Goal: Task Accomplishment & Management: Use online tool/utility

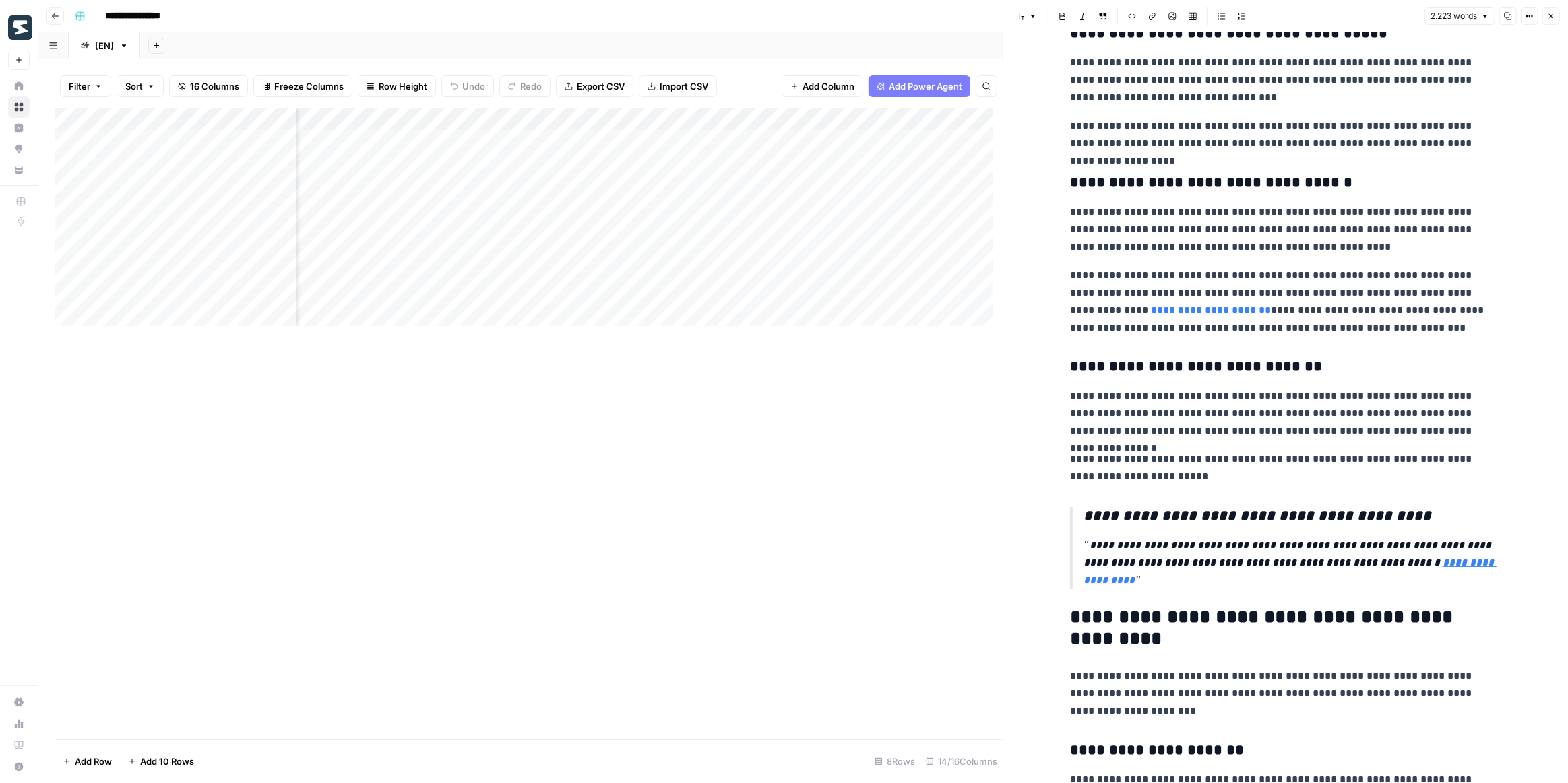
scroll to position [0, 815]
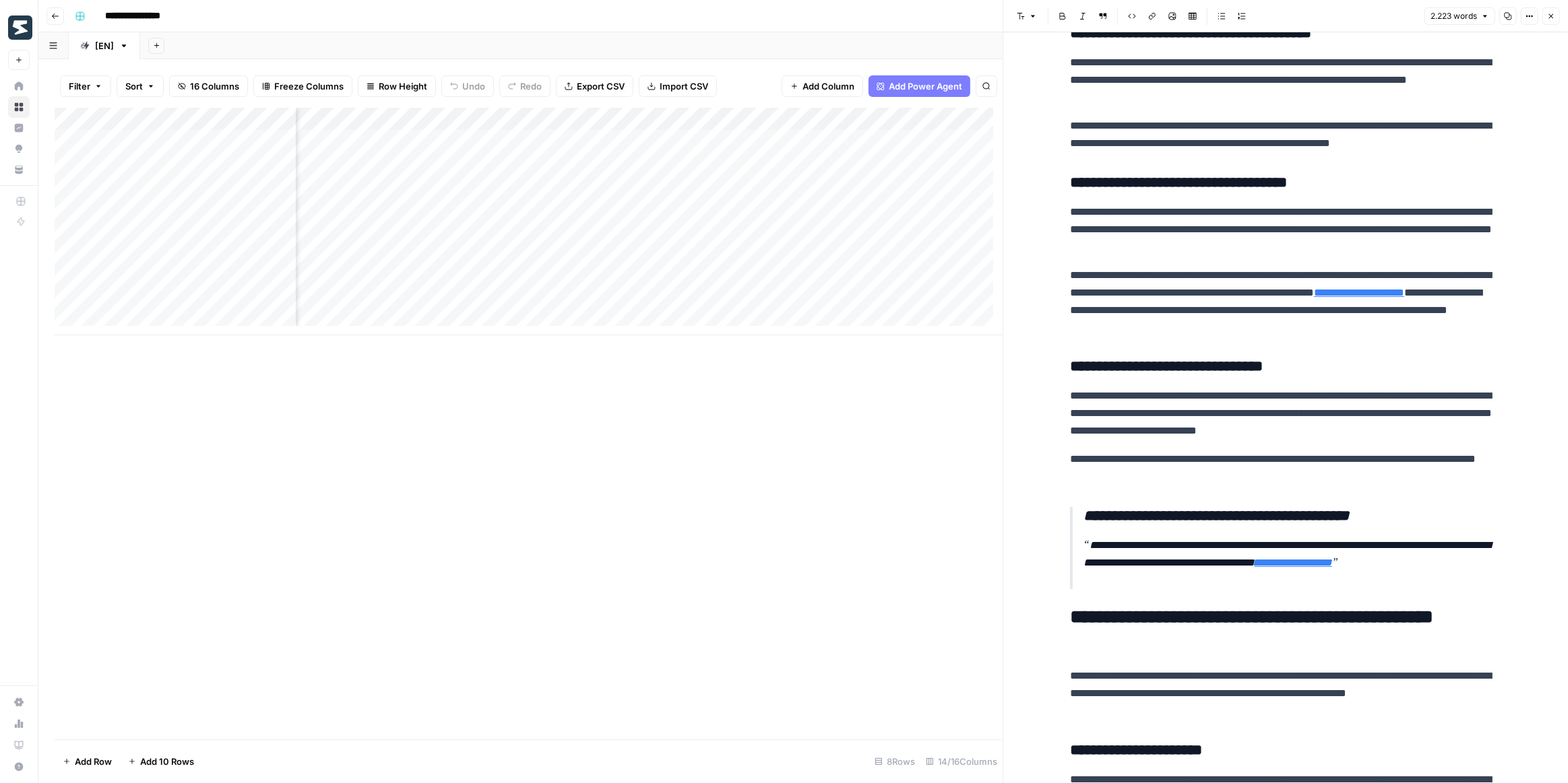
click at [793, 145] on div "Add Column" at bounding box center [529, 221] width 948 height 228
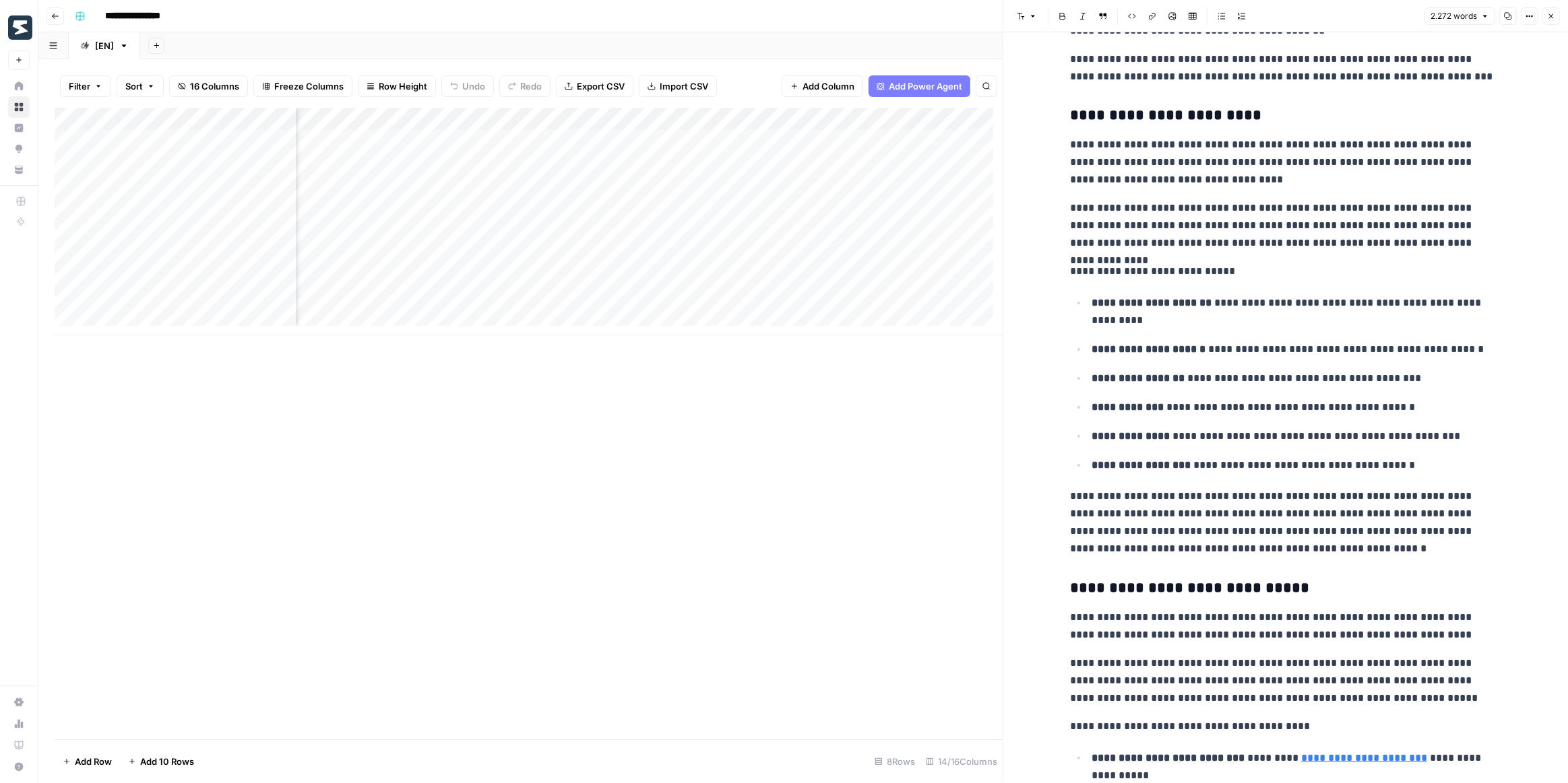
scroll to position [1469, 0]
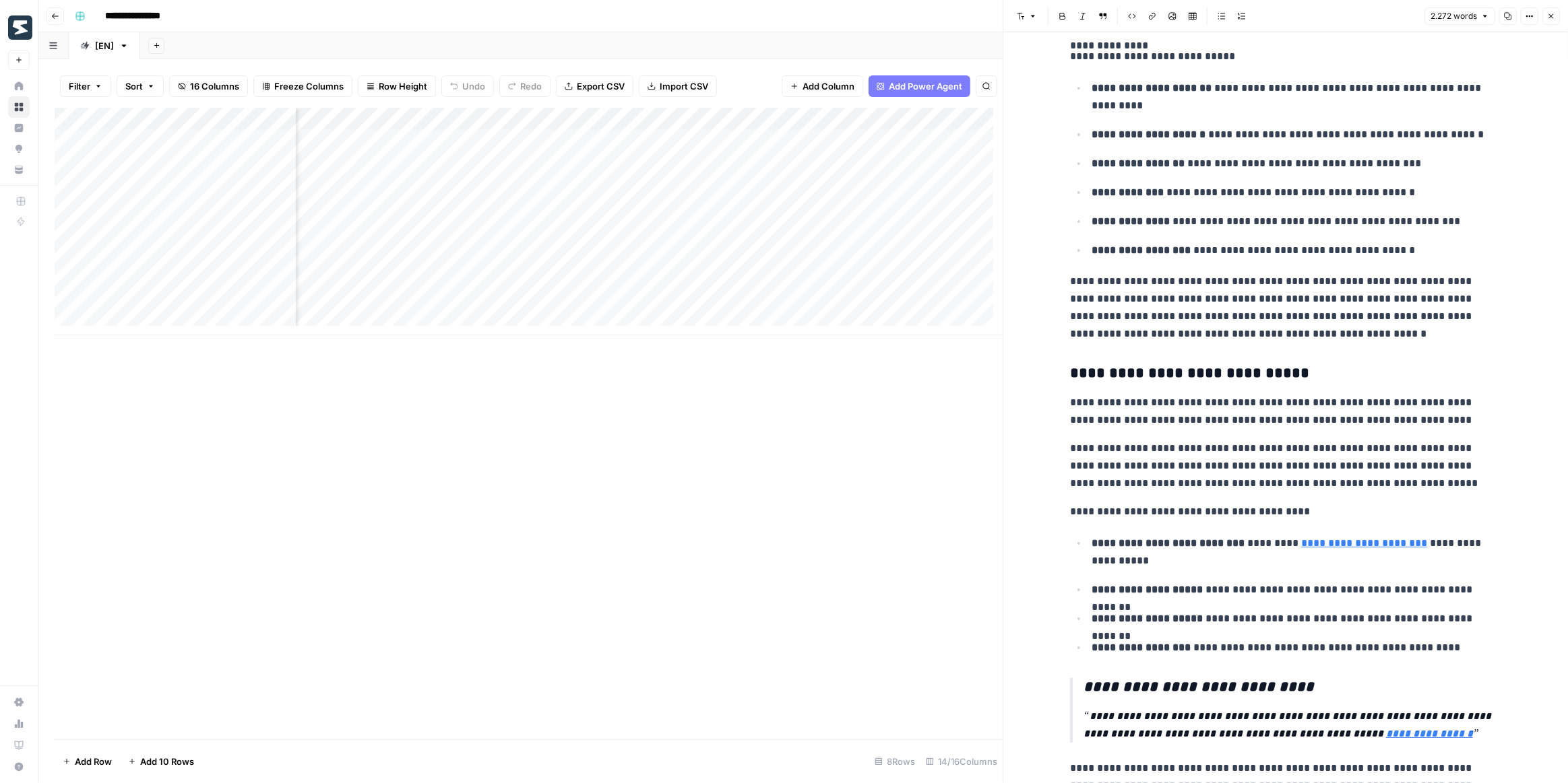
click at [540, 147] on div "Add Column" at bounding box center [529, 221] width 948 height 228
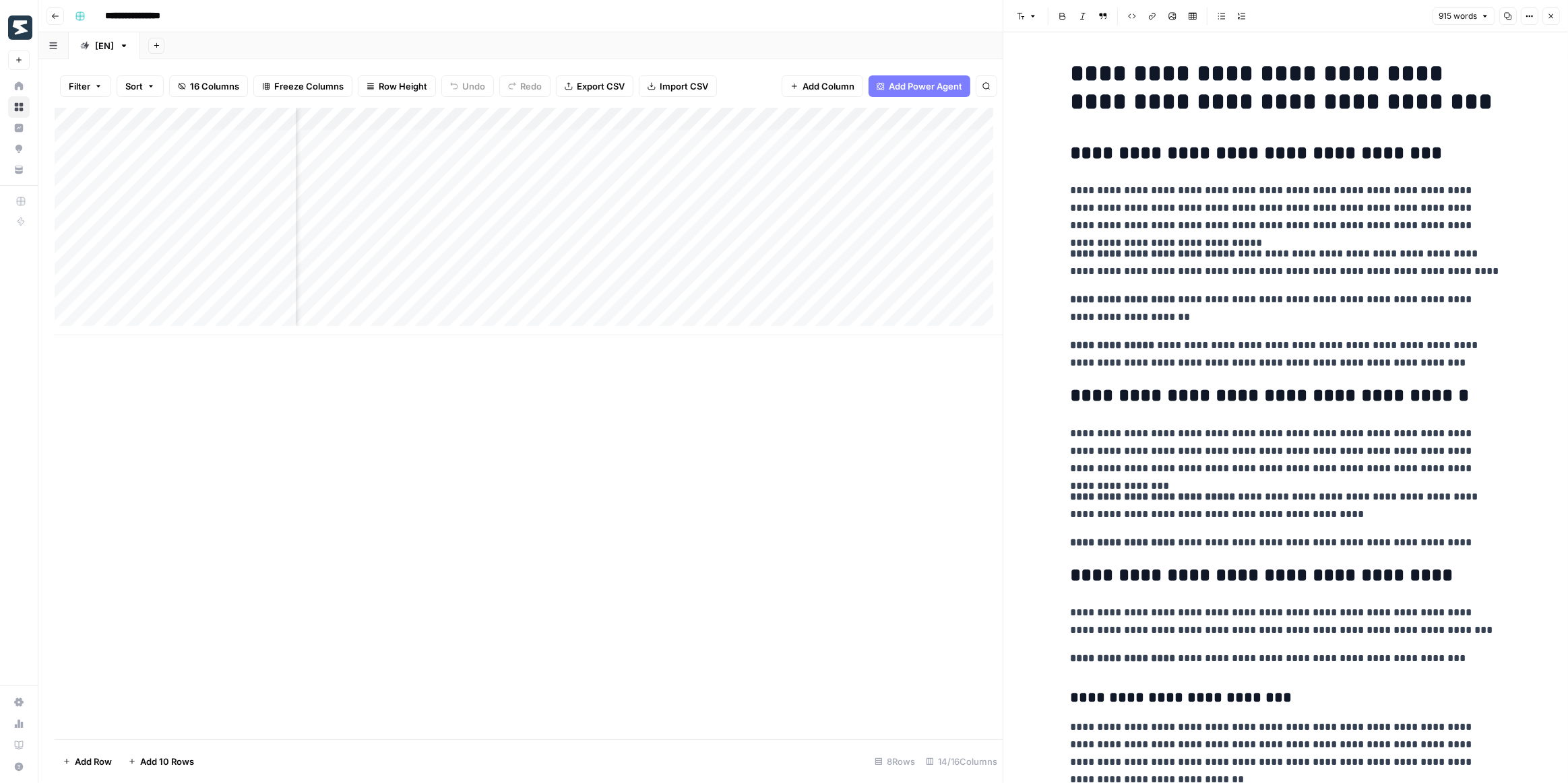
click at [781, 144] on div "Add Column" at bounding box center [529, 221] width 948 height 228
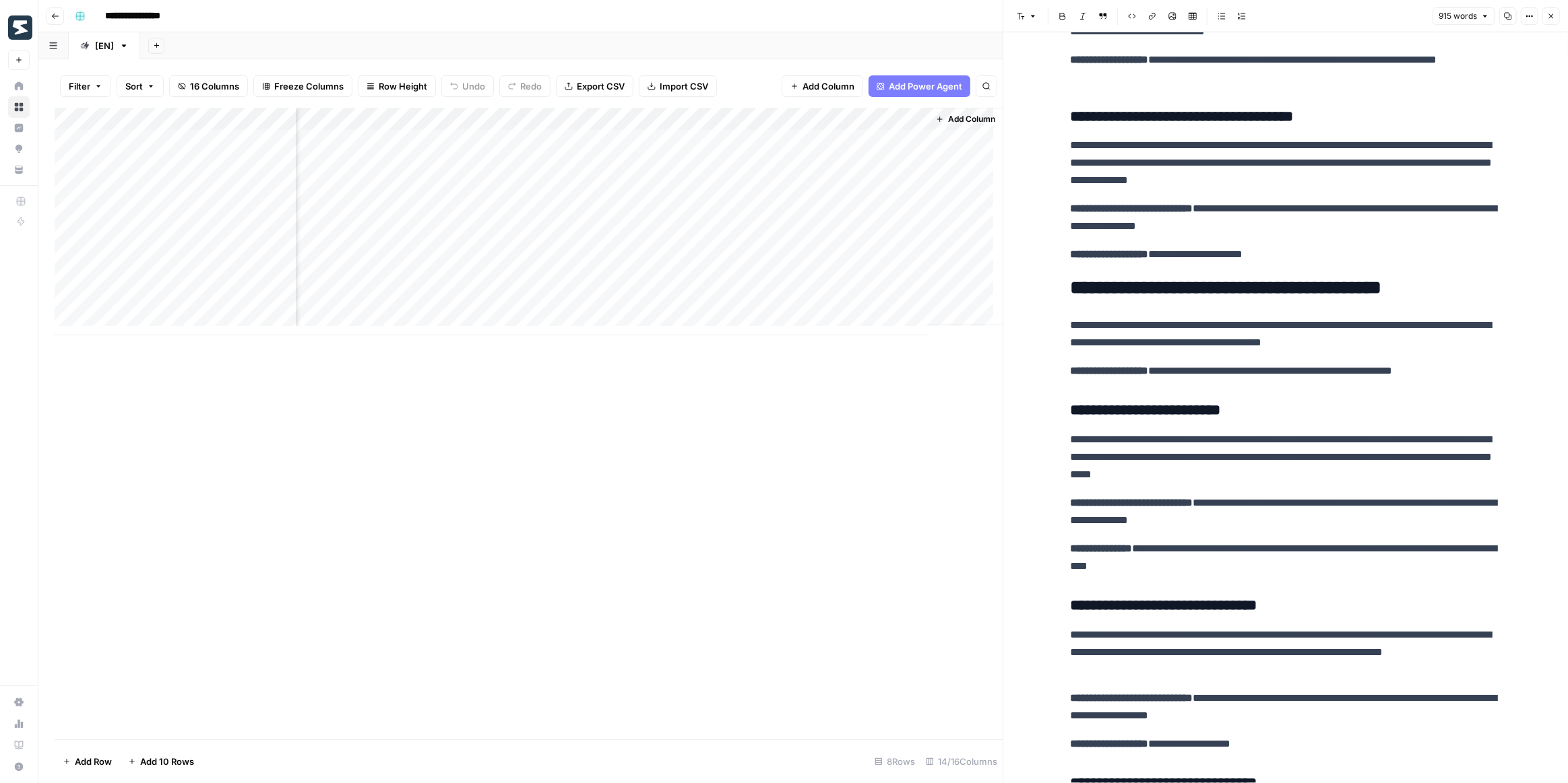
scroll to position [1040, 0]
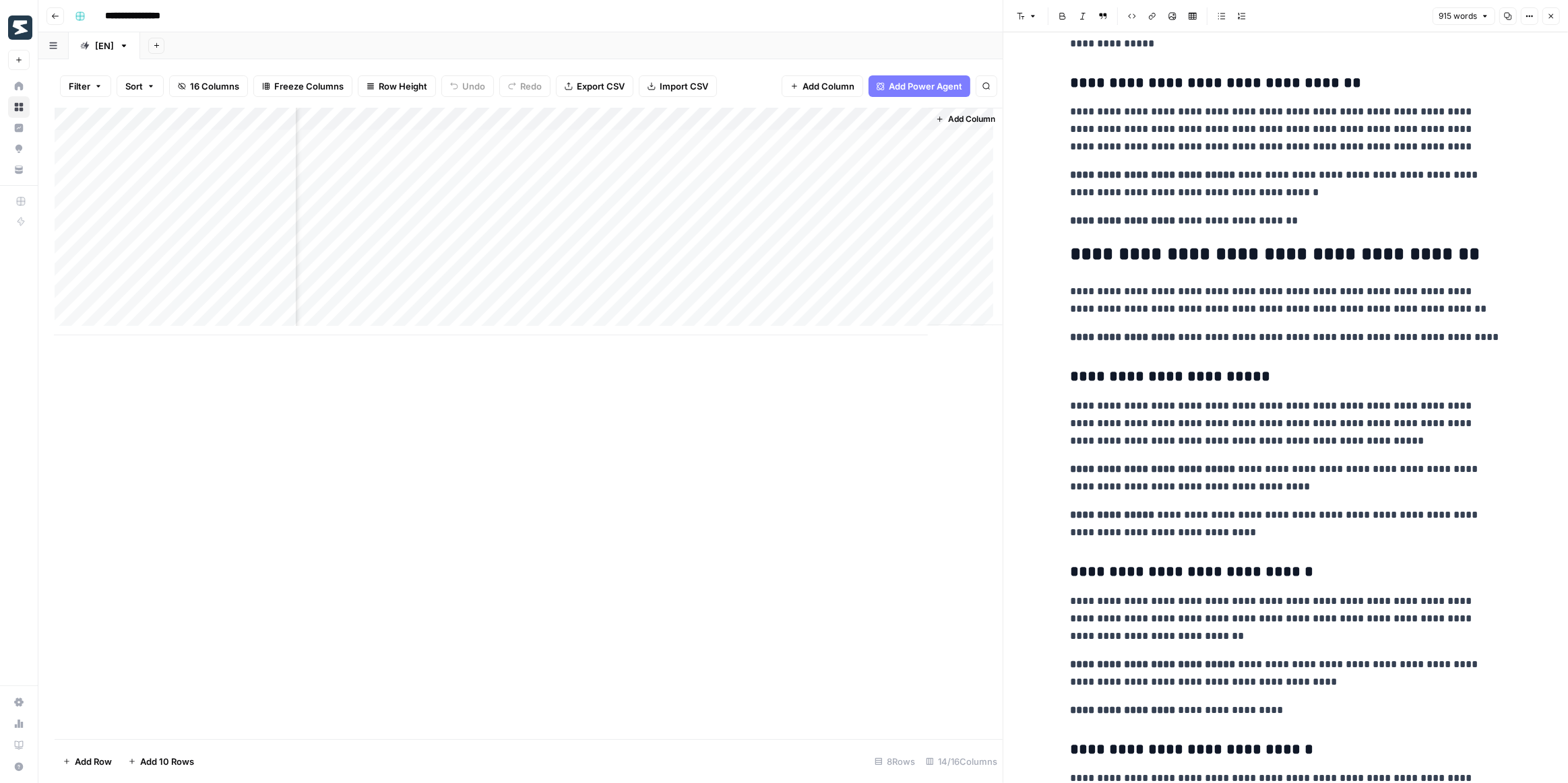
click at [625, 137] on div "Add Column" at bounding box center [529, 221] width 948 height 228
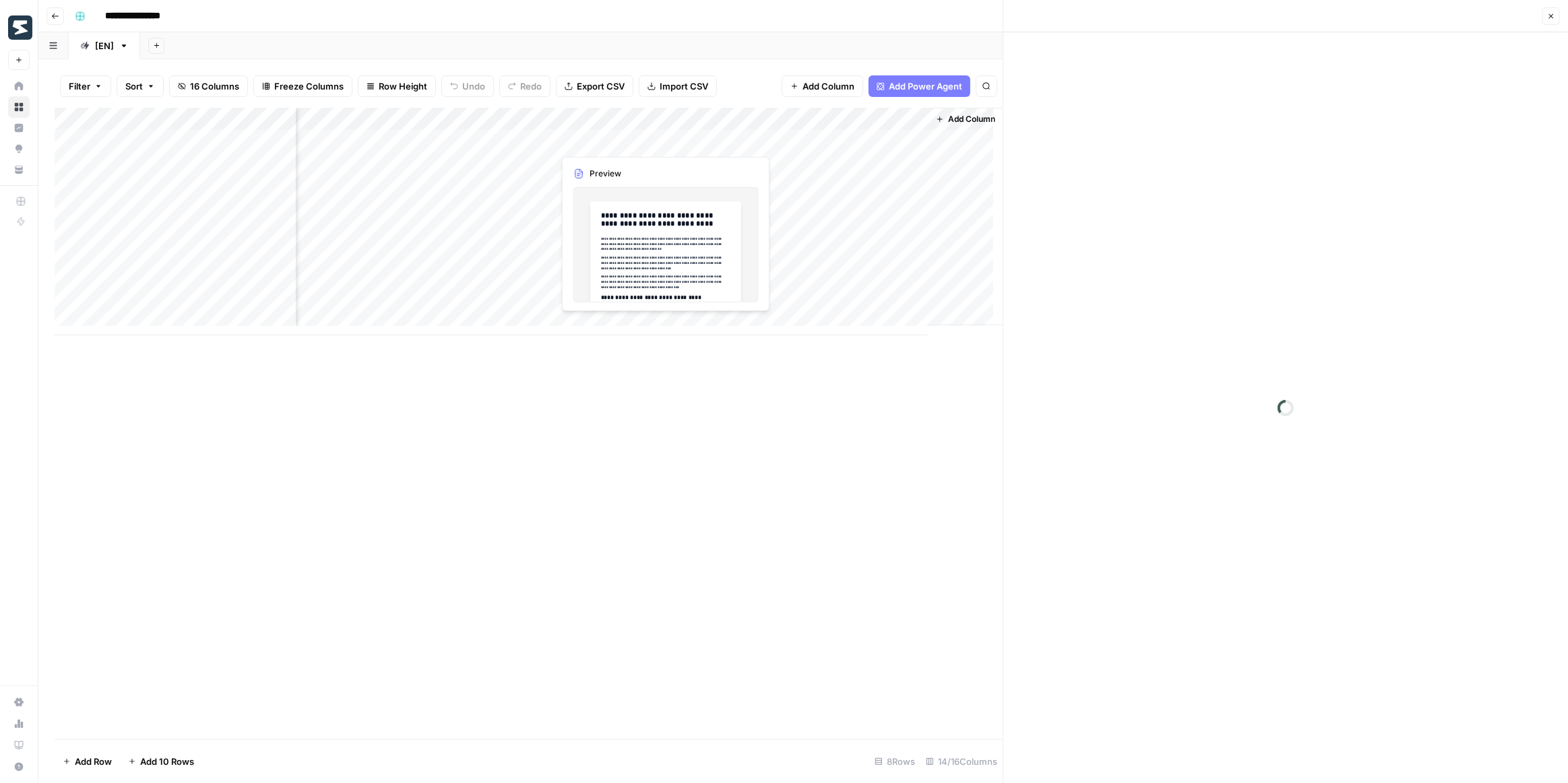
click at [625, 137] on div at bounding box center [614, 141] width 123 height 25
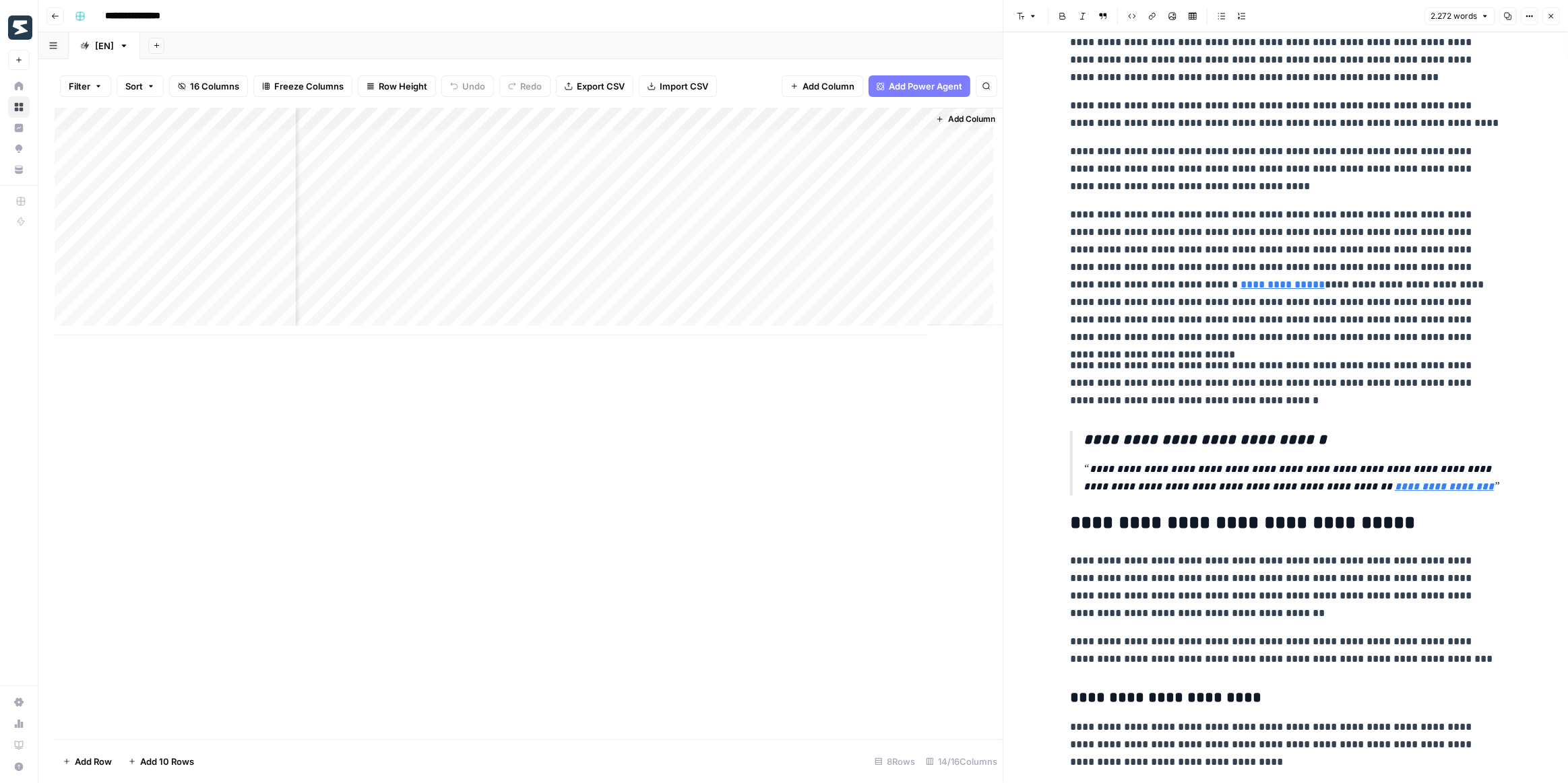
scroll to position [673, 0]
click at [1395, 486] on link "**********" at bounding box center [1444, 485] width 99 height 10
click at [1397, 471] on link "Open in a new tab" at bounding box center [1402, 466] width 17 height 17
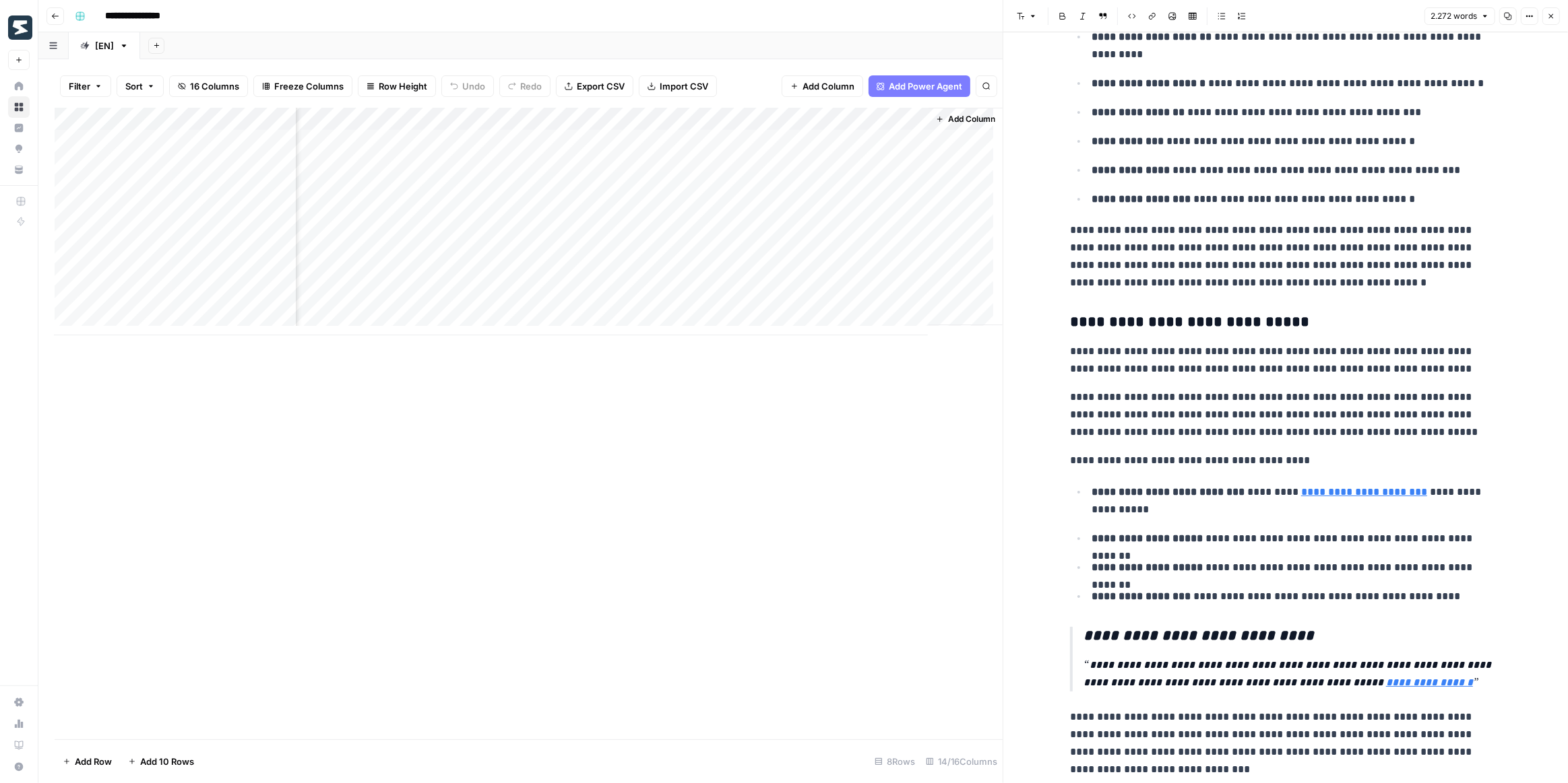
scroll to position [1714, 0]
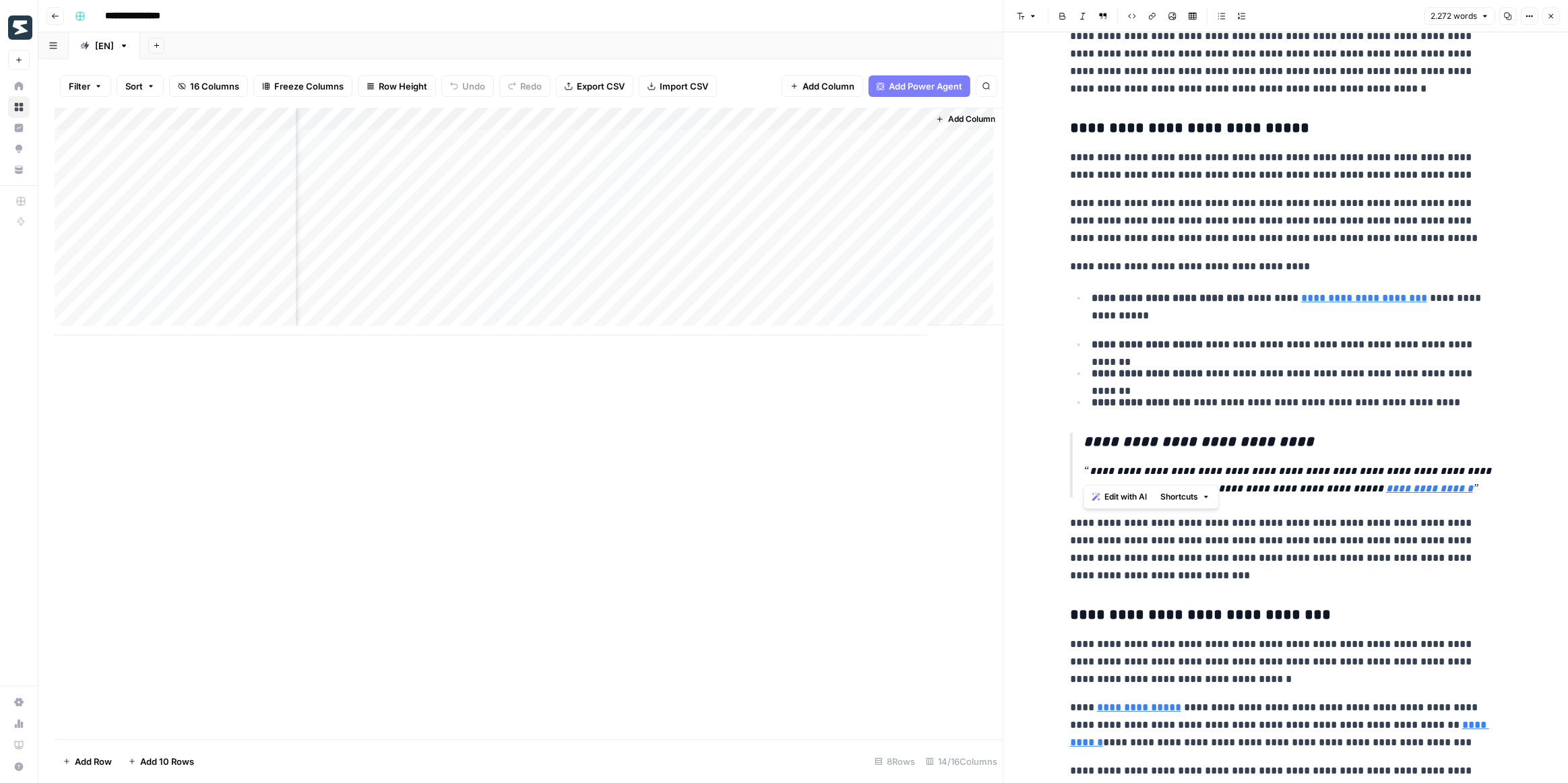
drag, startPoint x: 1077, startPoint y: 459, endPoint x: 1055, endPoint y: 458, distance: 22.0
drag, startPoint x: 1050, startPoint y: 455, endPoint x: 1084, endPoint y: 457, distance: 34.1
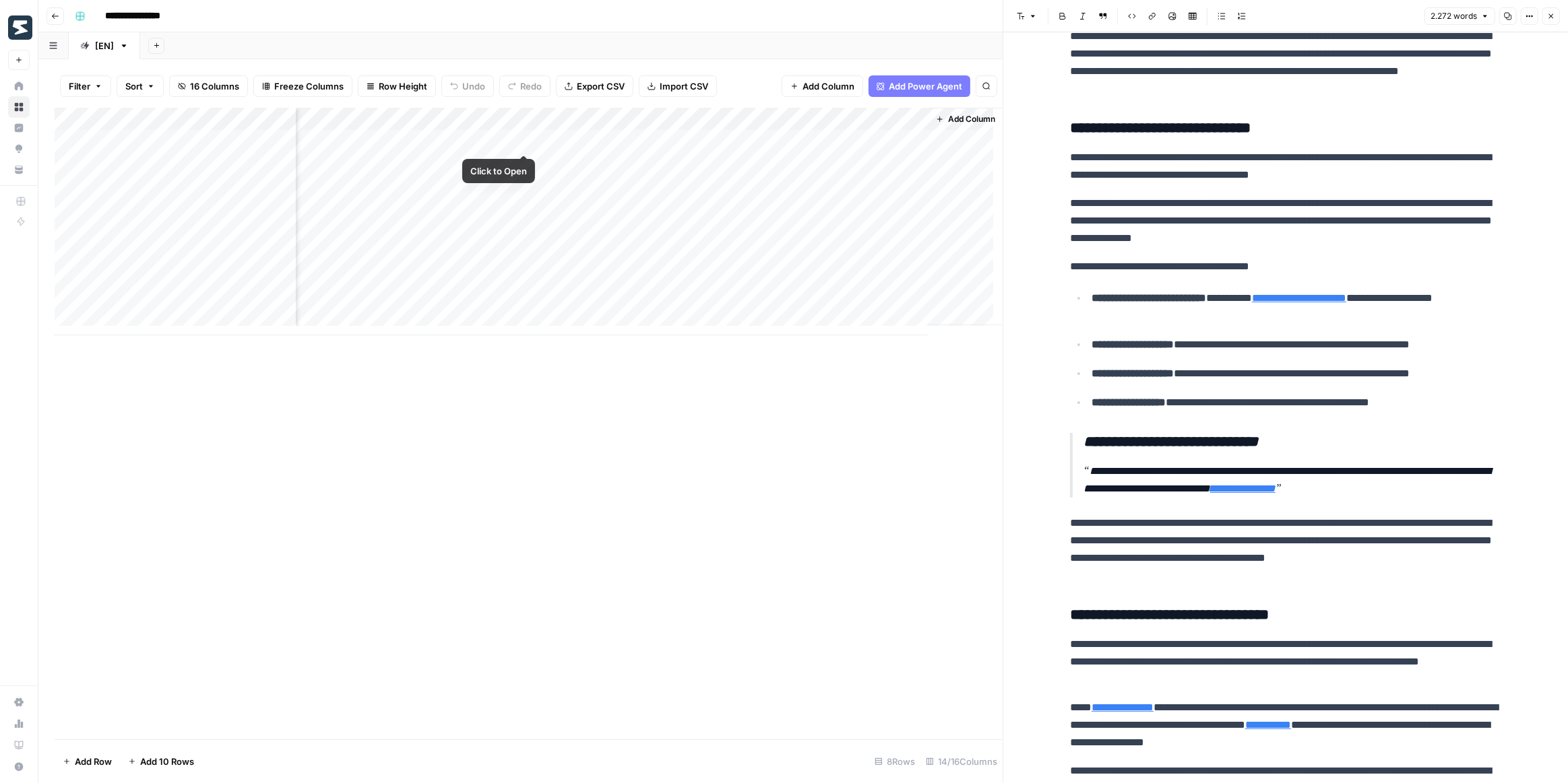
click at [528, 138] on div "Add Column" at bounding box center [529, 221] width 948 height 228
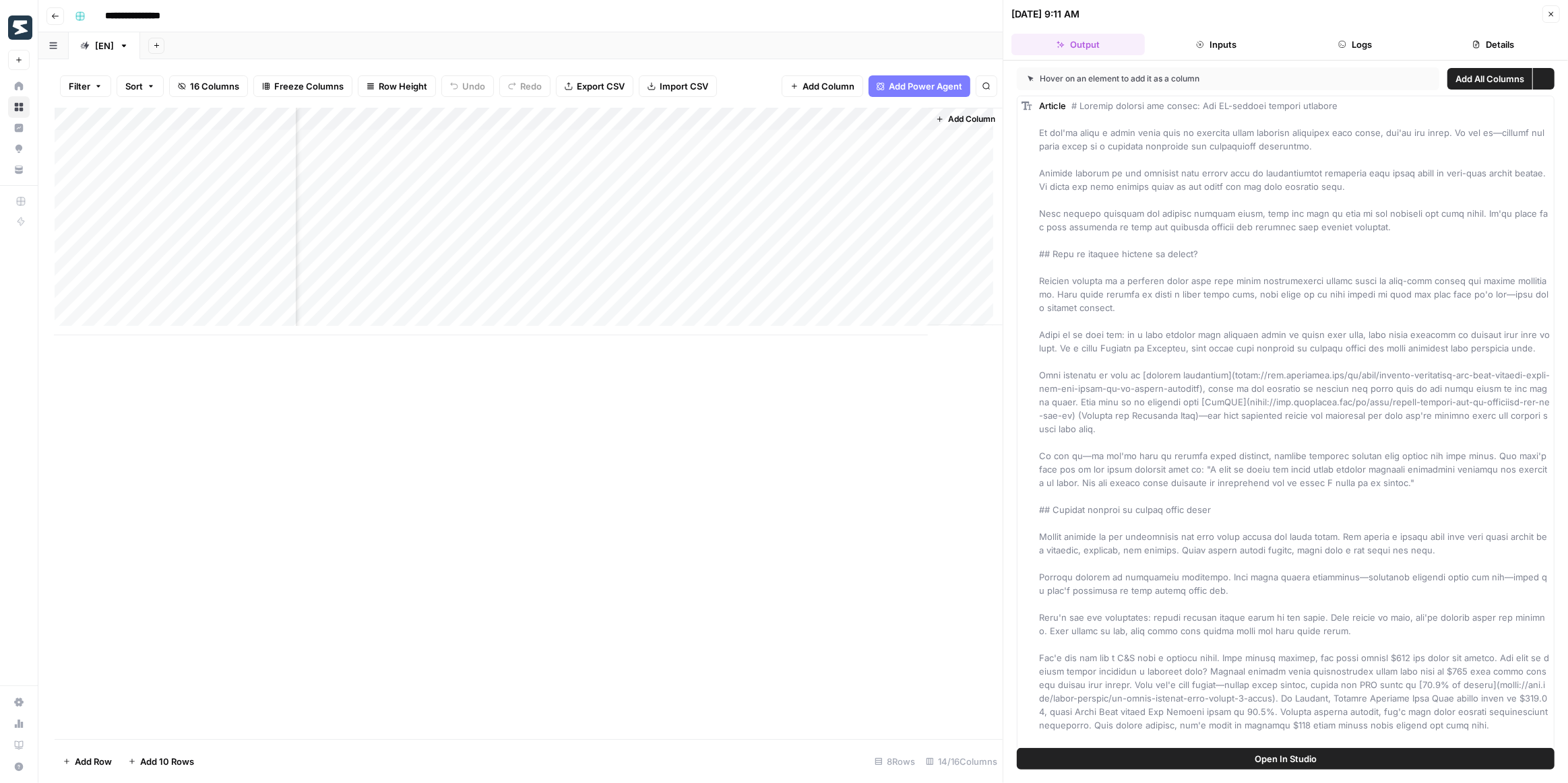
click at [1358, 44] on button "Logs" at bounding box center [1355, 44] width 133 height 21
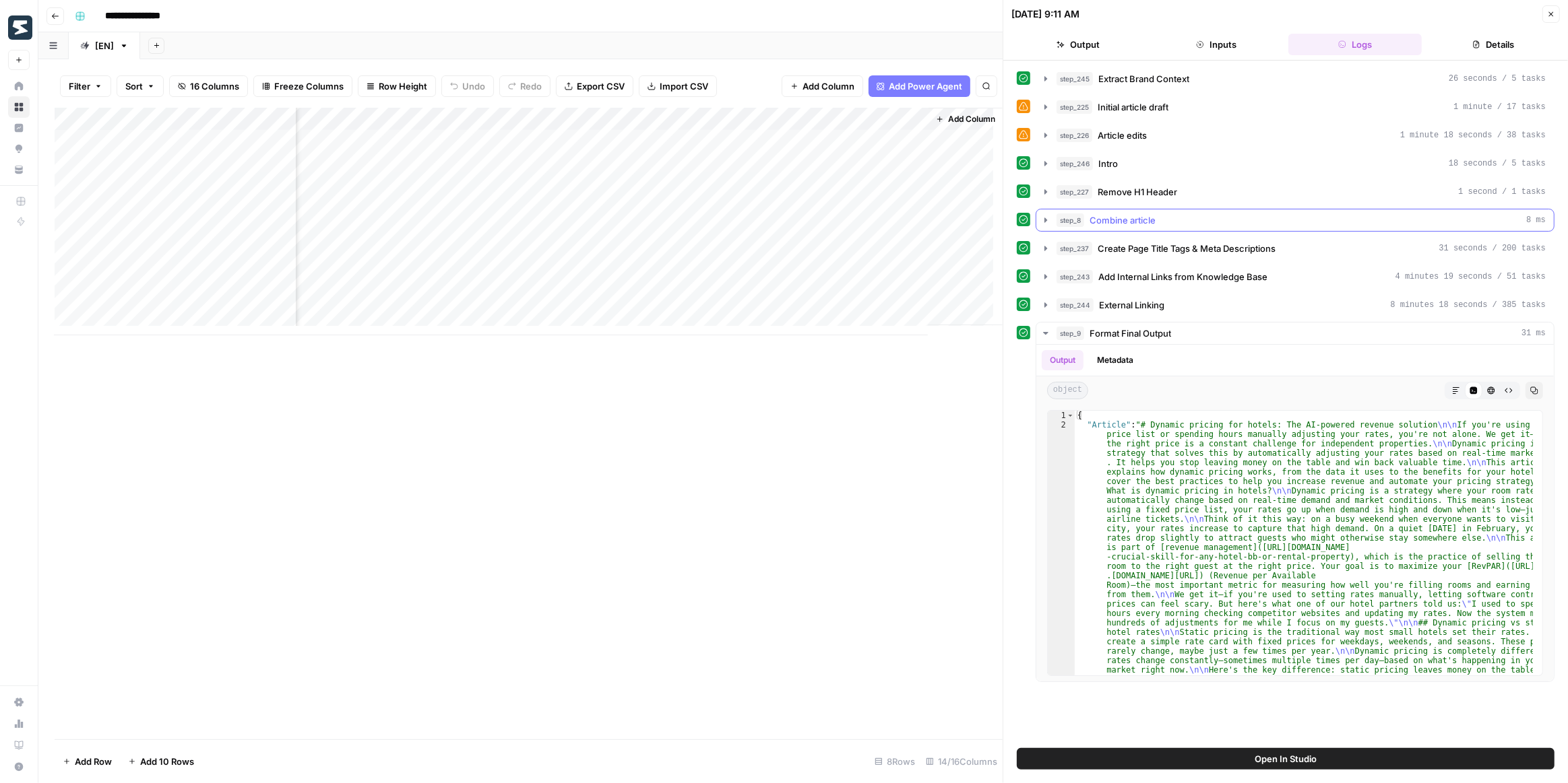
click at [1041, 215] on icon "button" at bounding box center [1045, 220] width 11 height 11
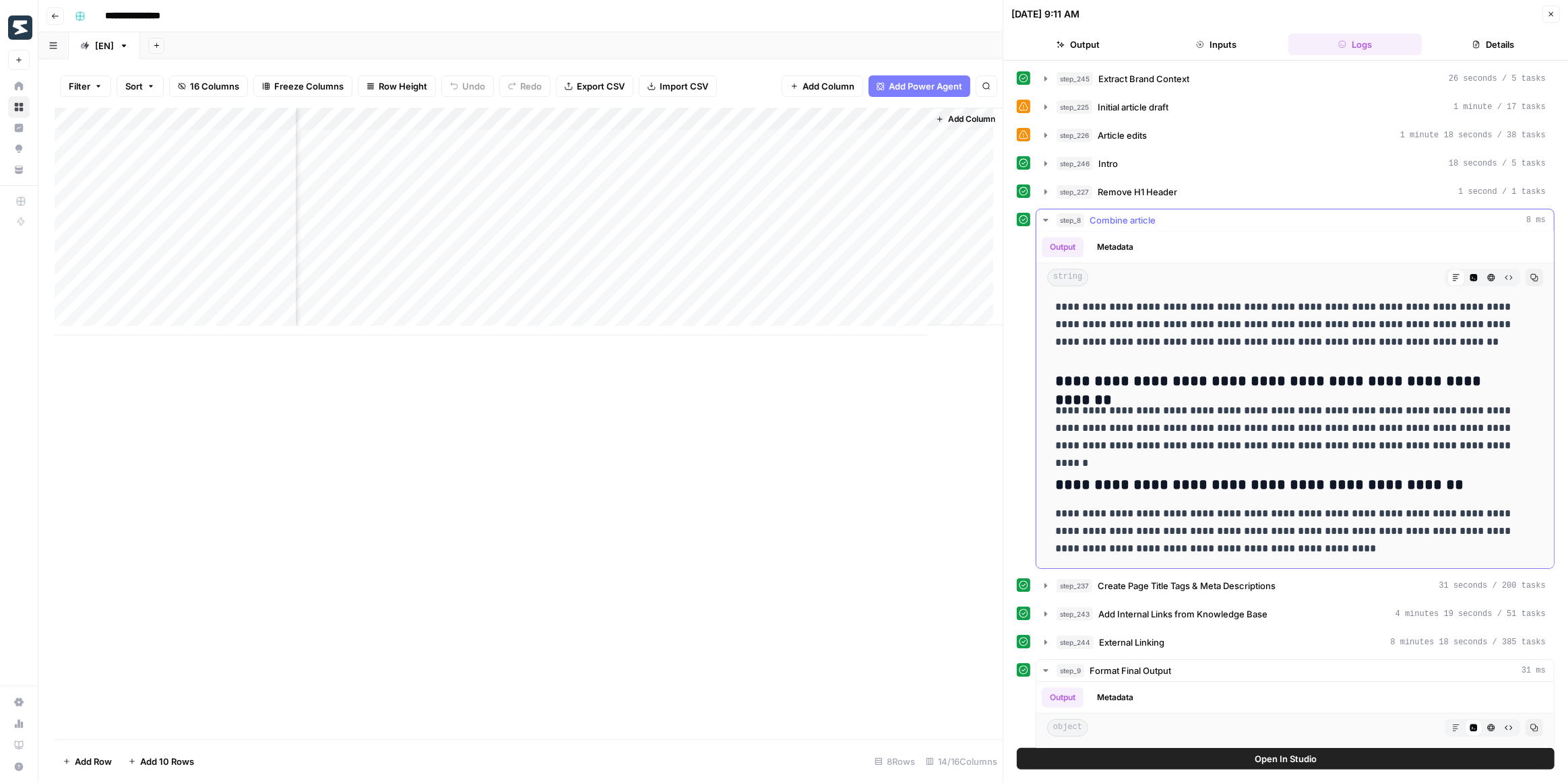
scroll to position [4248, 0]
click at [1045, 611] on icon "button" at bounding box center [1045, 614] width 2 height 5
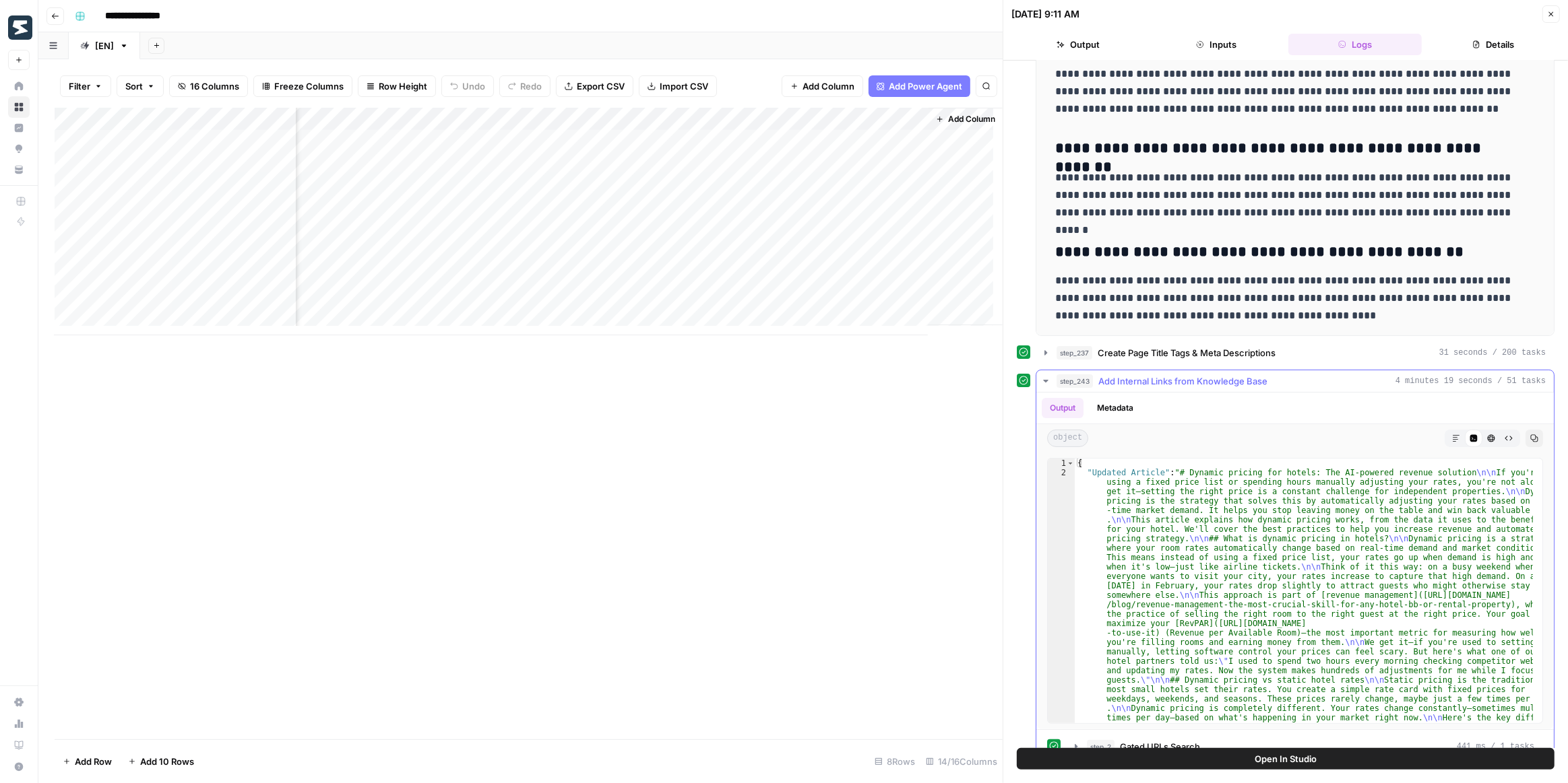
scroll to position [245, 0]
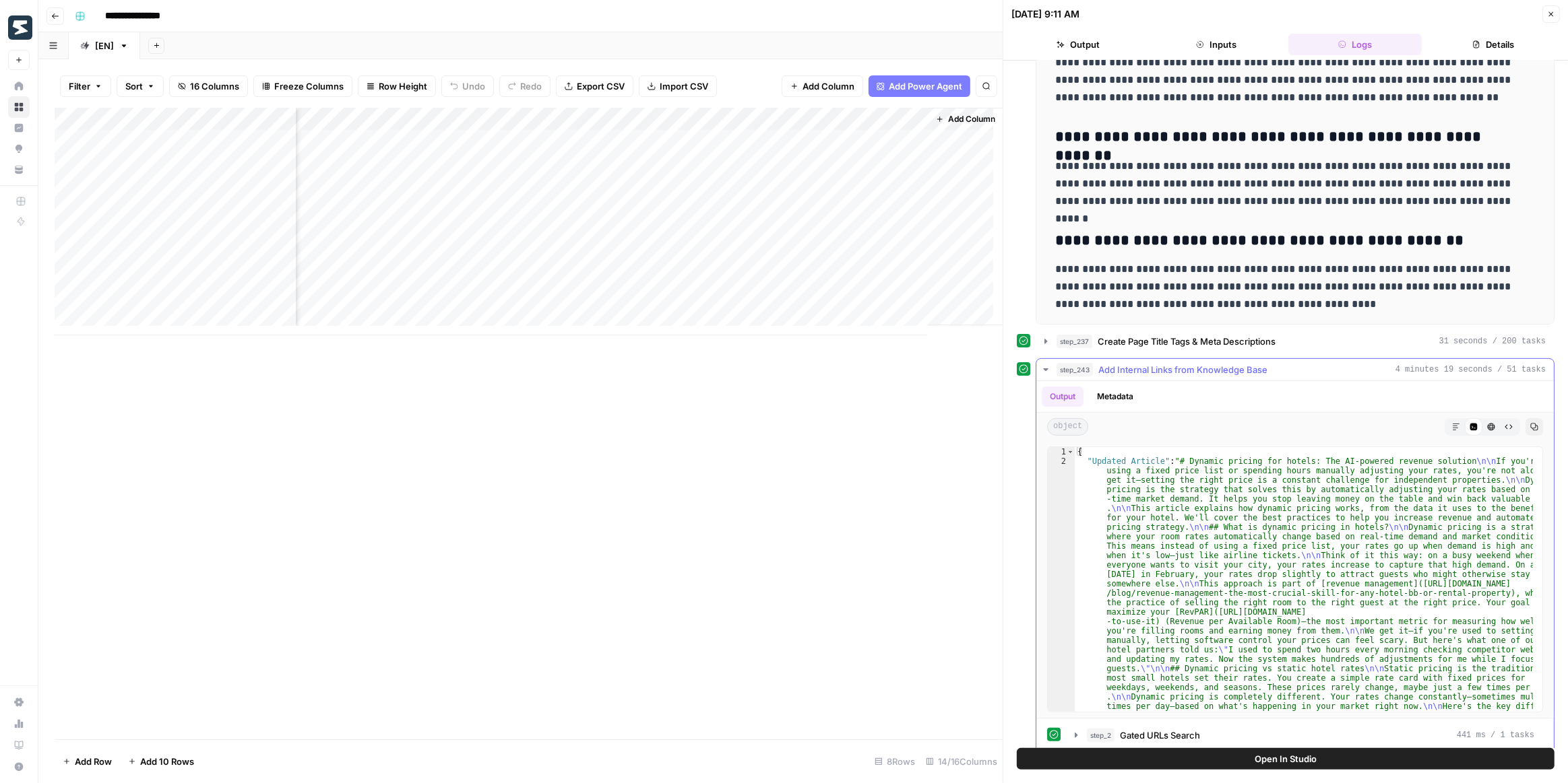
click at [1452, 423] on icon "button" at bounding box center [1456, 427] width 8 height 8
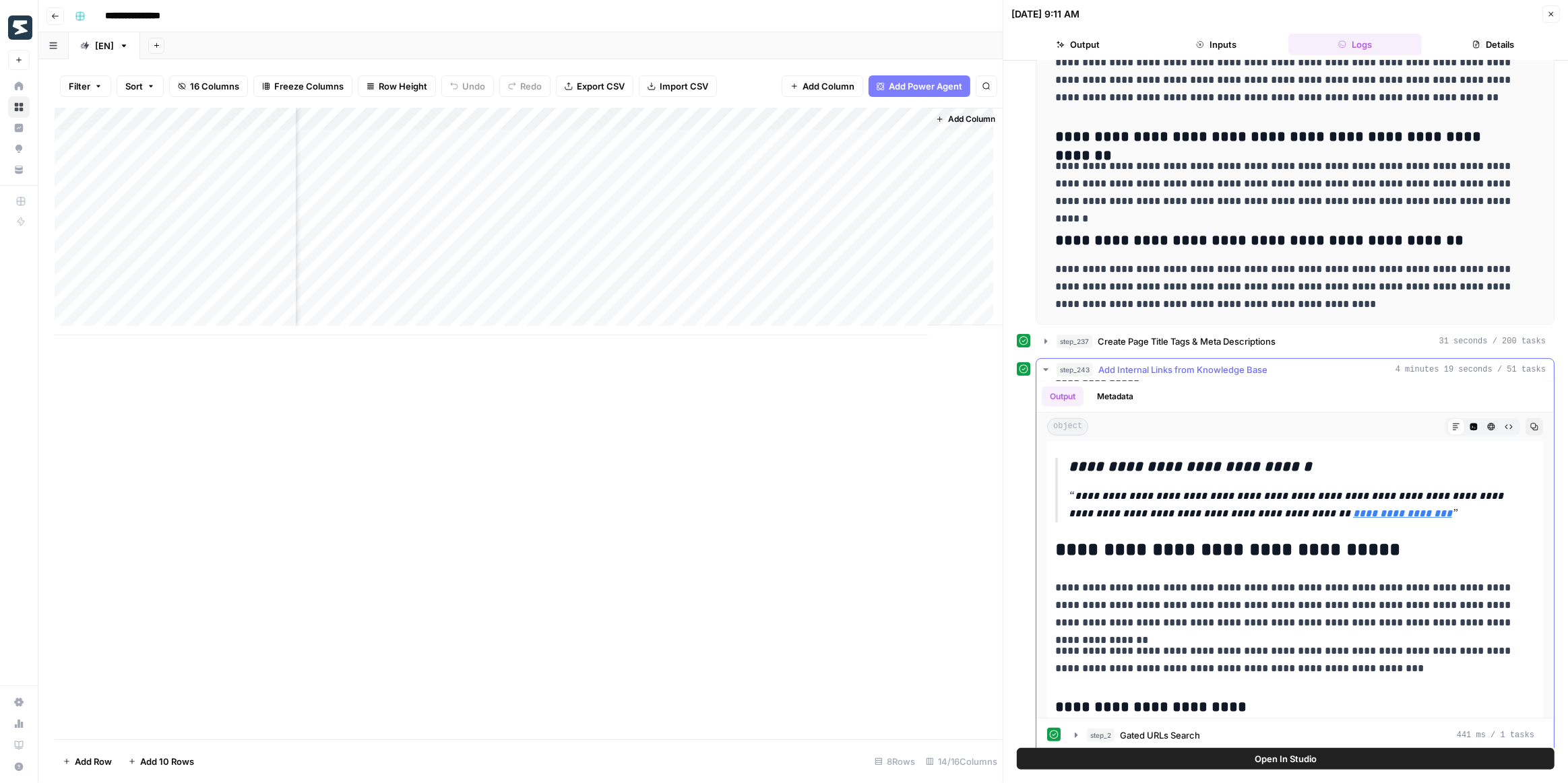
scroll to position [918, 0]
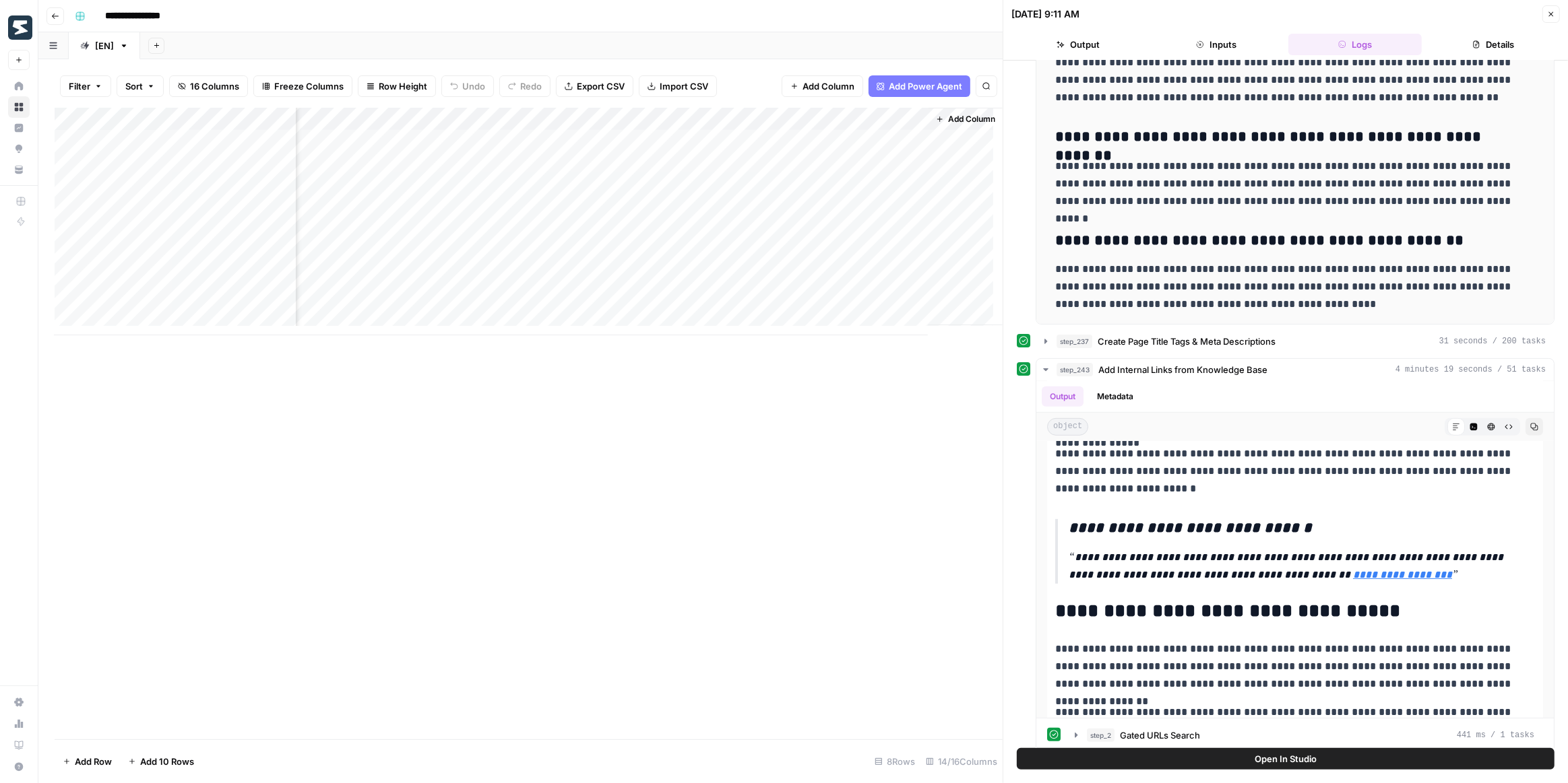
click at [496, 124] on div "Add Column" at bounding box center [529, 221] width 948 height 228
click at [509, 246] on span "Edit Workflow" at bounding box center [505, 251] width 118 height 13
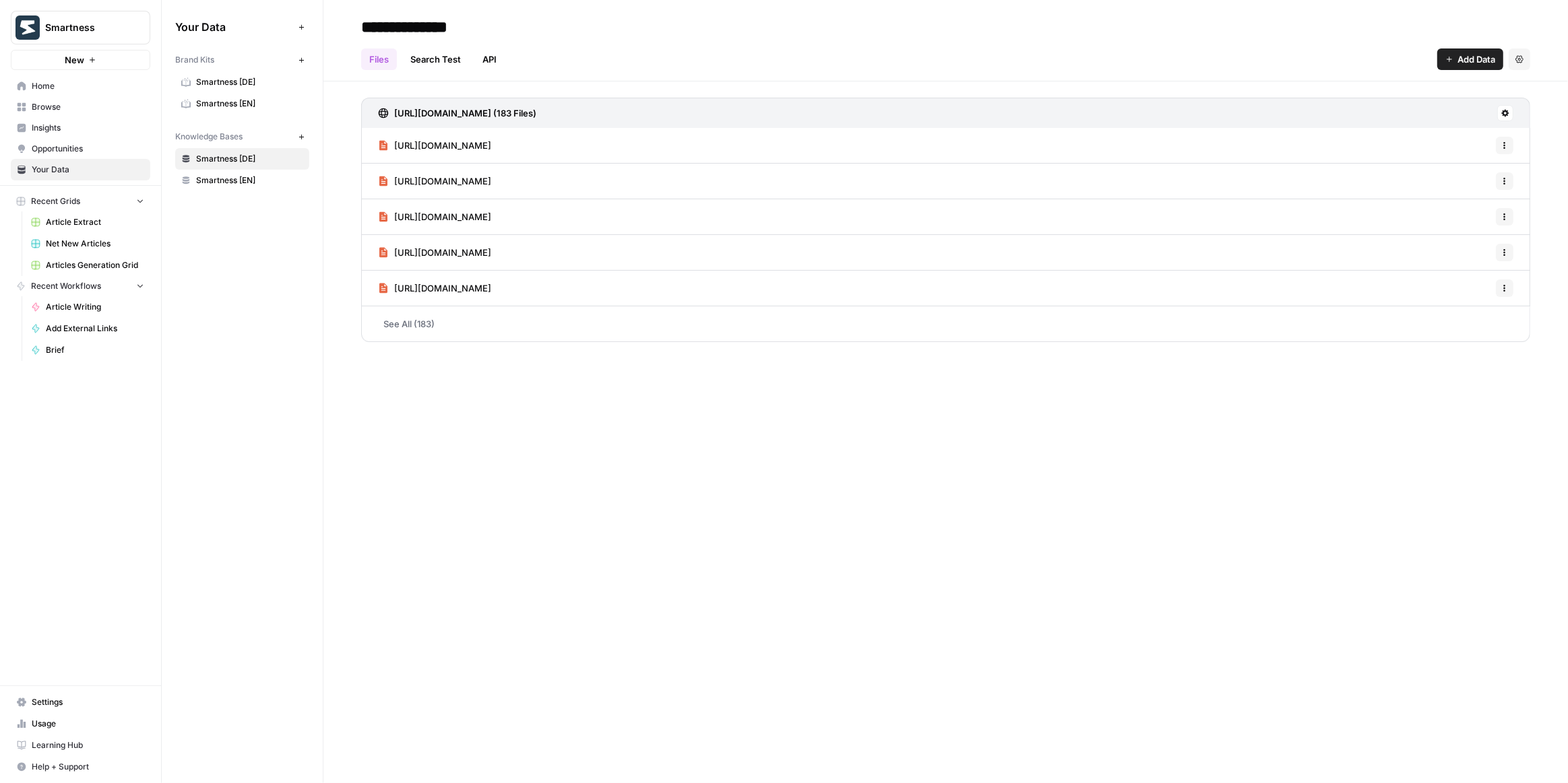
click at [248, 174] on span "Smartness [EN]" at bounding box center [250, 180] width 107 height 12
click at [250, 100] on span "Smartness [EN]" at bounding box center [250, 103] width 107 height 12
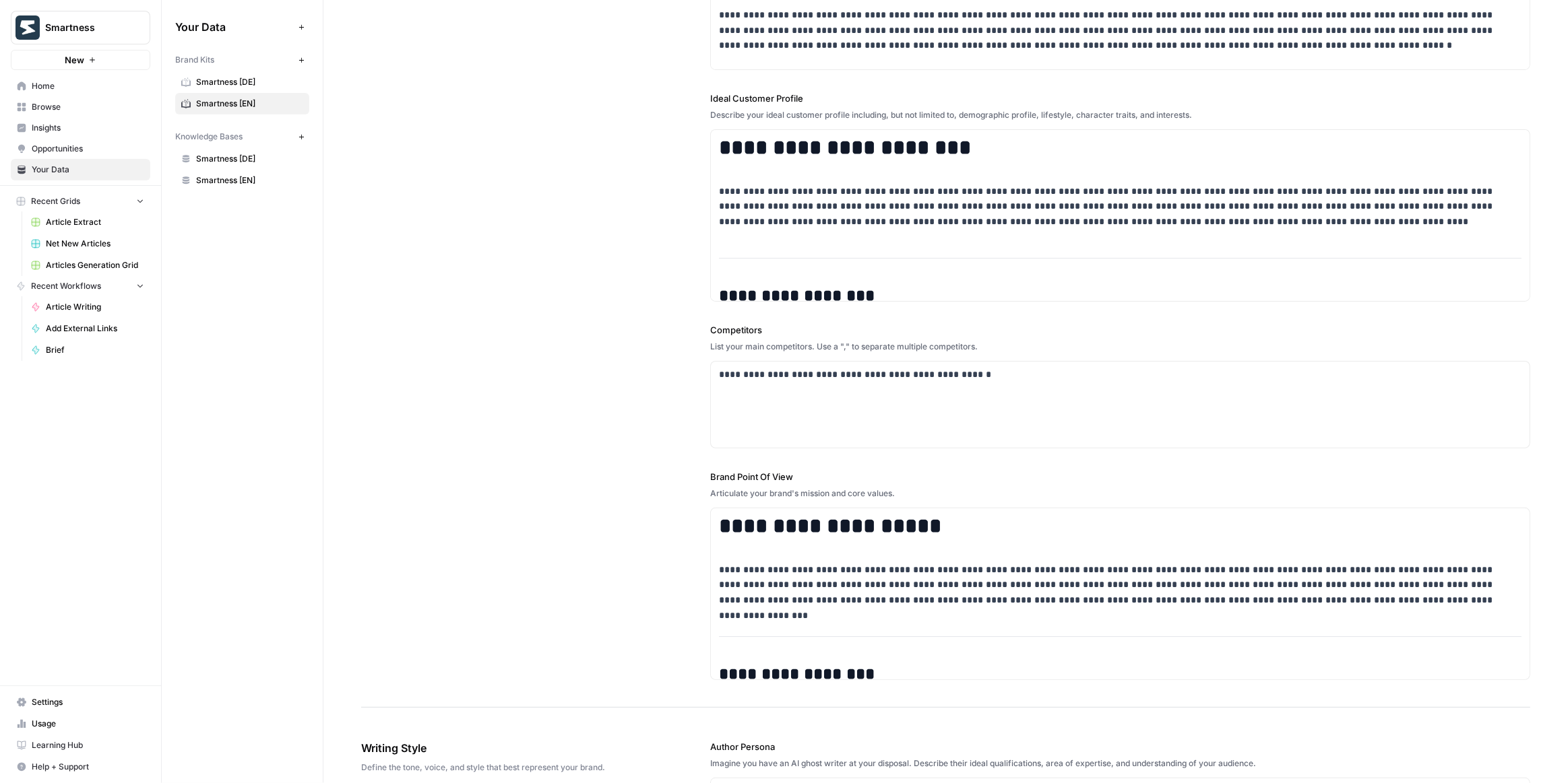
scroll to position [168, 0]
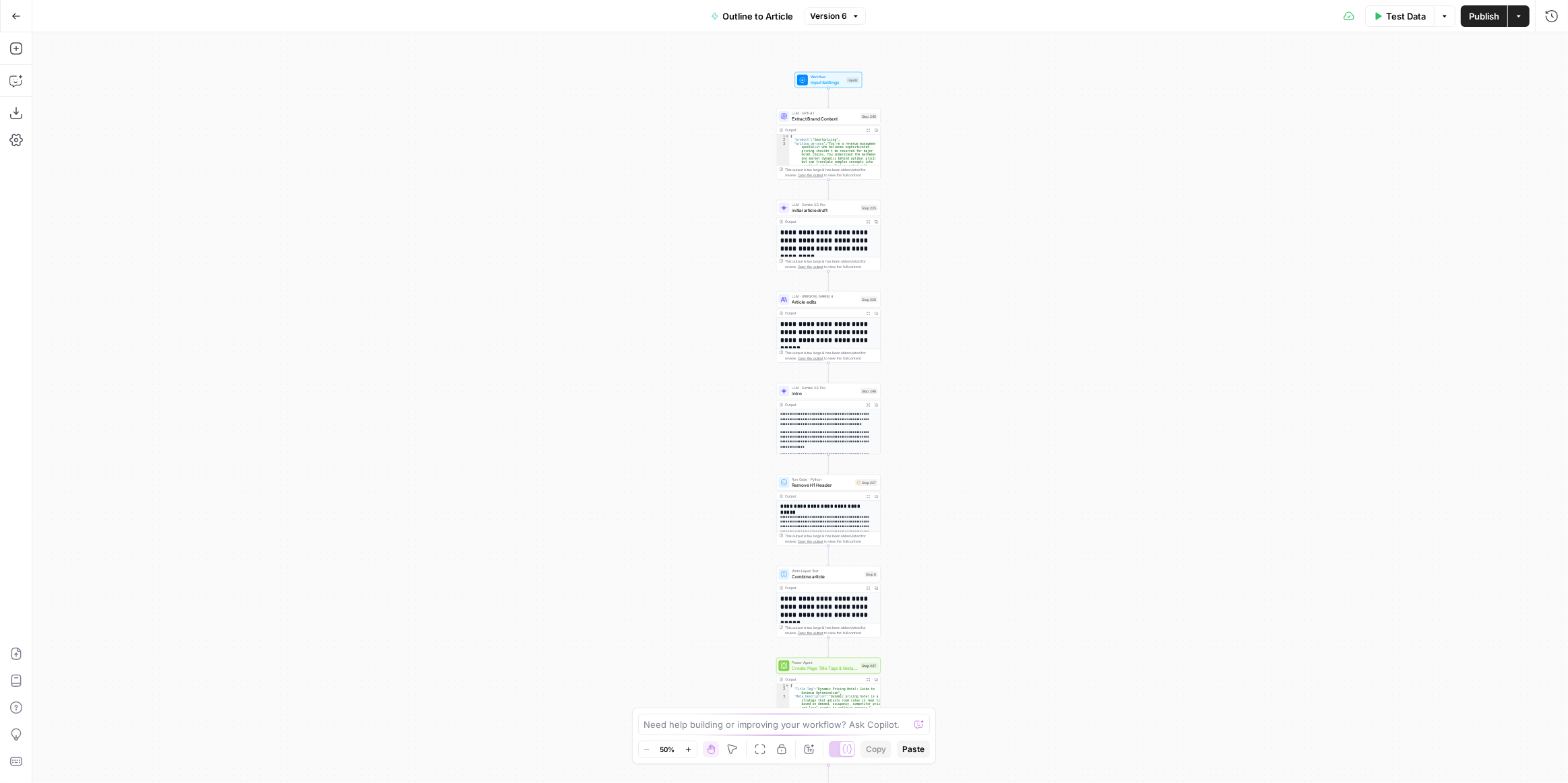
drag, startPoint x: 893, startPoint y: 370, endPoint x: 931, endPoint y: 439, distance: 78.8
click at [922, 403] on div "**********" at bounding box center [800, 407] width 1535 height 751
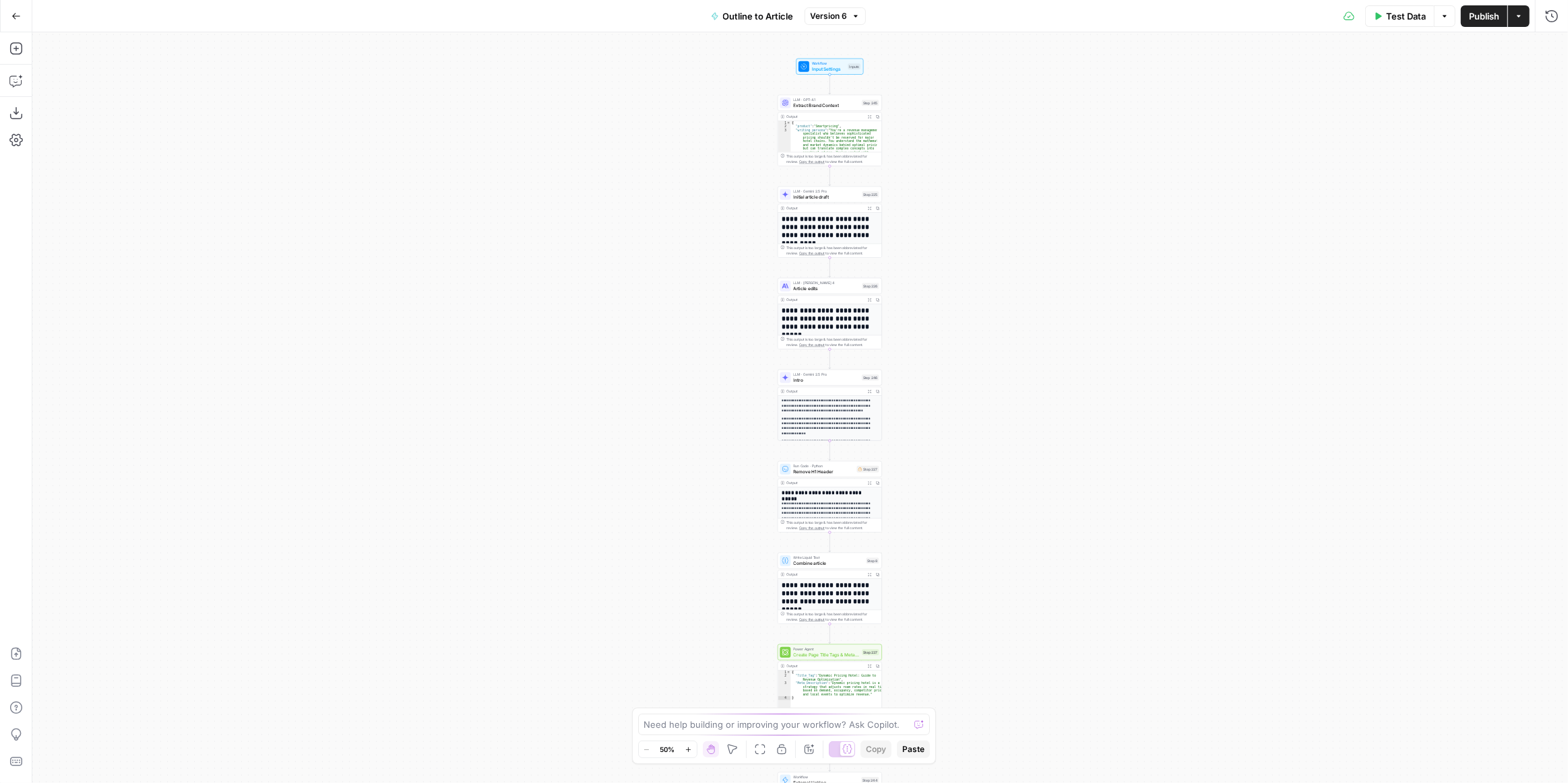
click at [925, 526] on div "**********" at bounding box center [800, 407] width 1535 height 751
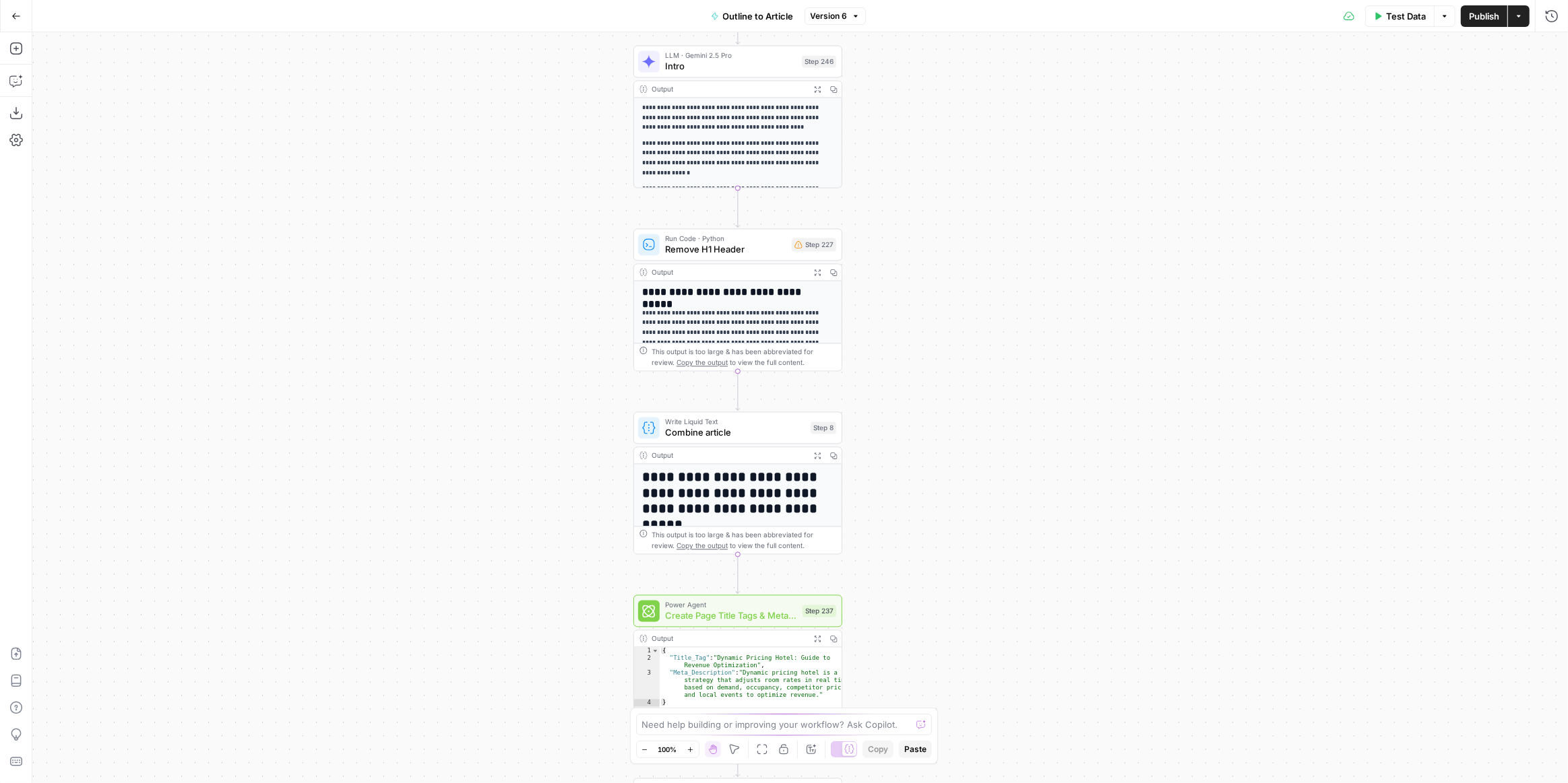
drag, startPoint x: 910, startPoint y: 515, endPoint x: 913, endPoint y: 352, distance: 163.0
click at [913, 352] on div "**********" at bounding box center [800, 407] width 1535 height 751
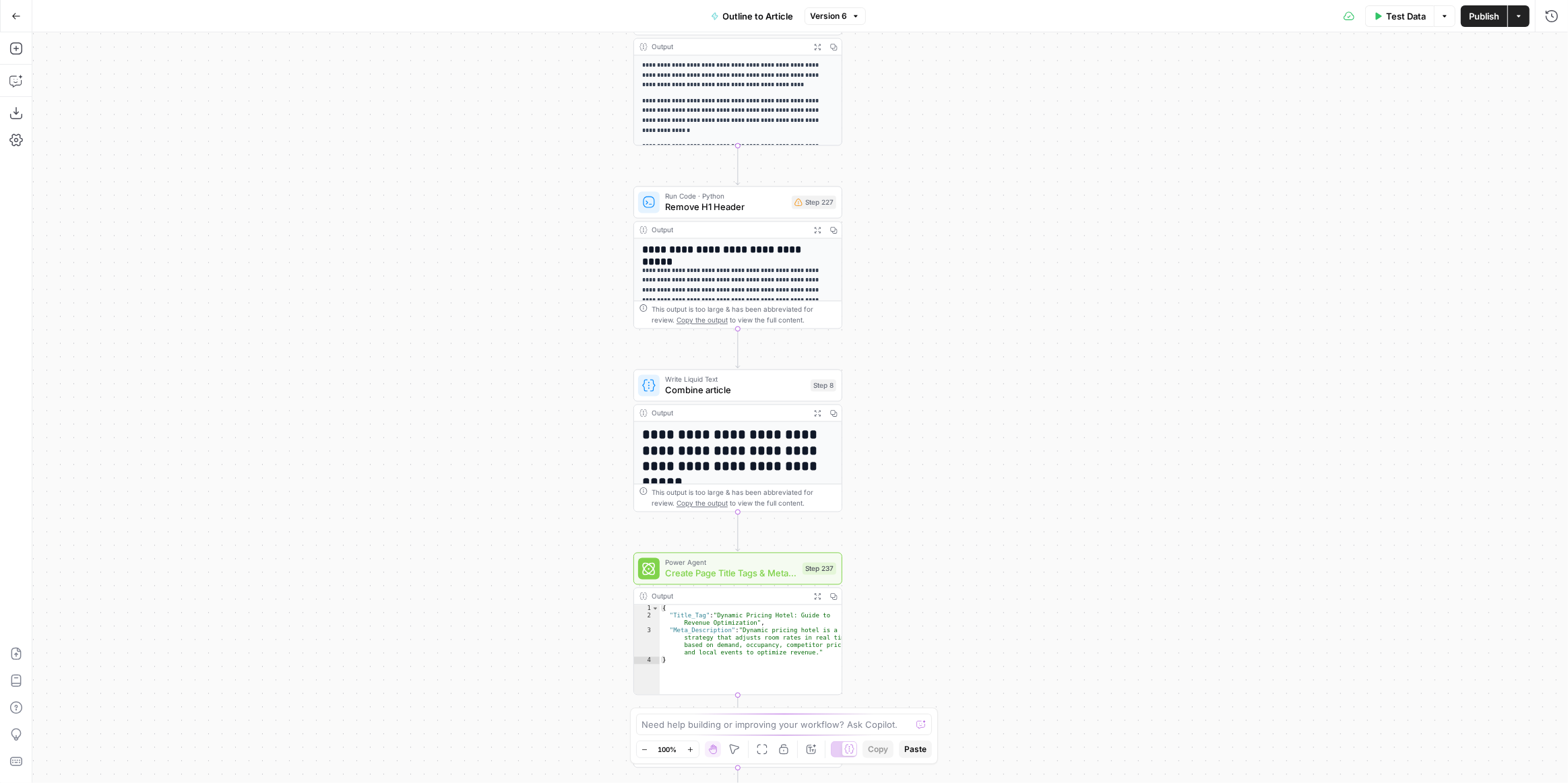
drag, startPoint x: 912, startPoint y: 551, endPoint x: 925, endPoint y: 326, distance: 225.4
click at [925, 326] on div "**********" at bounding box center [800, 407] width 1535 height 751
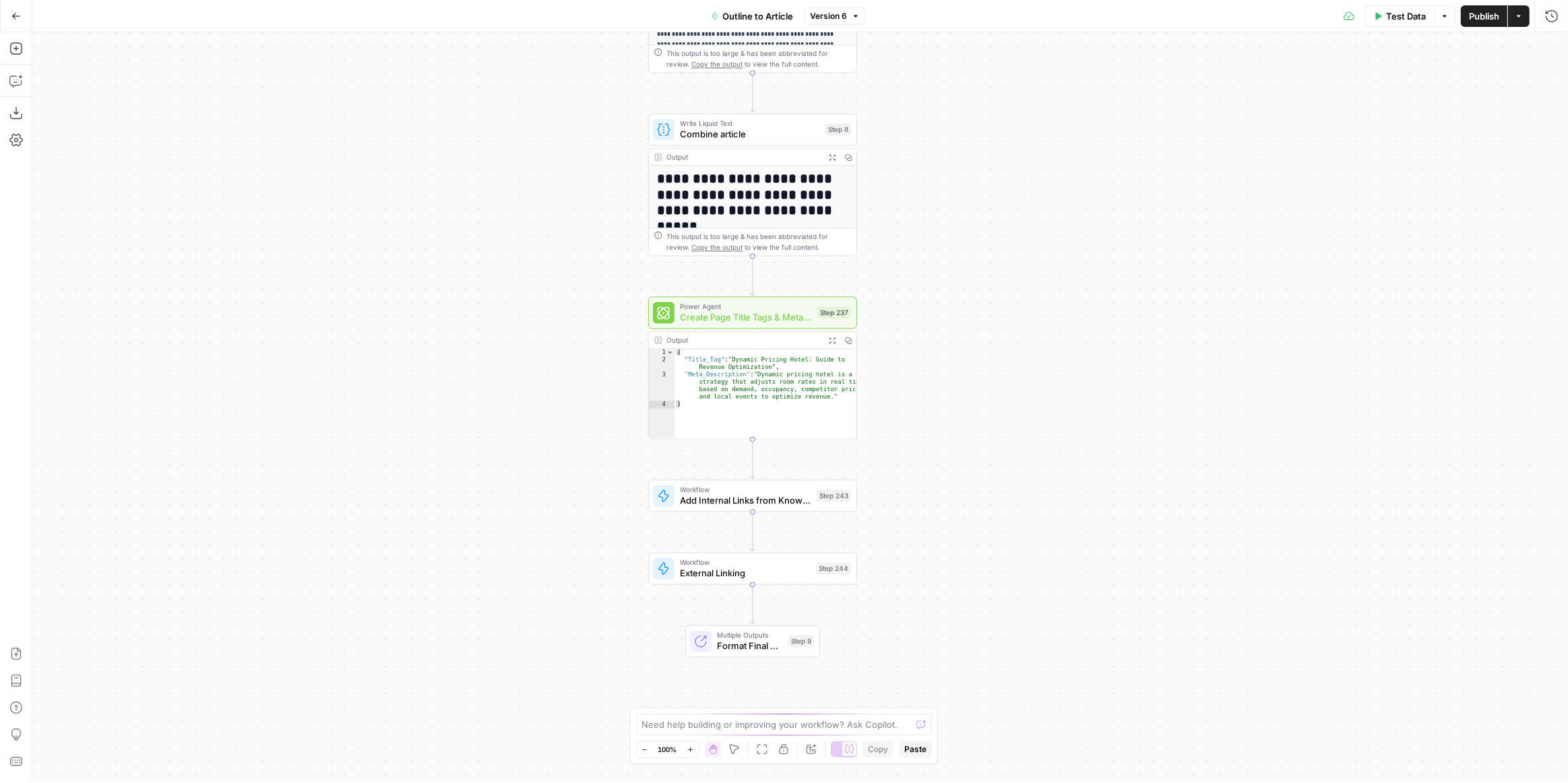
drag, startPoint x: 918, startPoint y: 537, endPoint x: 912, endPoint y: 452, distance: 85.2
click at [927, 446] on div "**********" at bounding box center [800, 407] width 1535 height 751
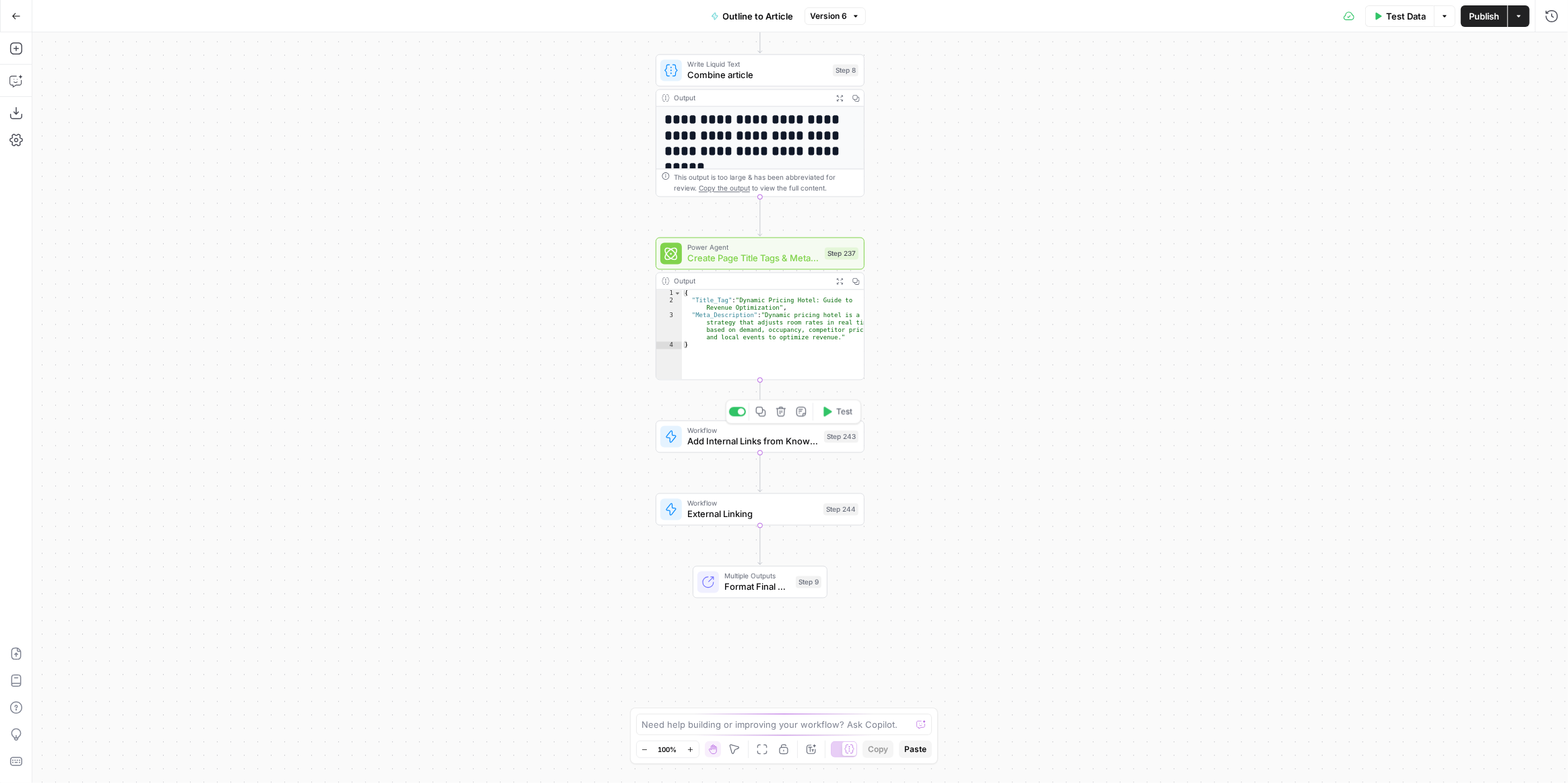
click at [793, 448] on div "Workflow Add Internal Links from Knowledge Base Step 243 Copy step Delete step …" at bounding box center [760, 436] width 209 height 32
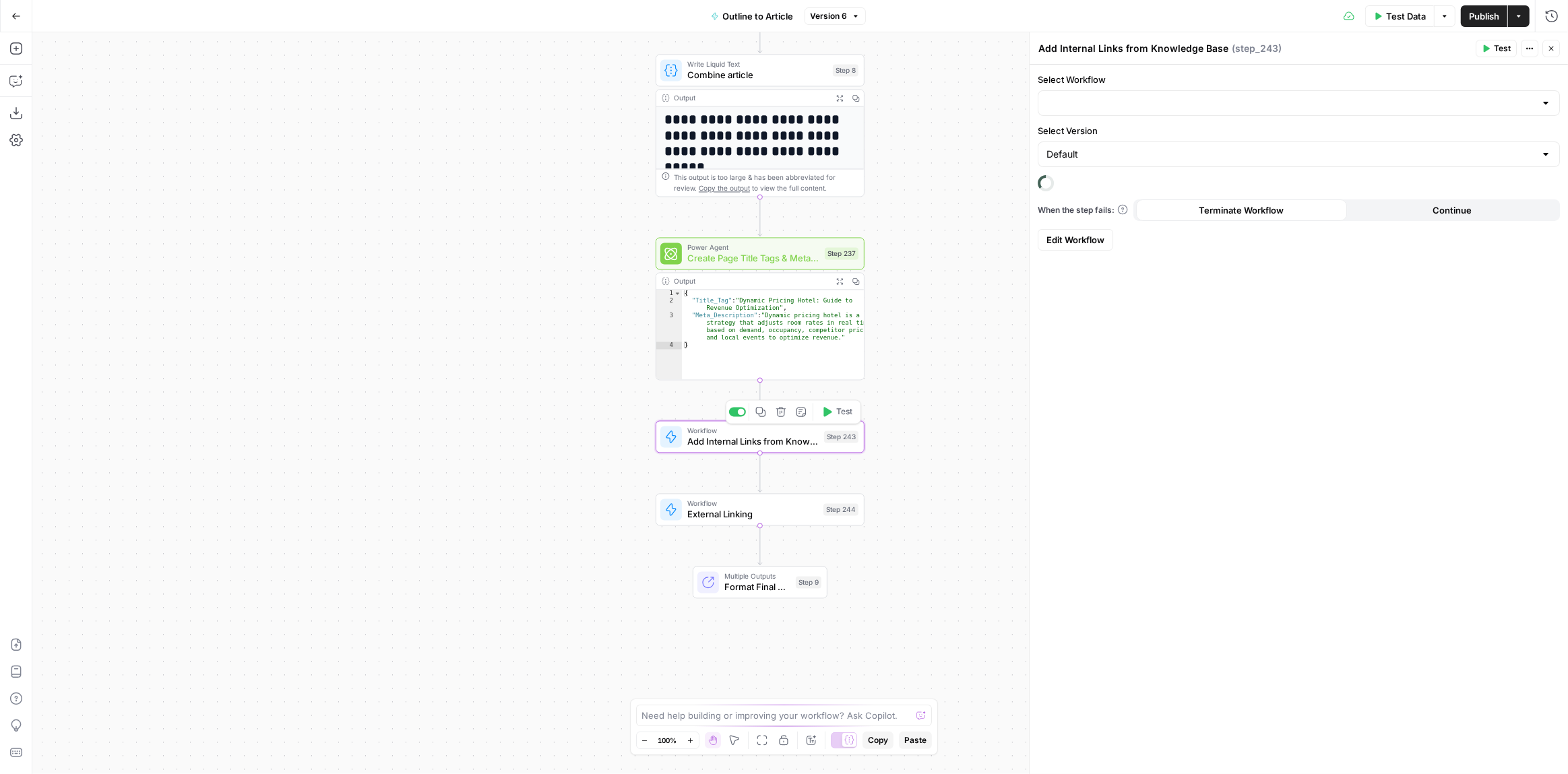
type input "Add Internal Links from Knowledge Base"
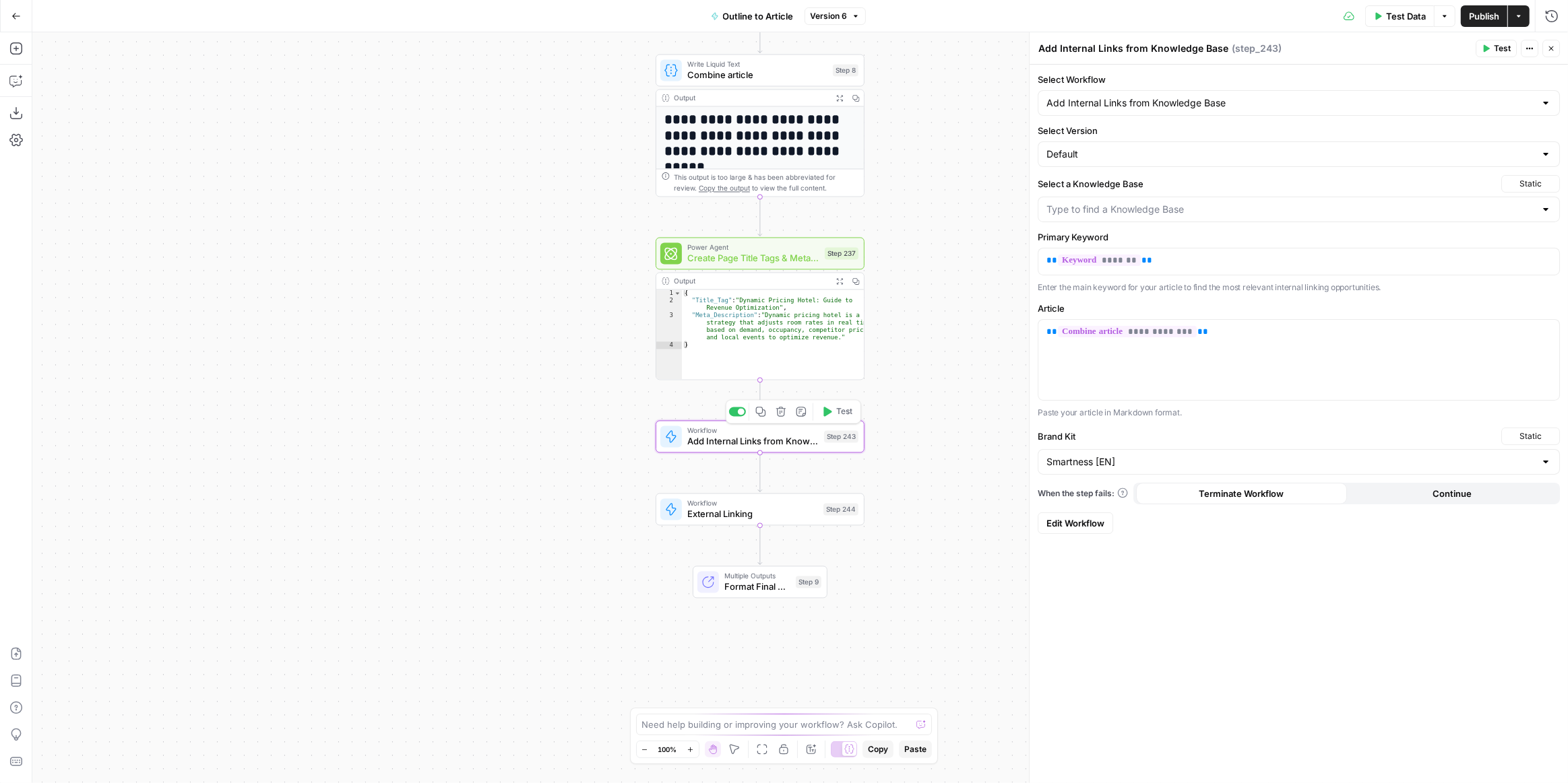
type input "Smartness [EN]"
click at [15, 46] on icon "button" at bounding box center [16, 48] width 13 height 13
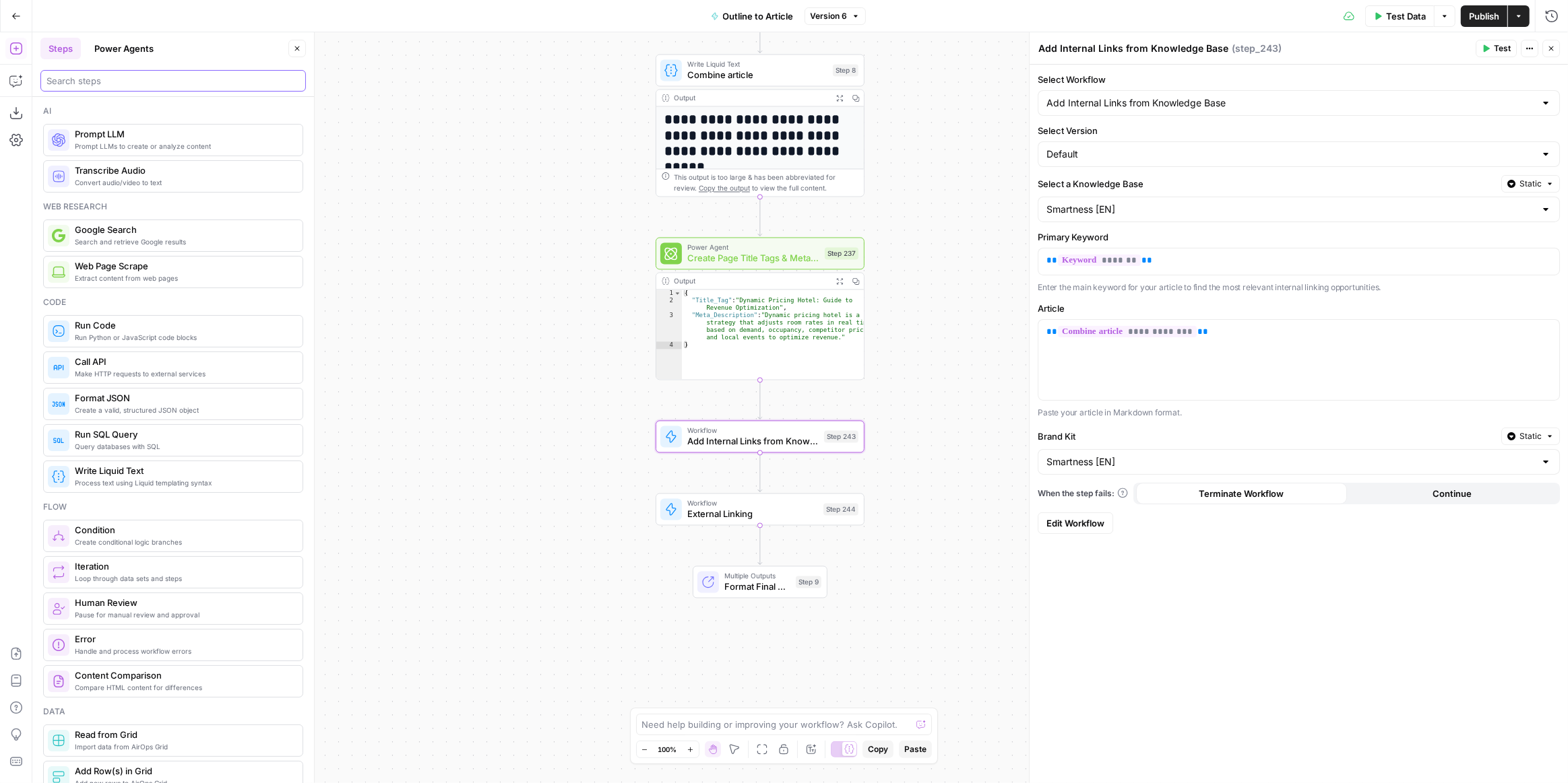
click at [146, 82] on input "search" at bounding box center [173, 80] width 253 height 13
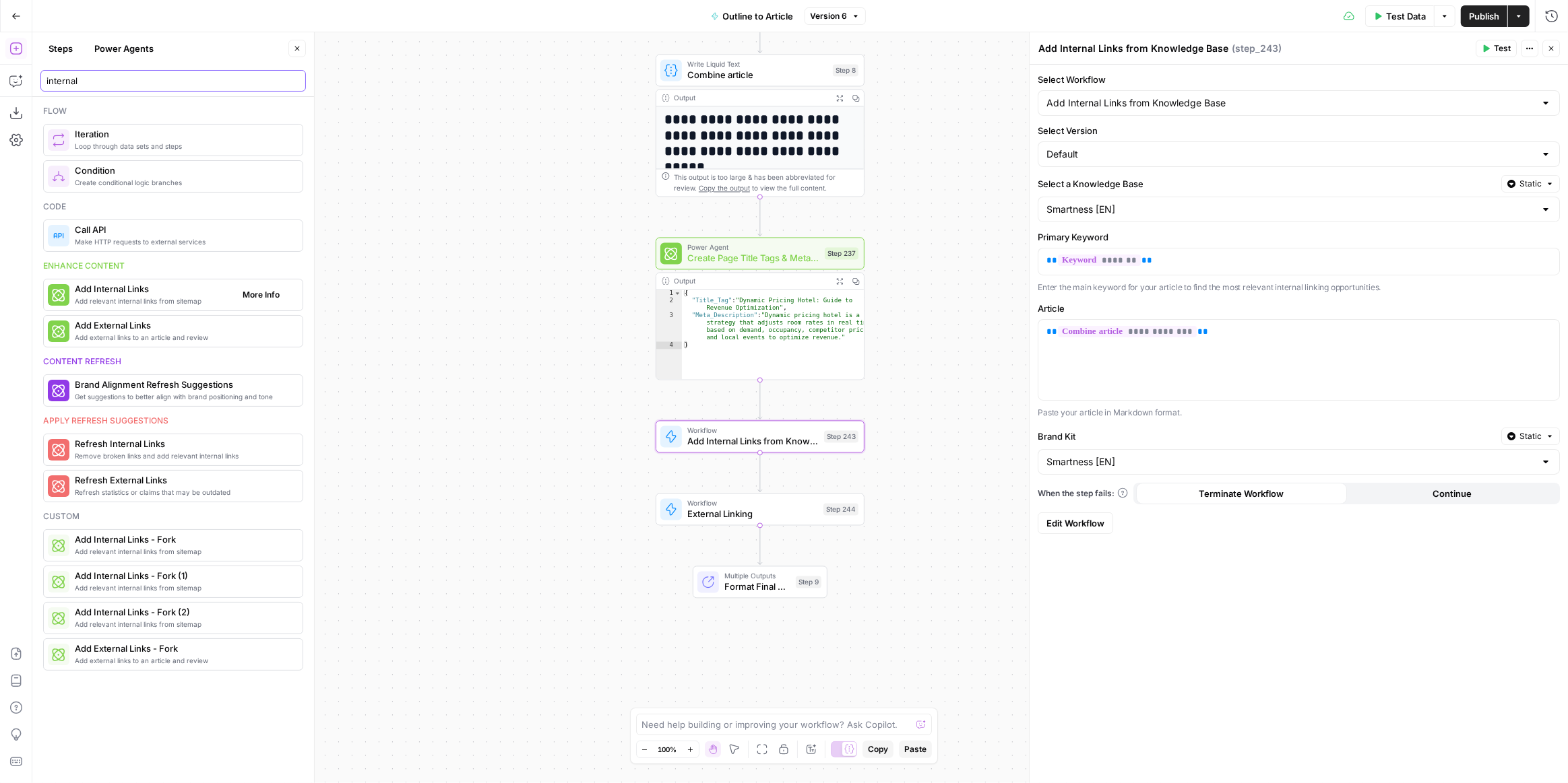
type input "internal"
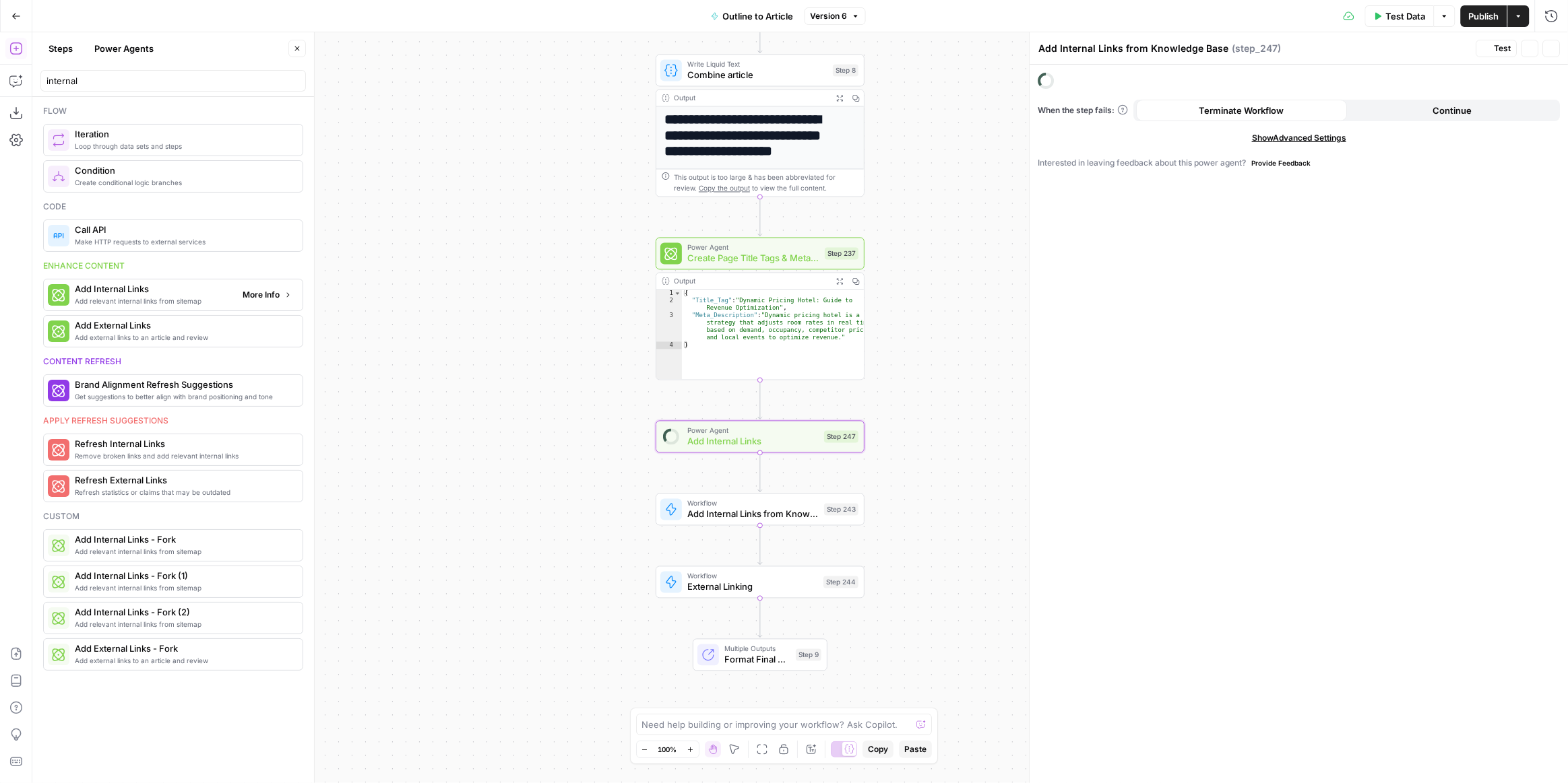
type textarea "Add Internal Links"
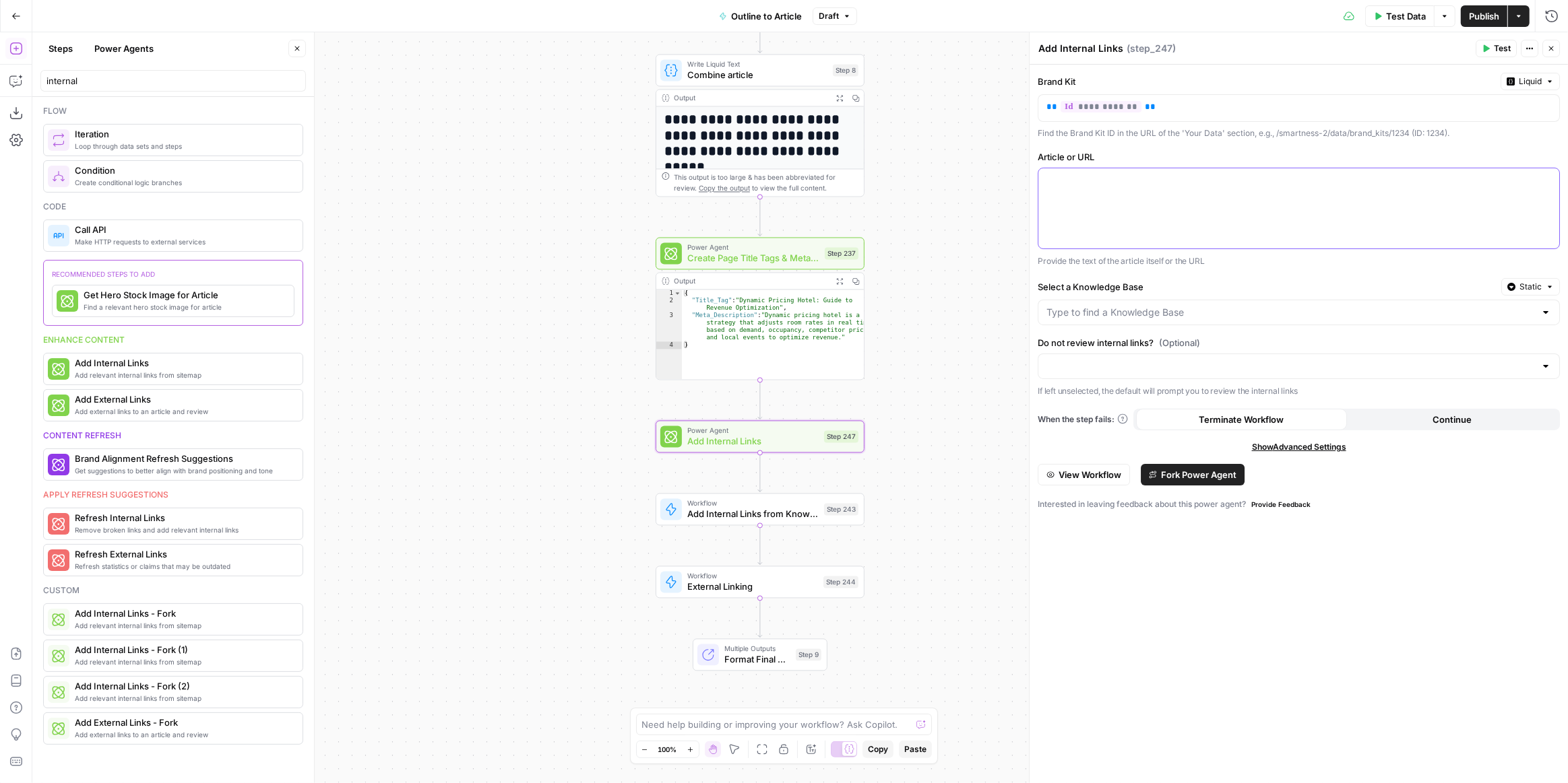
click at [1219, 188] on div at bounding box center [1299, 209] width 521 height 80
click at [1546, 178] on icon "button" at bounding box center [1547, 180] width 7 height 7
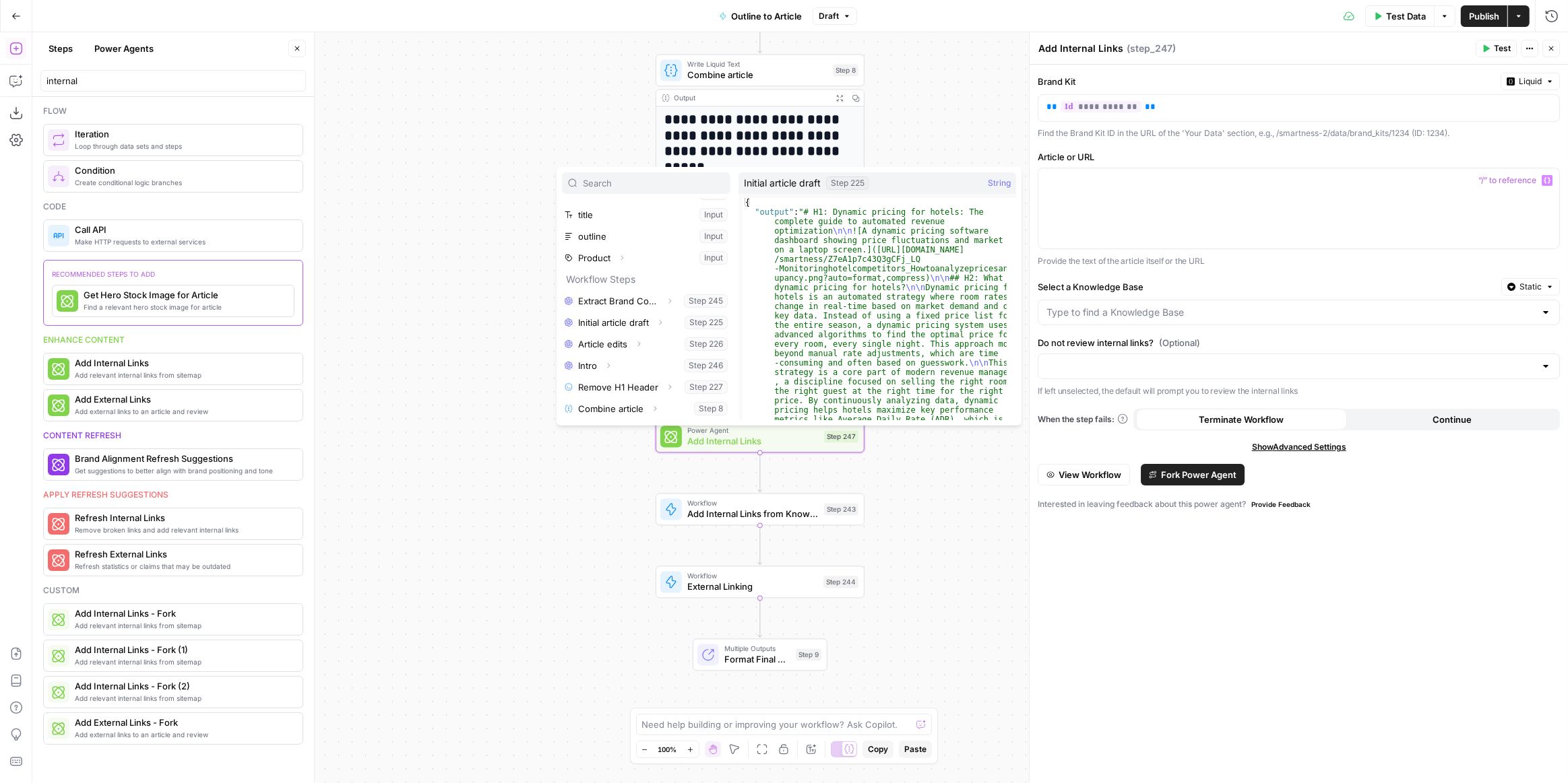
scroll to position [100, 0]
drag, startPoint x: 614, startPoint y: 378, endPoint x: 664, endPoint y: 388, distance: 51.0
click at [669, 388] on button "Select variable Combine article" at bounding box center [646, 388] width 169 height 21
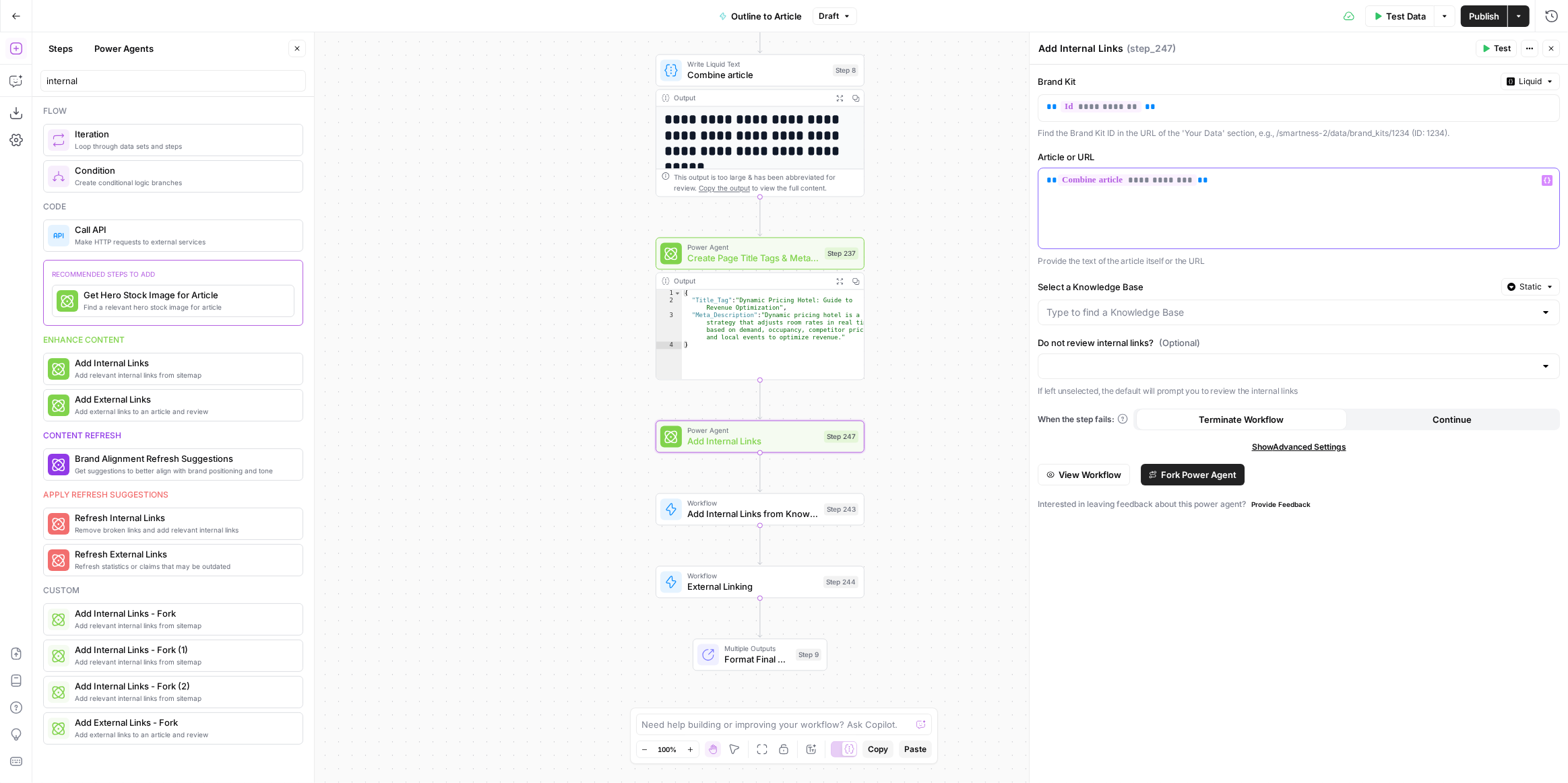
drag, startPoint x: 1356, startPoint y: 180, endPoint x: 1025, endPoint y: 179, distance: 331.0
click at [1029, 179] on div "**********" at bounding box center [1298, 407] width 539 height 751
click at [1544, 179] on icon "button" at bounding box center [1547, 180] width 7 height 6
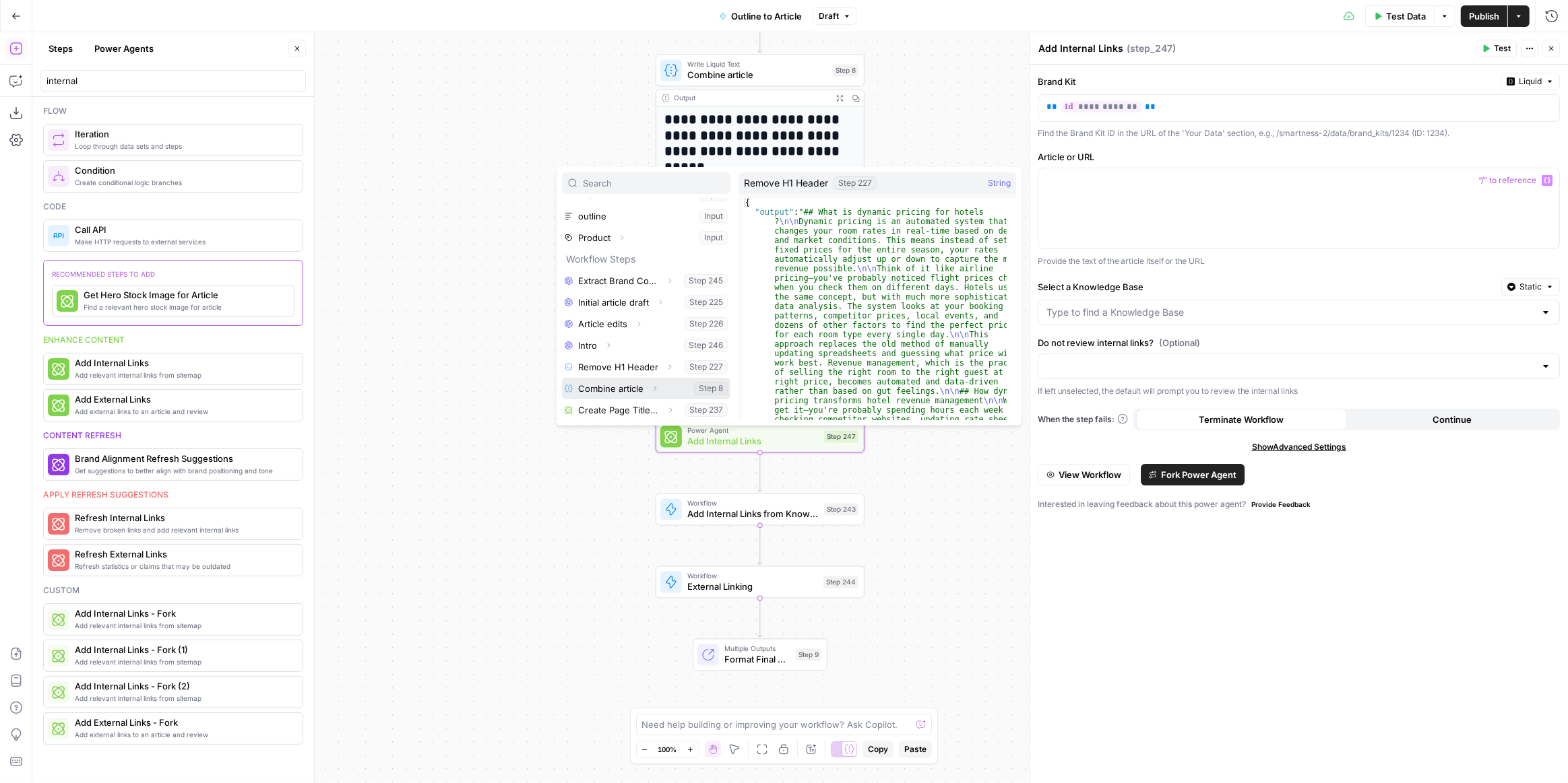
click at [655, 388] on icon "button" at bounding box center [655, 388] width 8 height 8
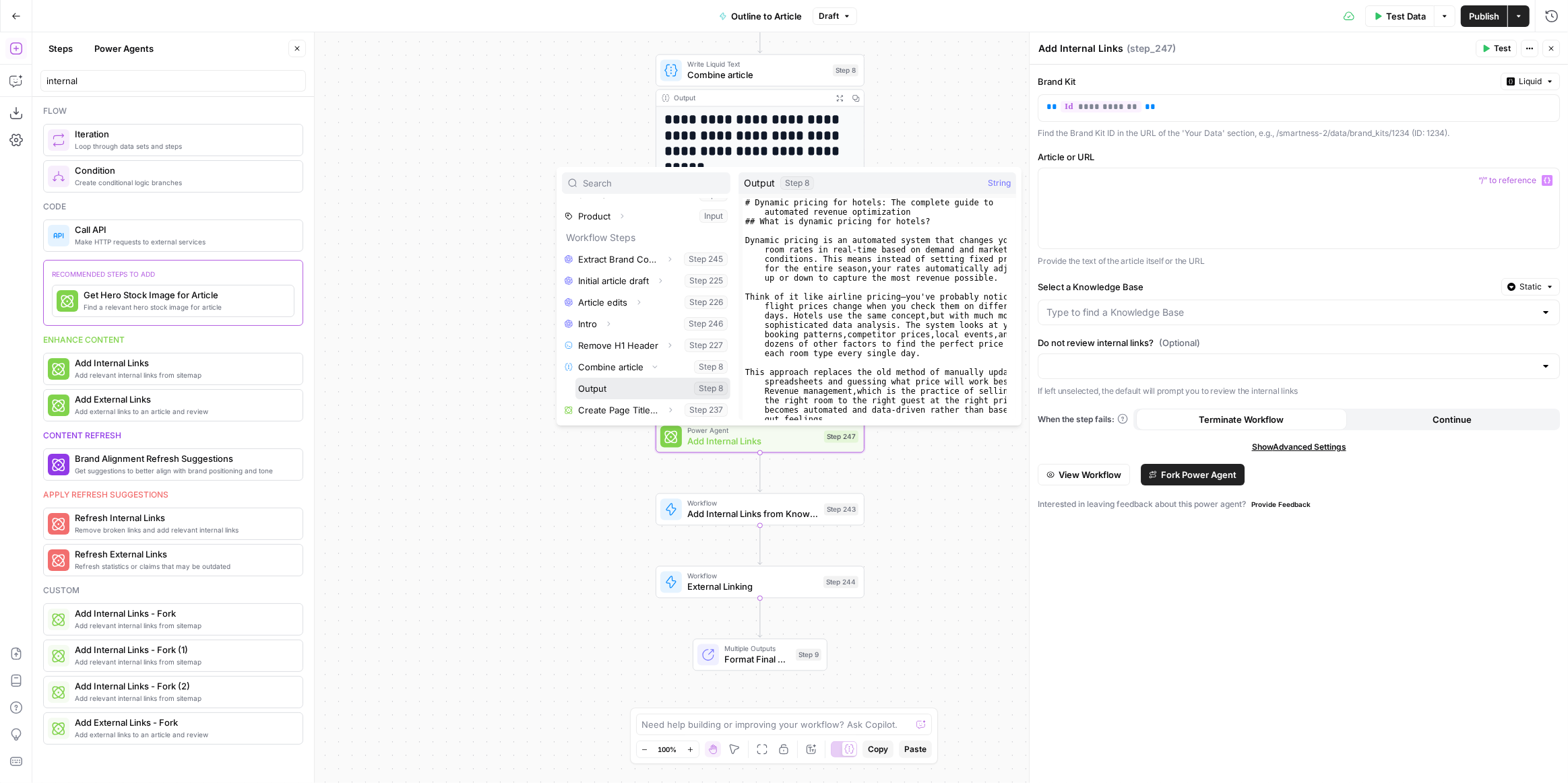
click at [614, 389] on button "Select variable Output" at bounding box center [652, 388] width 155 height 21
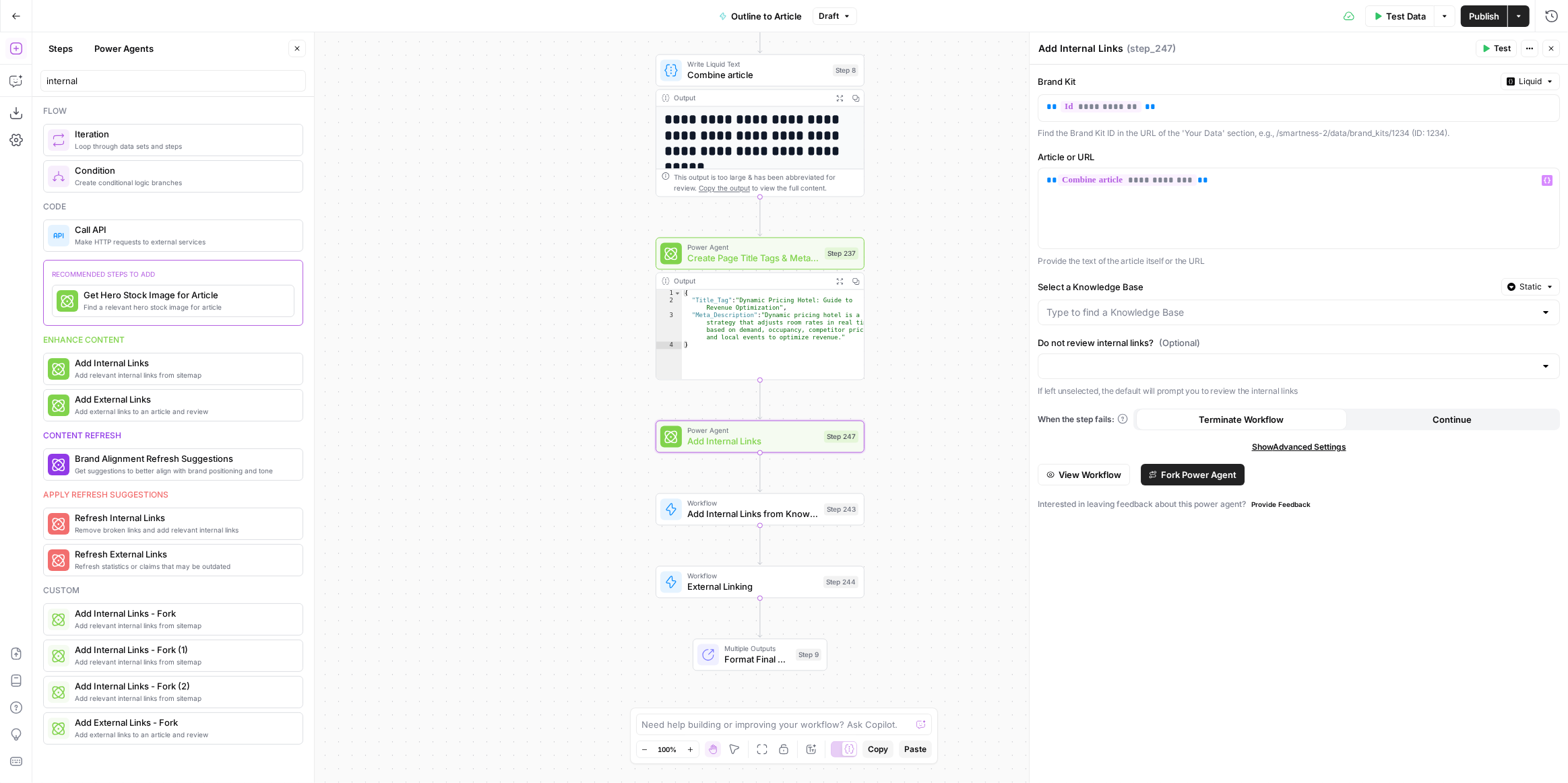
click at [1390, 319] on div at bounding box center [1298, 312] width 522 height 26
click at [1227, 350] on div "ID: 12799" at bounding box center [1299, 355] width 499 height 12
type input "Smartness [EN]"
click at [1114, 366] on input "Do not review internal links? (Optional)" at bounding box center [1290, 366] width 488 height 13
click at [1147, 415] on span "Do not review internal links" at bounding box center [1296, 416] width 494 height 13
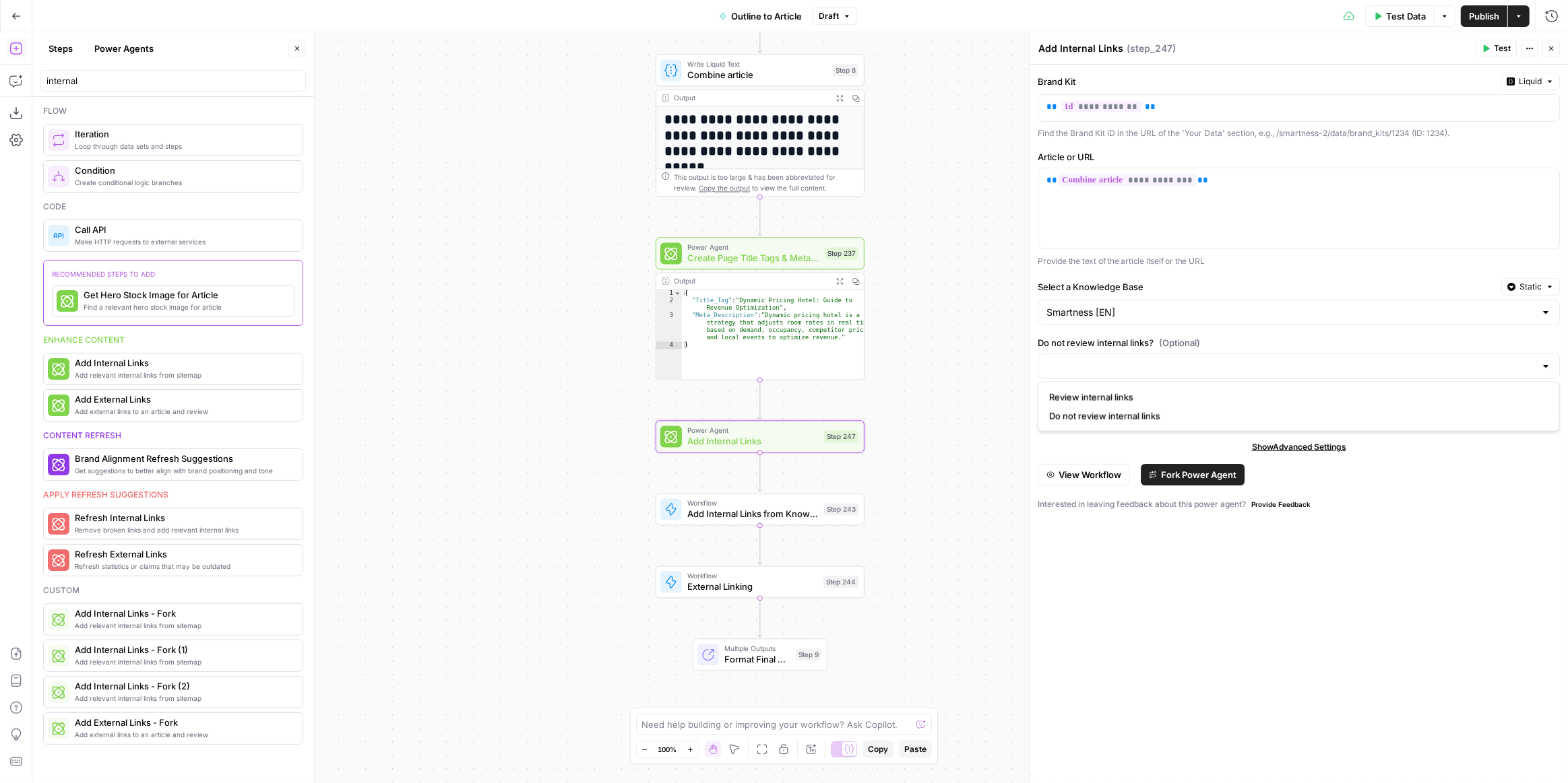
type input "Do not review internal links"
click at [779, 486] on icon "button" at bounding box center [781, 484] width 10 height 10
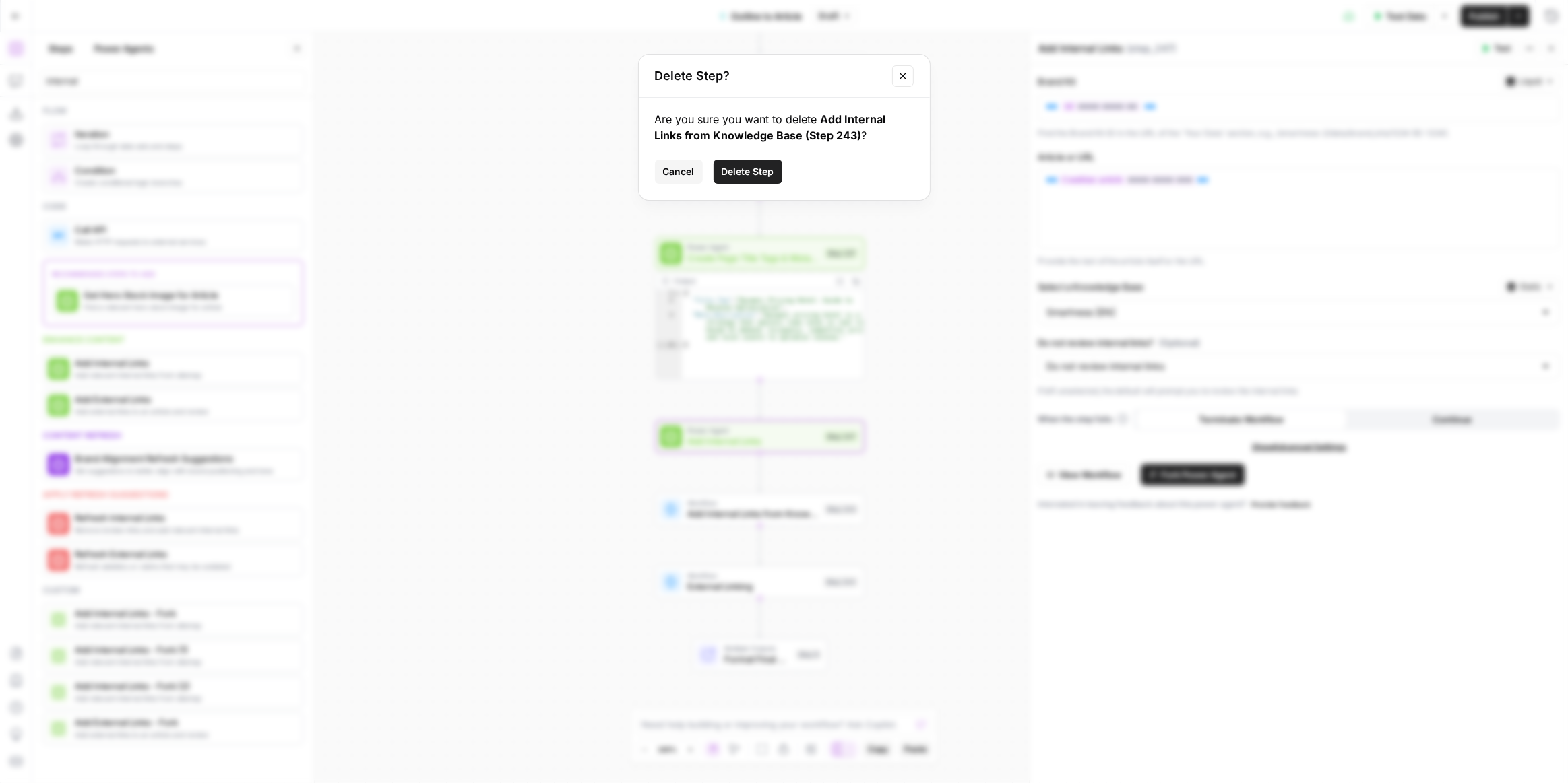
click at [758, 165] on span "Delete Step" at bounding box center [747, 171] width 53 height 13
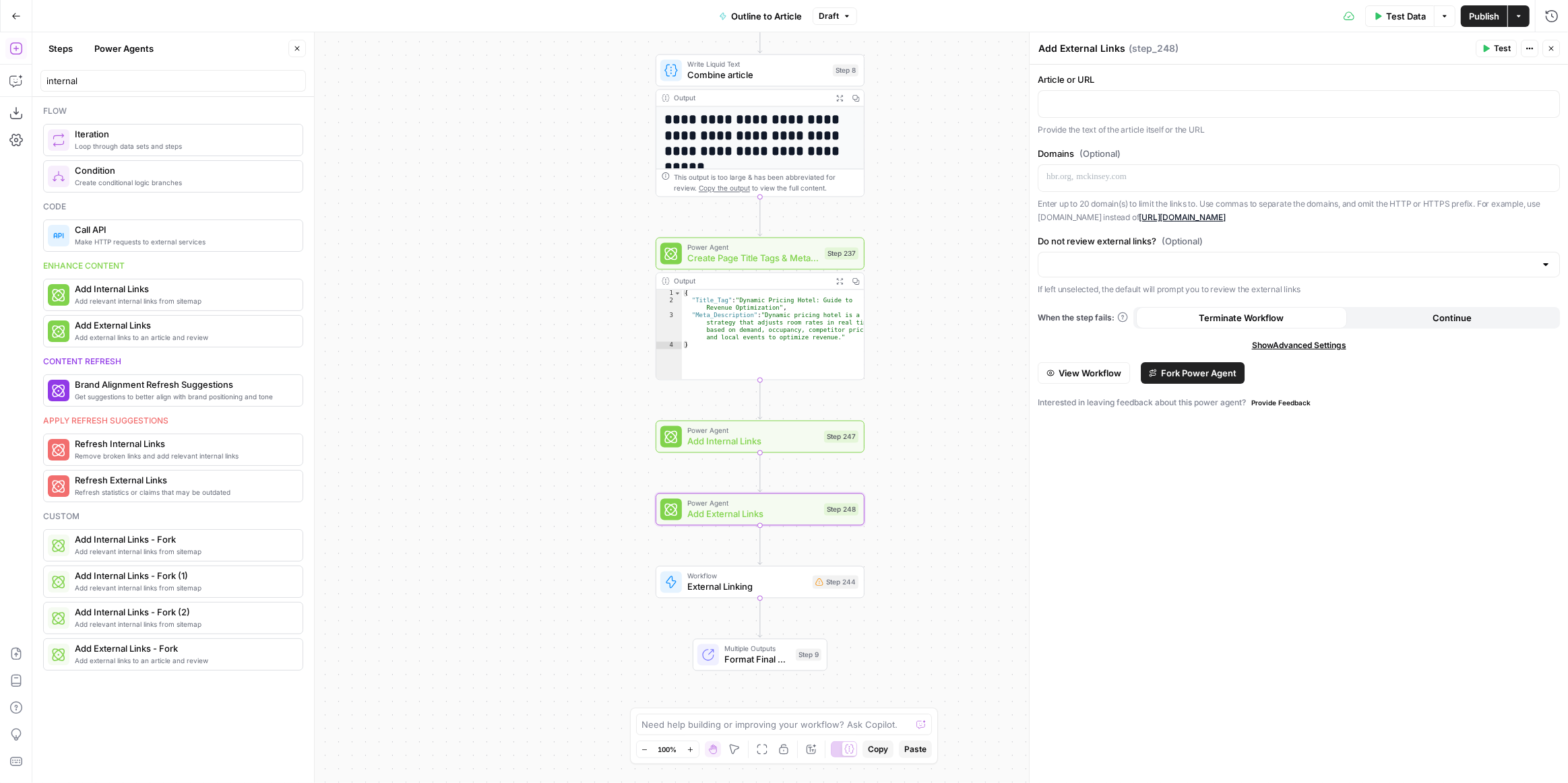
click at [1173, 369] on span "Fork Power Agent" at bounding box center [1198, 373] width 75 height 13
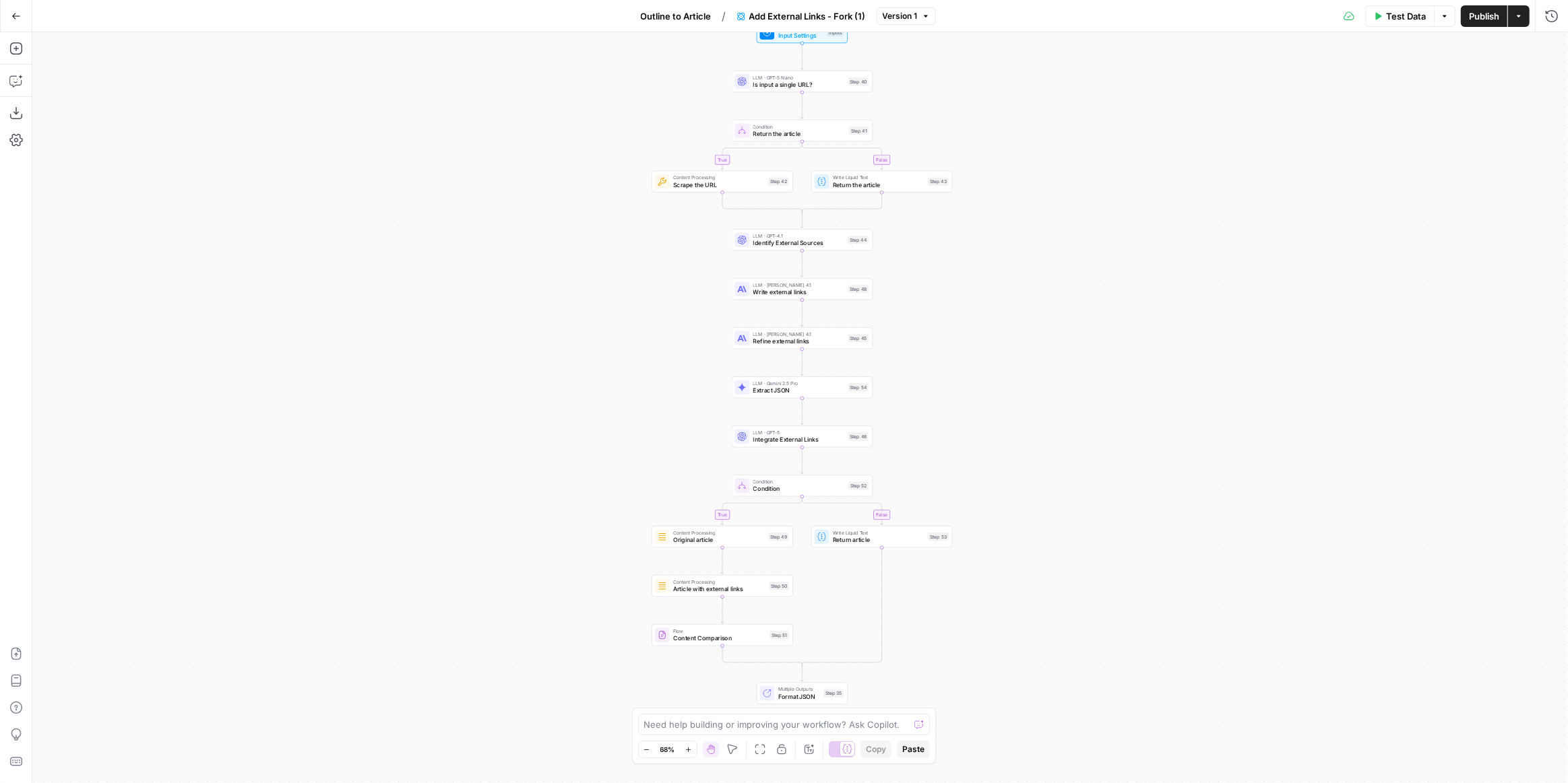
drag, startPoint x: 924, startPoint y: 447, endPoint x: 925, endPoint y: 398, distance: 49.0
click at [925, 398] on div "true false true false Workflow Input Settings Inputs LLM · GPT-5 Nano Is input …" at bounding box center [800, 407] width 1535 height 751
click at [17, 12] on icon "button" at bounding box center [16, 16] width 9 height 9
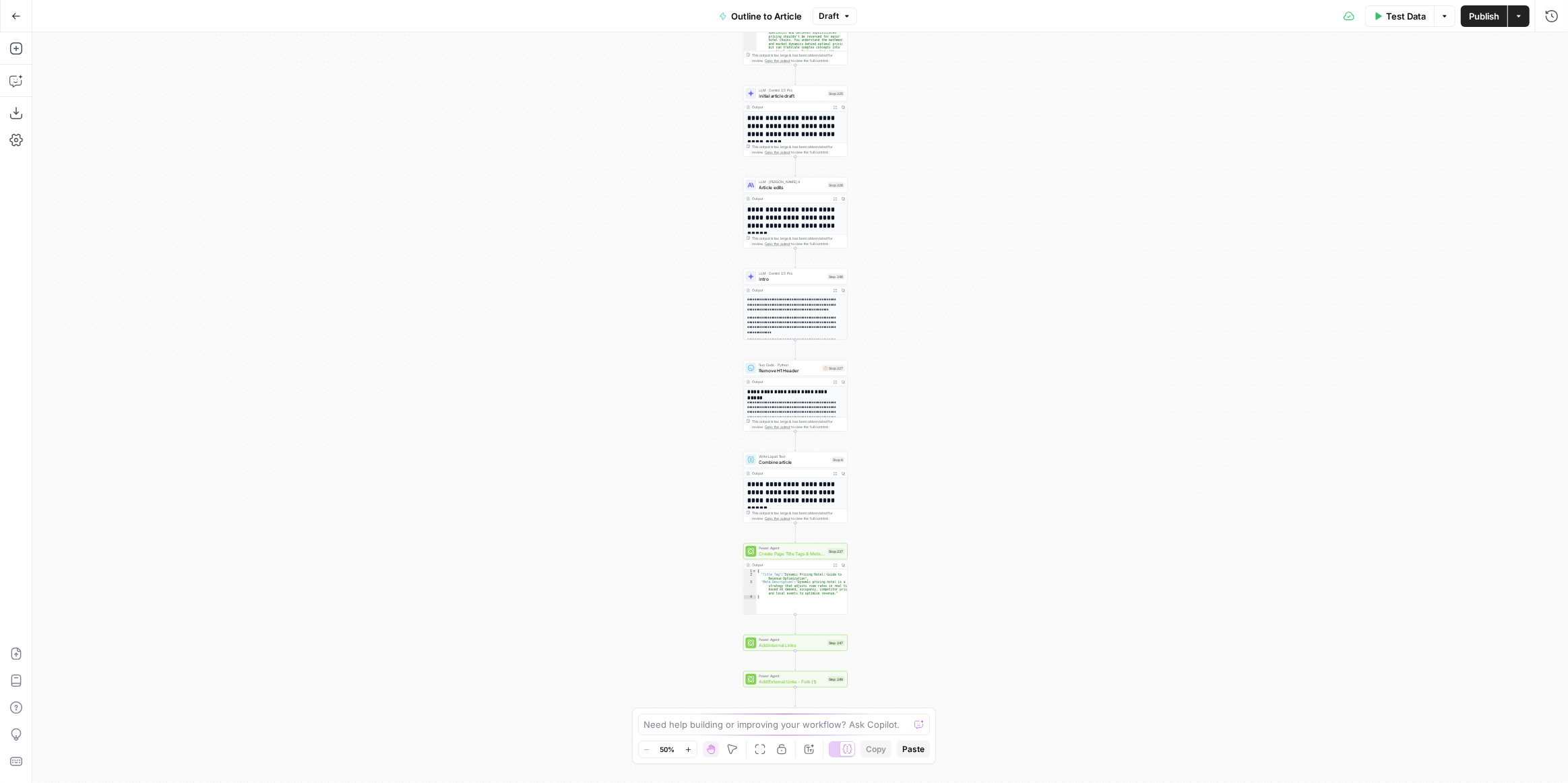
drag, startPoint x: 642, startPoint y: 436, endPoint x: 634, endPoint y: 279, distance: 157.2
click at [634, 279] on div "**********" at bounding box center [800, 407] width 1535 height 751
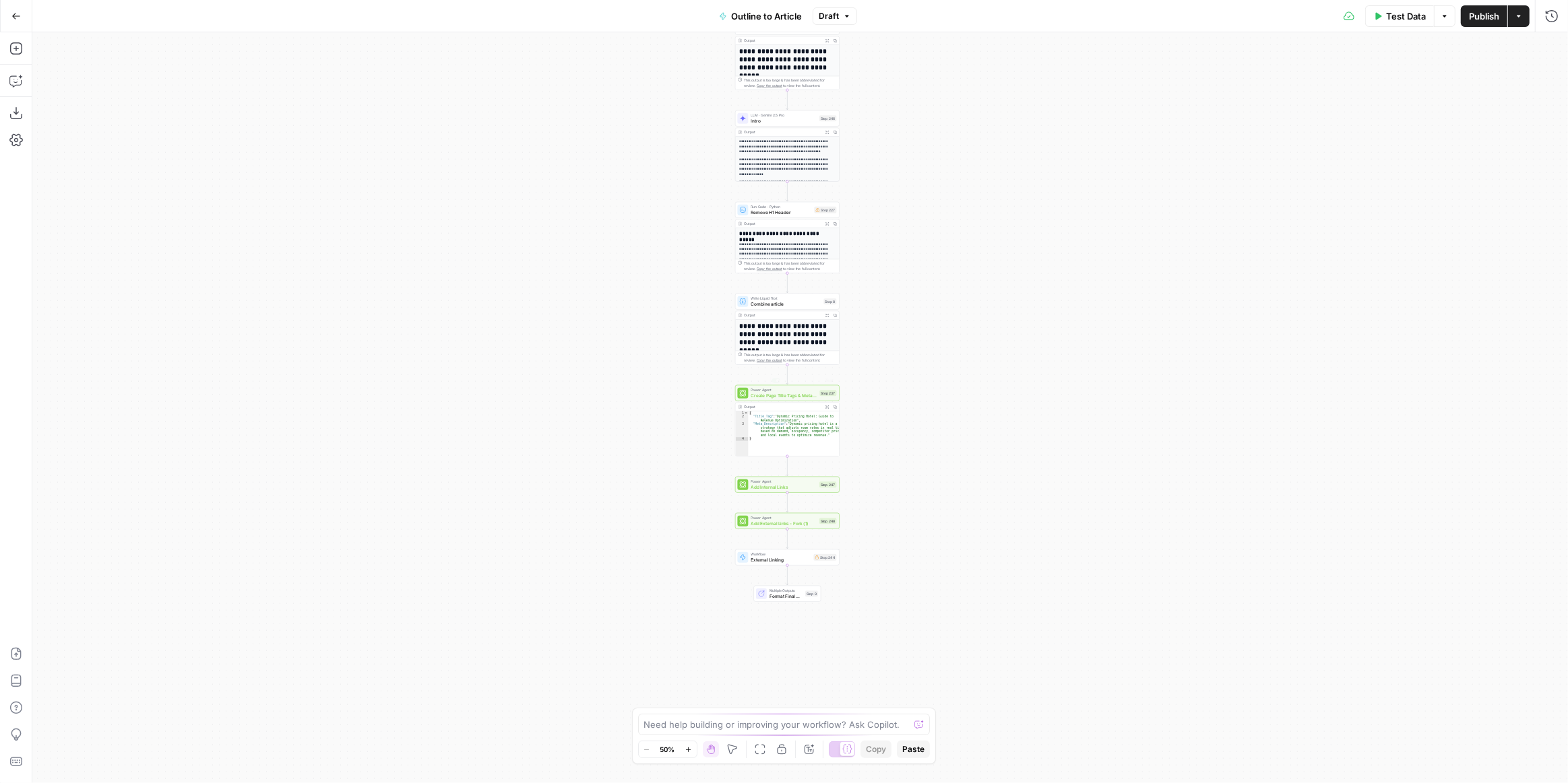
click at [898, 538] on div "**********" at bounding box center [800, 407] width 1535 height 751
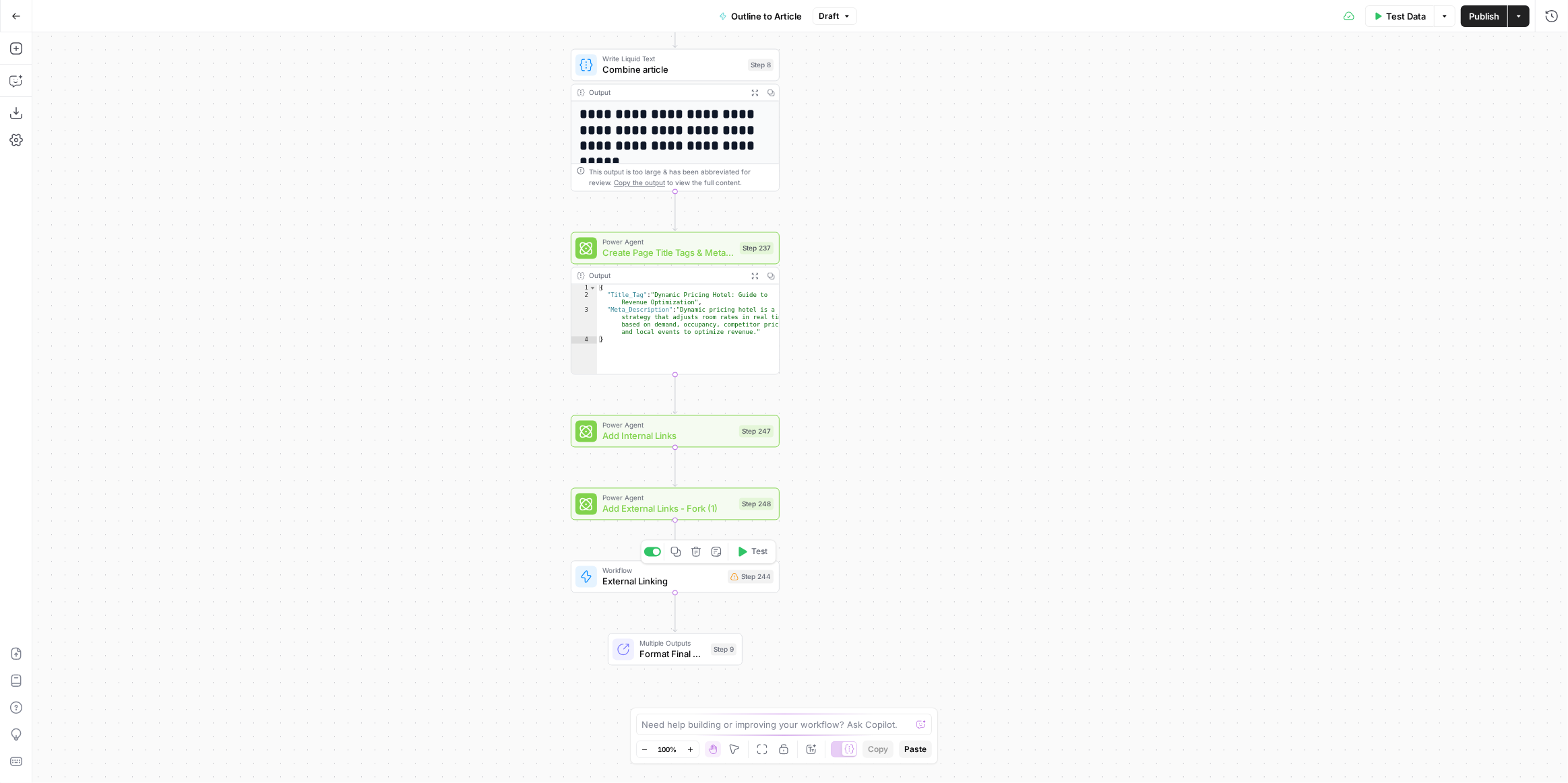
click at [695, 580] on span "External Linking" at bounding box center [662, 581] width 120 height 13
type input "Add External Links"
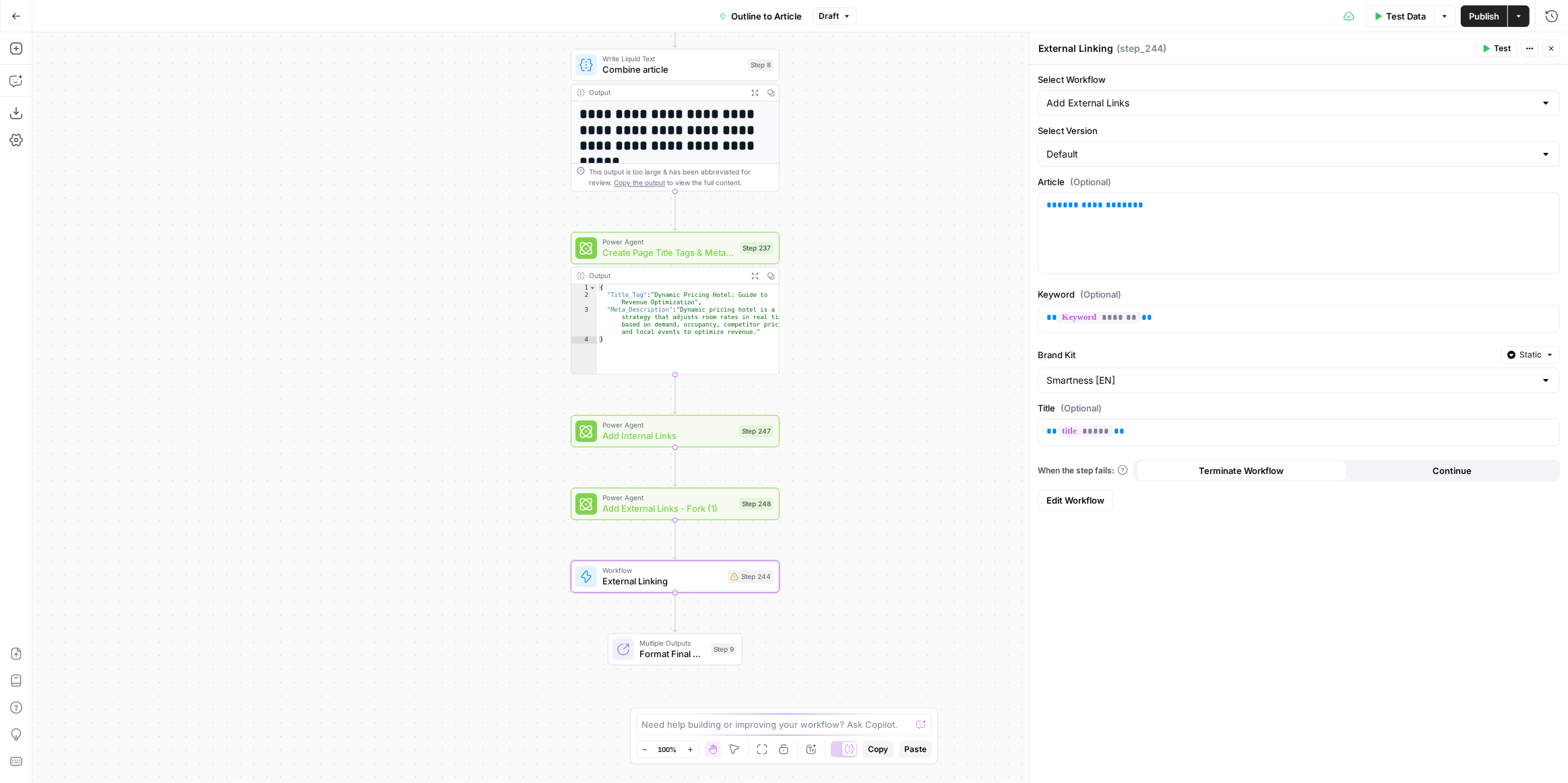
click at [1087, 496] on span "Edit Workflow" at bounding box center [1075, 500] width 58 height 13
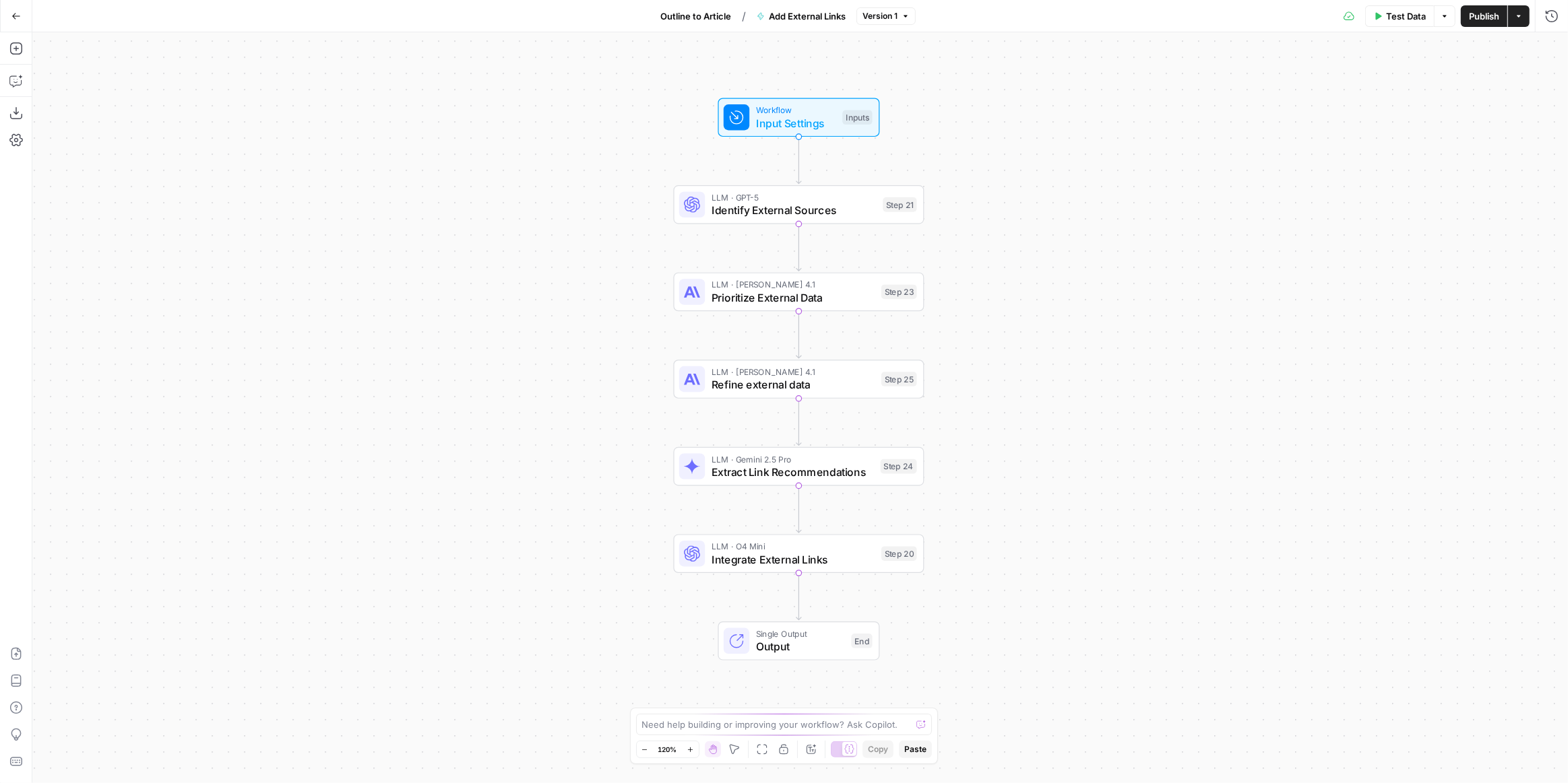
drag, startPoint x: 994, startPoint y: 440, endPoint x: 990, endPoint y: 434, distance: 7.2
click at [990, 434] on div "Workflow Input Settings Inputs LLM · GPT-5 Identify External Sources Step 21 LL…" at bounding box center [800, 407] width 1535 height 751
click at [18, 16] on icon "button" at bounding box center [16, 16] width 9 height 9
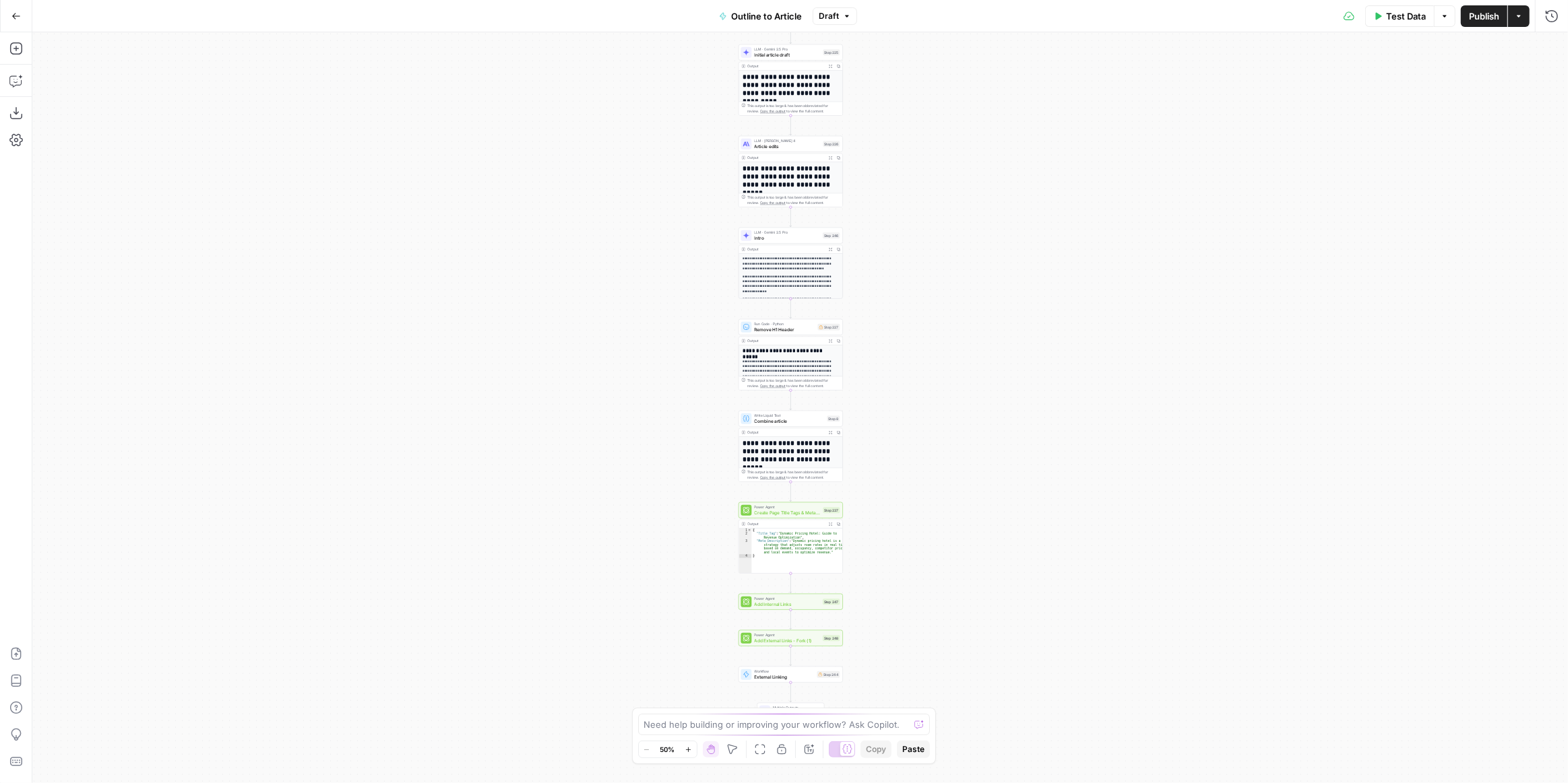
drag, startPoint x: 947, startPoint y: 661, endPoint x: 940, endPoint y: 540, distance: 121.2
click at [940, 540] on div "**********" at bounding box center [800, 407] width 1535 height 751
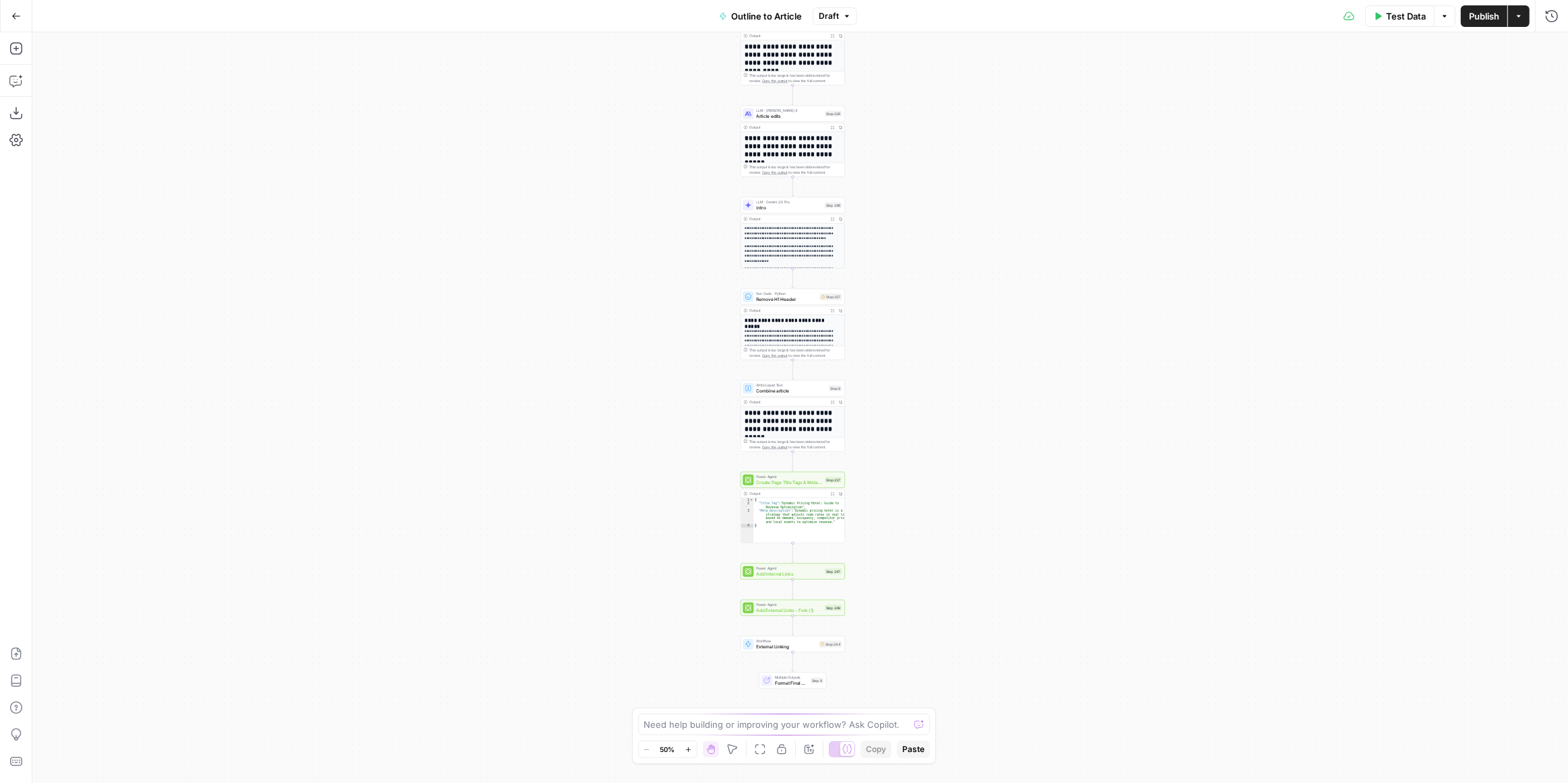
click at [929, 545] on div "**********" at bounding box center [800, 407] width 1535 height 751
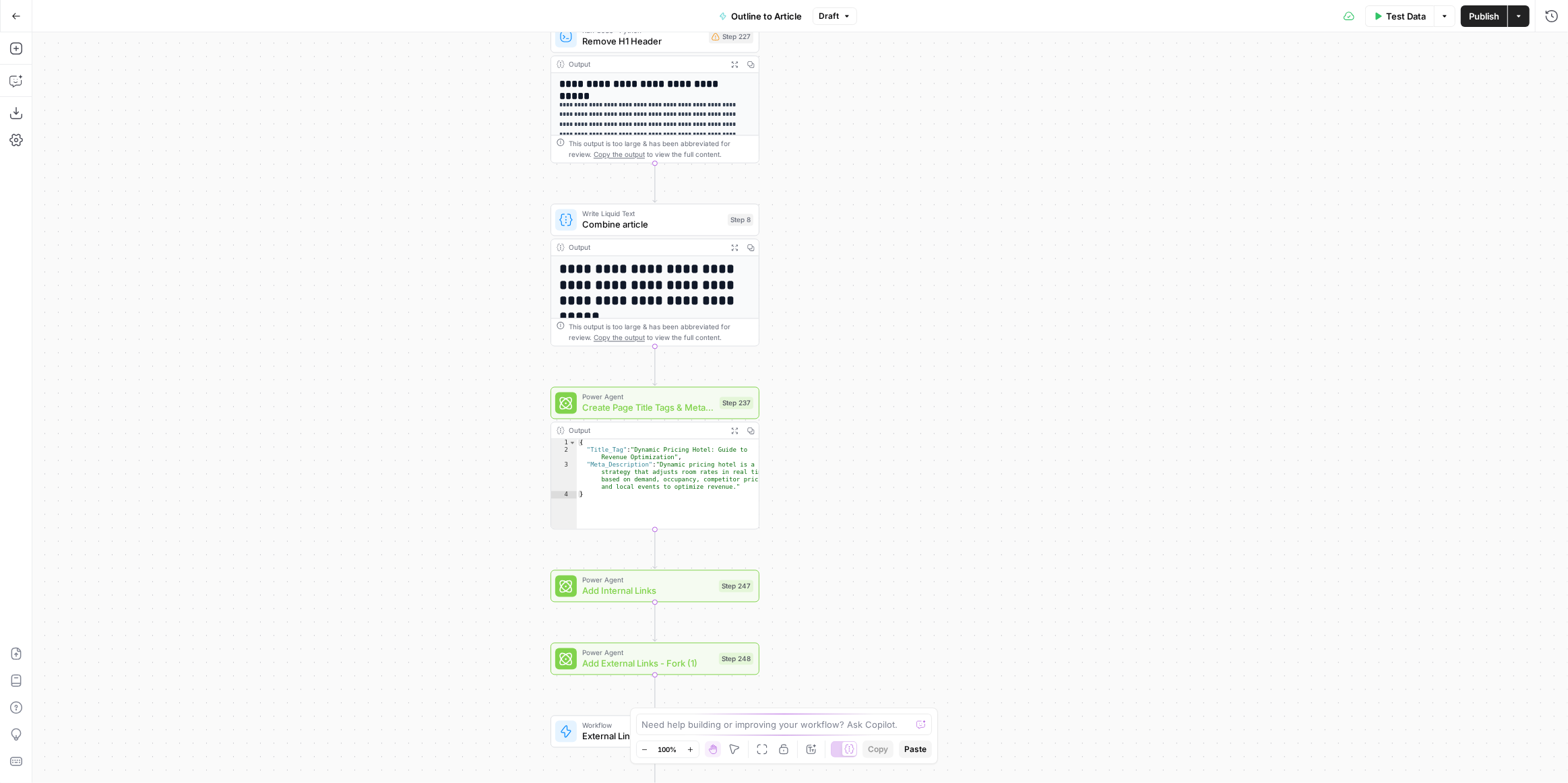
drag, startPoint x: 888, startPoint y: 621, endPoint x: 915, endPoint y: 440, distance: 183.0
click at [915, 440] on div "**********" at bounding box center [800, 407] width 1535 height 751
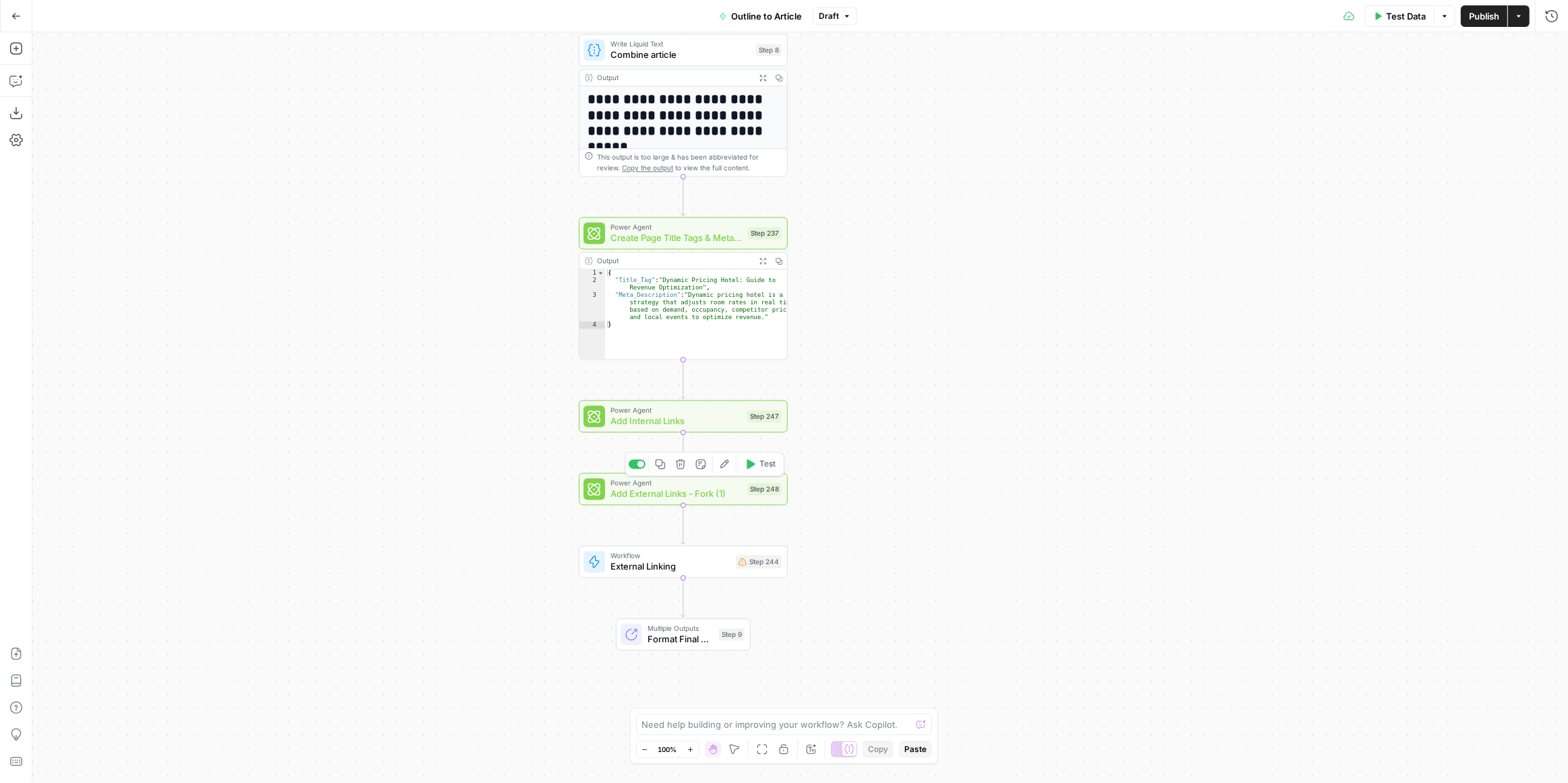
click at [683, 467] on icon "button" at bounding box center [680, 464] width 11 height 11
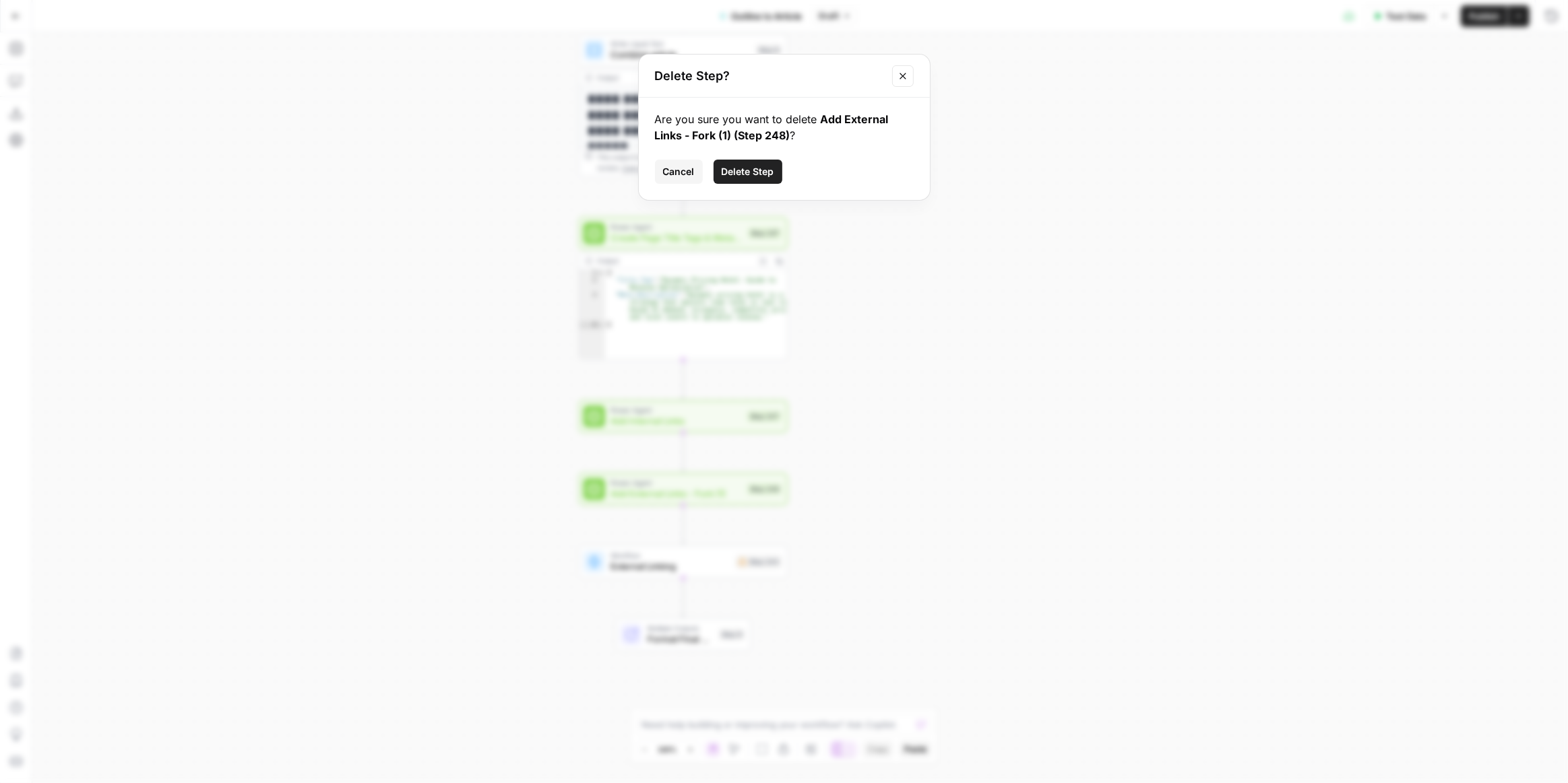
click at [734, 170] on span "Delete Step" at bounding box center [747, 171] width 53 height 13
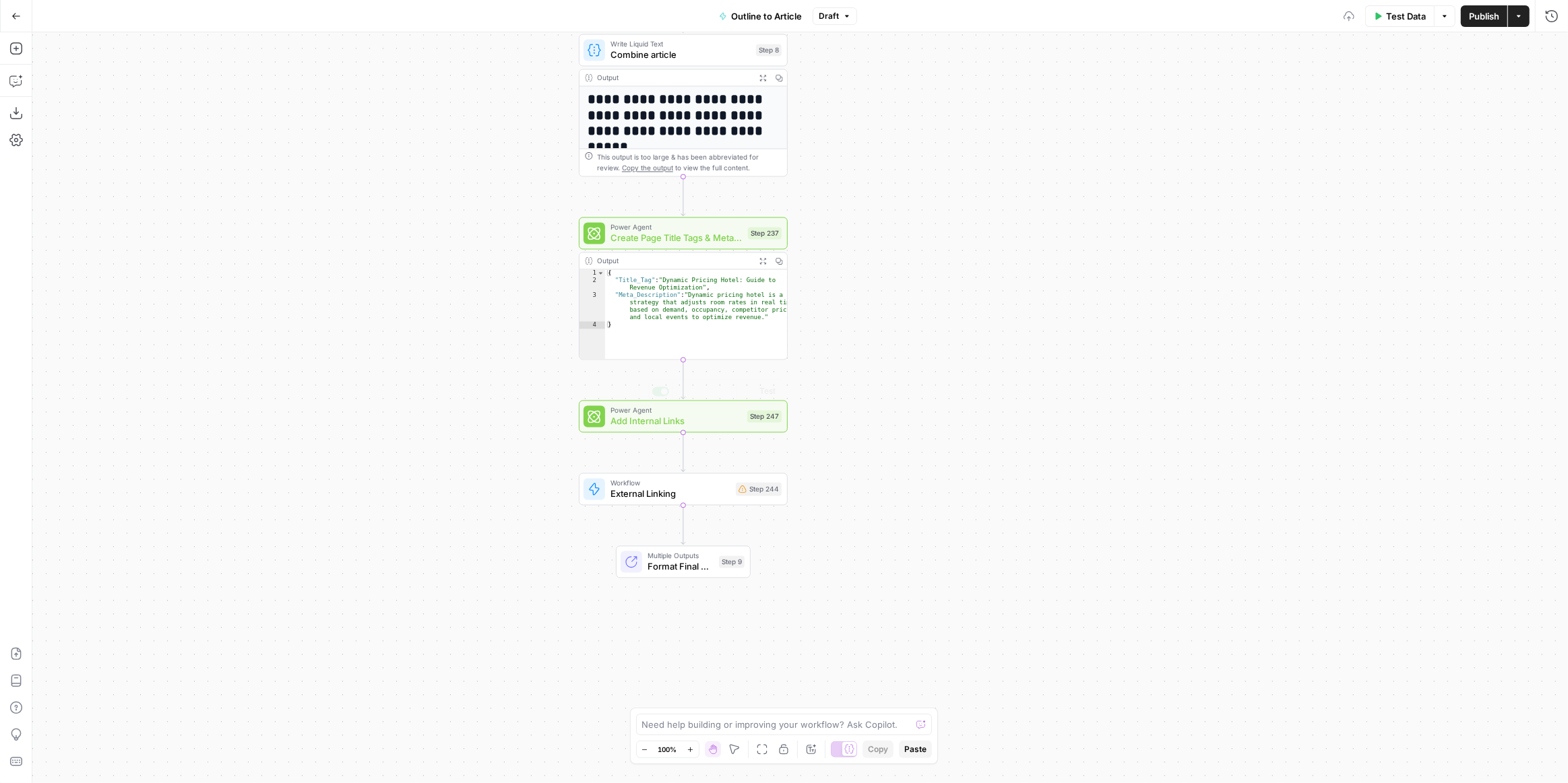
click at [687, 488] on span "External Linking" at bounding box center [670, 493] width 120 height 13
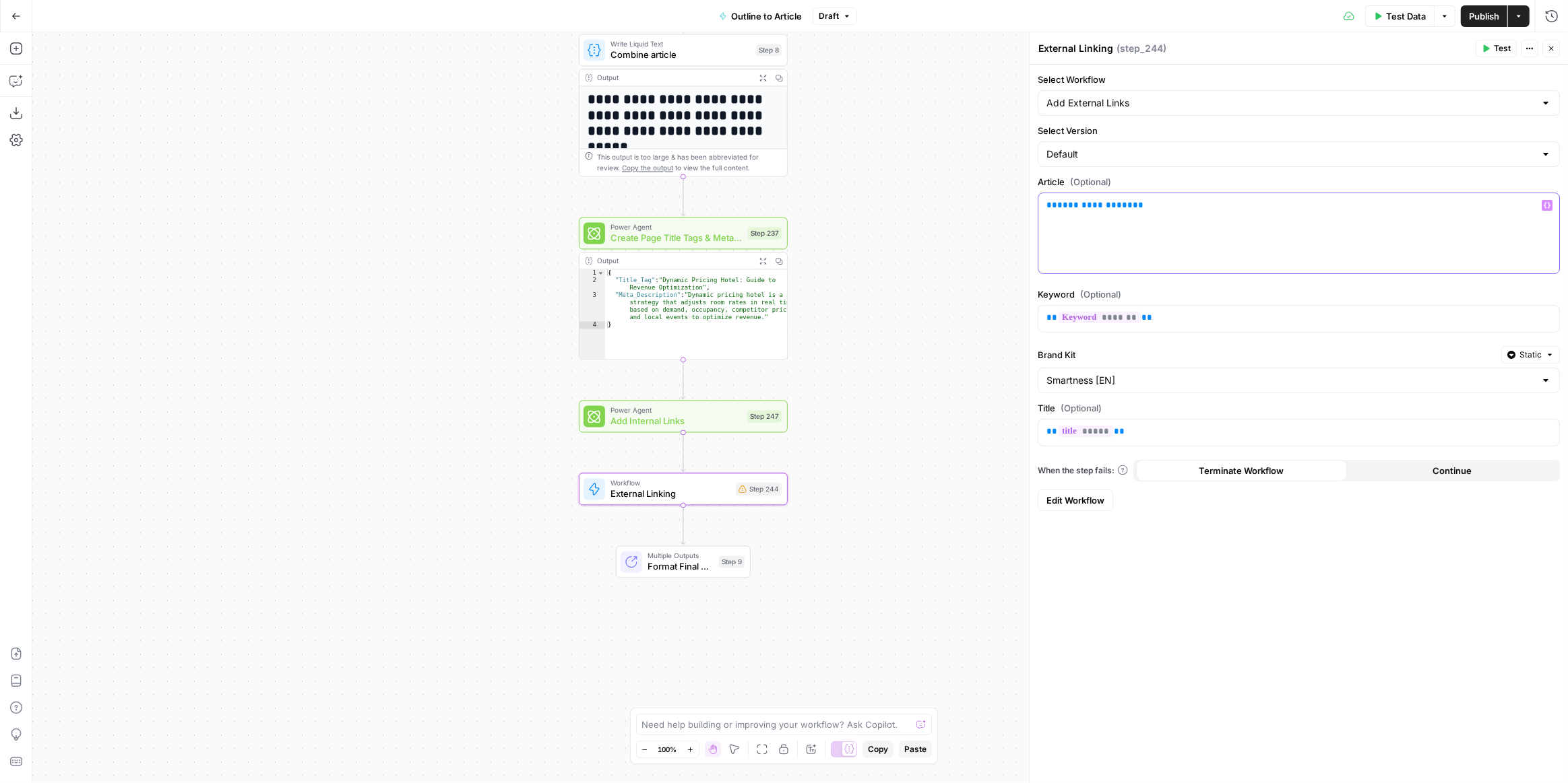
drag, startPoint x: 1165, startPoint y: 209, endPoint x: 1035, endPoint y: 203, distance: 130.1
click at [1035, 203] on div "**********" at bounding box center [1298, 407] width 539 height 751
click at [1544, 203] on icon "button" at bounding box center [1547, 206] width 7 height 7
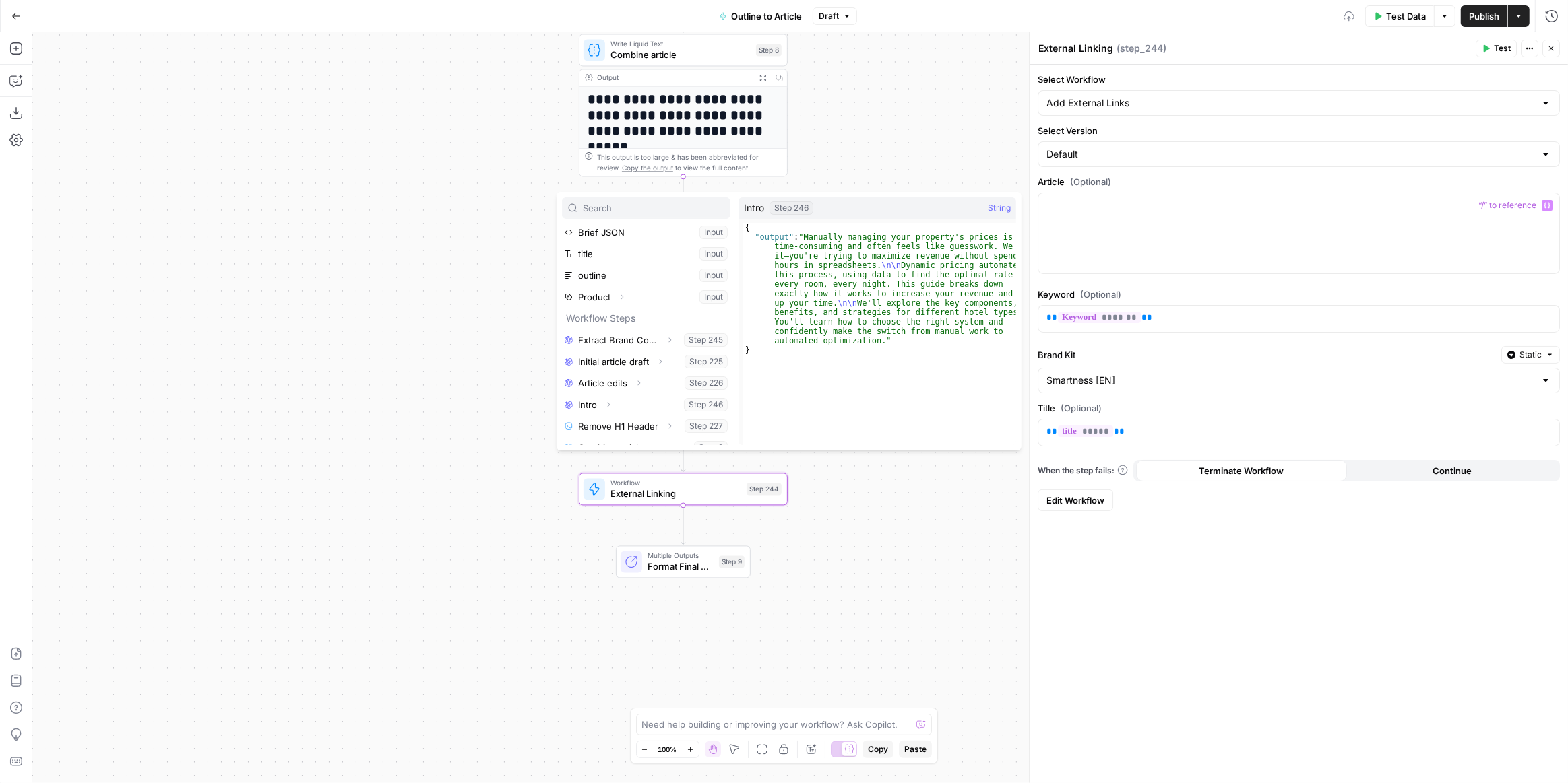
scroll to position [122, 0]
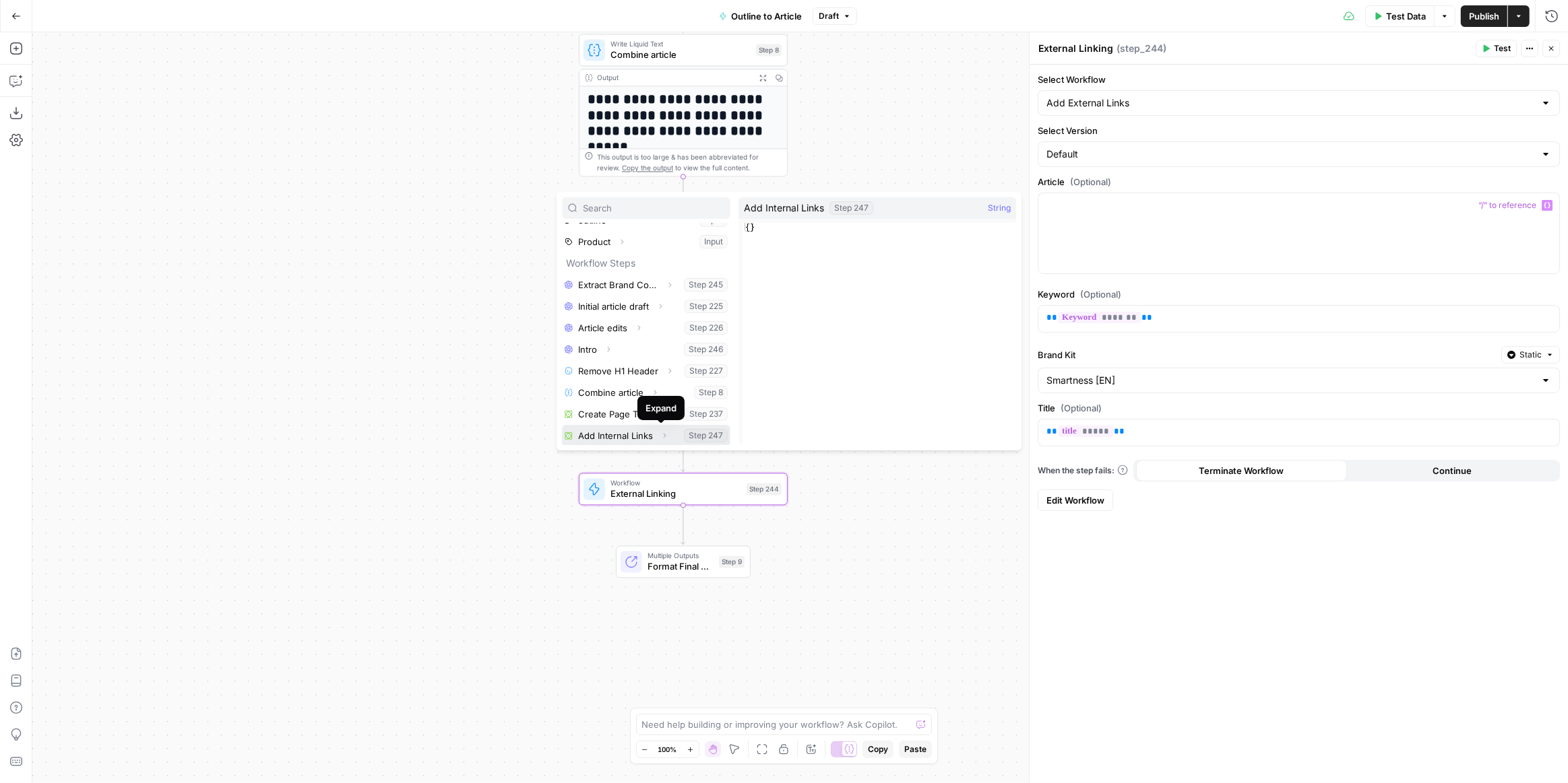
click at [664, 436] on icon "button" at bounding box center [665, 436] width 2 height 5
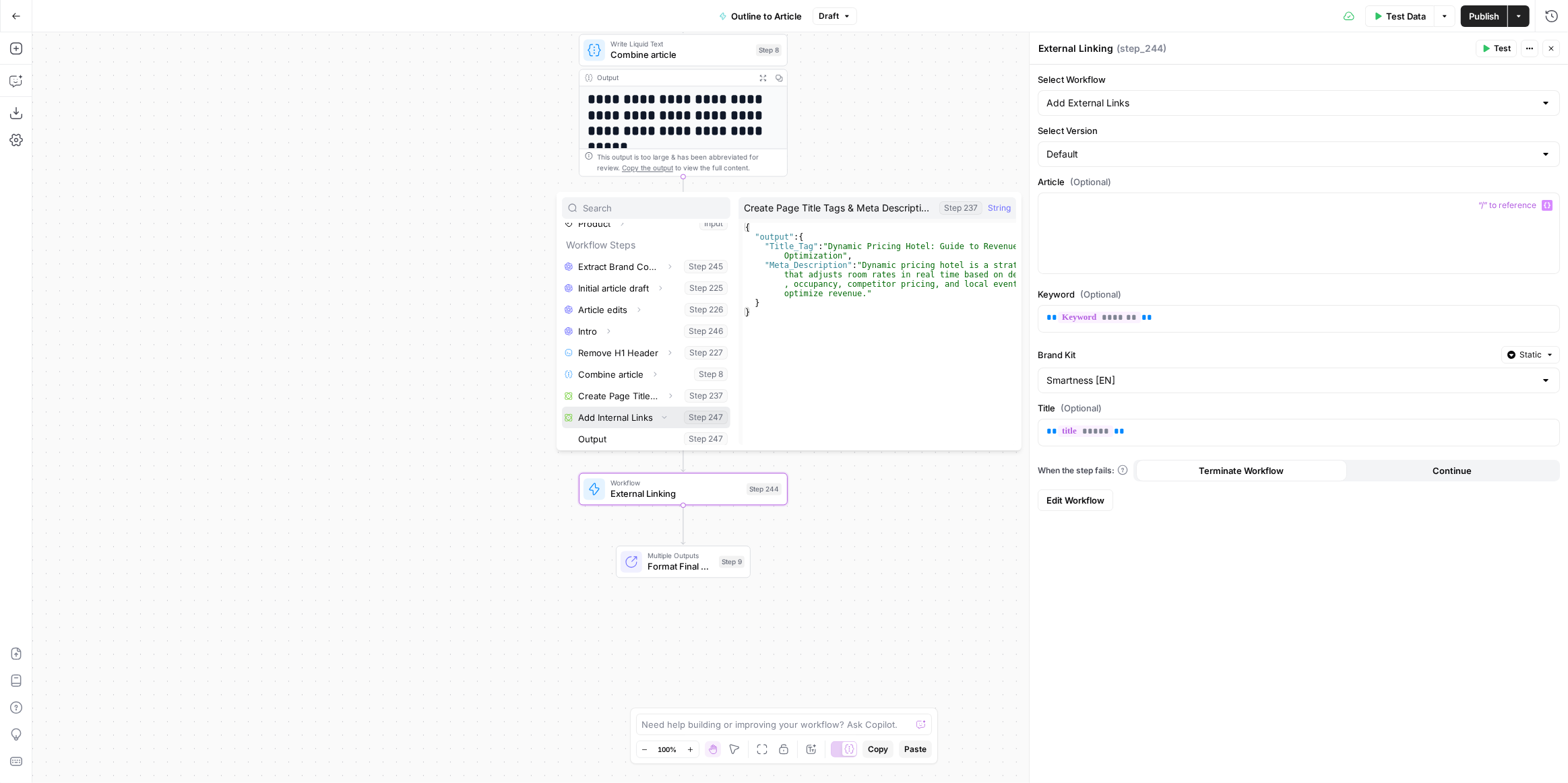
scroll to position [143, 0]
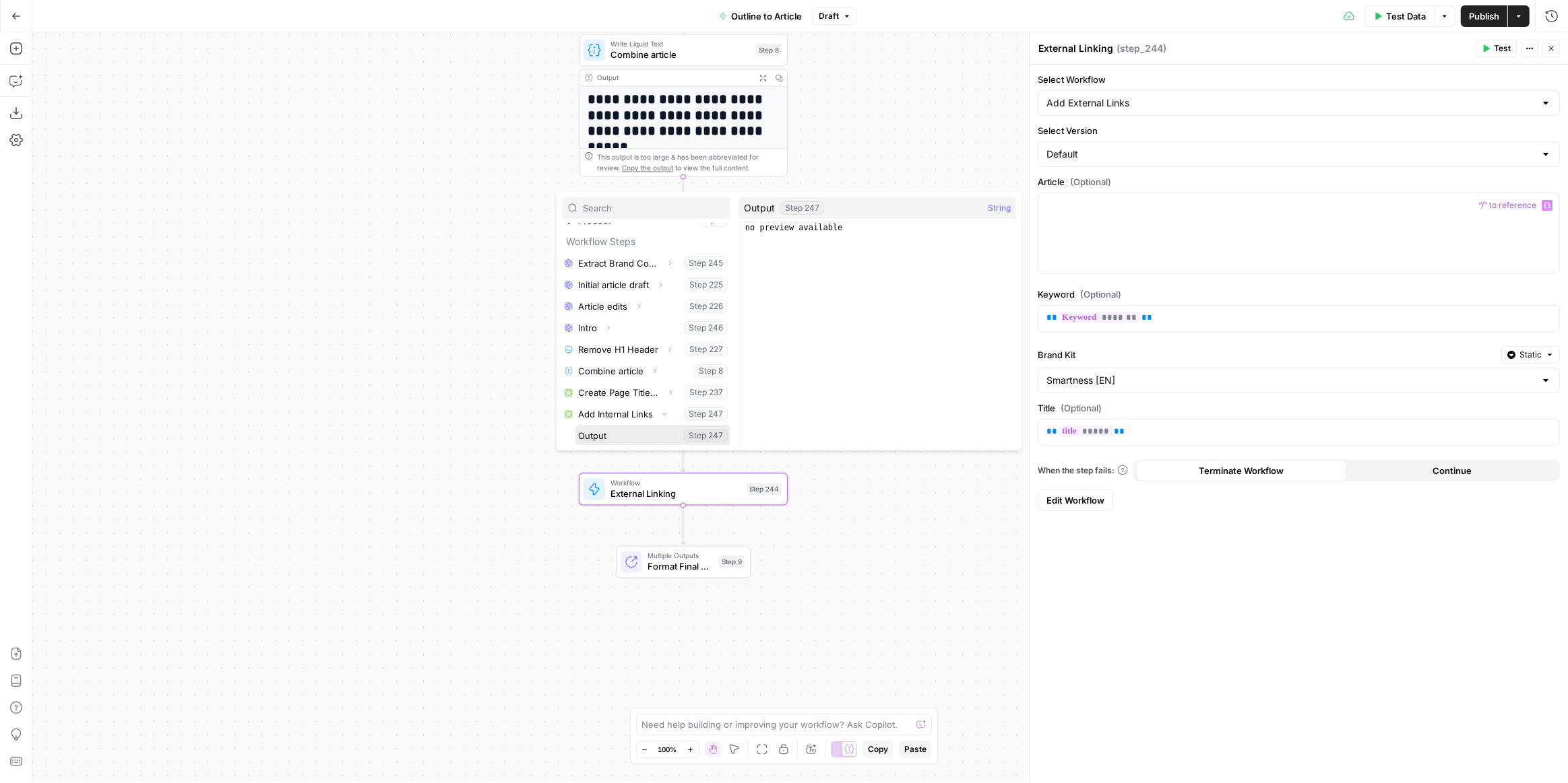
click at [621, 435] on button "Select variable Output" at bounding box center [652, 435] width 155 height 21
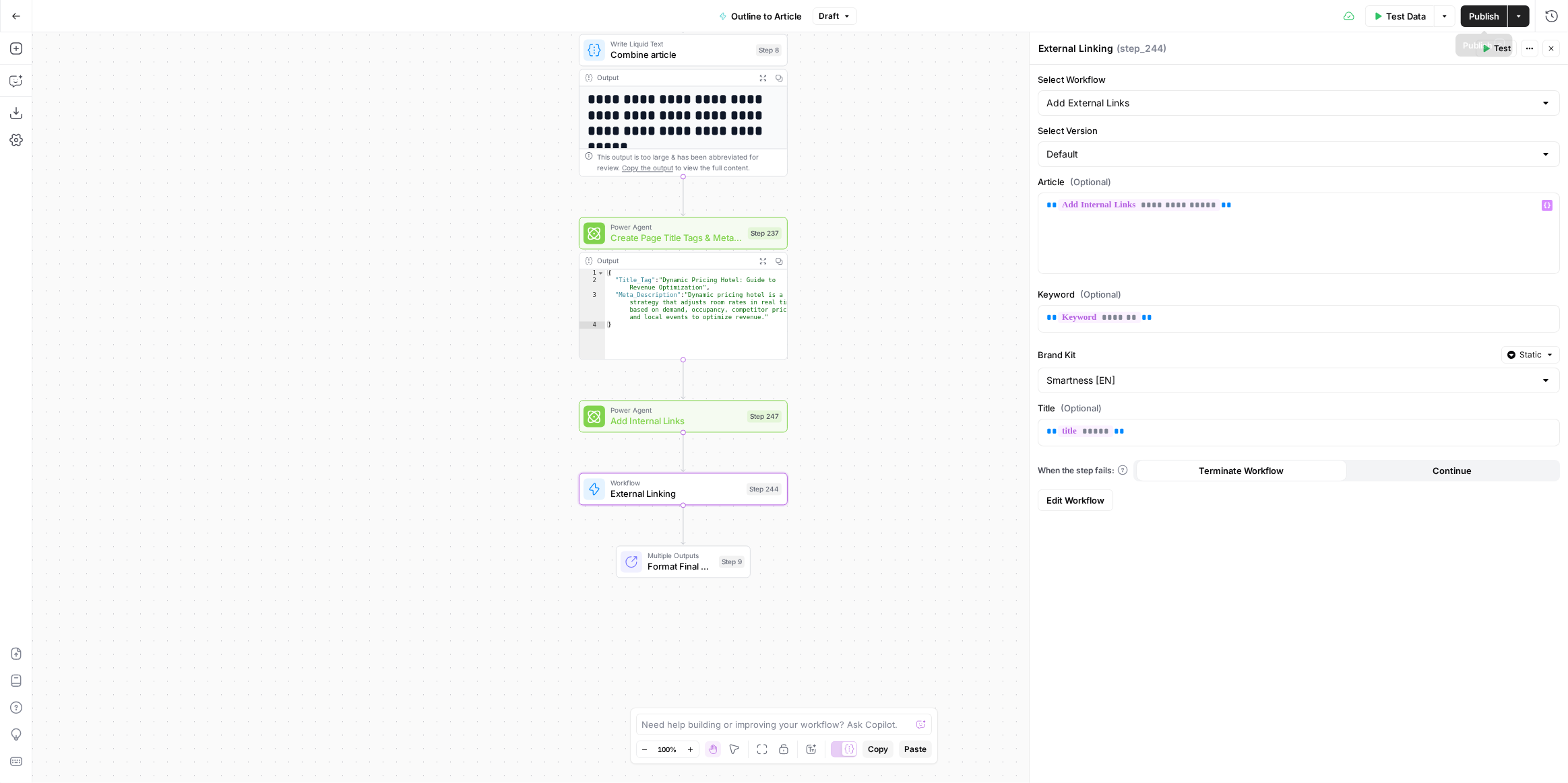
click at [1477, 15] on span "Publish" at bounding box center [1483, 16] width 31 height 13
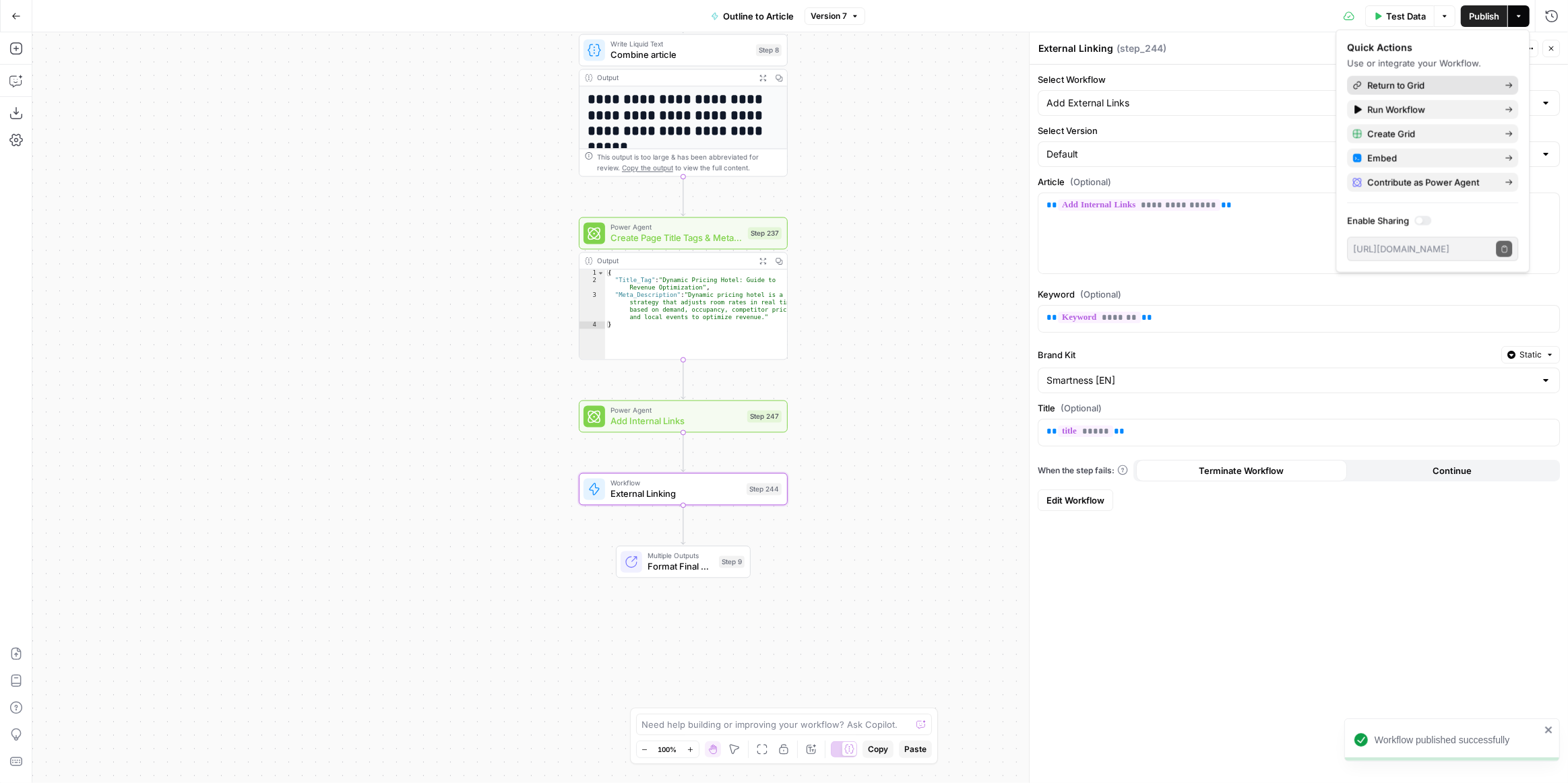
click at [1402, 81] on span "Return to Grid" at bounding box center [1430, 85] width 126 height 13
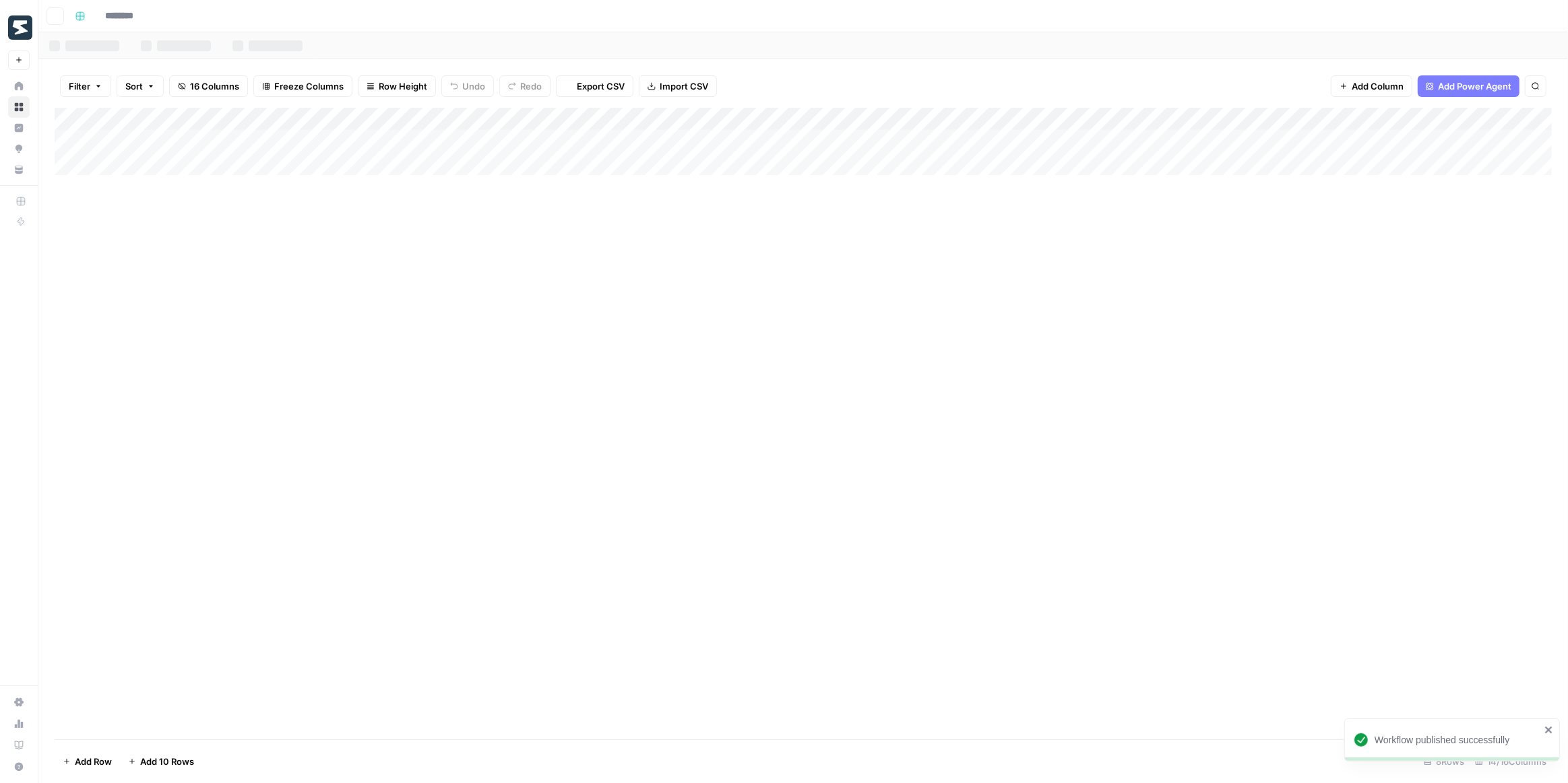
type input "**********"
click at [1093, 138] on div "Add Column" at bounding box center [804, 221] width 1497 height 228
click at [1089, 164] on div "Add Column" at bounding box center [804, 221] width 1497 height 228
click at [1071, 140] on div "Add Column" at bounding box center [804, 221] width 1497 height 228
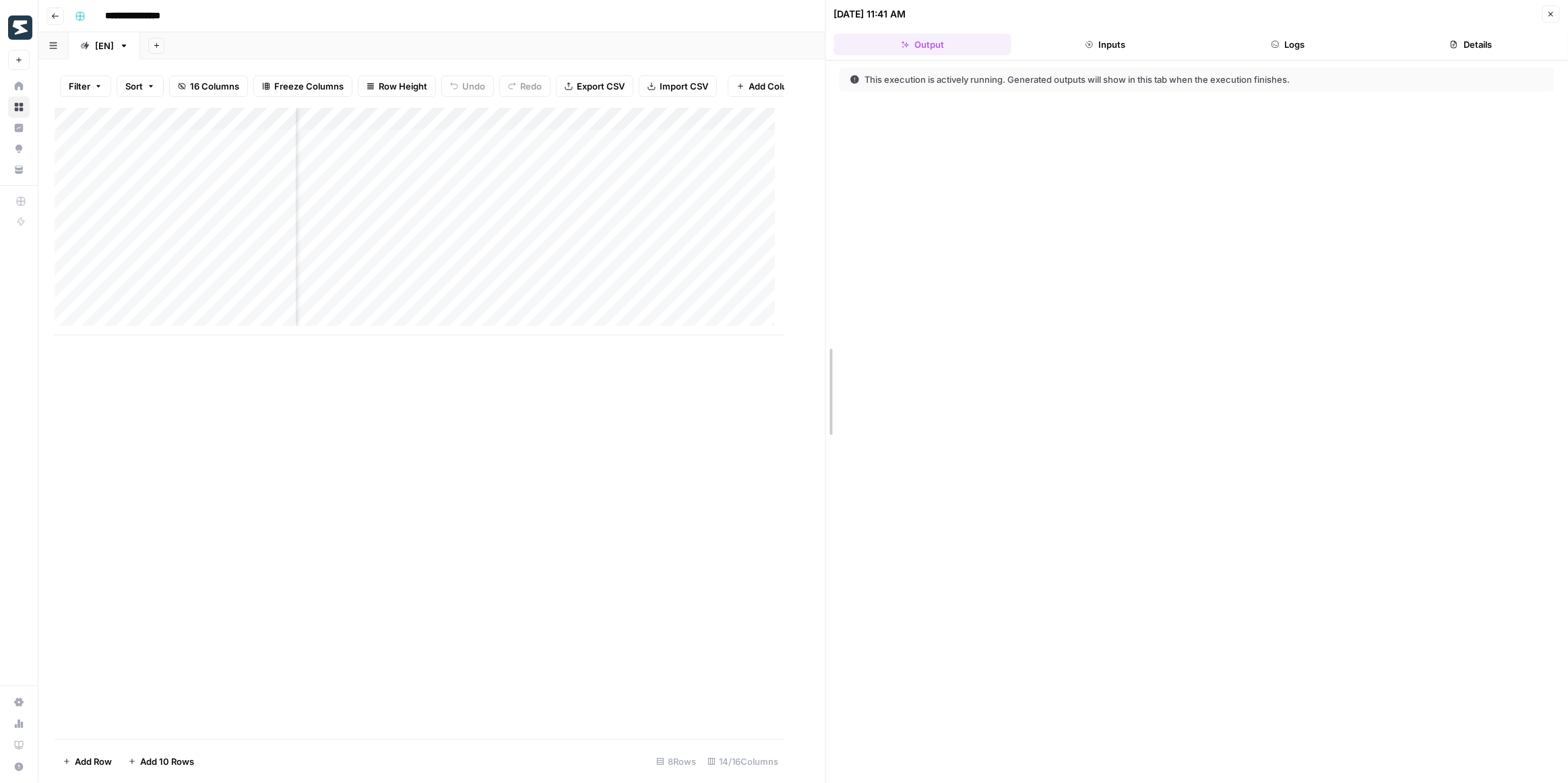
drag, startPoint x: 787, startPoint y: 242, endPoint x: 899, endPoint y: 241, distance: 112.0
click at [1307, 40] on button "Logs" at bounding box center [1315, 44] width 159 height 21
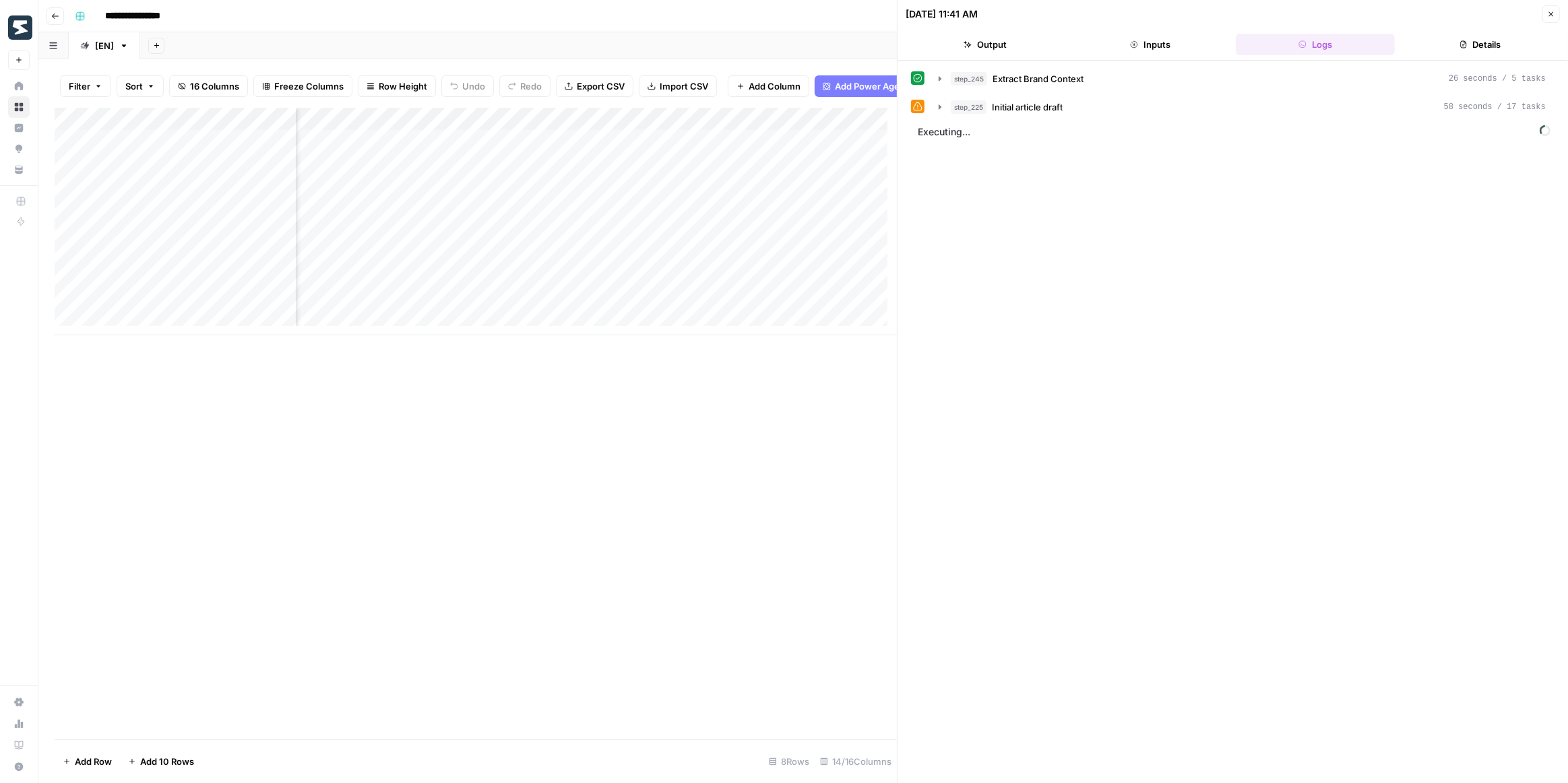
scroll to position [0, 881]
click at [935, 102] on icon "button" at bounding box center [940, 107] width 11 height 11
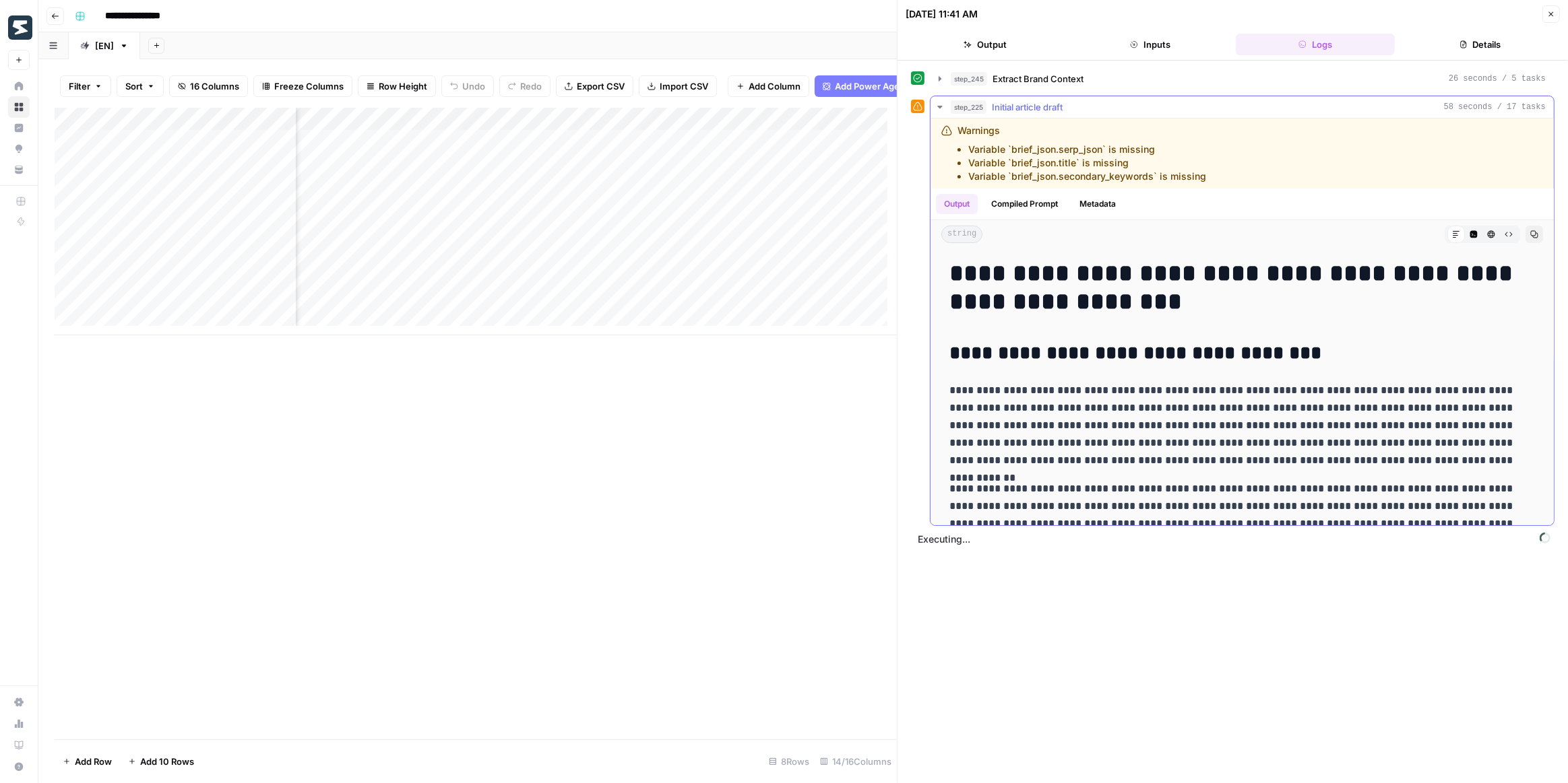
click at [937, 102] on icon "button" at bounding box center [940, 107] width 11 height 11
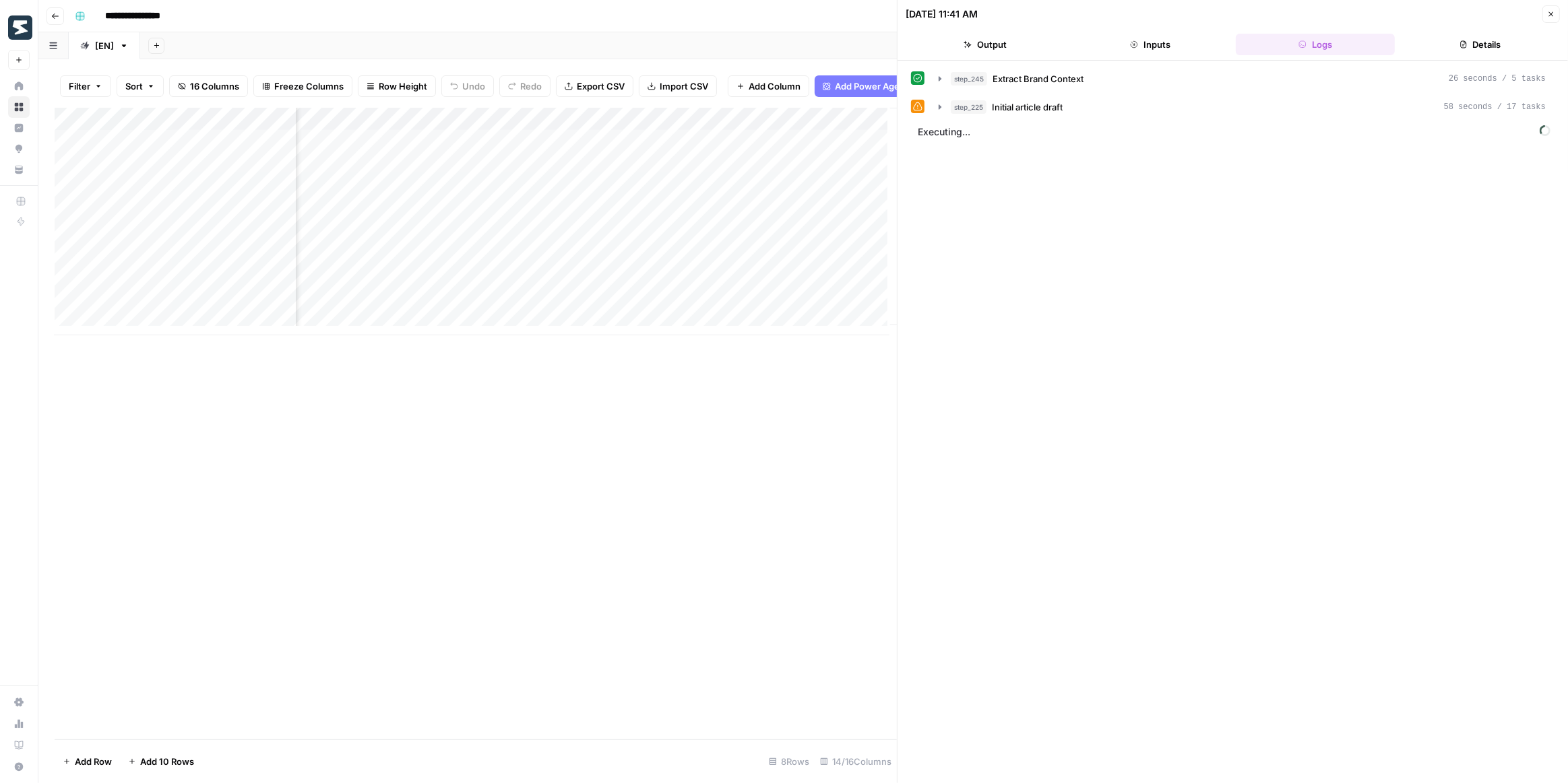
scroll to position [0, 1012]
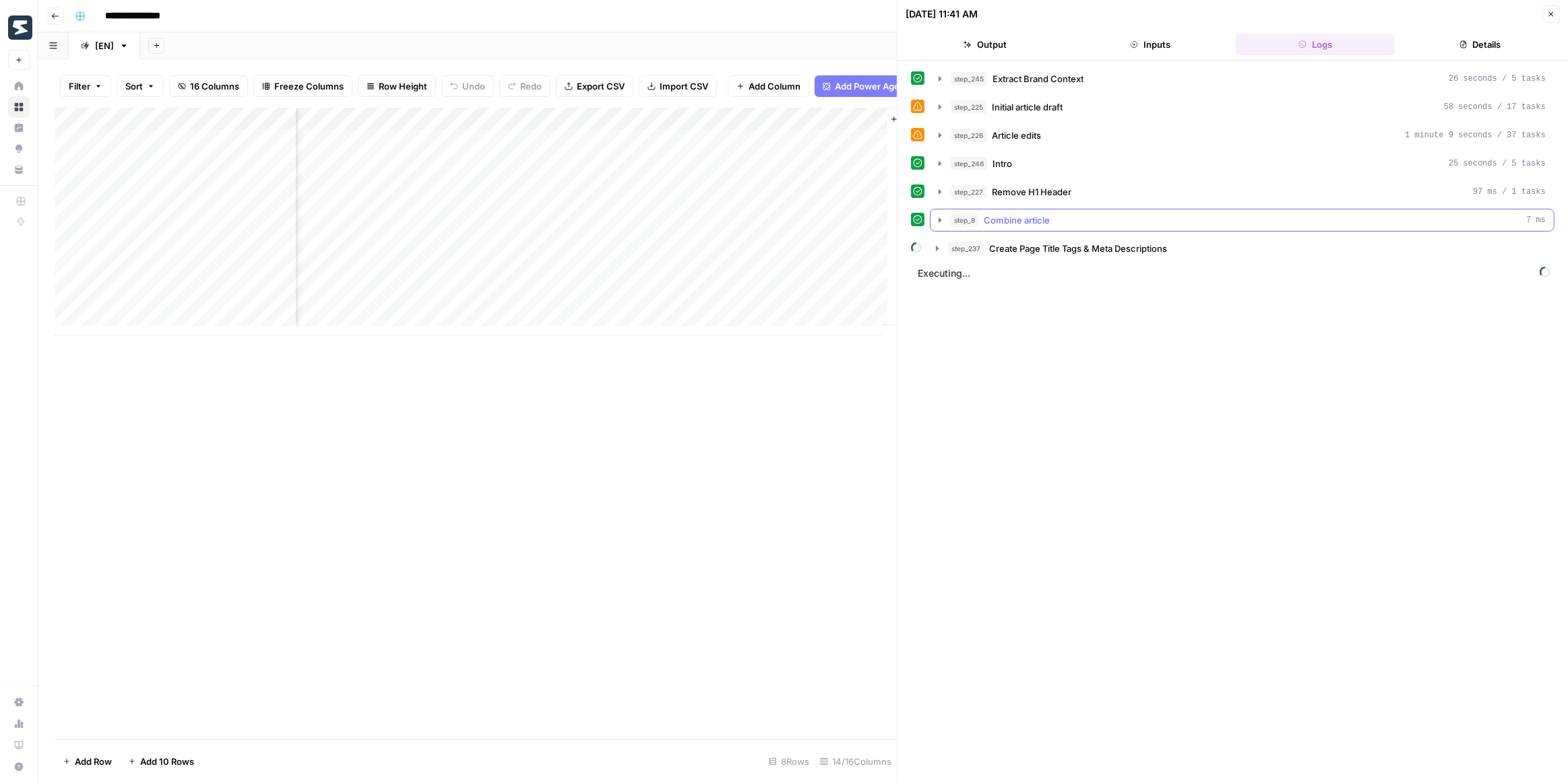
click at [936, 217] on icon "button" at bounding box center [940, 220] width 11 height 11
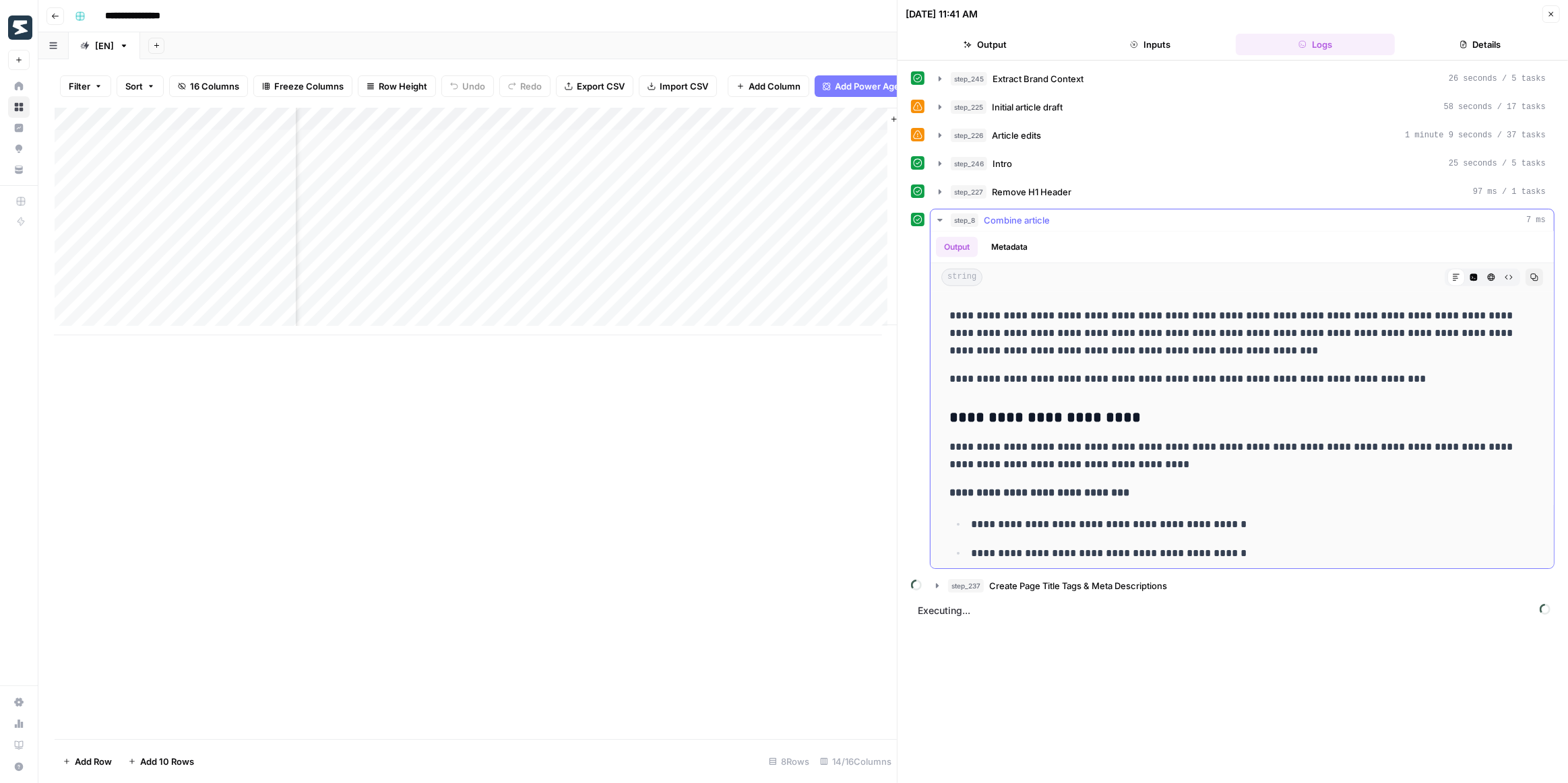
scroll to position [1102, 0]
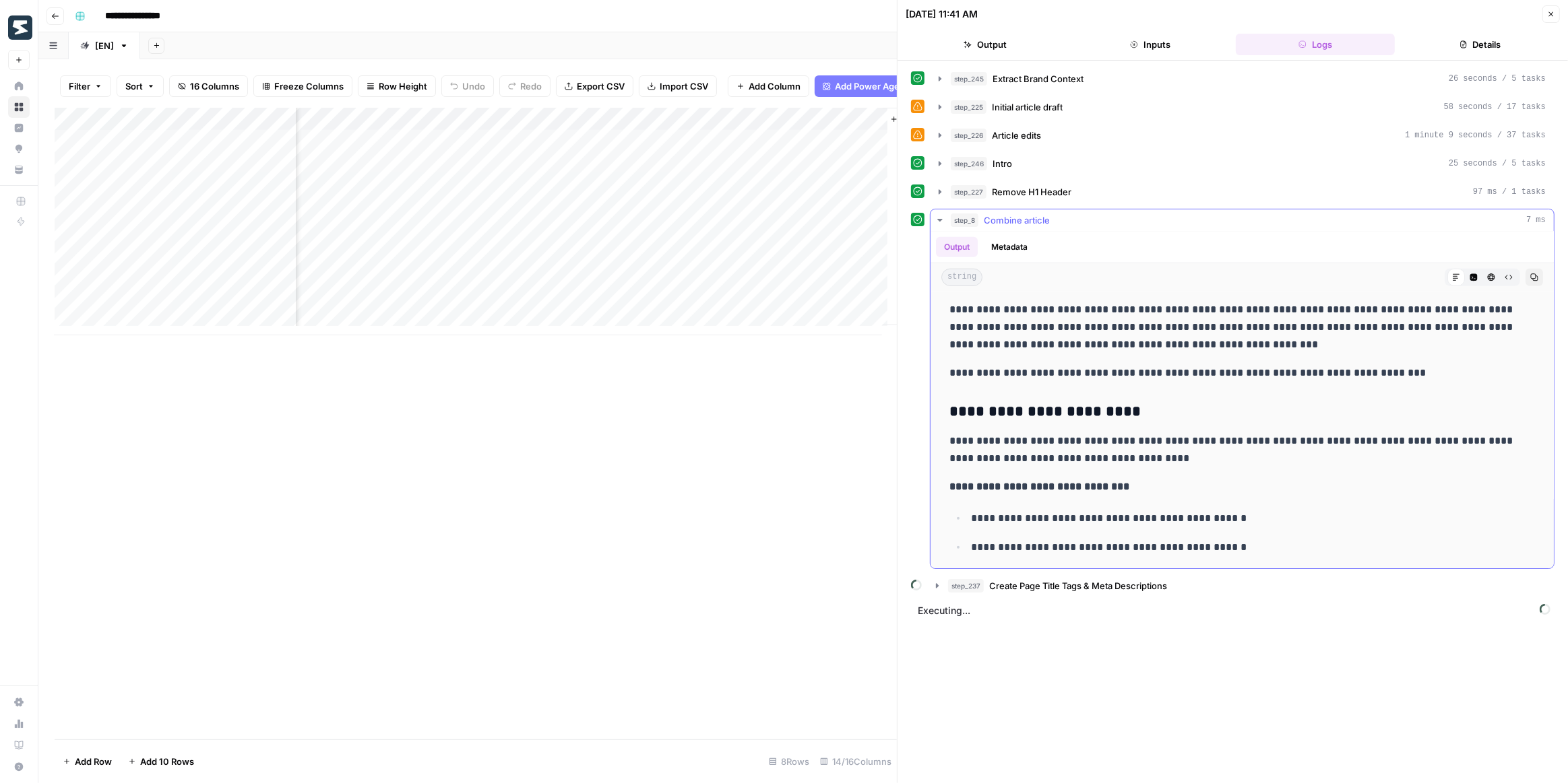
click at [941, 215] on icon "button" at bounding box center [940, 220] width 11 height 11
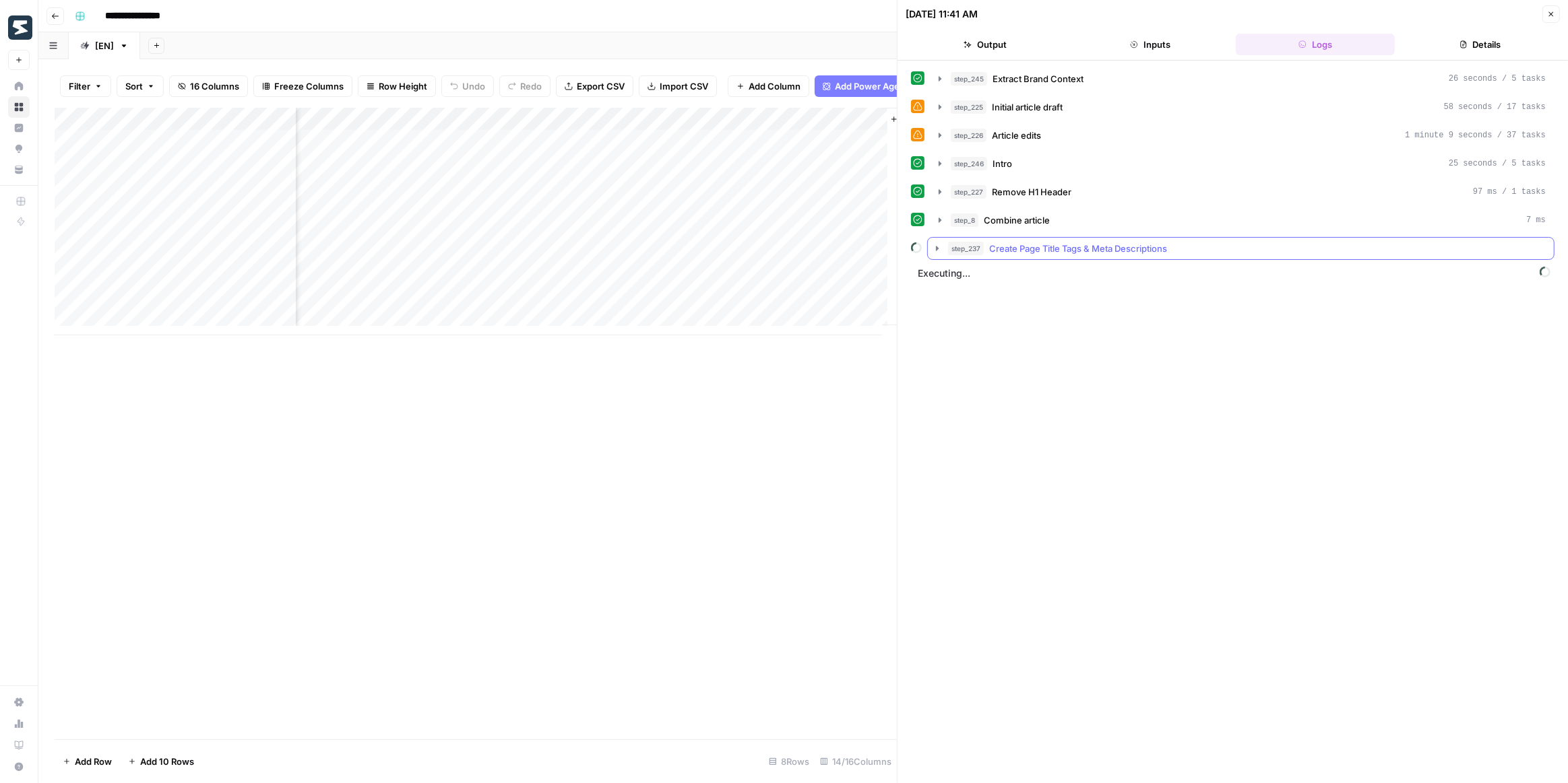
click at [939, 243] on icon "button" at bounding box center [937, 249] width 11 height 11
click at [969, 266] on button "step_3 Perform Google Search 3 seconds" at bounding box center [1250, 276] width 584 height 21
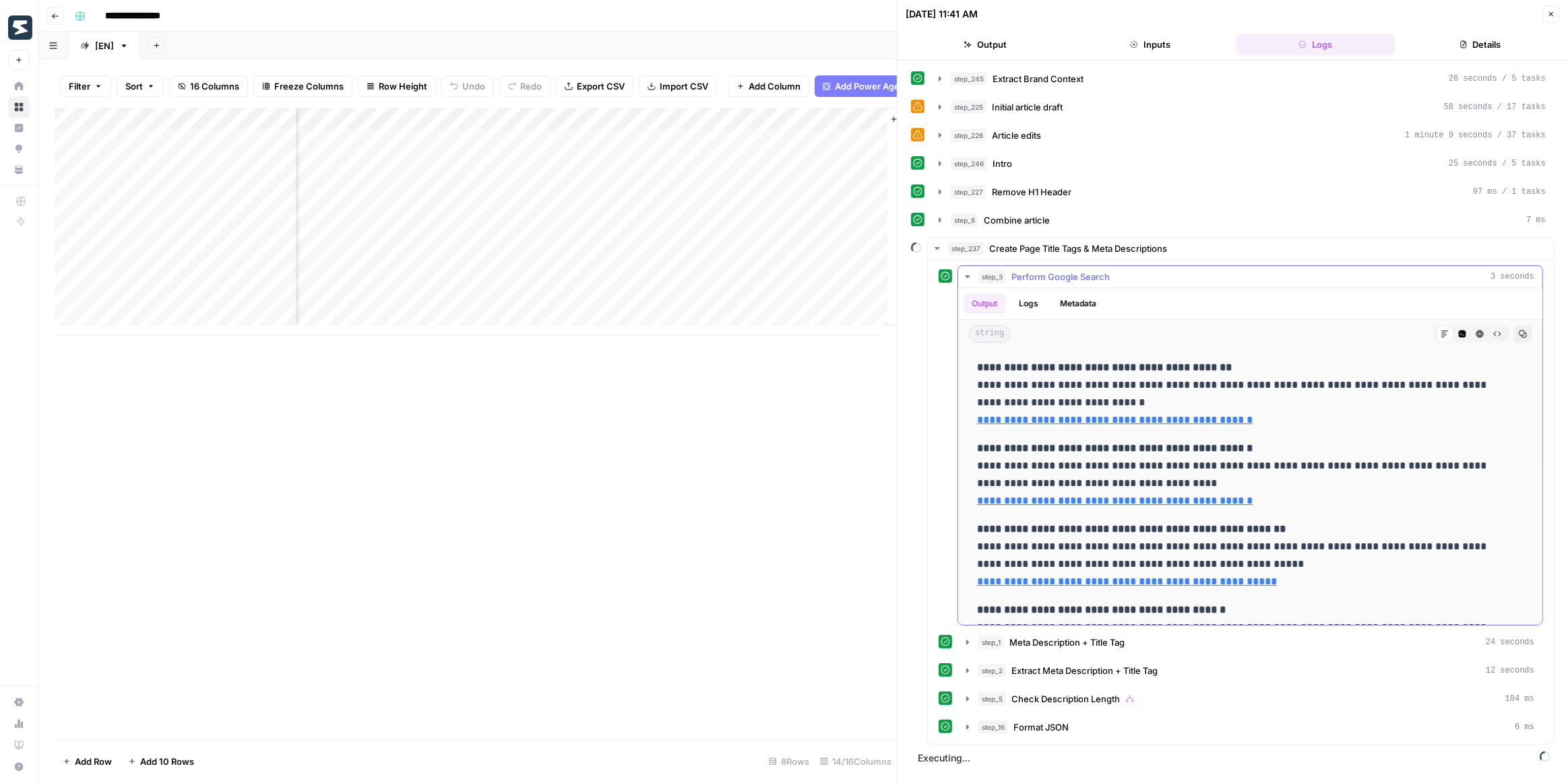
click at [968, 271] on icon "button" at bounding box center [968, 277] width 11 height 11
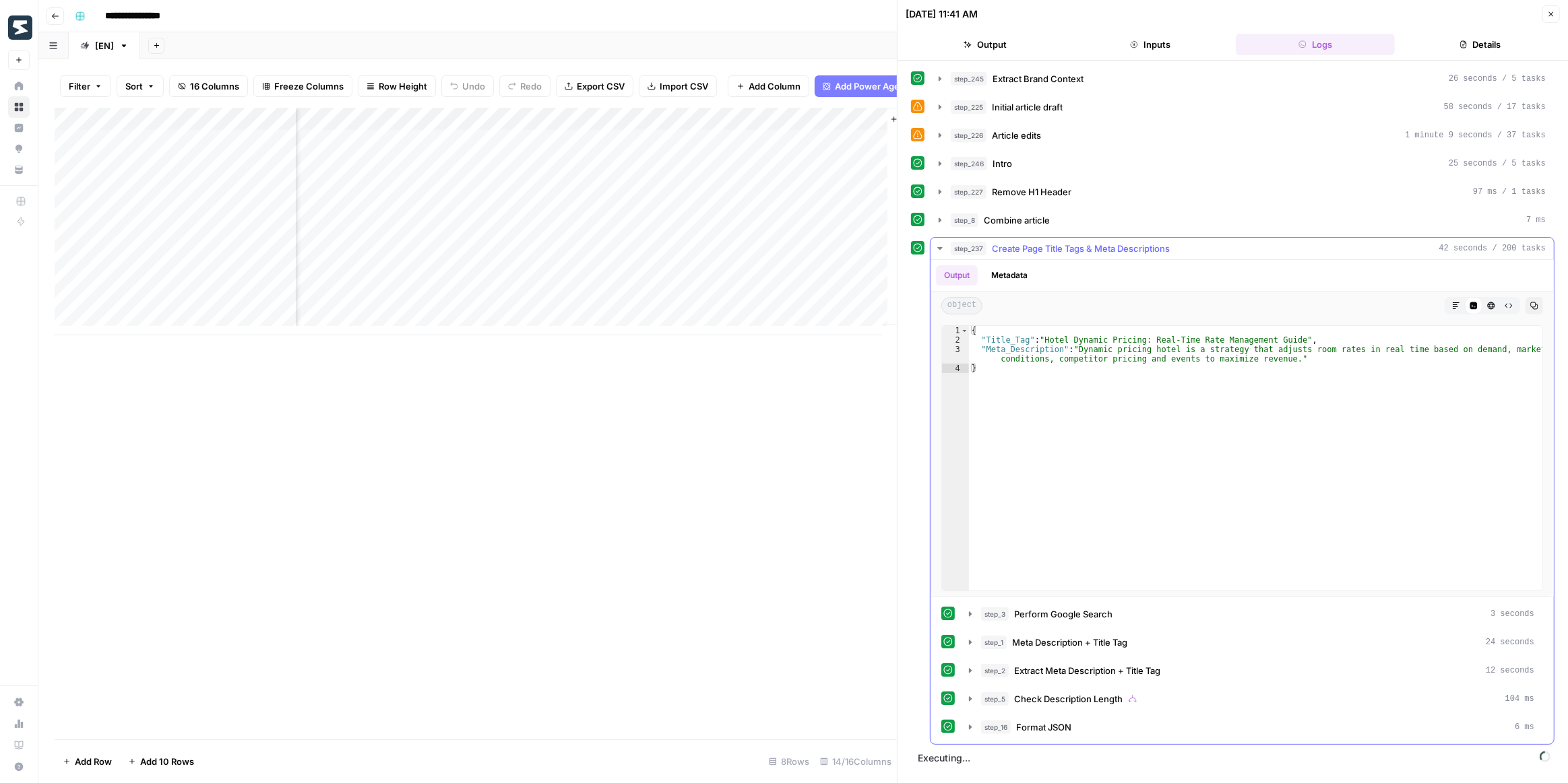
click at [942, 243] on icon "button" at bounding box center [940, 249] width 11 height 11
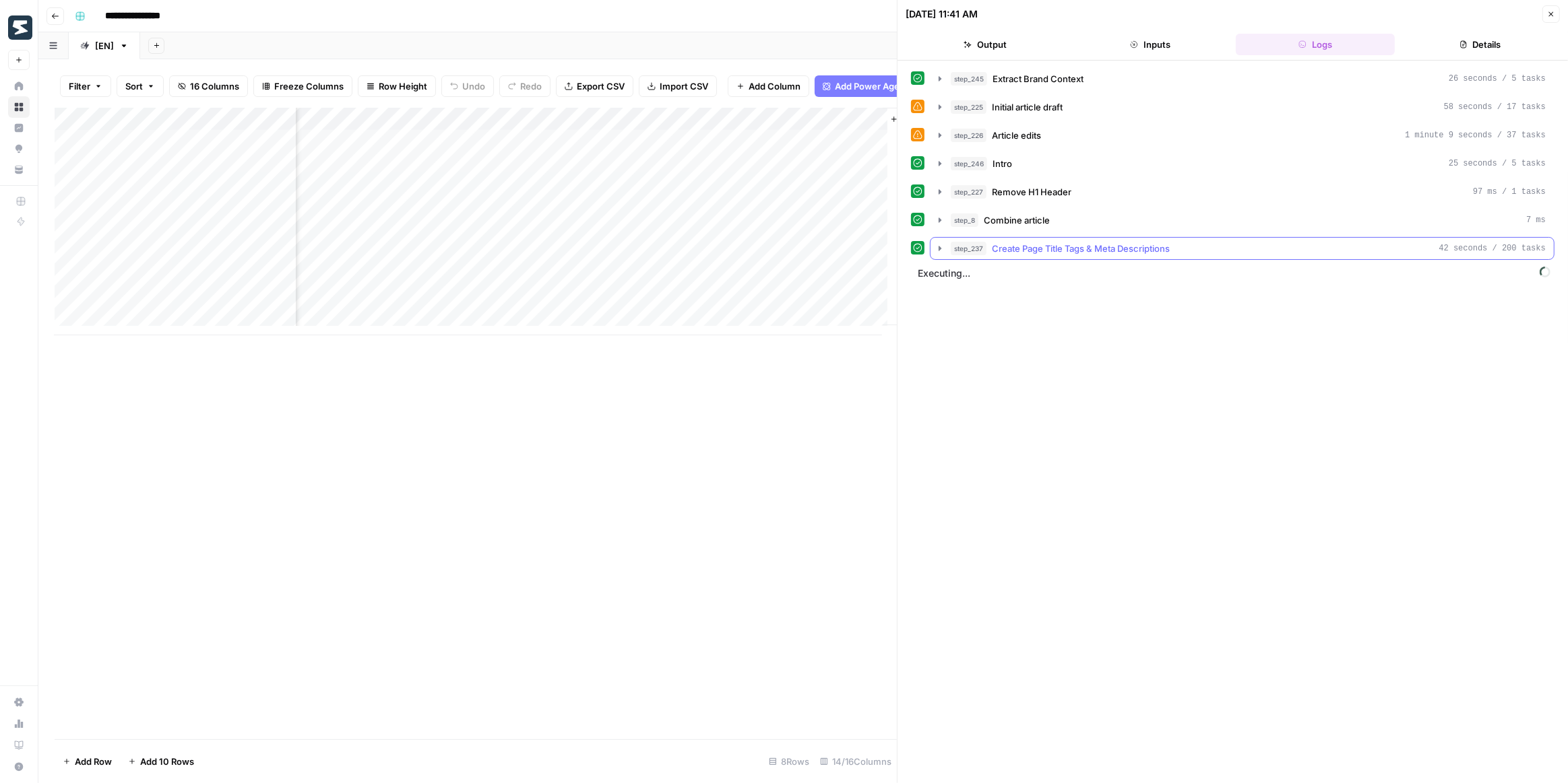
click at [945, 245] on button "step_237 Create Page Title Tags & Meta Descriptions 42 seconds / 200 tasks" at bounding box center [1242, 248] width 623 height 21
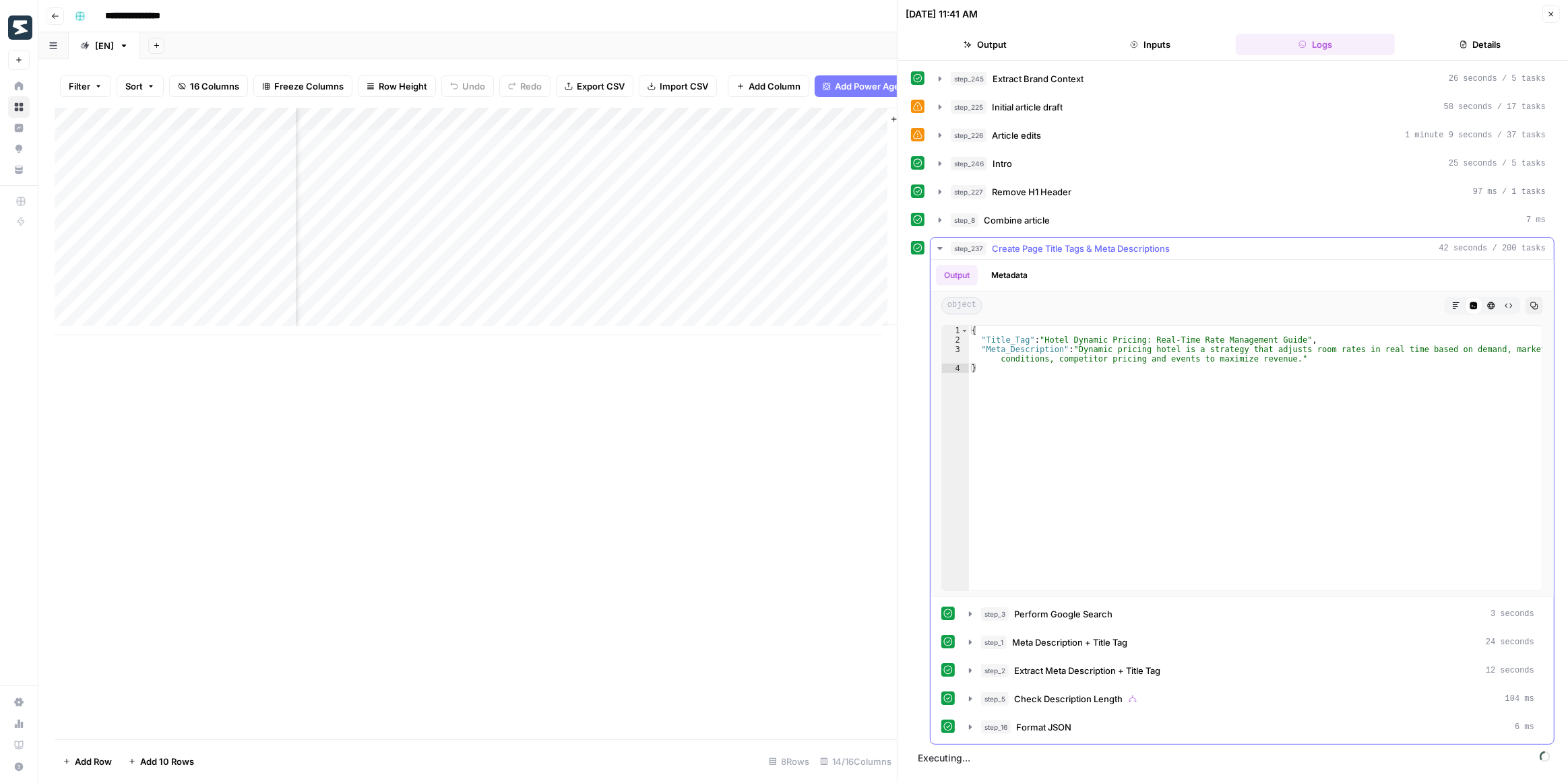
click at [945, 245] on button "step_237 Create Page Title Tags & Meta Descriptions 42 seconds / 200 tasks" at bounding box center [1242, 248] width 623 height 21
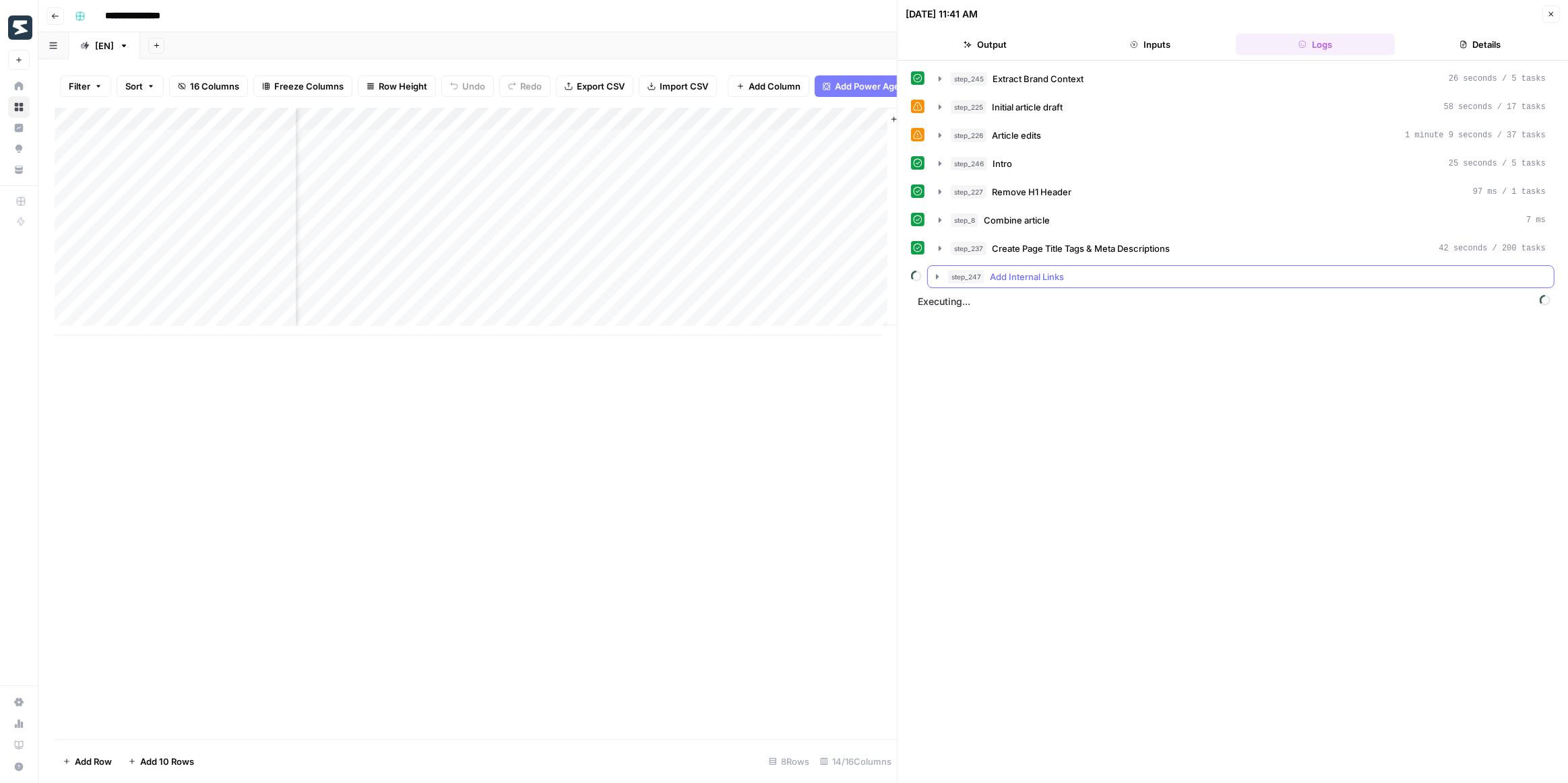
click at [934, 273] on icon "button" at bounding box center [937, 277] width 11 height 11
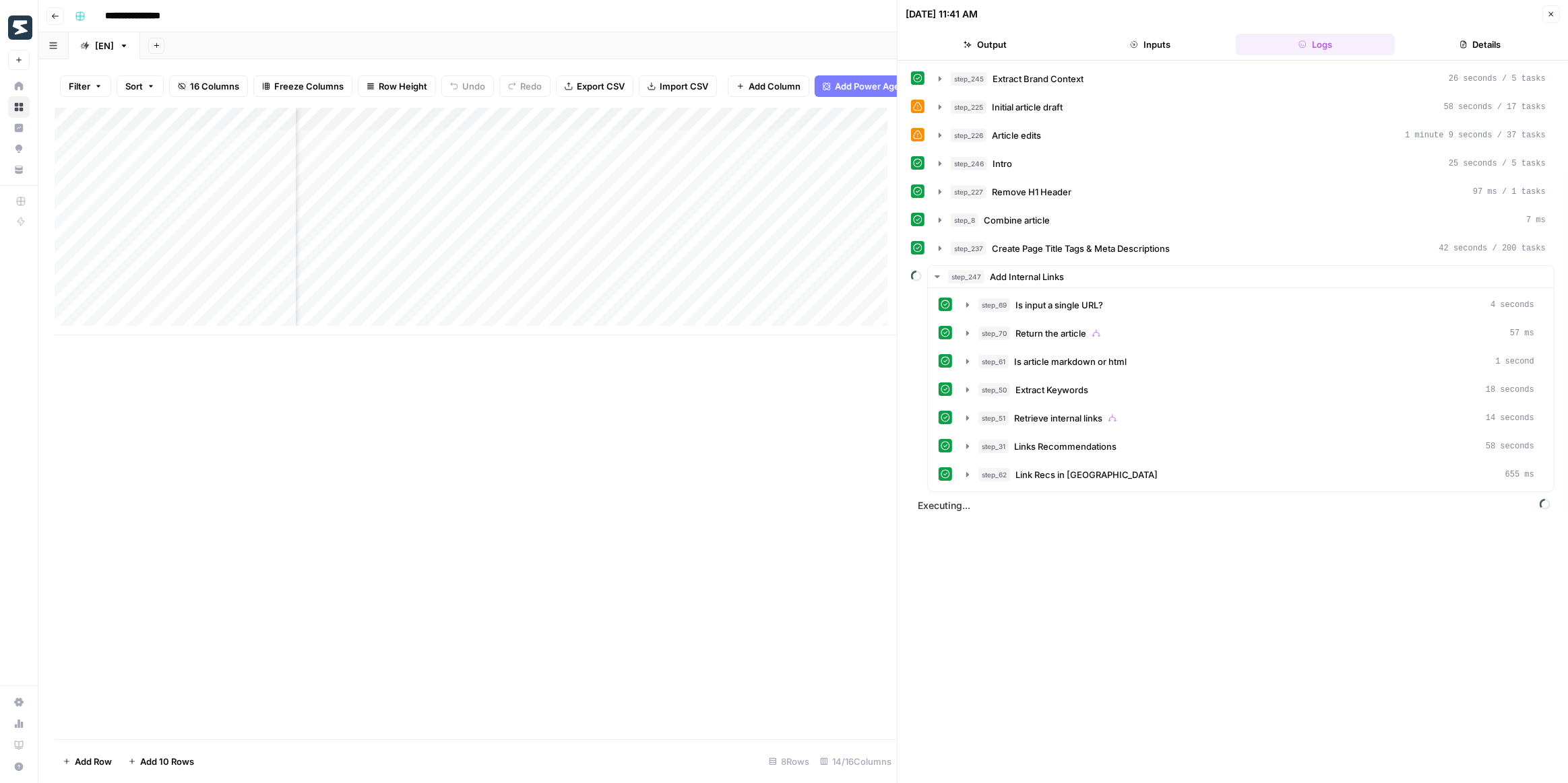
scroll to position [0, 965]
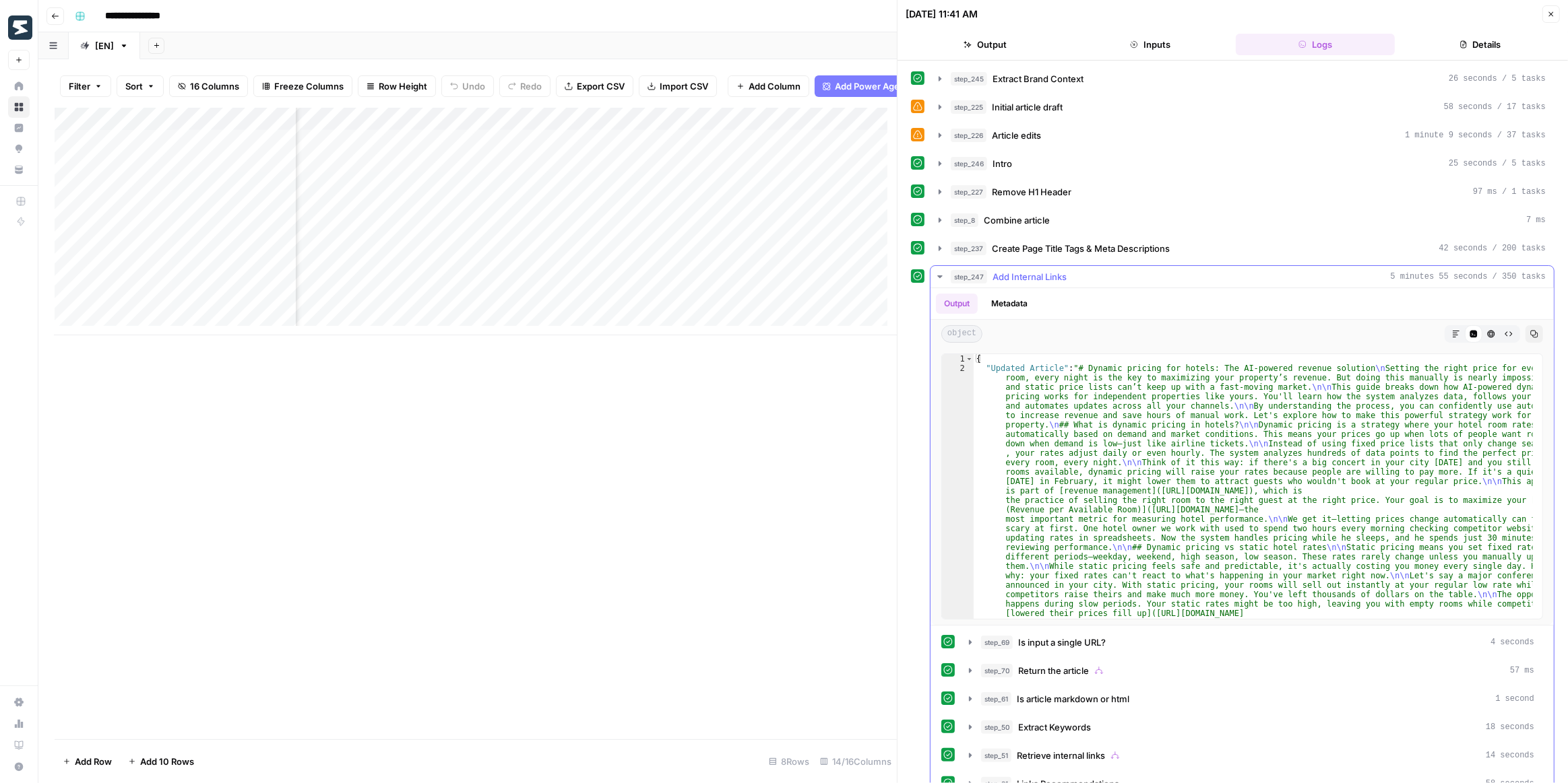
click at [939, 275] on icon "button" at bounding box center [939, 276] width 5 height 2
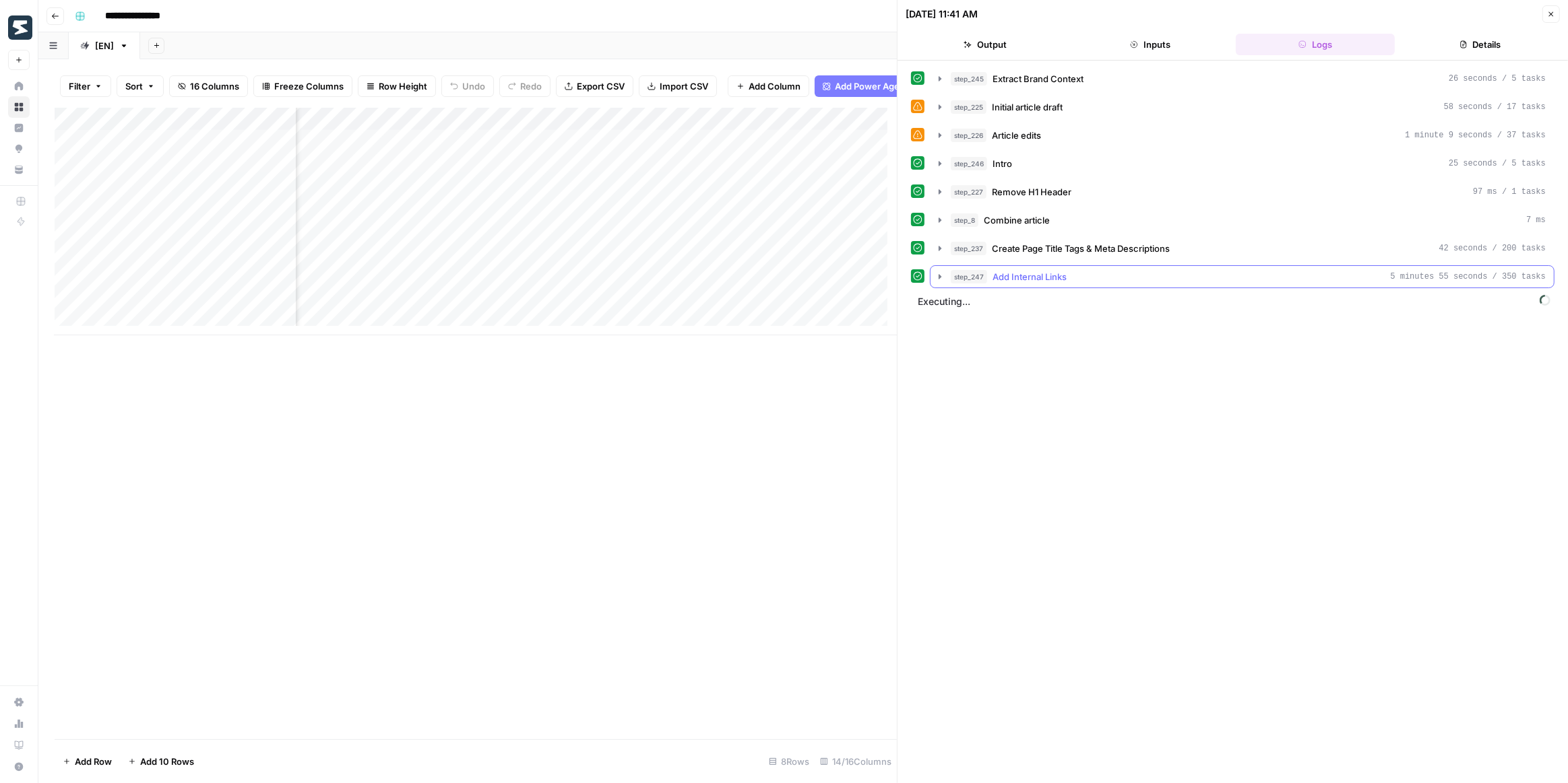
click at [939, 274] on icon "button" at bounding box center [939, 276] width 2 height 5
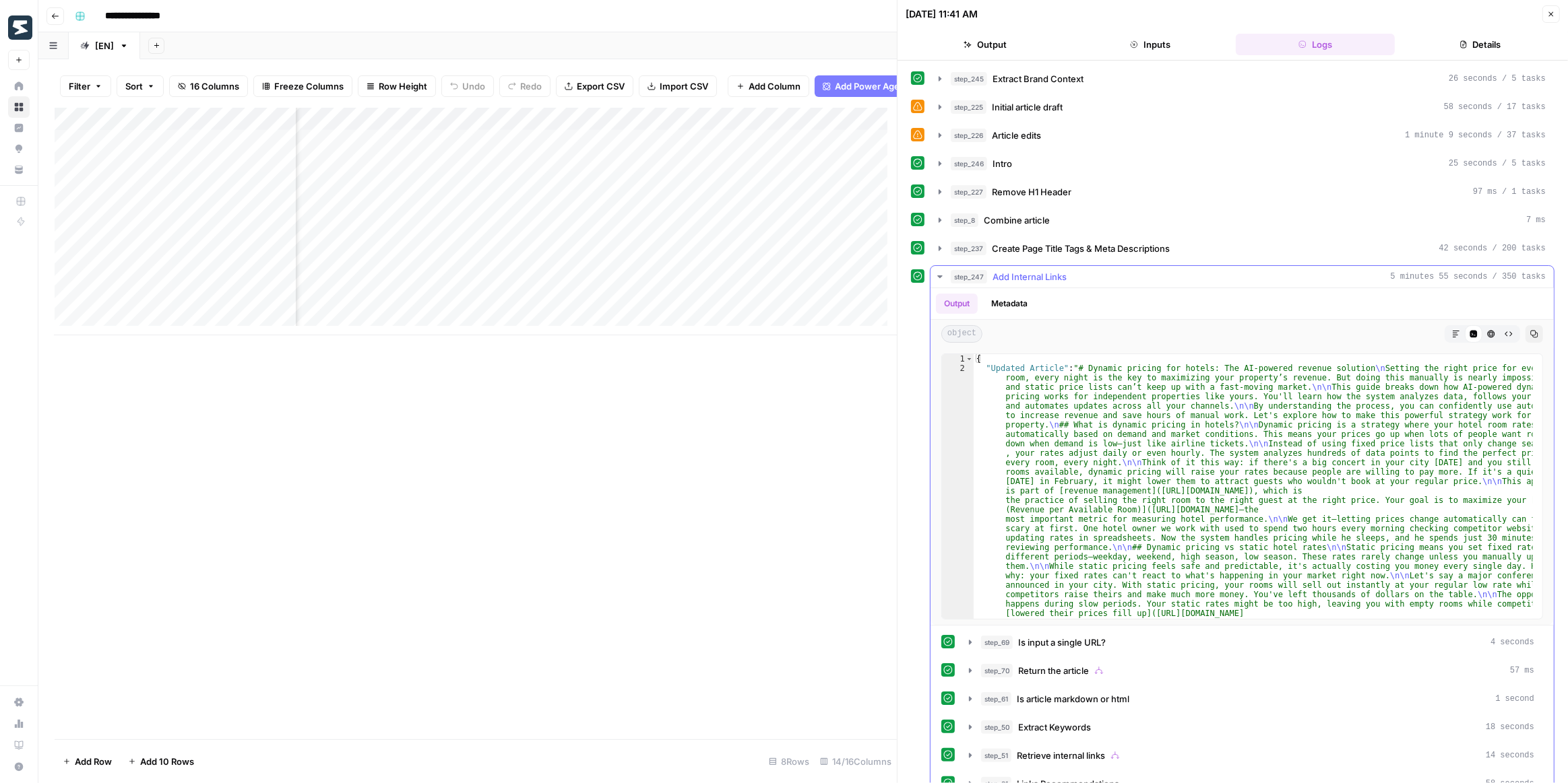
click at [1447, 333] on button "Markdown" at bounding box center [1456, 334] width 17 height 17
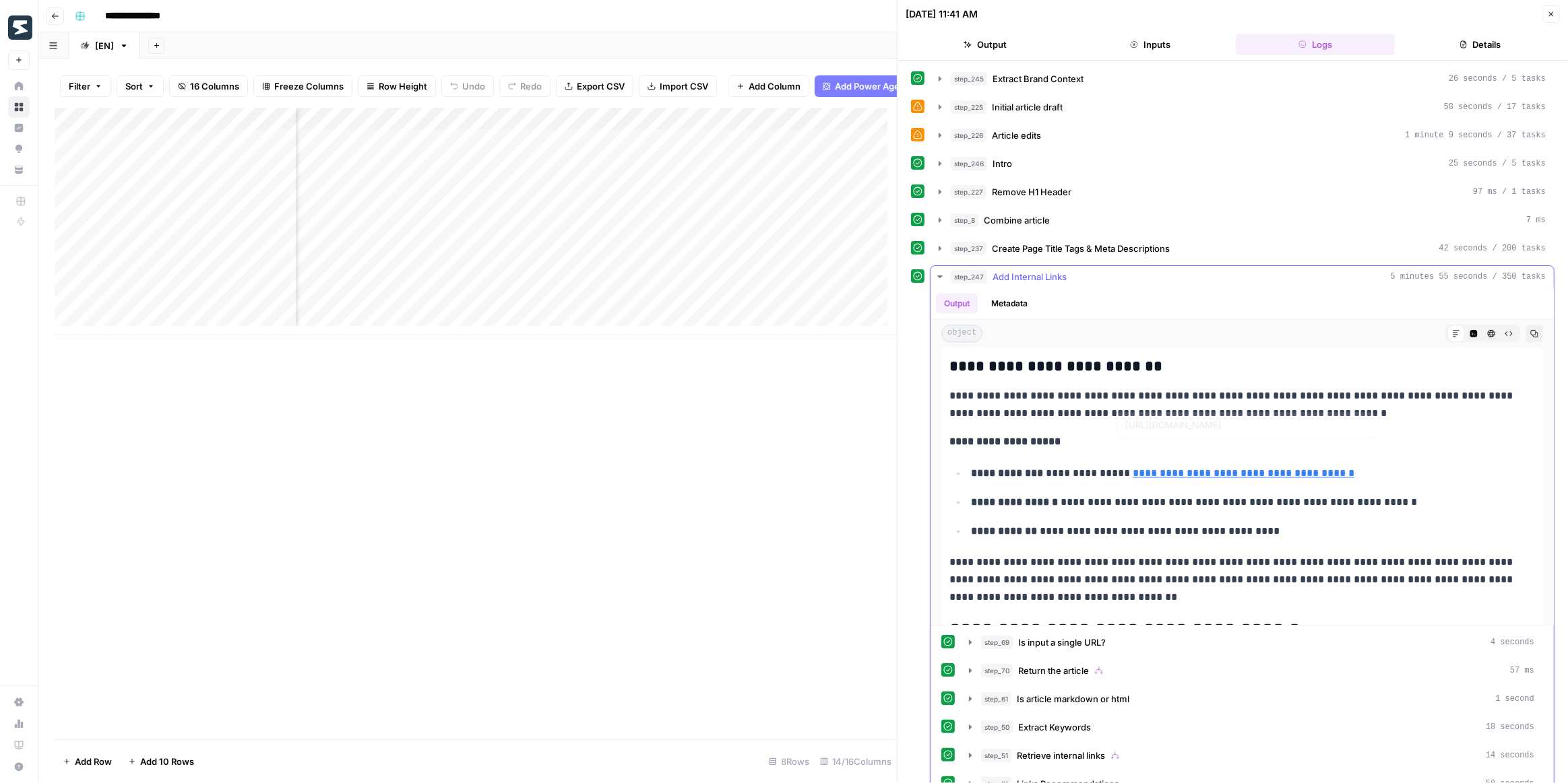
scroll to position [2877, 0]
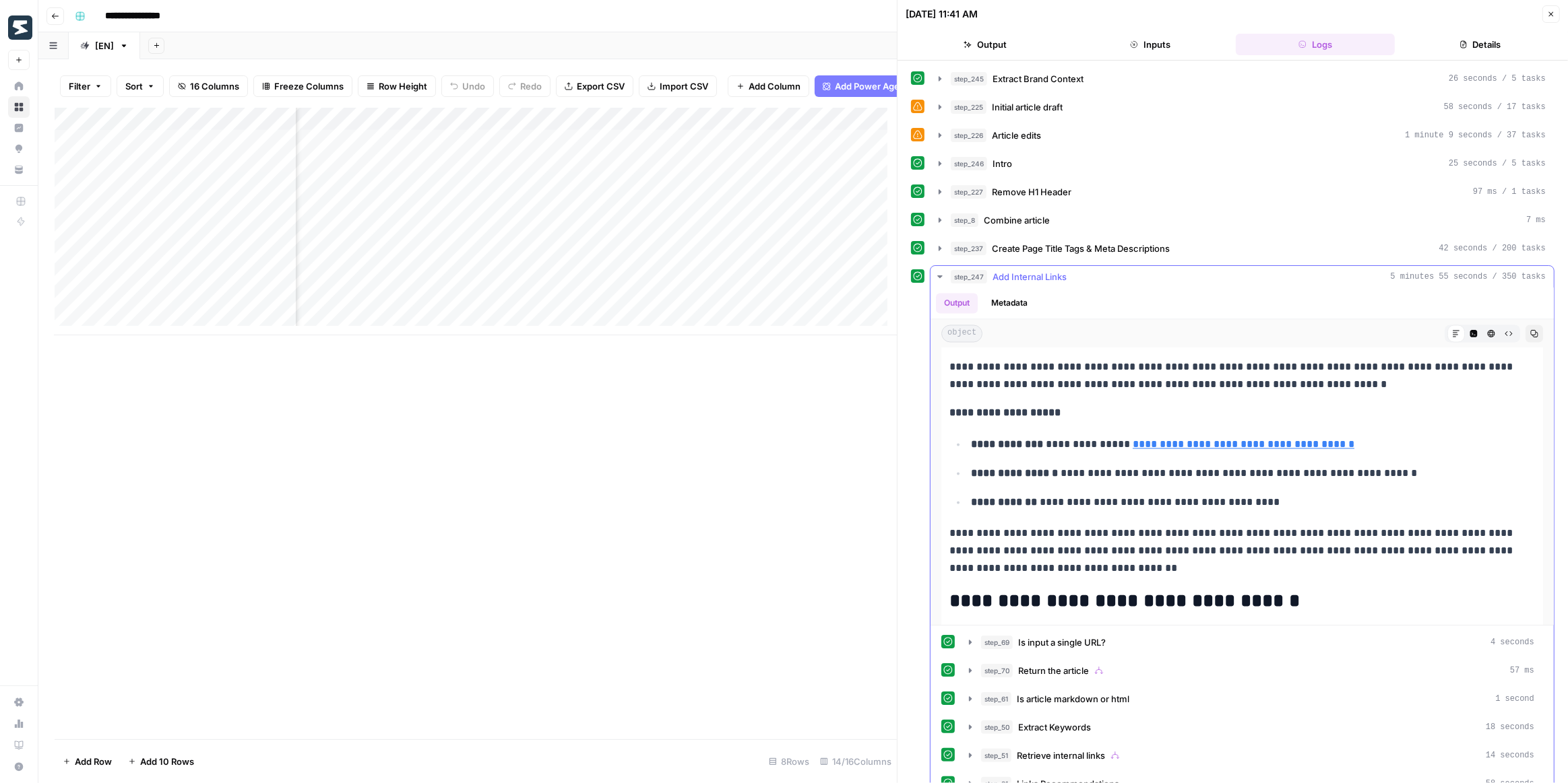
click at [941, 271] on icon "button" at bounding box center [940, 277] width 11 height 11
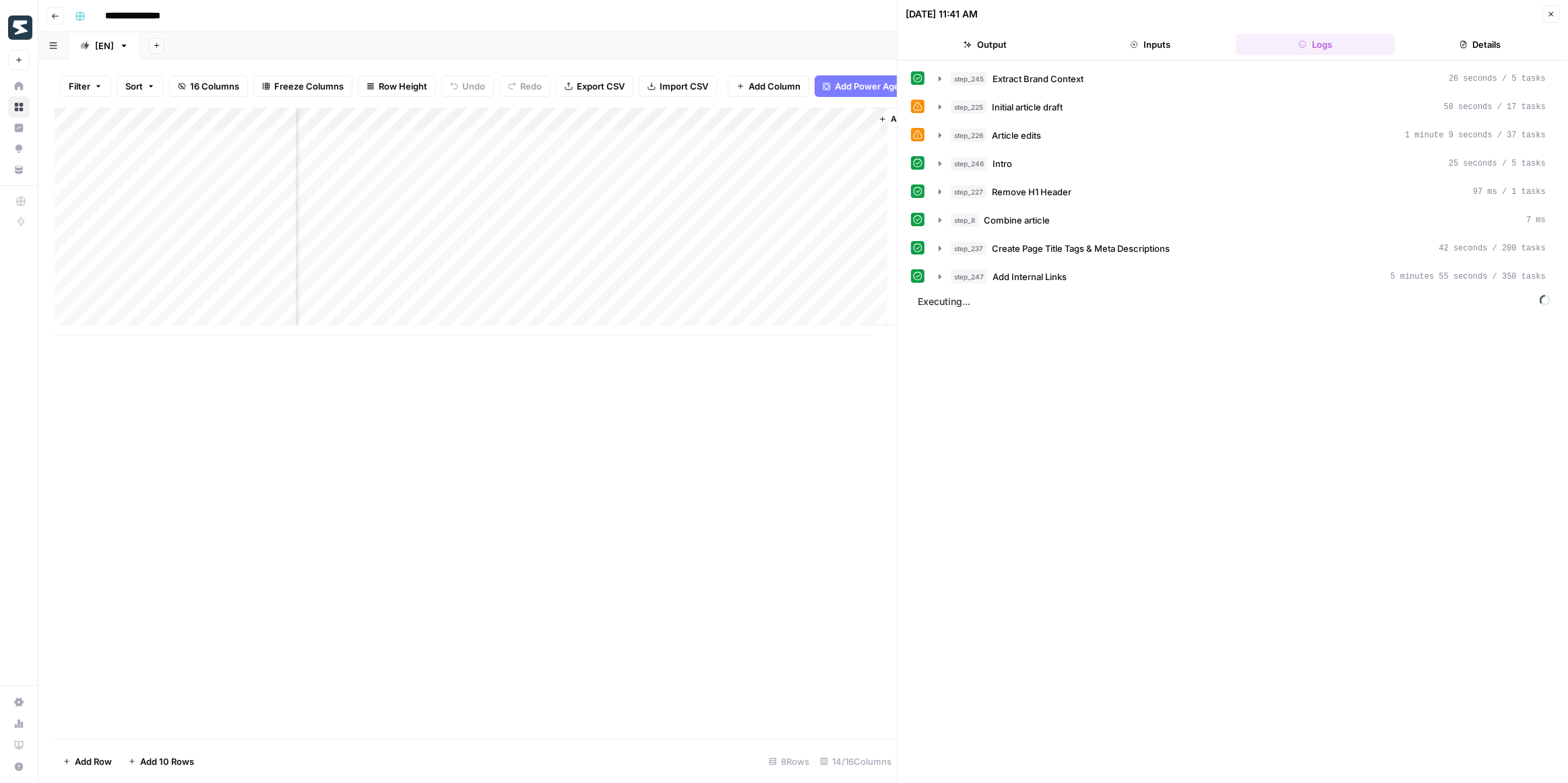
scroll to position [0, 1082]
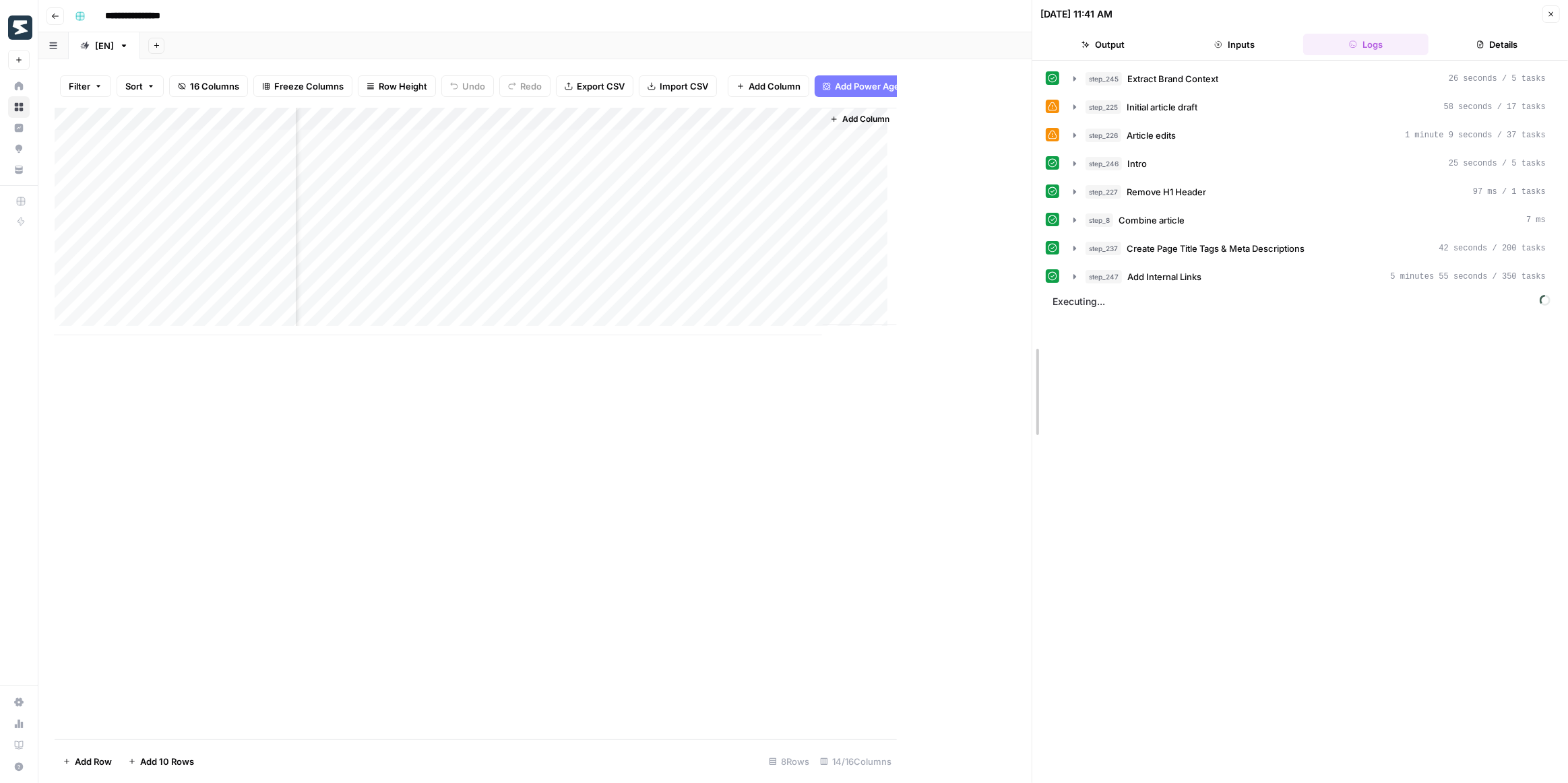
drag, startPoint x: 897, startPoint y: 375, endPoint x: 1032, endPoint y: 397, distance: 136.8
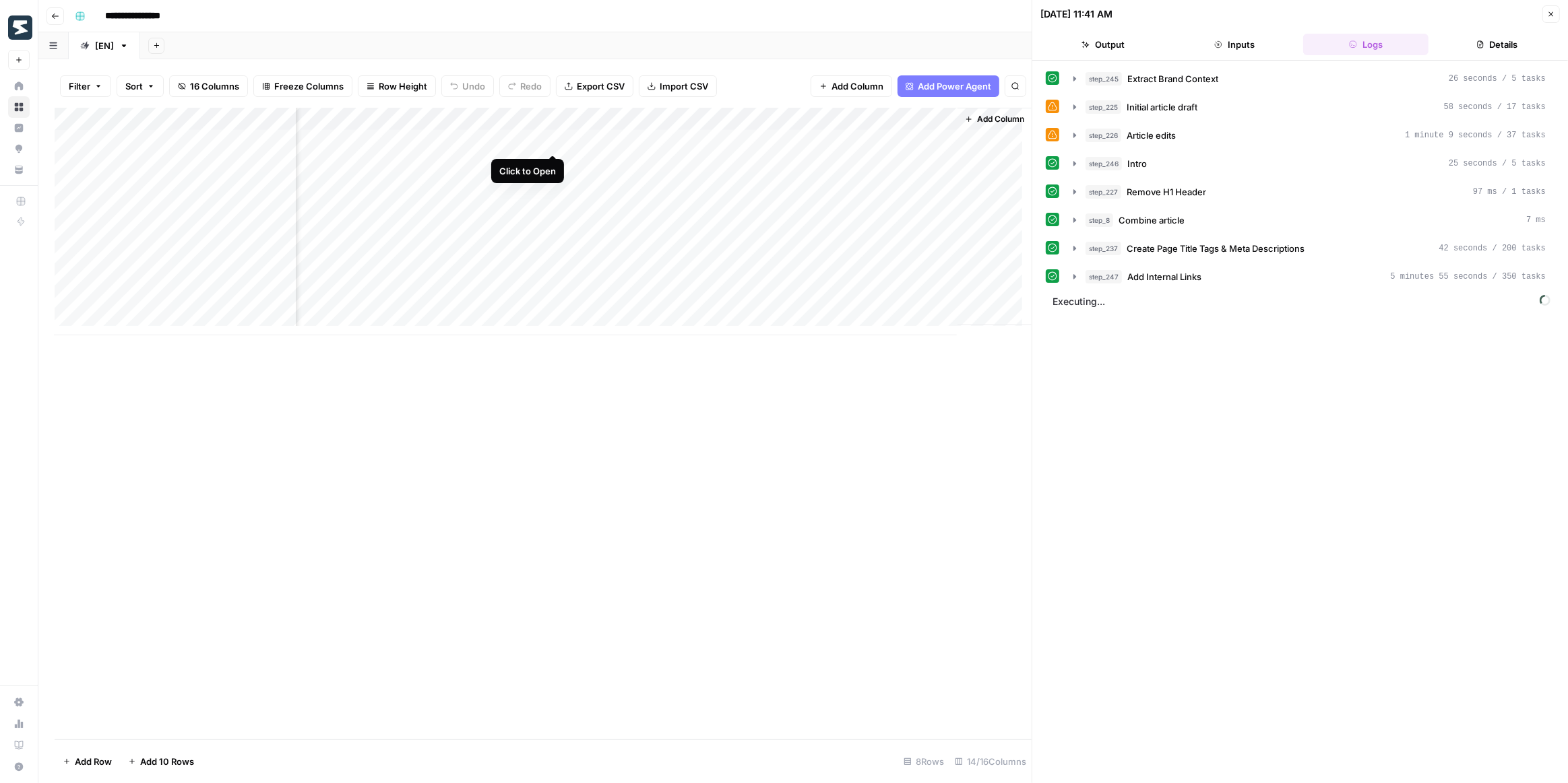
click at [554, 139] on div "Add Column" at bounding box center [543, 221] width 977 height 228
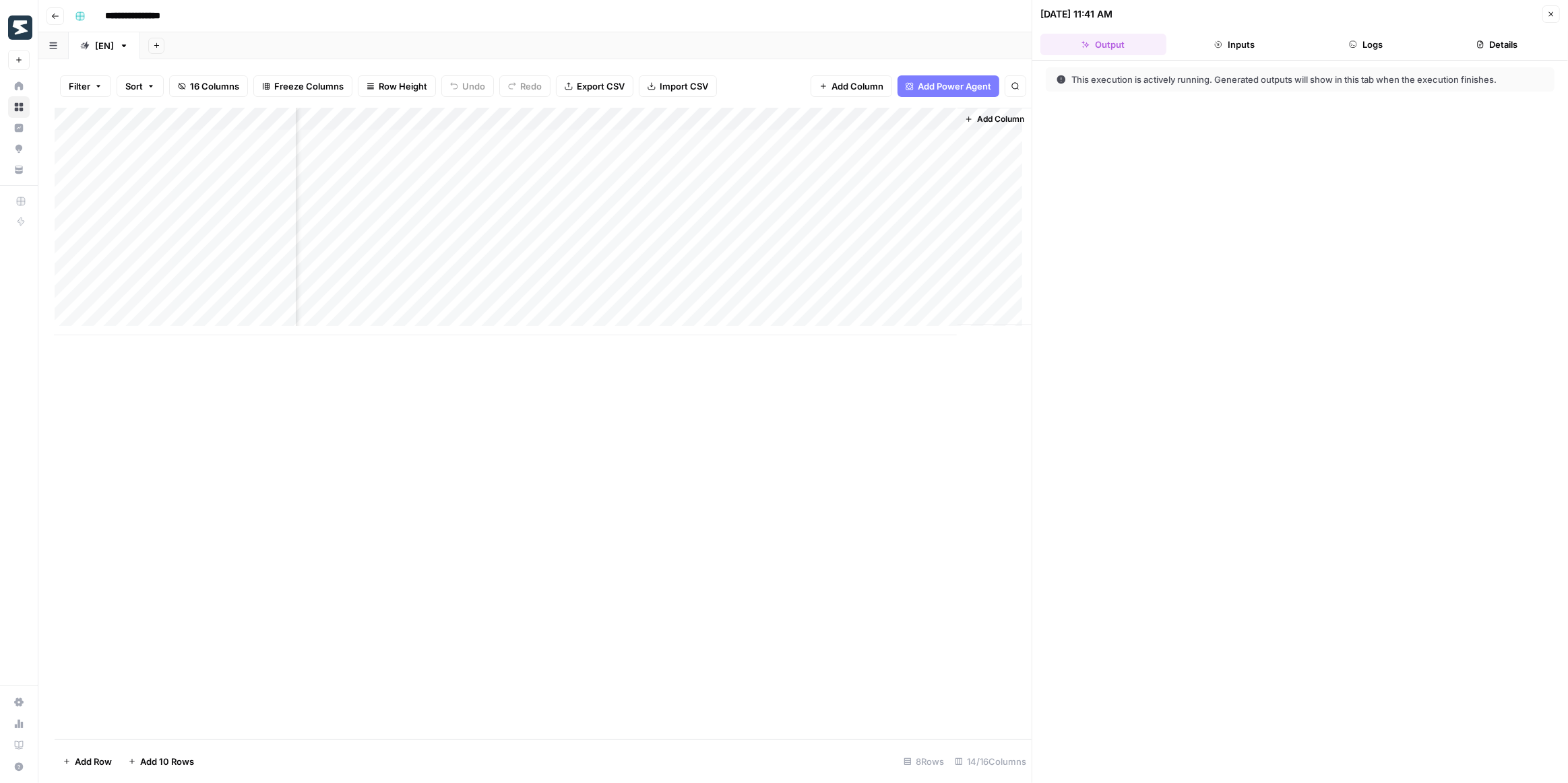
click at [1379, 38] on button "Logs" at bounding box center [1366, 44] width 126 height 21
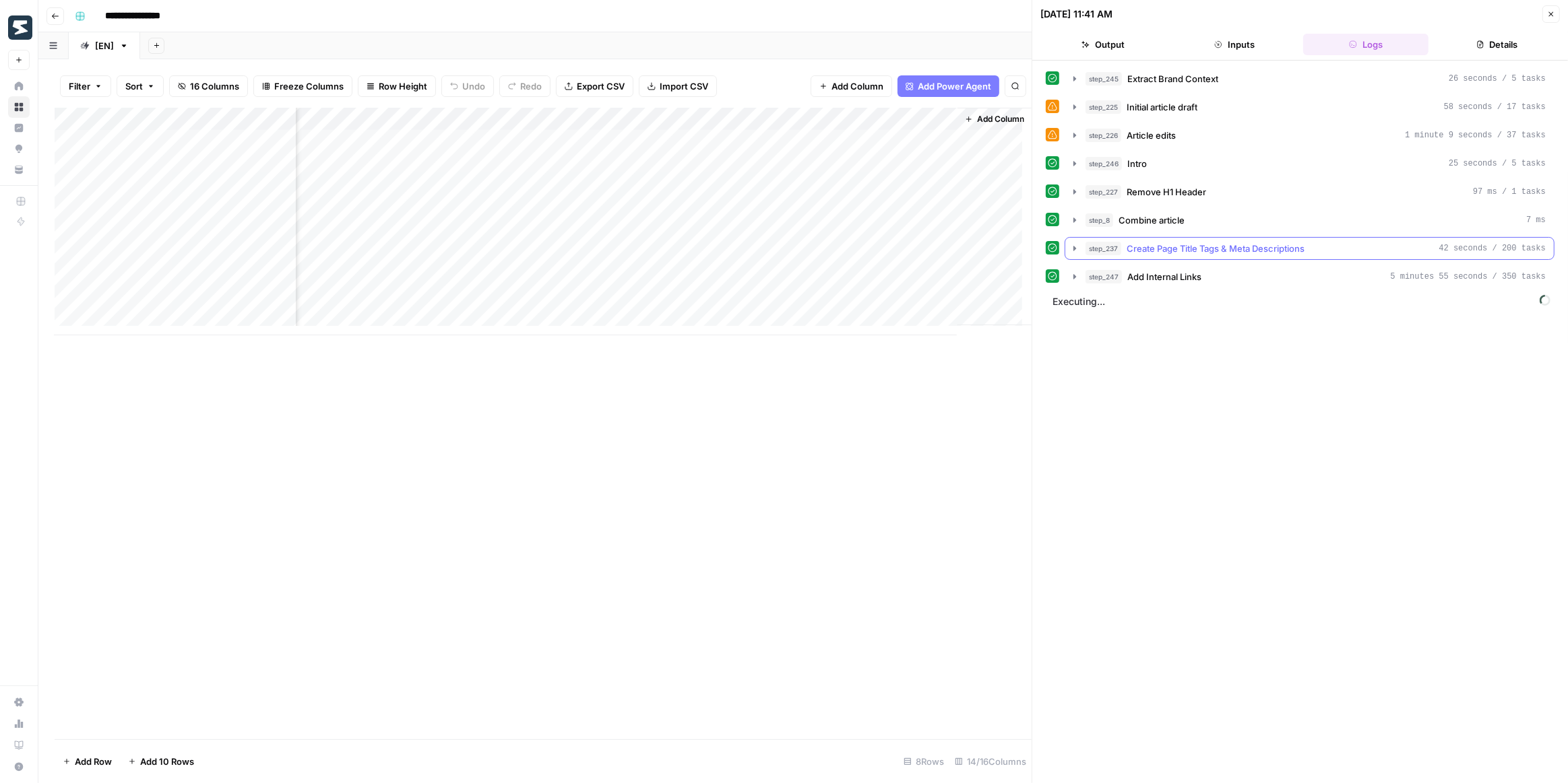
click at [1075, 243] on icon "button" at bounding box center [1074, 249] width 11 height 11
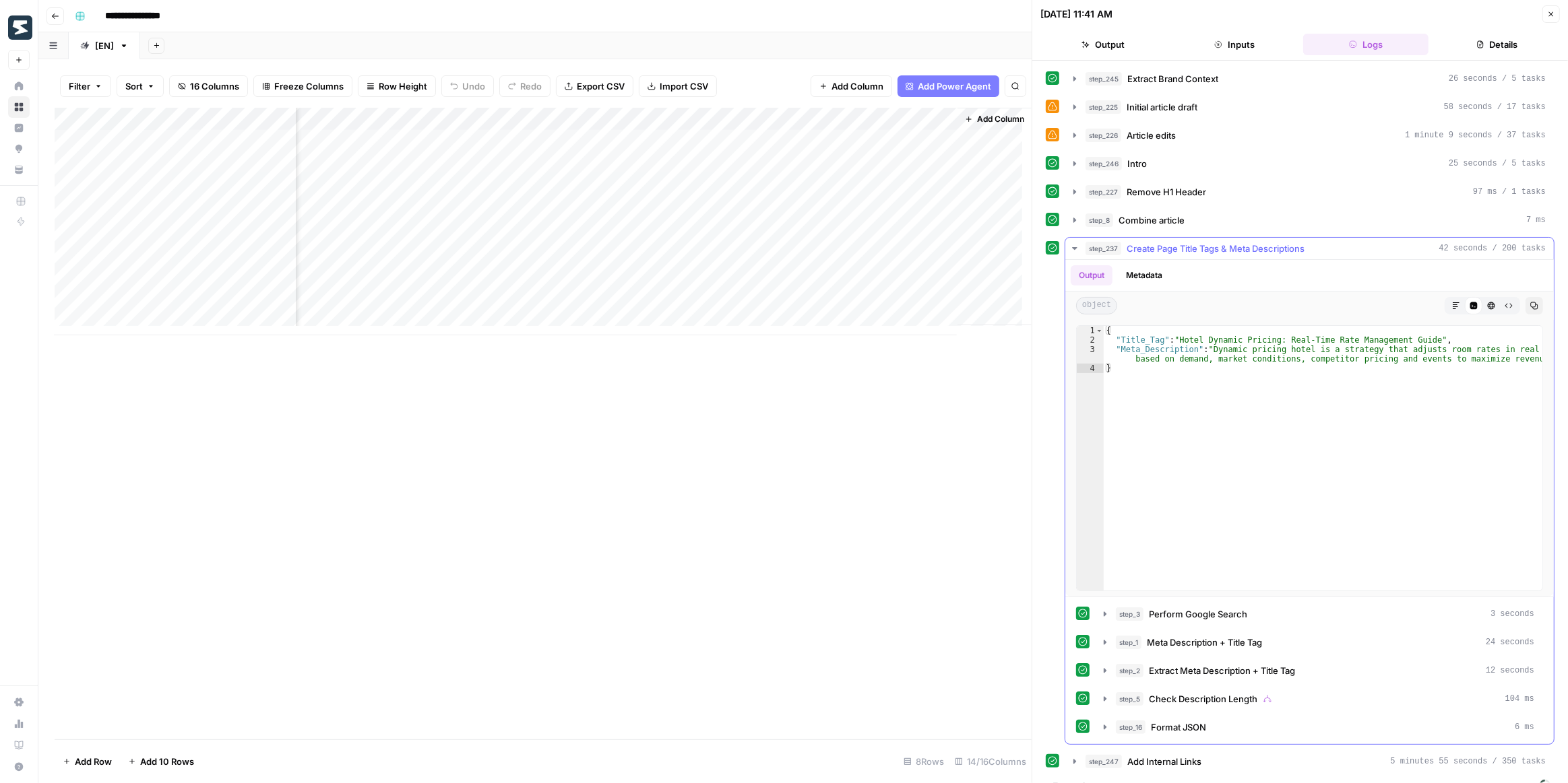
click at [1075, 243] on icon "button" at bounding box center [1074, 249] width 11 height 11
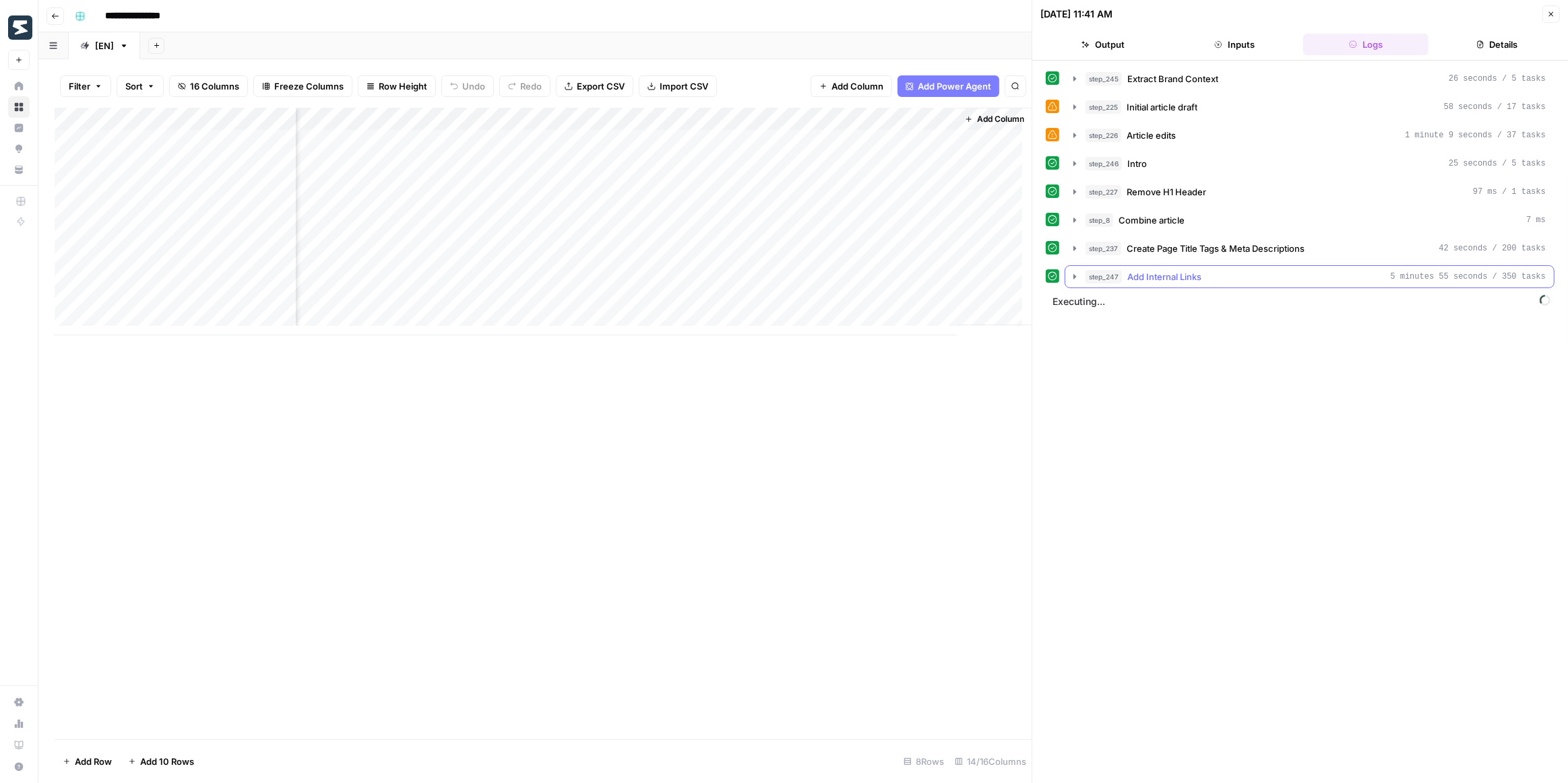
click at [1074, 274] on icon "button" at bounding box center [1074, 276] width 2 height 5
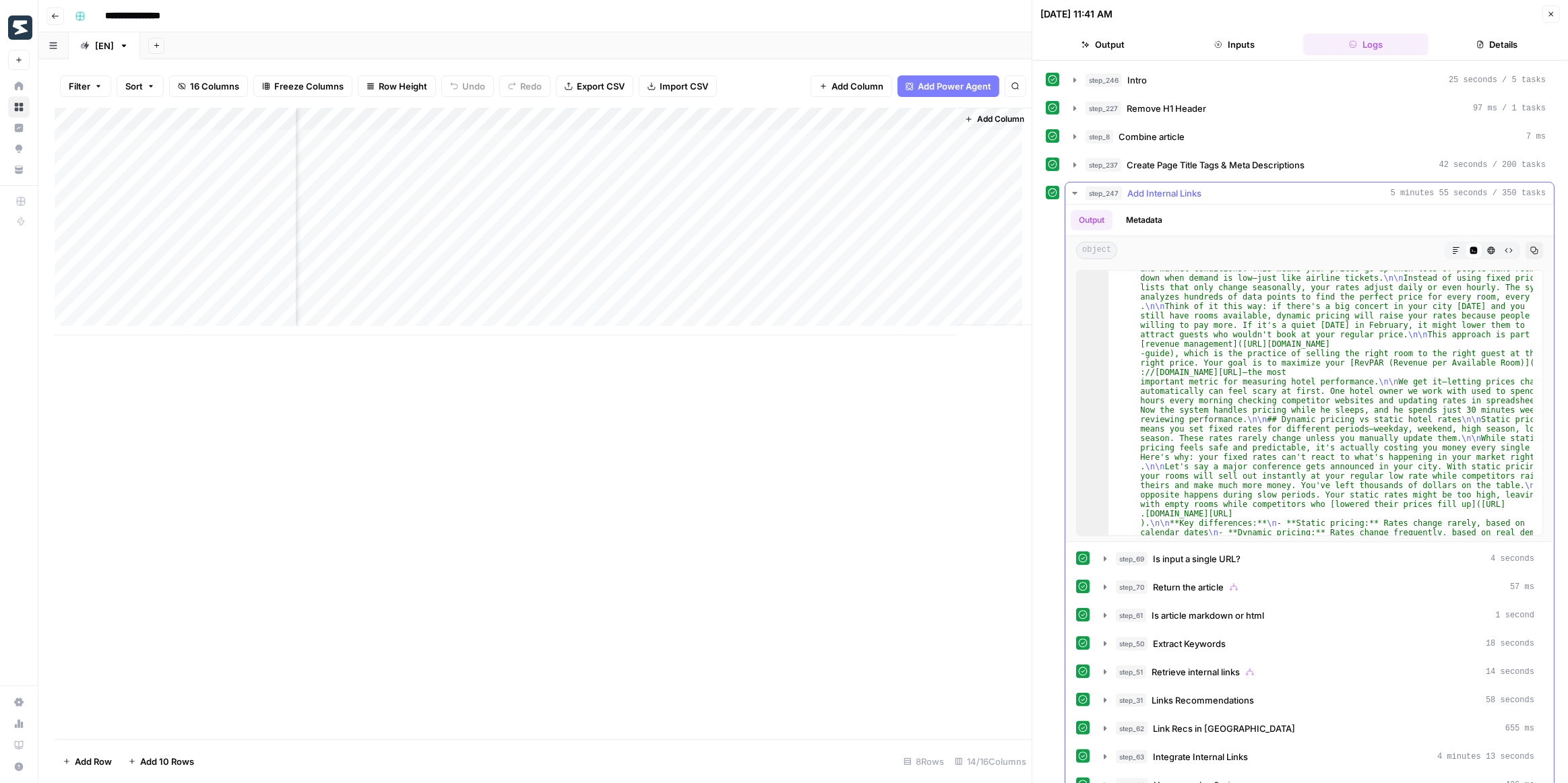
scroll to position [28, 0]
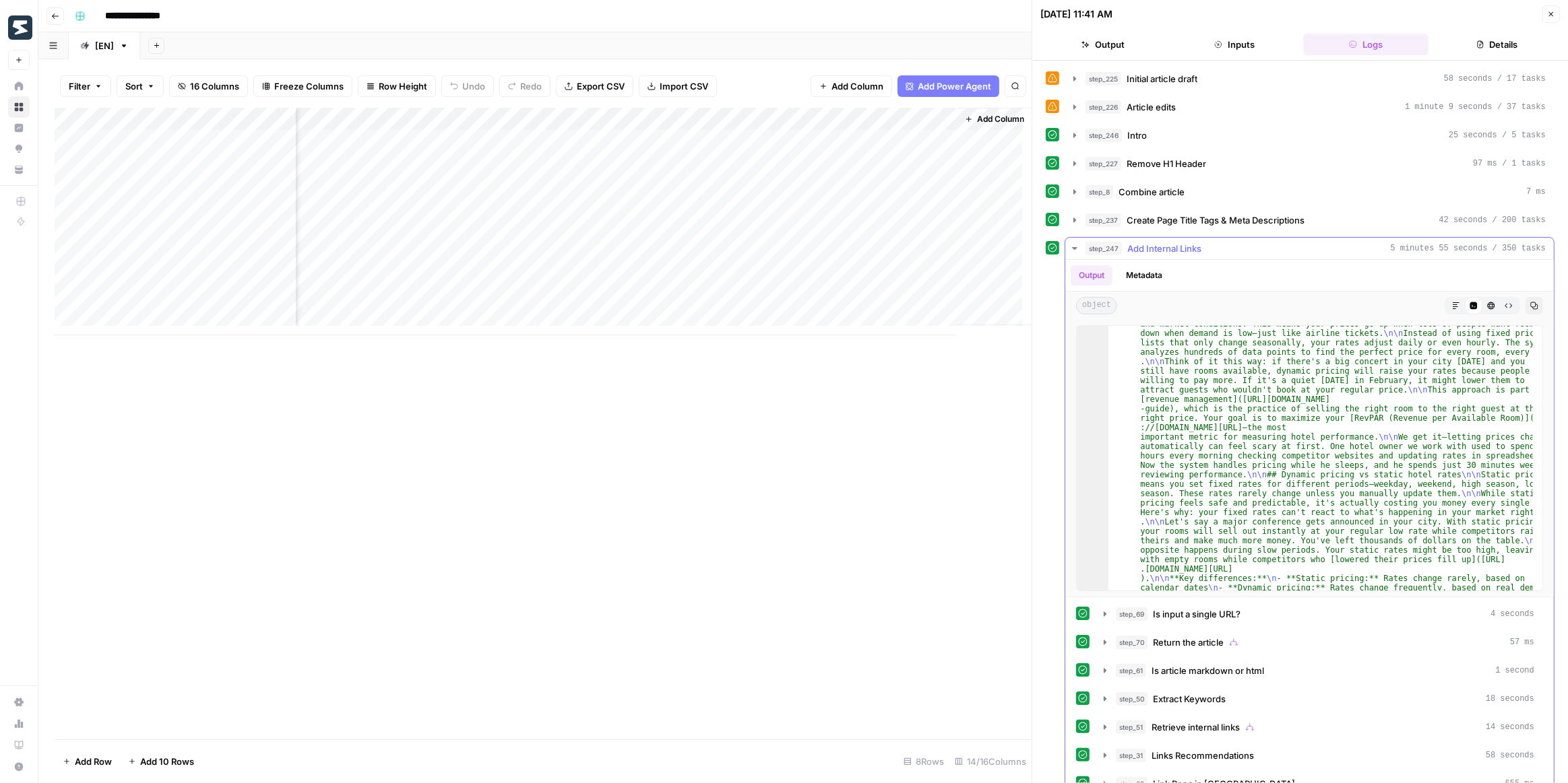
click at [1074, 247] on icon "button" at bounding box center [1074, 248] width 5 height 2
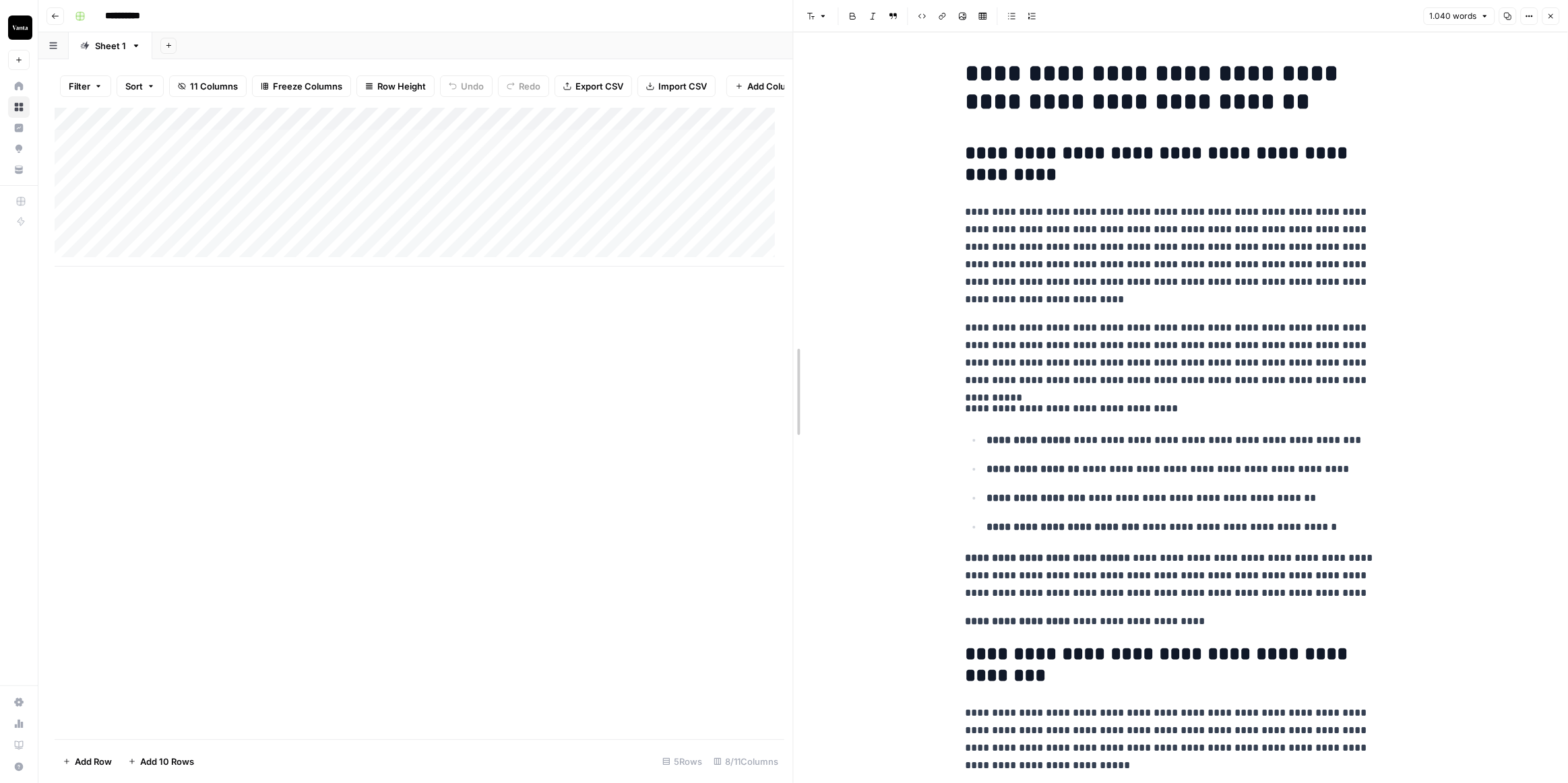
drag, startPoint x: 785, startPoint y: 322, endPoint x: 1078, endPoint y: 332, distance: 293.2
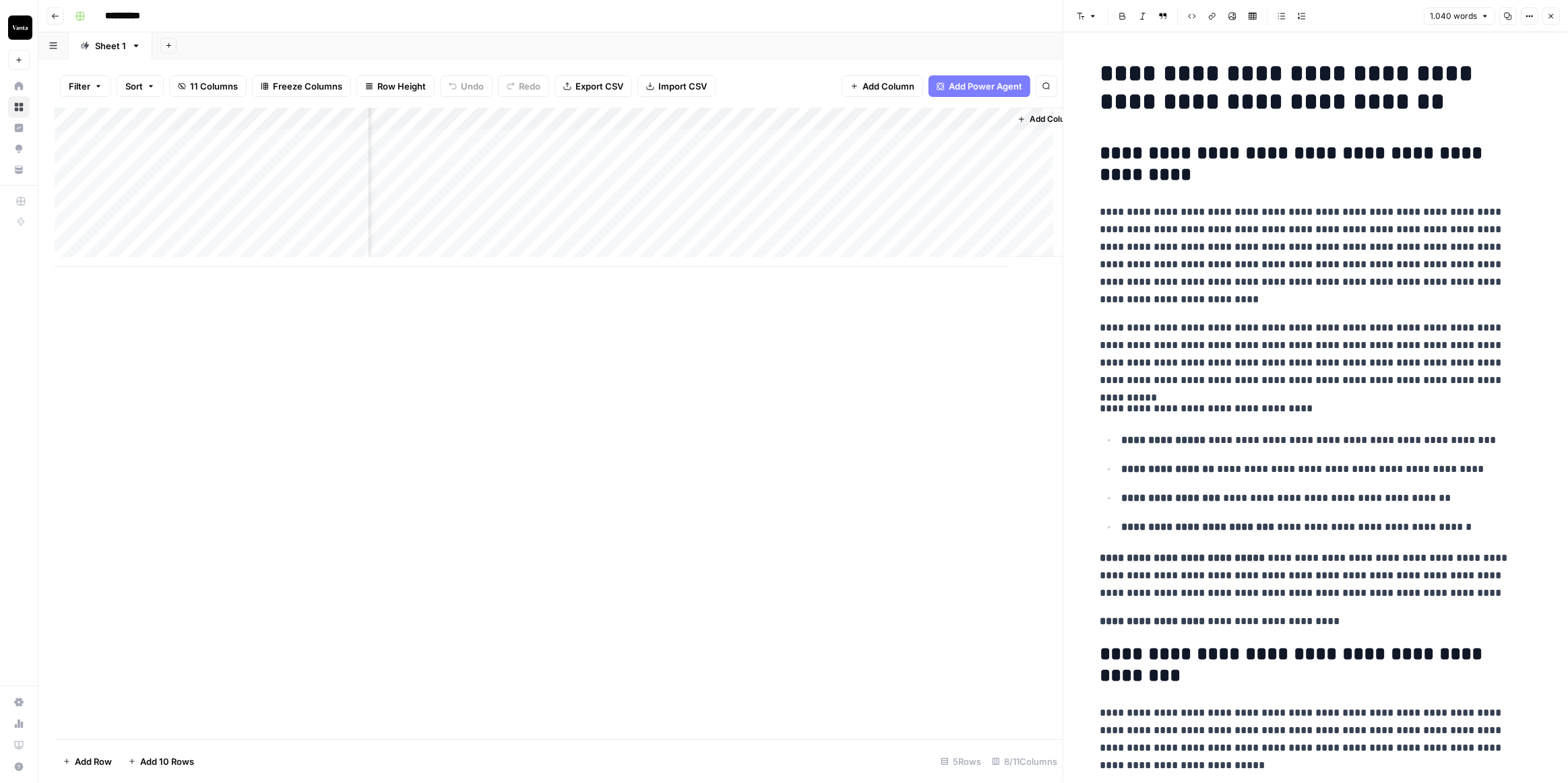
scroll to position [0, 263]
click at [933, 139] on div "Add Column" at bounding box center [559, 187] width 1008 height 159
click at [933, 139] on body "**********" at bounding box center [784, 392] width 1568 height 783
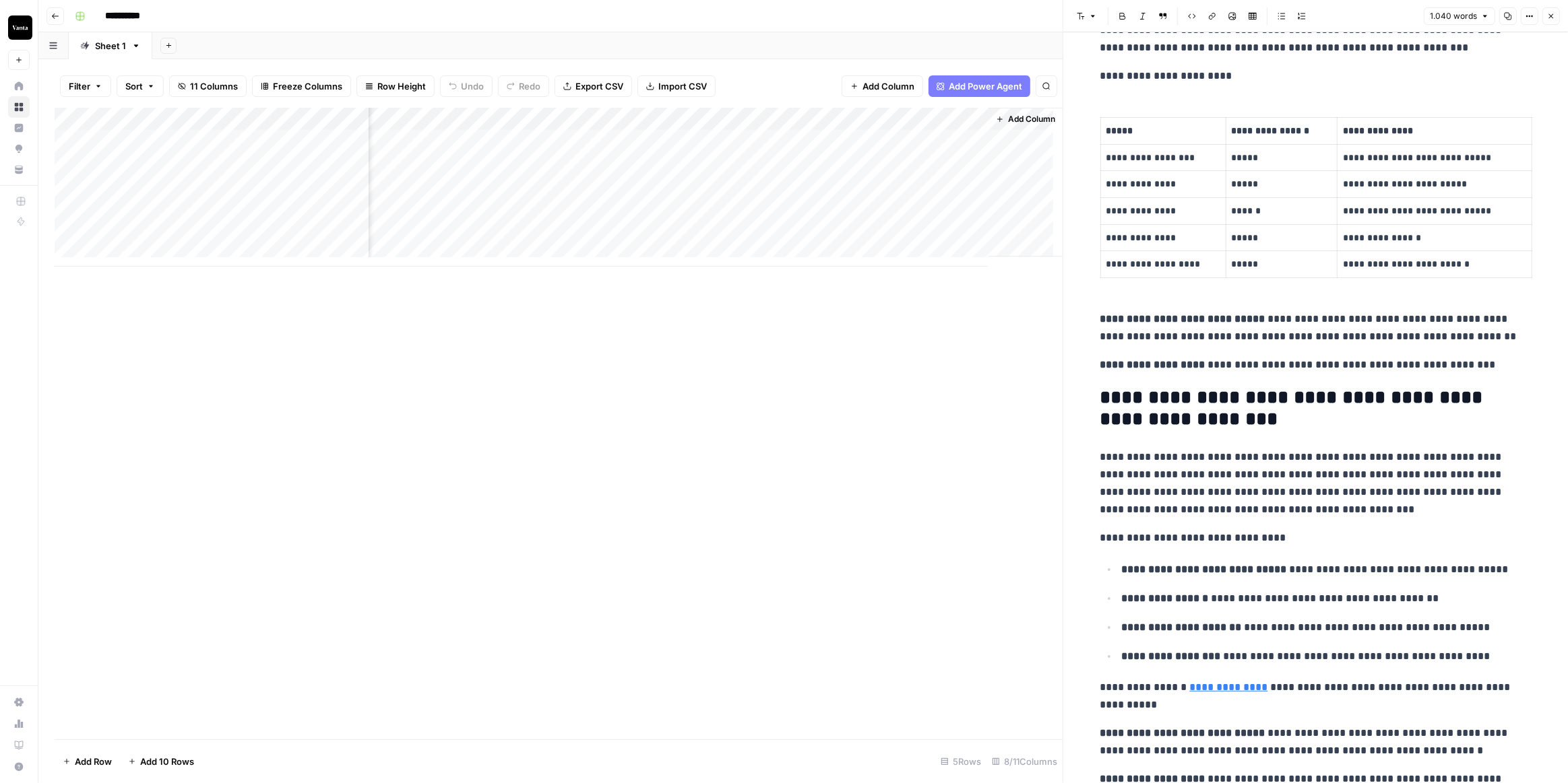
scroll to position [2741, 0]
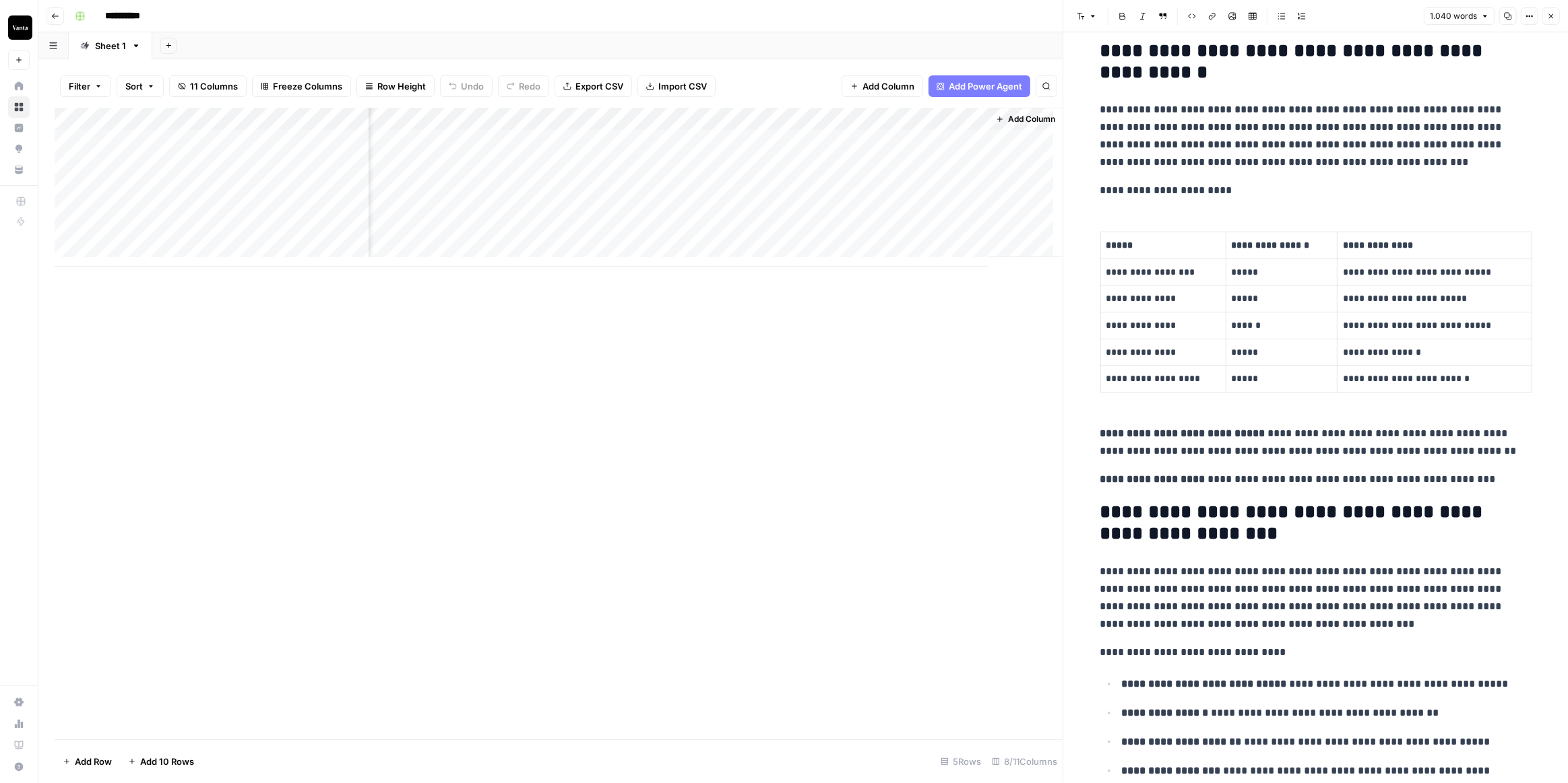
click at [1015, 117] on span "Add Column" at bounding box center [1031, 118] width 47 height 12
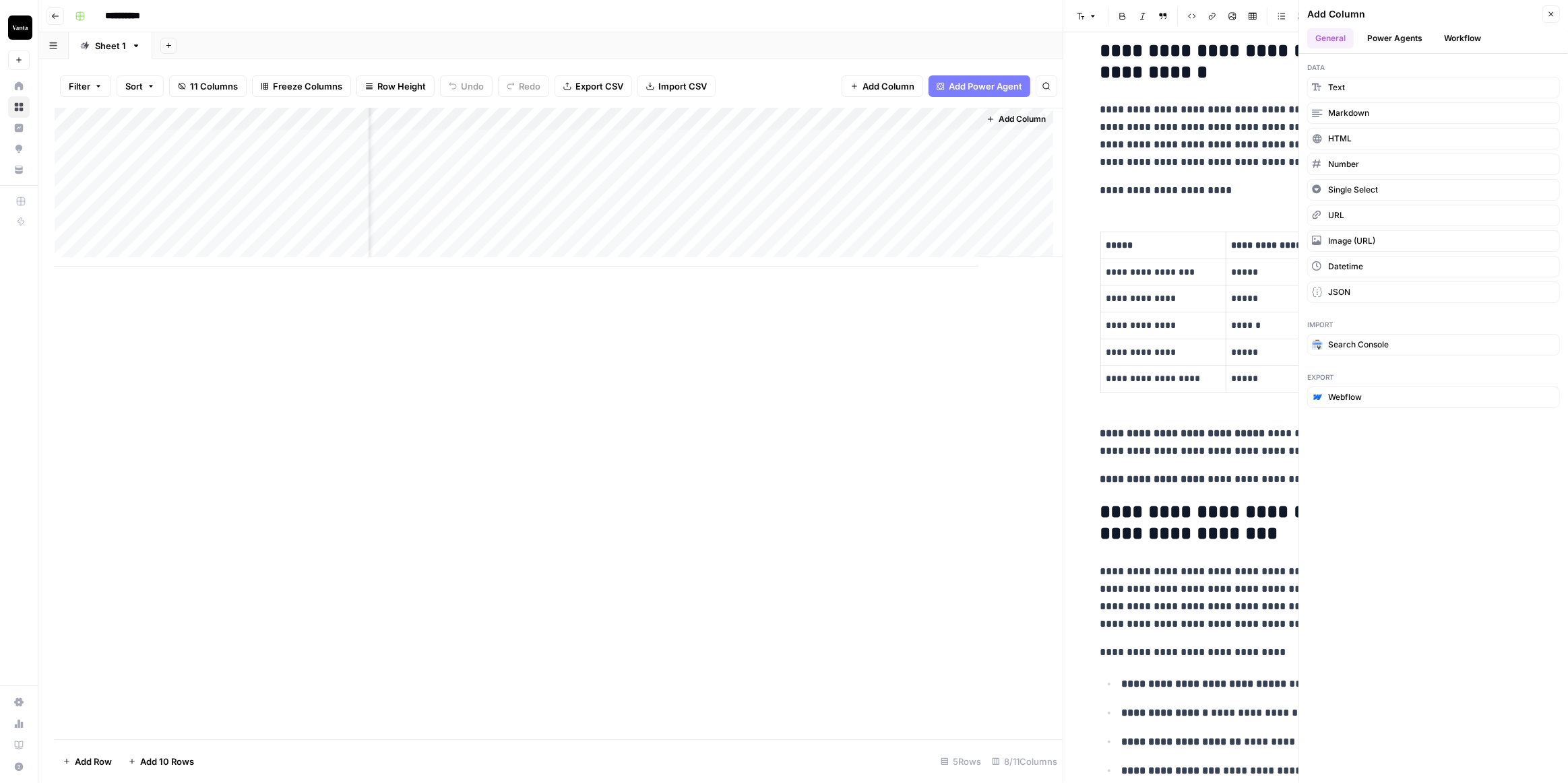
click at [1454, 38] on button "Workflow" at bounding box center [1462, 38] width 53 height 20
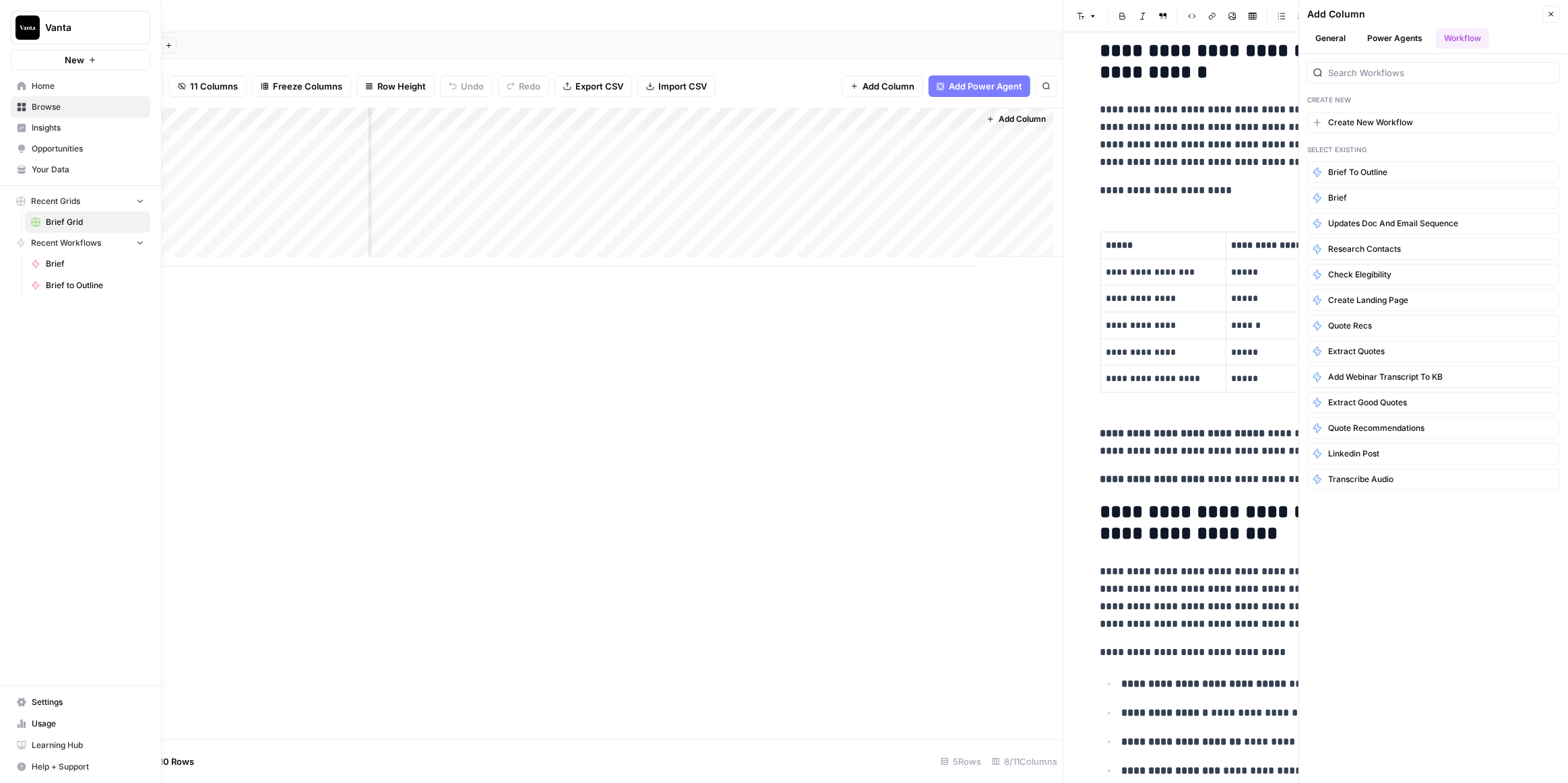
click at [42, 102] on span "Browse" at bounding box center [87, 107] width 112 height 12
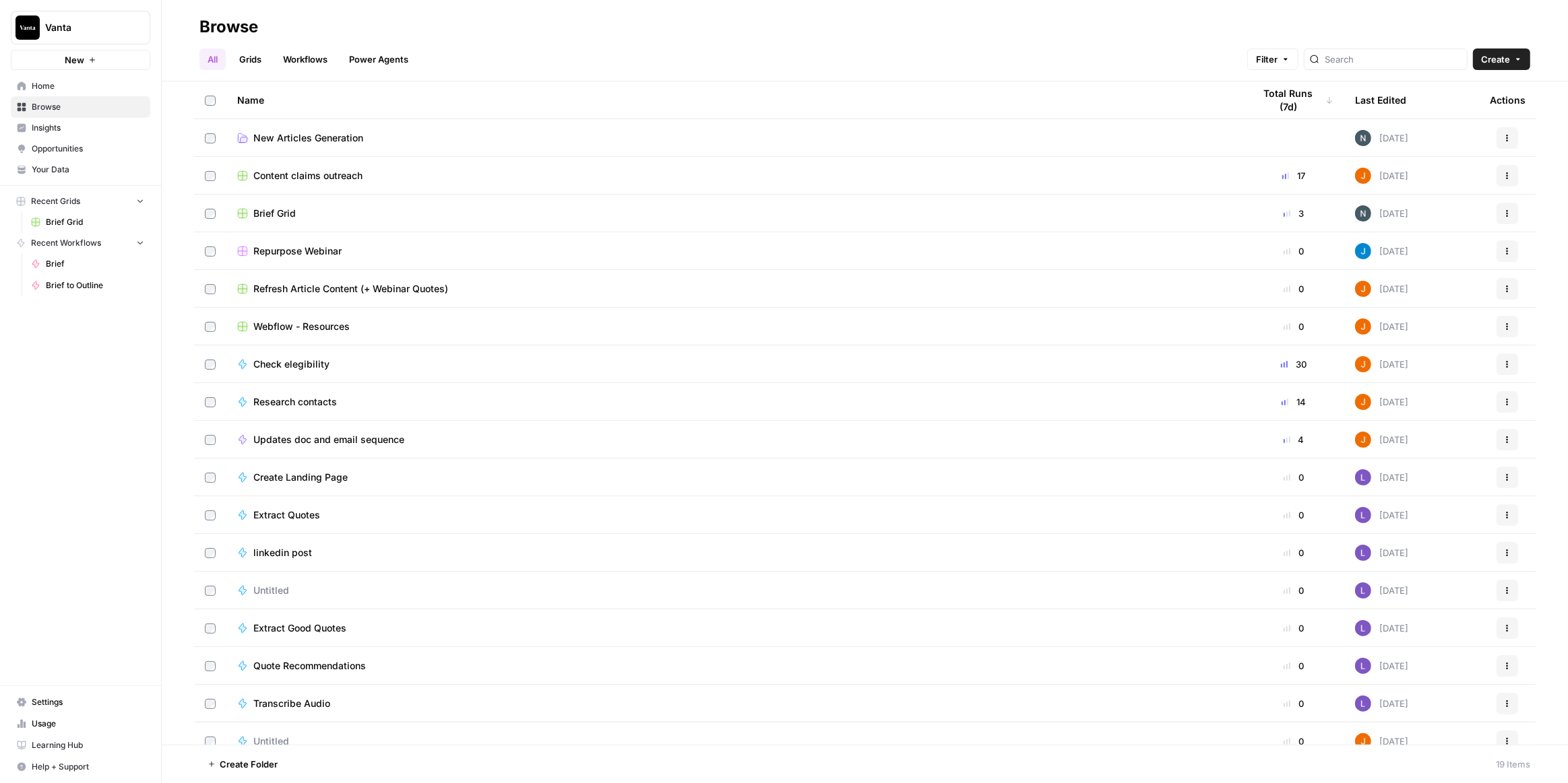
click at [337, 135] on span "New Articles Generation" at bounding box center [308, 137] width 110 height 13
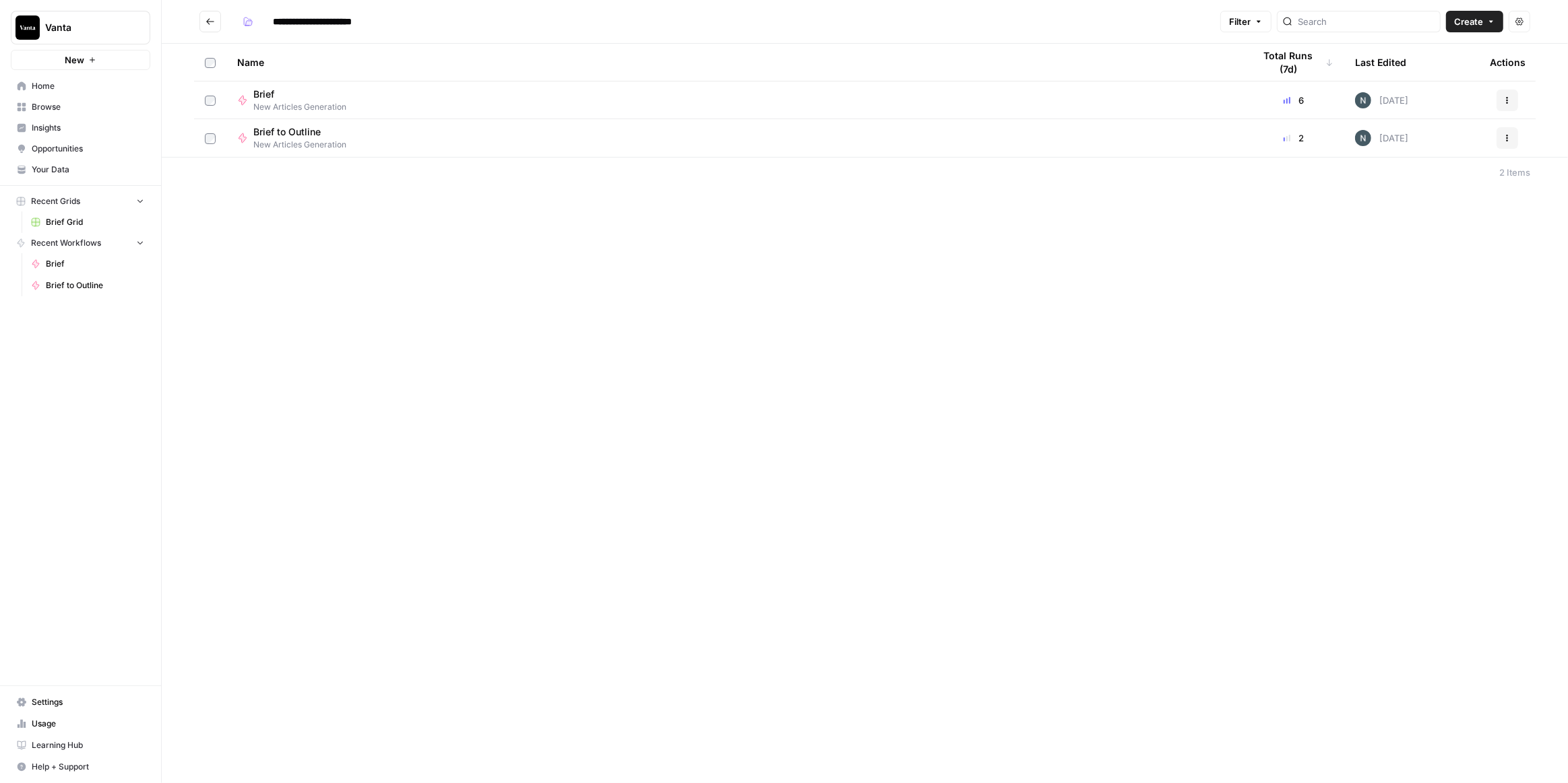
click at [206, 16] on icon "Go back" at bounding box center [210, 21] width 9 height 9
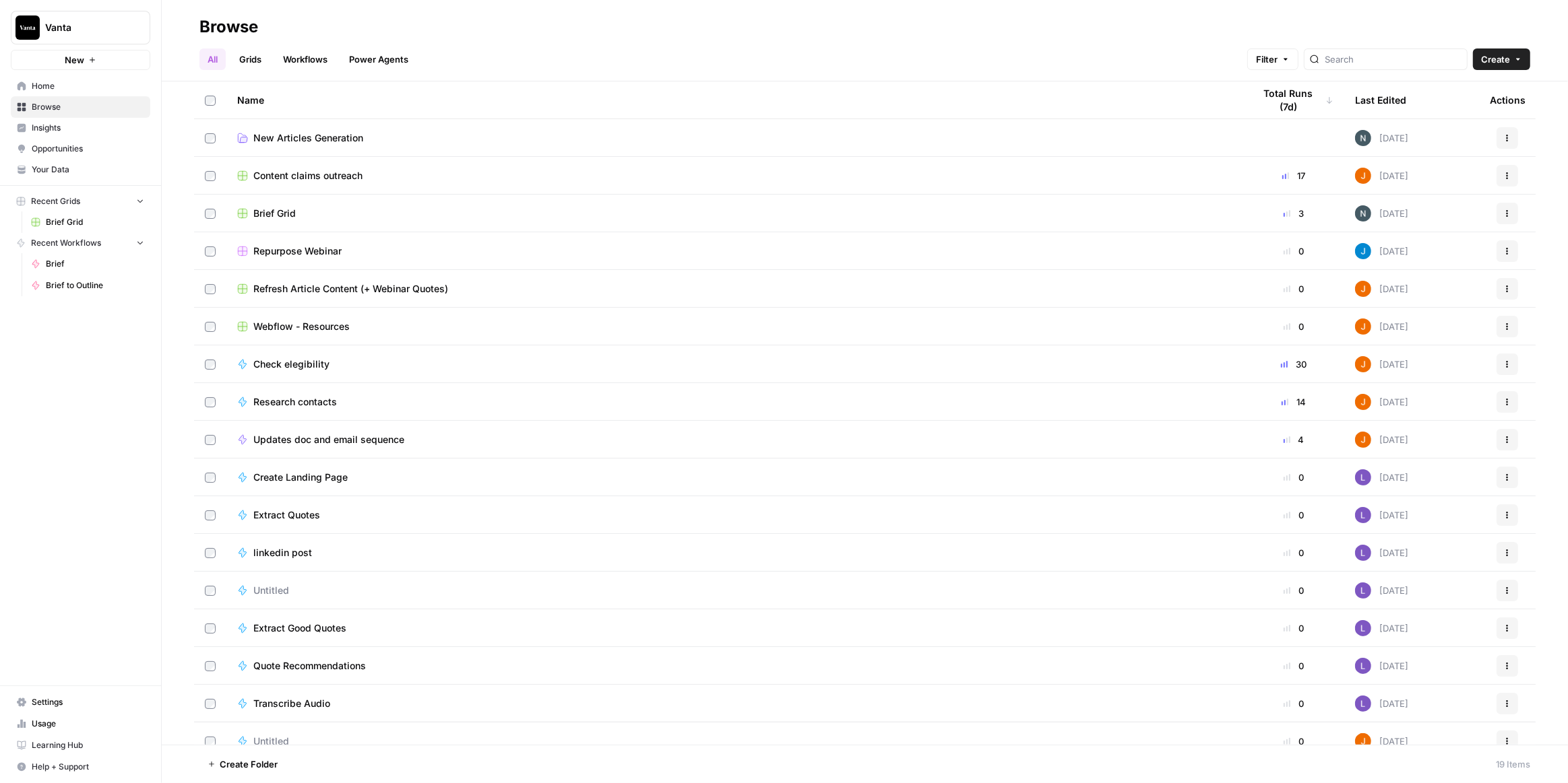
click at [334, 481] on span "Create Landing Page" at bounding box center [301, 477] width 94 height 13
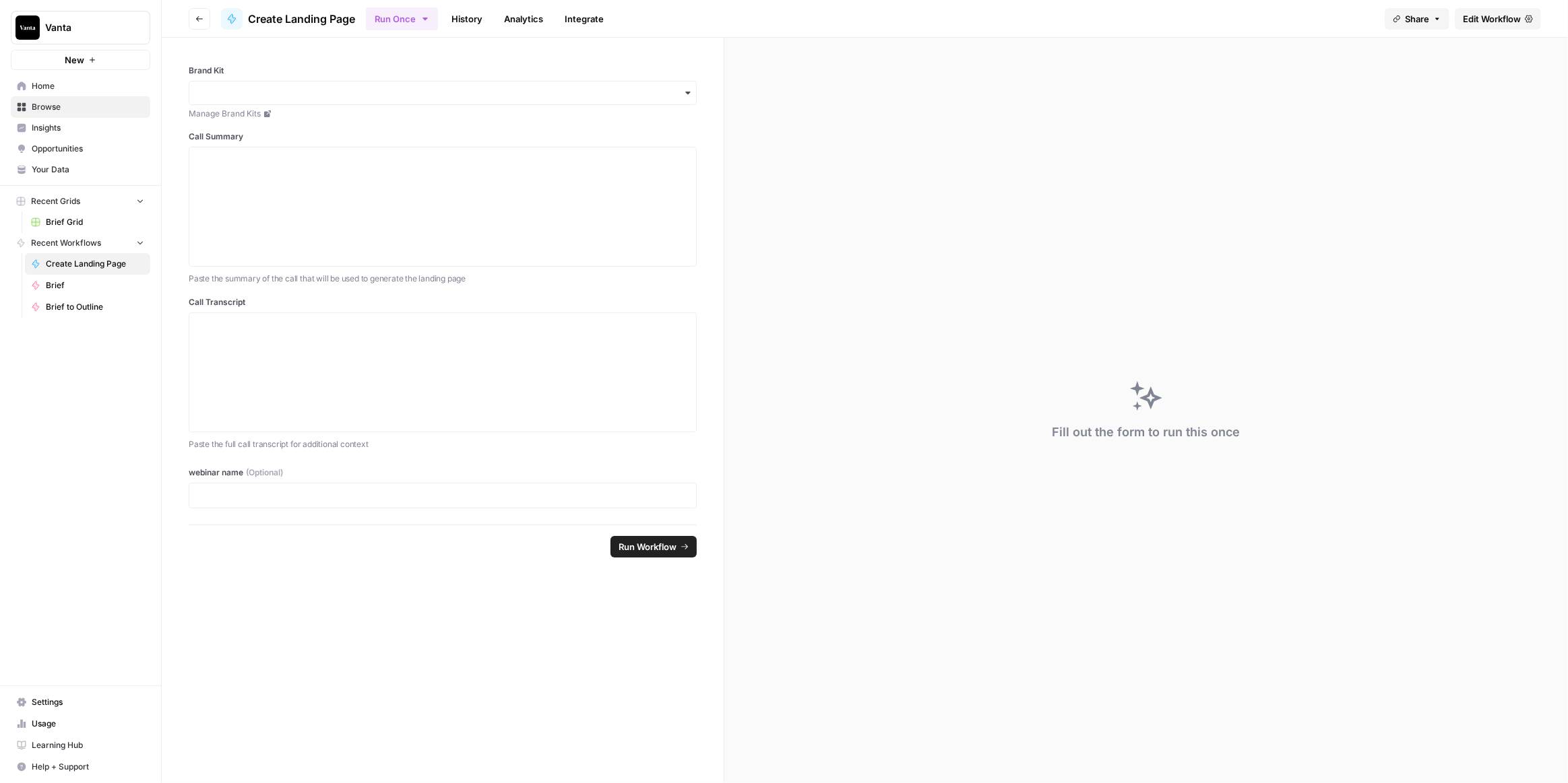
click at [1484, 17] on span "Edit Workflow" at bounding box center [1492, 18] width 58 height 13
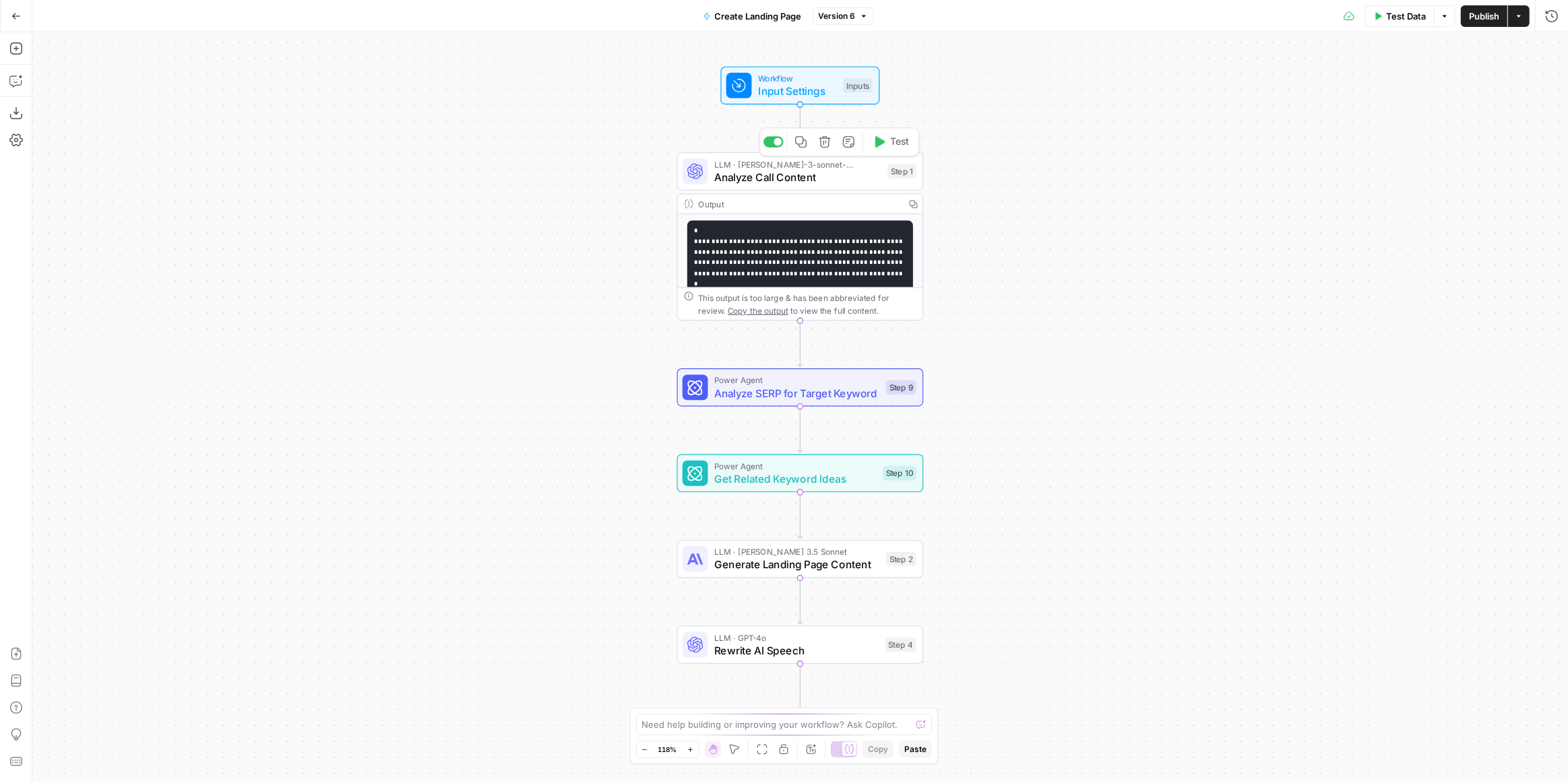
click at [836, 174] on span "Analyze Call Content" at bounding box center [797, 177] width 167 height 16
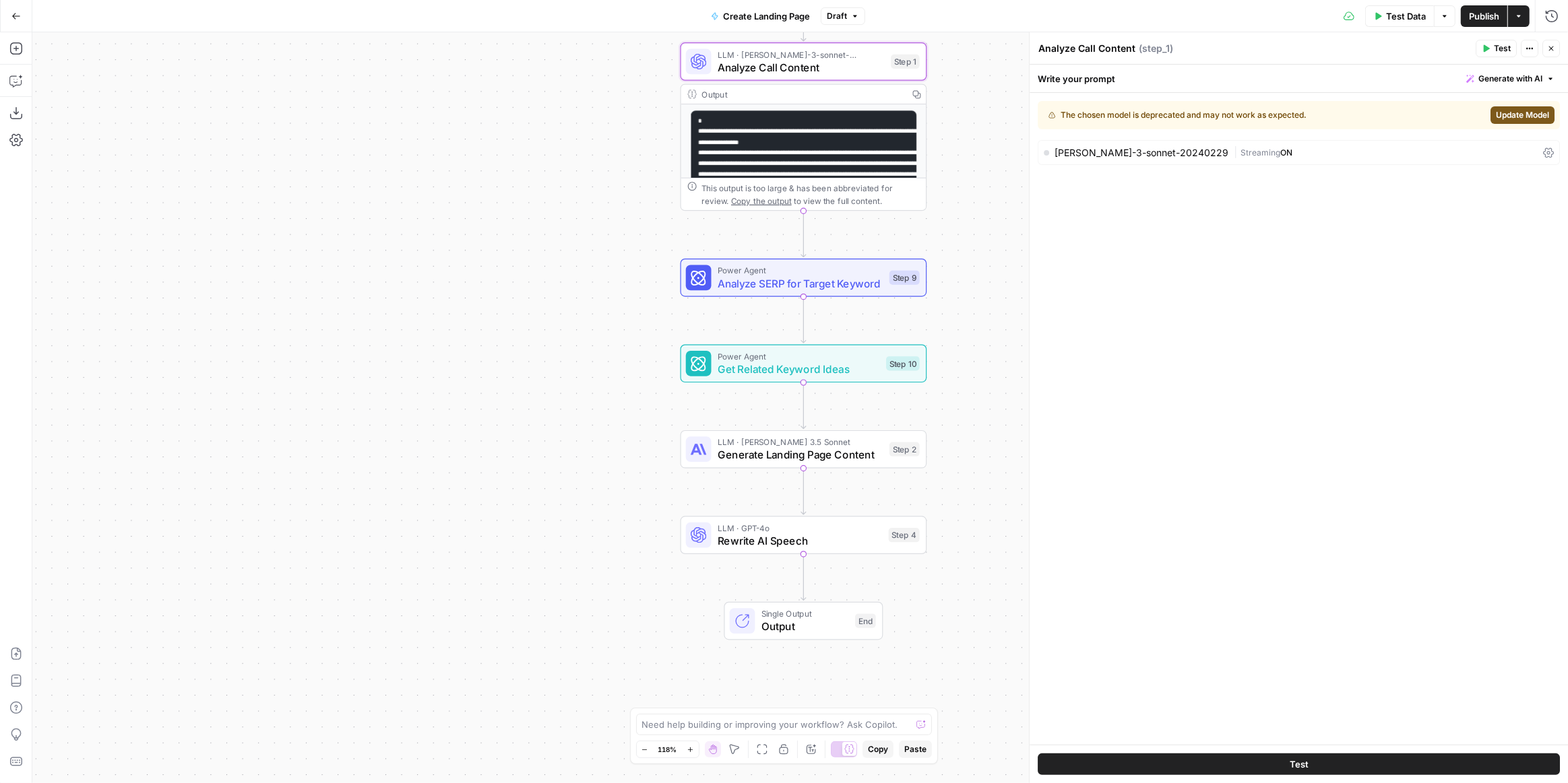
drag, startPoint x: 532, startPoint y: 460, endPoint x: 535, endPoint y: 350, distance: 110.0
click at [535, 350] on div "Workflow Input Settings Inputs LLM · claude-3-sonnet-20240229 Analyze Call Cont…" at bounding box center [800, 407] width 1535 height 751
click at [749, 548] on span "Rewrite AI Speech" at bounding box center [799, 541] width 164 height 16
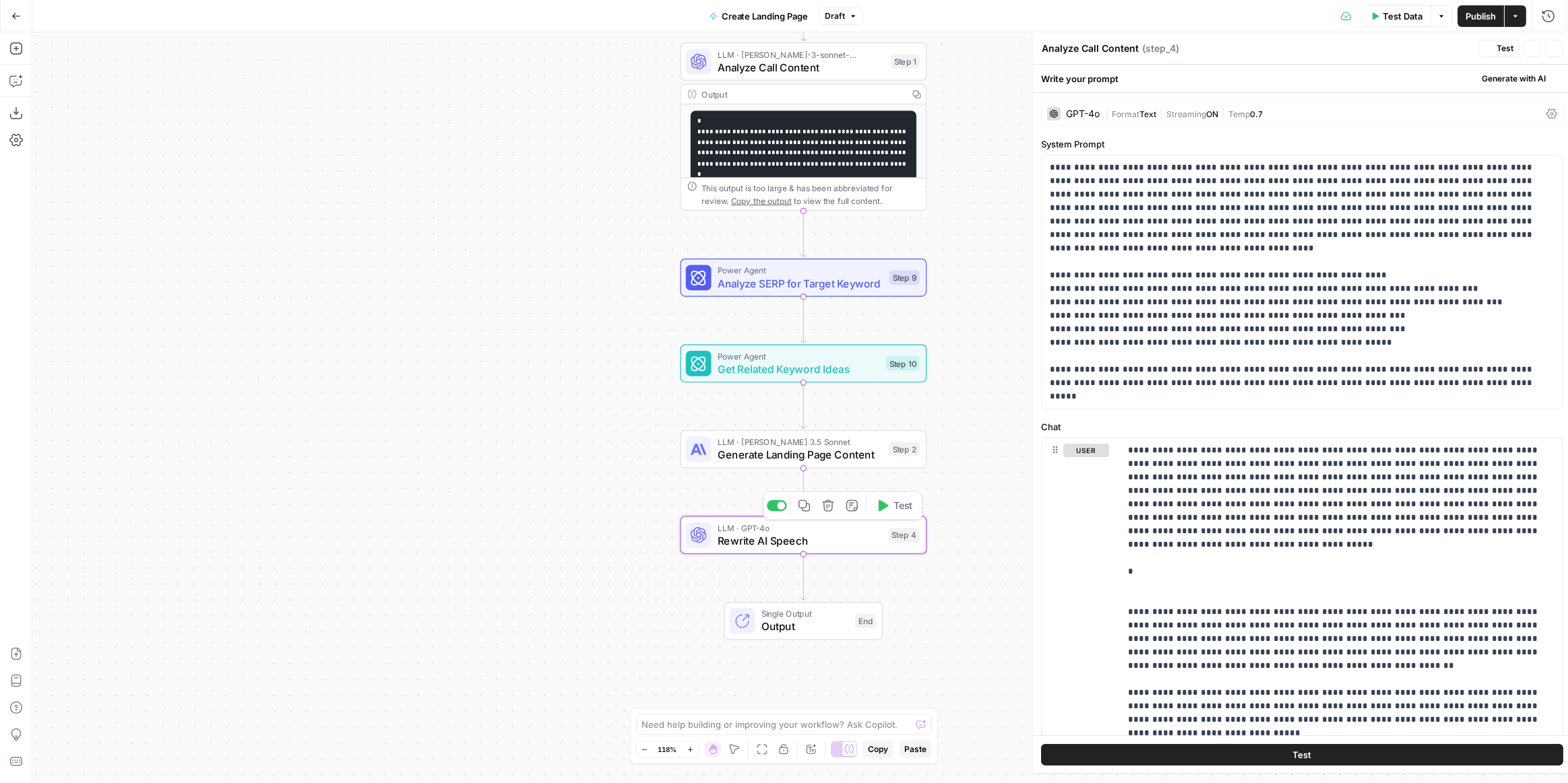
type textarea "Rewrite AI Speech"
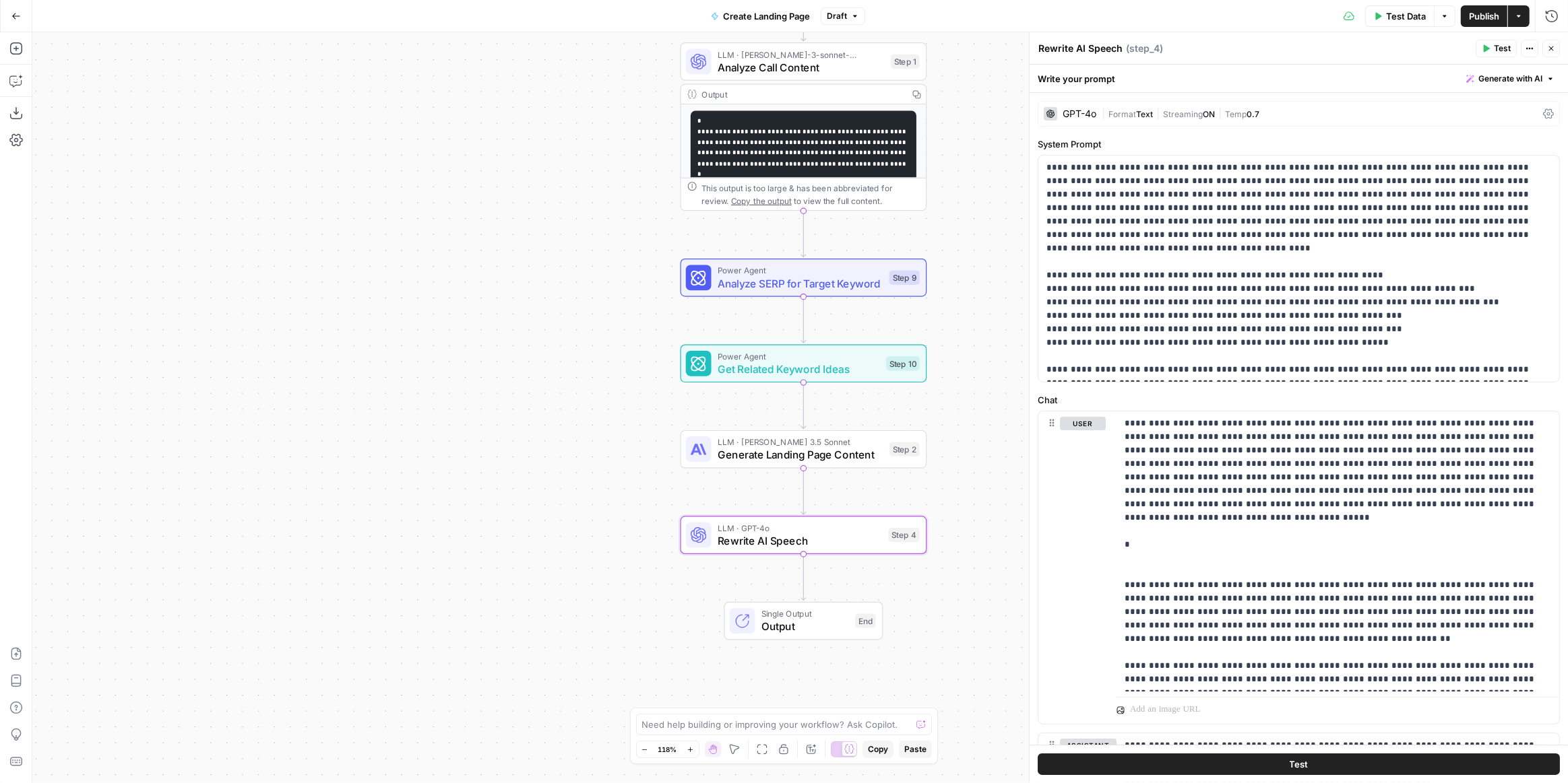
click at [13, 16] on icon "button" at bounding box center [16, 16] width 8 height 6
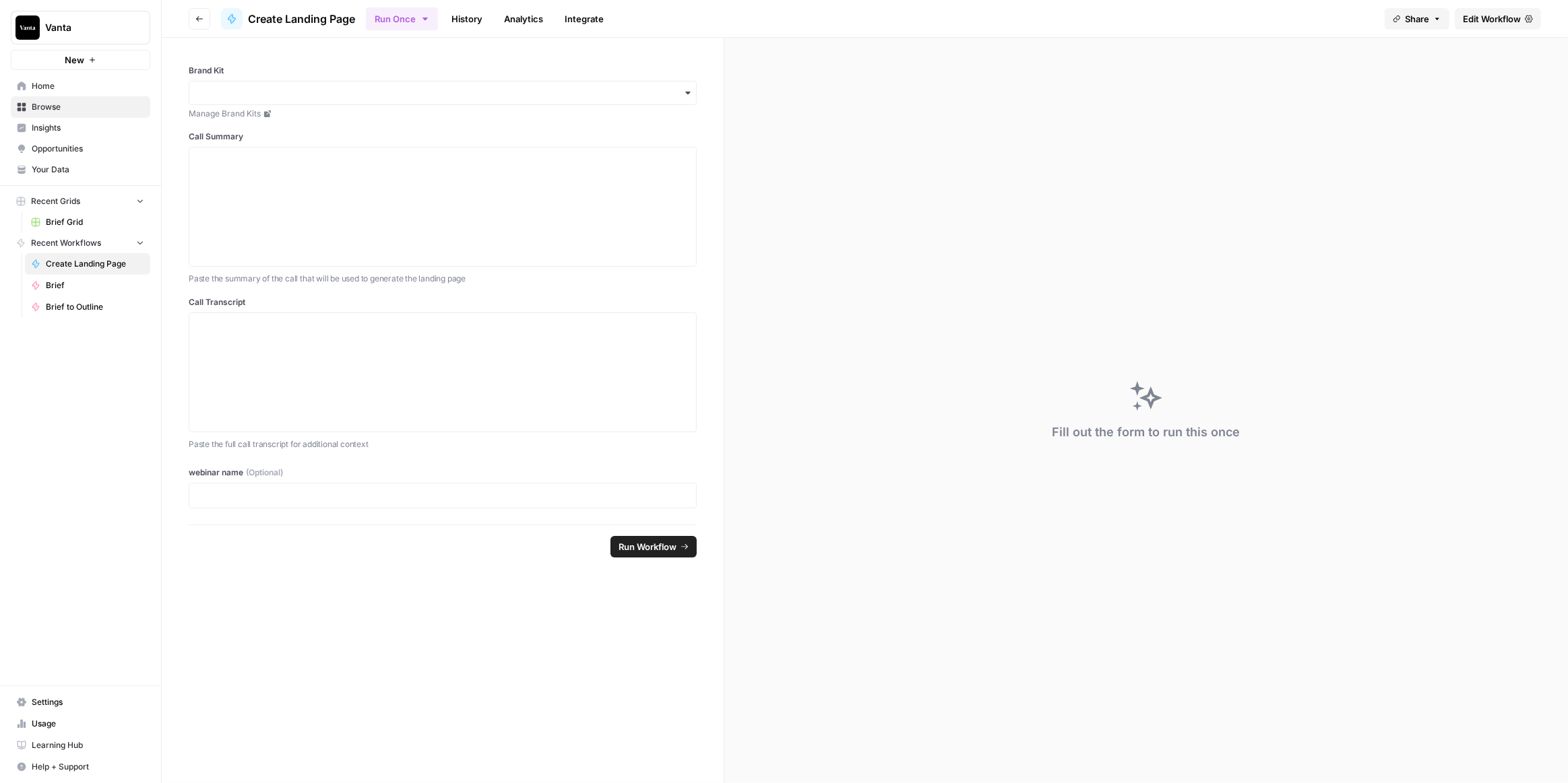
click at [200, 17] on icon "button" at bounding box center [199, 19] width 8 height 8
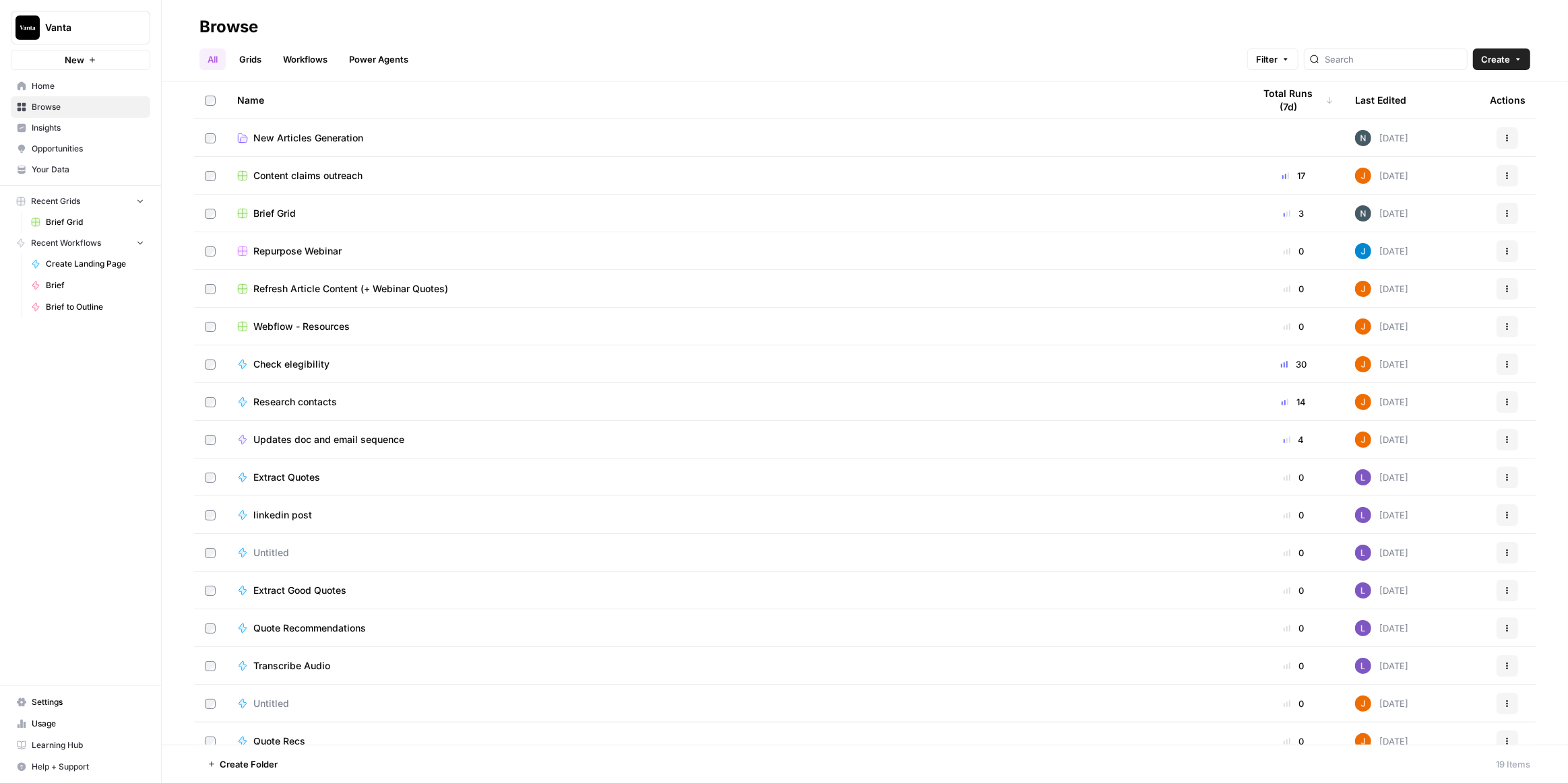
click at [408, 133] on link "New Articles Generation" at bounding box center [735, 137] width 995 height 13
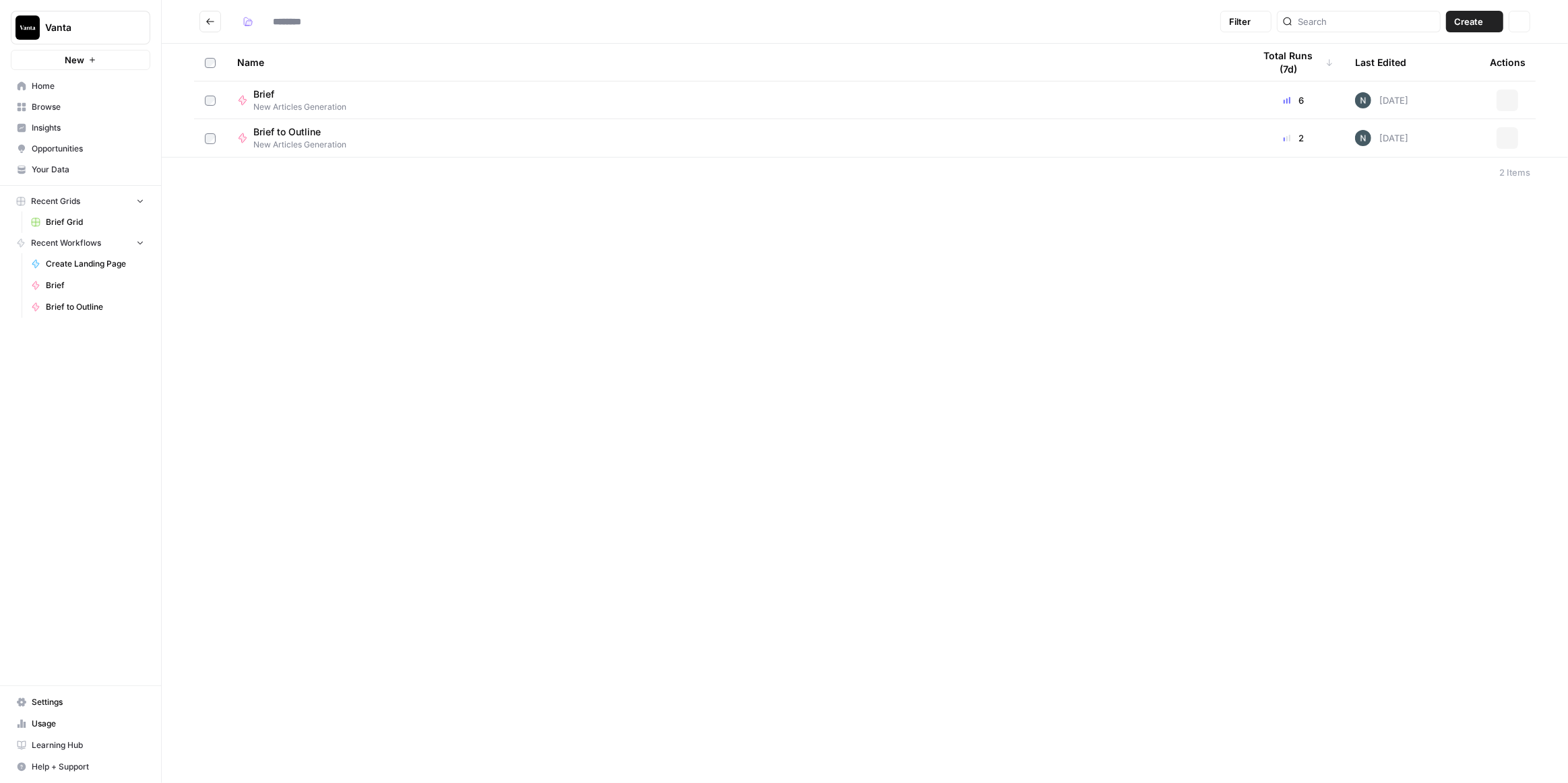
type input "**********"
click at [687, 298] on div "**********" at bounding box center [865, 392] width 1406 height 783
click at [1466, 16] on span "Create" at bounding box center [1468, 21] width 29 height 13
click at [1453, 67] on span "Workflow" at bounding box center [1449, 71] width 75 height 13
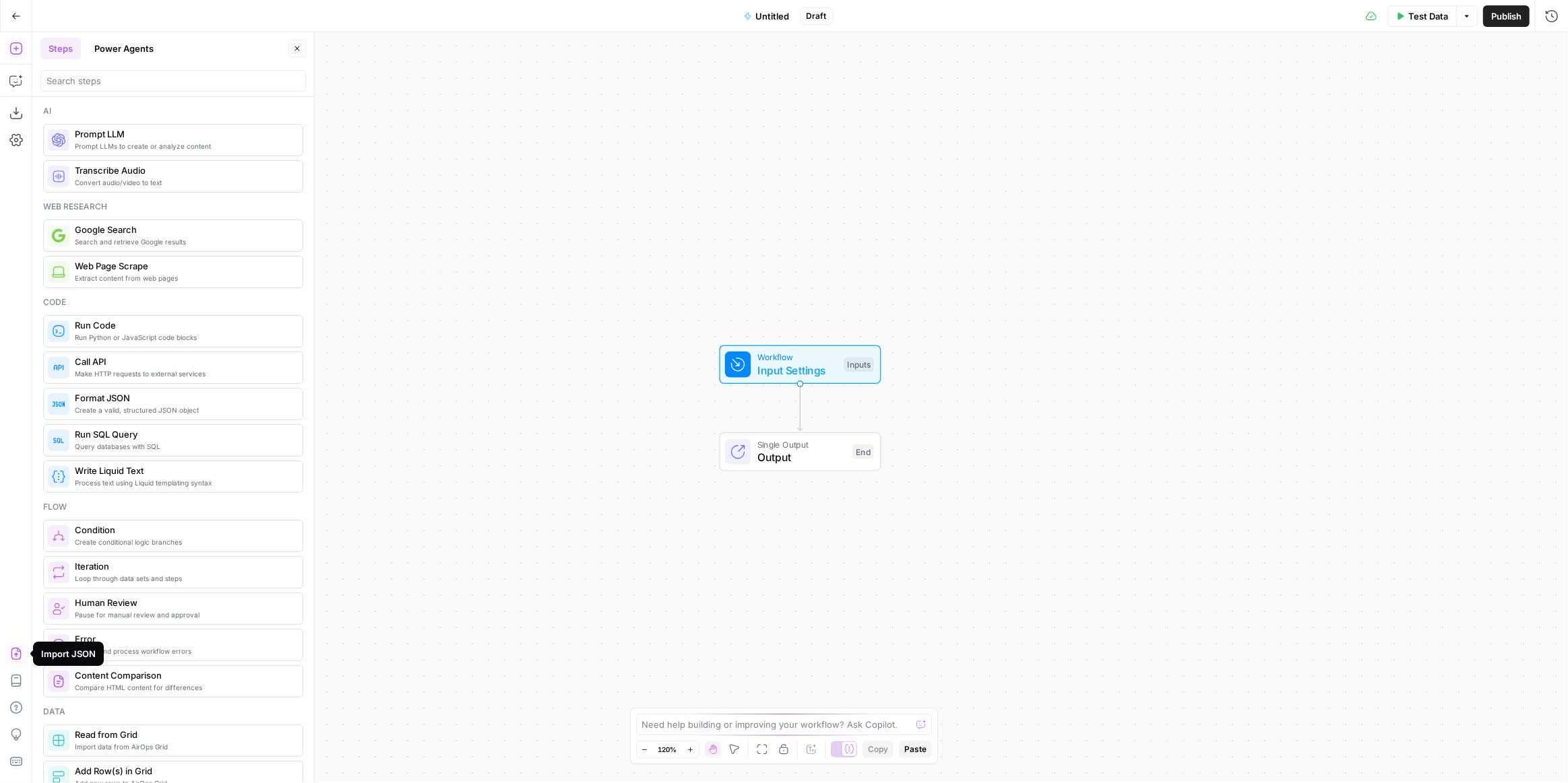
click at [17, 649] on icon "button" at bounding box center [16, 654] width 10 height 12
click at [742, 174] on span "Import" at bounding box center [736, 171] width 31 height 13
click at [773, 20] on span "Untitled" at bounding box center [772, 16] width 34 height 13
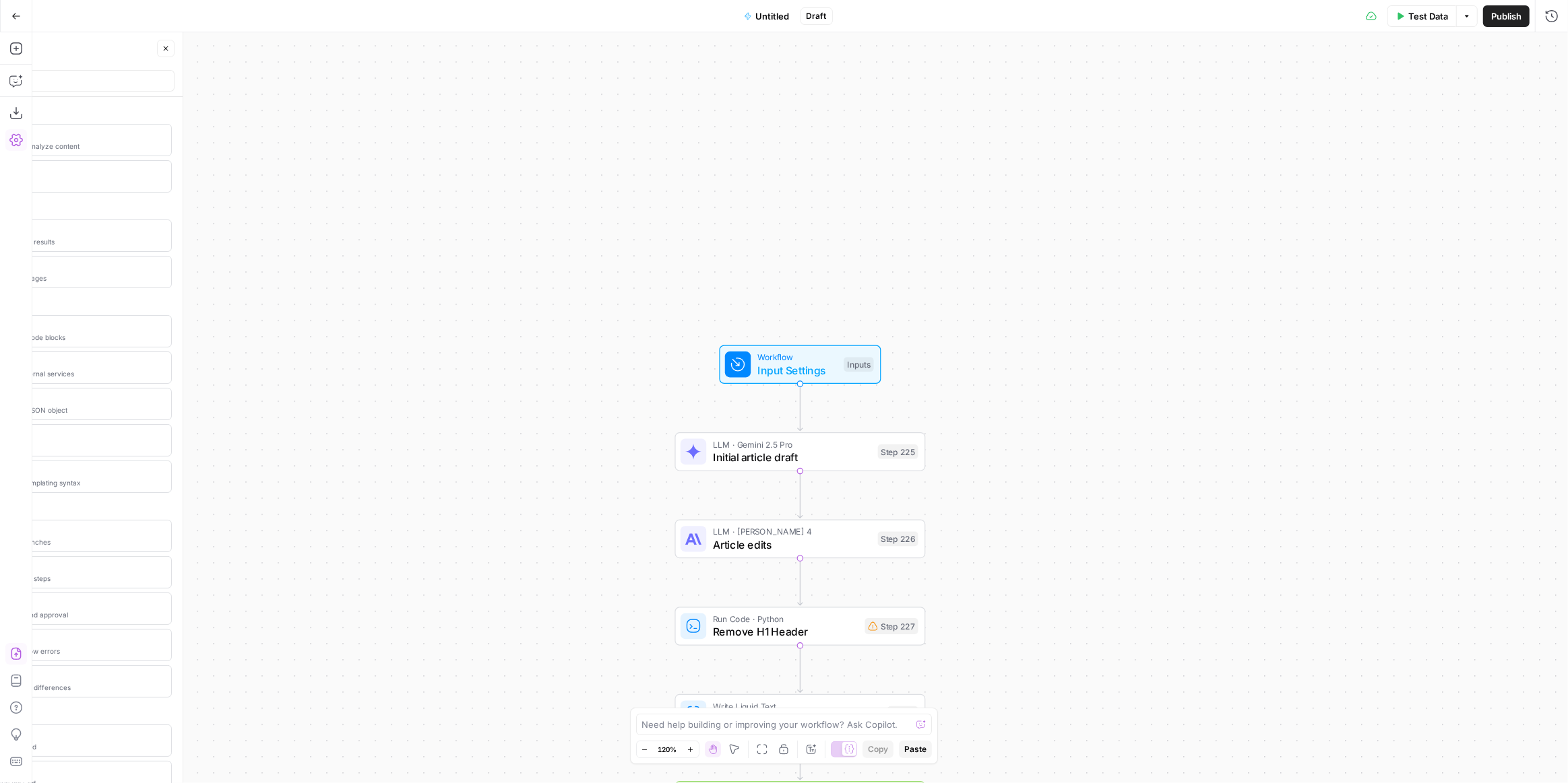
click at [773, 20] on span "Untitled" at bounding box center [772, 16] width 34 height 13
click at [774, 12] on span "Untitled" at bounding box center [772, 16] width 34 height 13
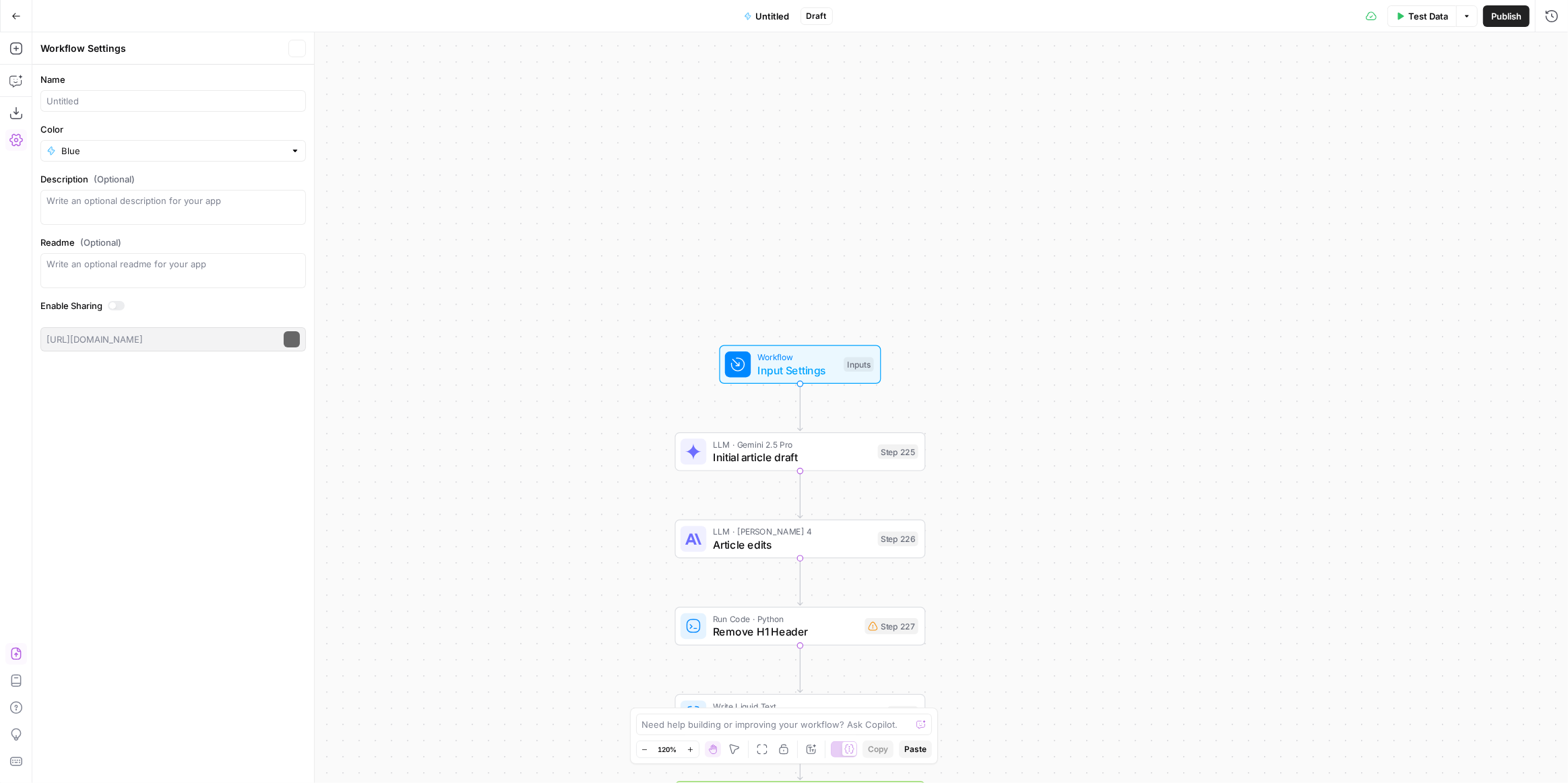
click at [774, 12] on span "Untitled" at bounding box center [772, 16] width 34 height 13
click at [124, 97] on input "Name" at bounding box center [173, 100] width 253 height 13
type input "O"
type input "U"
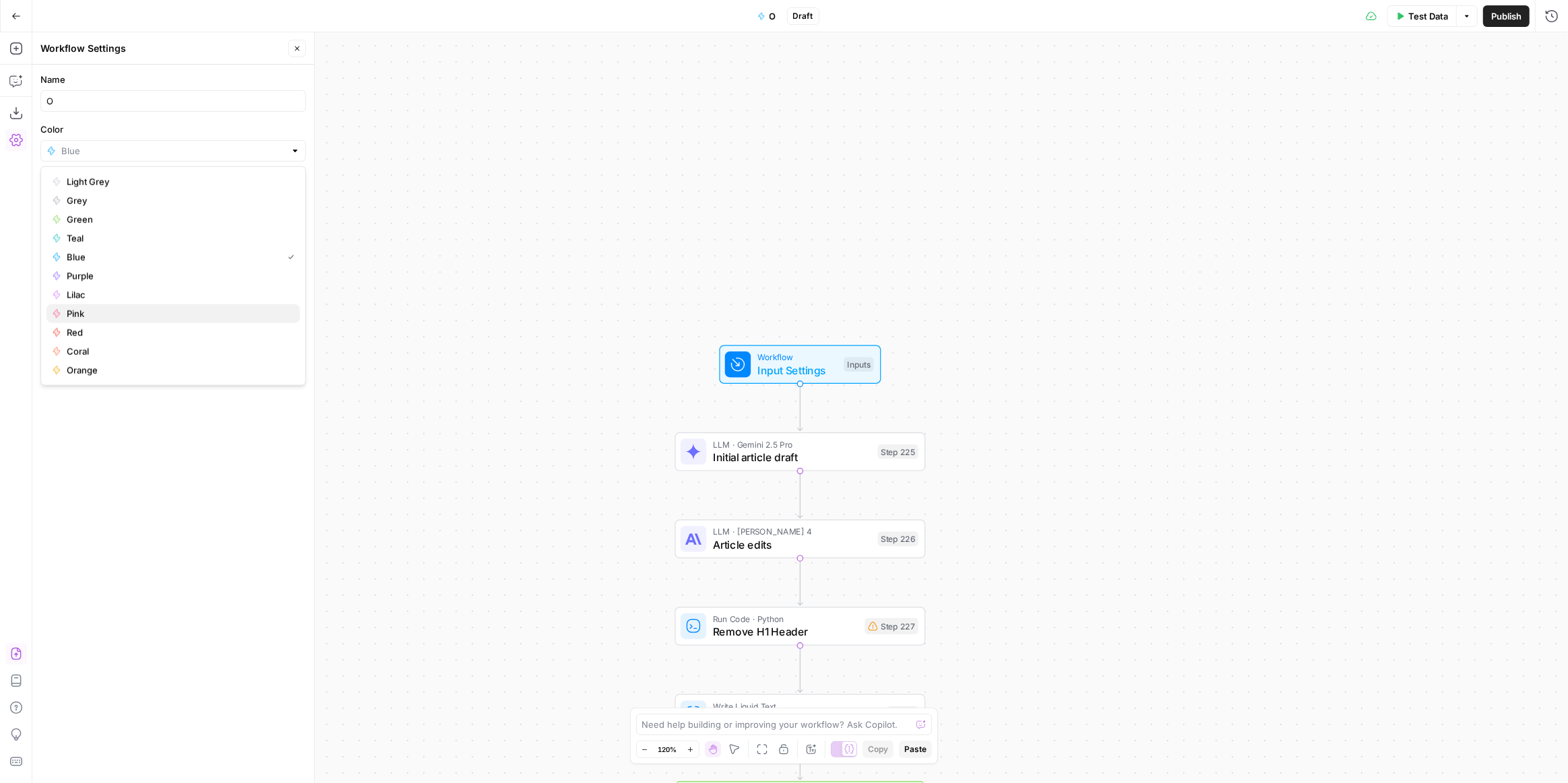
click at [82, 309] on span "Pink" at bounding box center [177, 313] width 222 height 13
type input "Pink"
click at [127, 97] on input "O" at bounding box center [173, 100] width 253 height 13
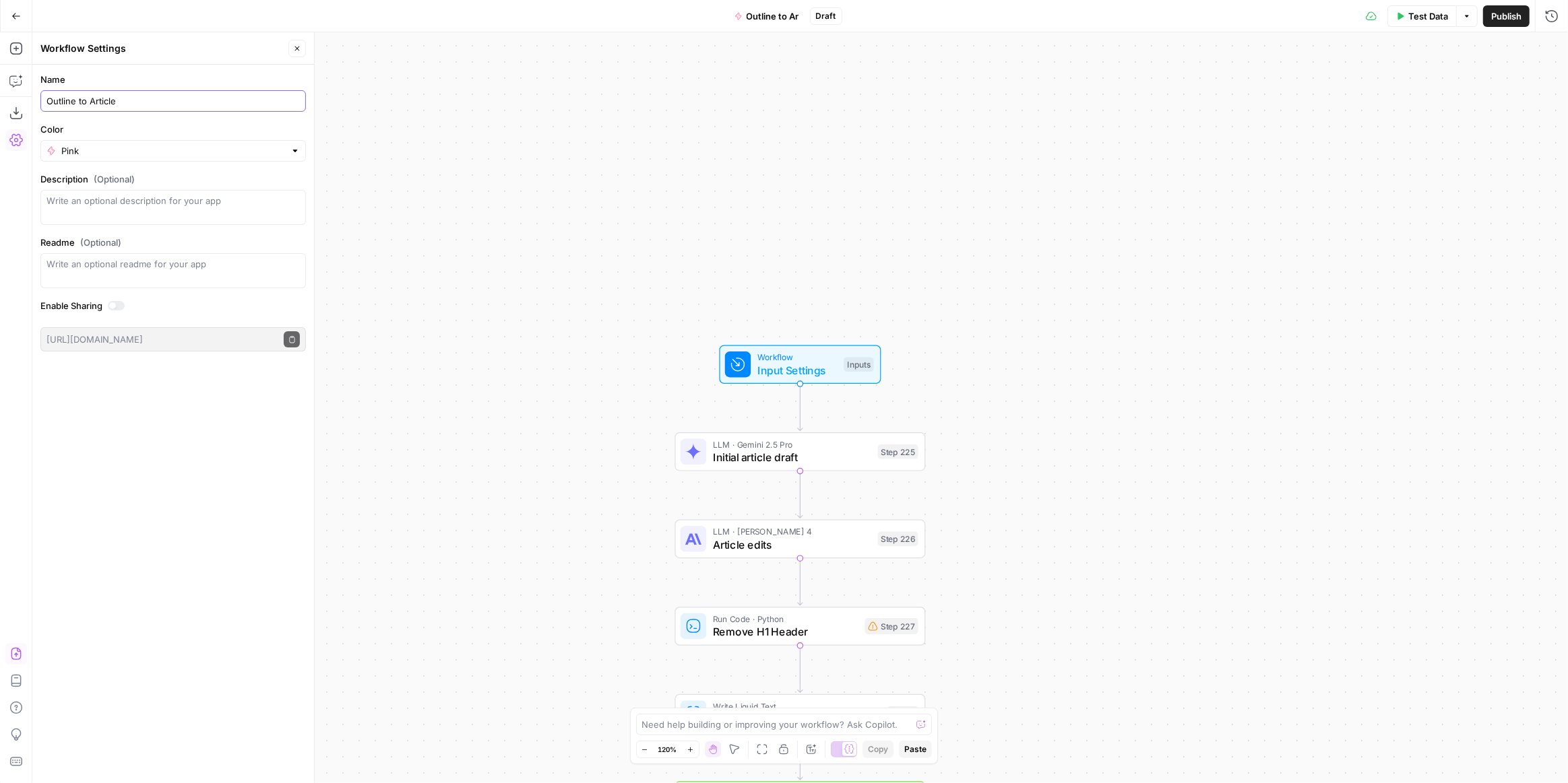
type input "Outline to Article"
click at [764, 231] on div "Workflow Input Settings Inputs LLM · Gemini 2.5 Pro Initial article draft Step …" at bounding box center [800, 407] width 1535 height 751
click at [1502, 21] on span "Publish" at bounding box center [1506, 16] width 31 height 13
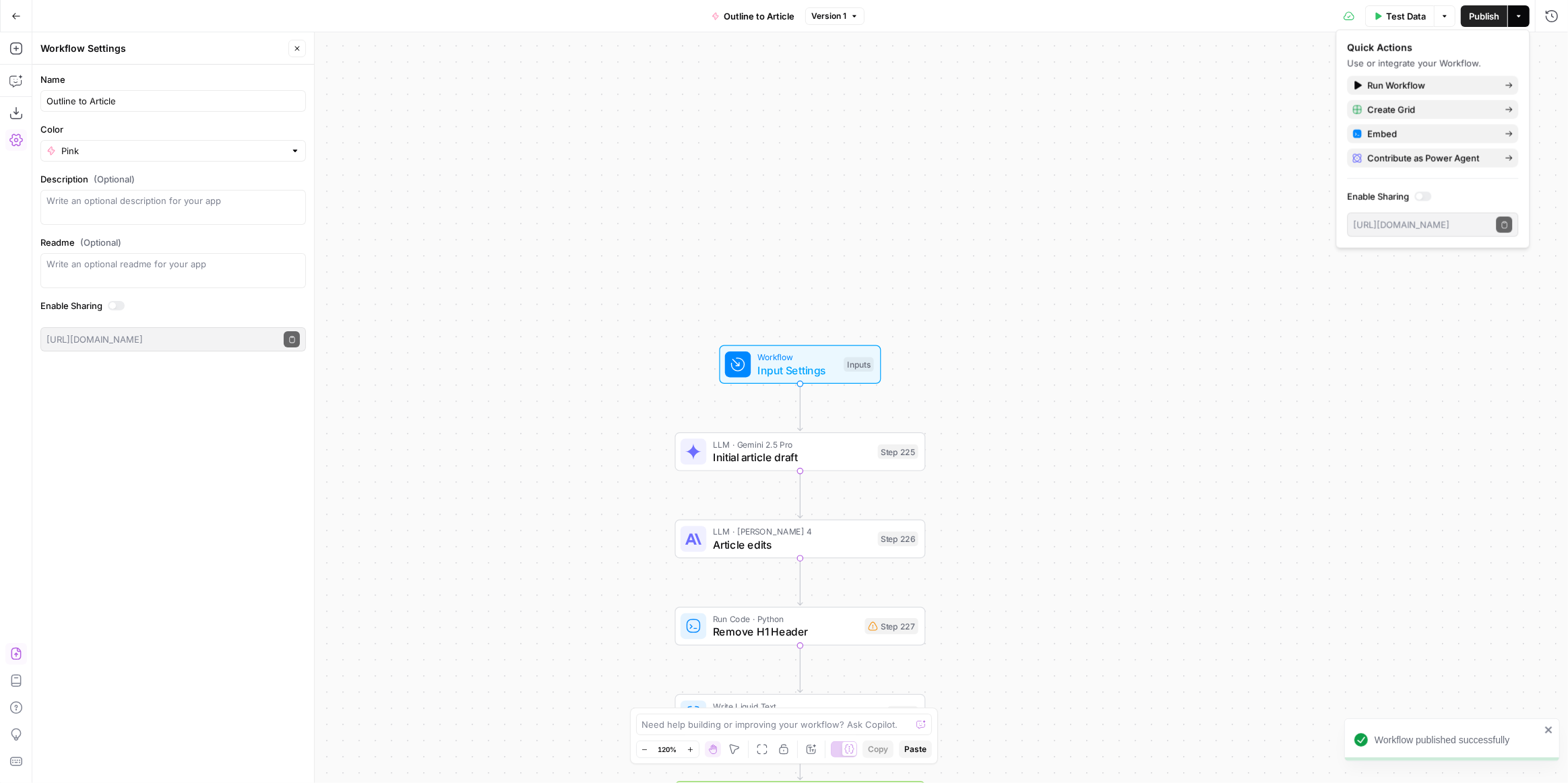
click at [14, 16] on icon "button" at bounding box center [16, 16] width 9 height 9
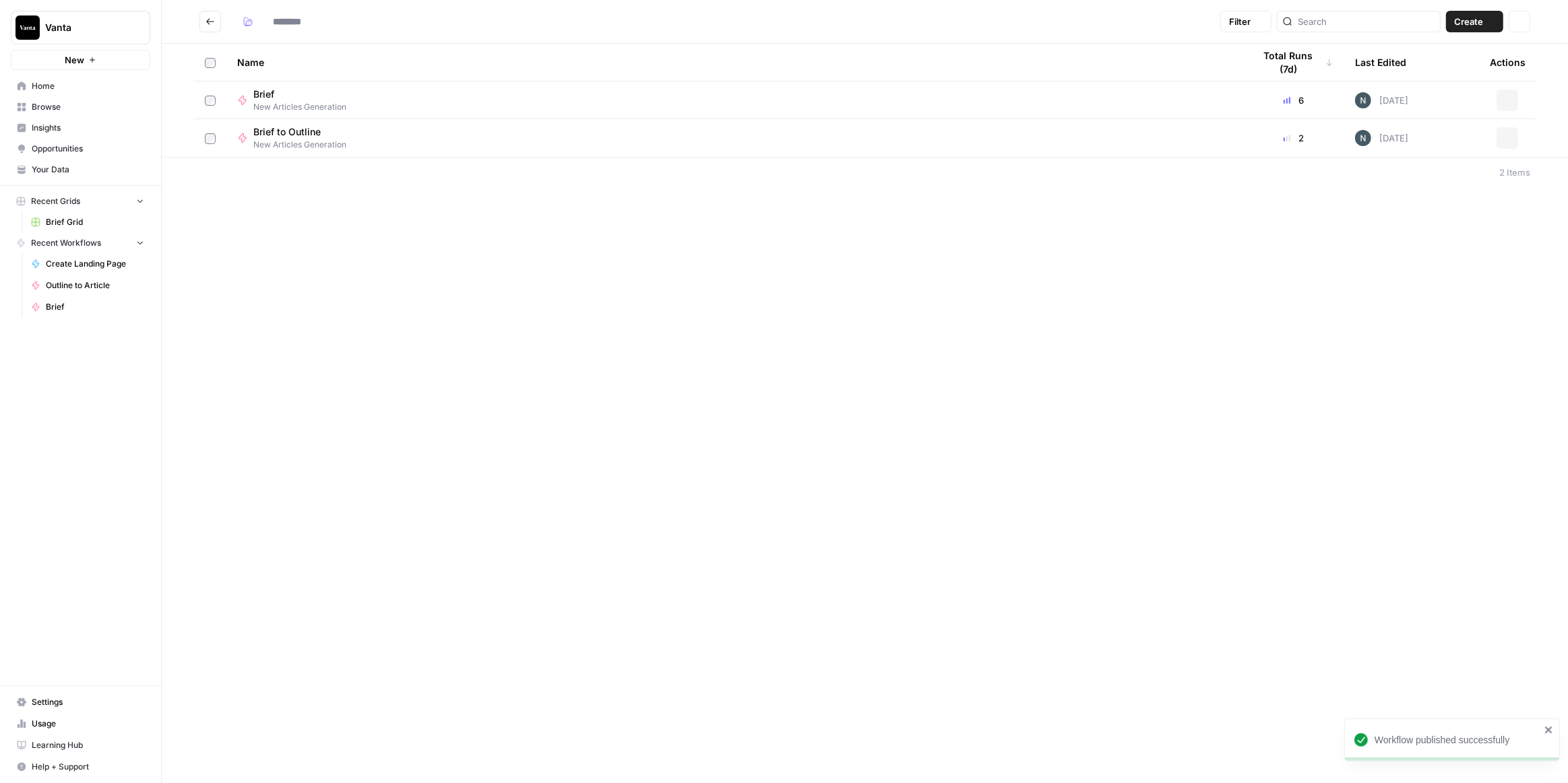
type input "**********"
click at [207, 17] on icon "Go back" at bounding box center [210, 21] width 9 height 9
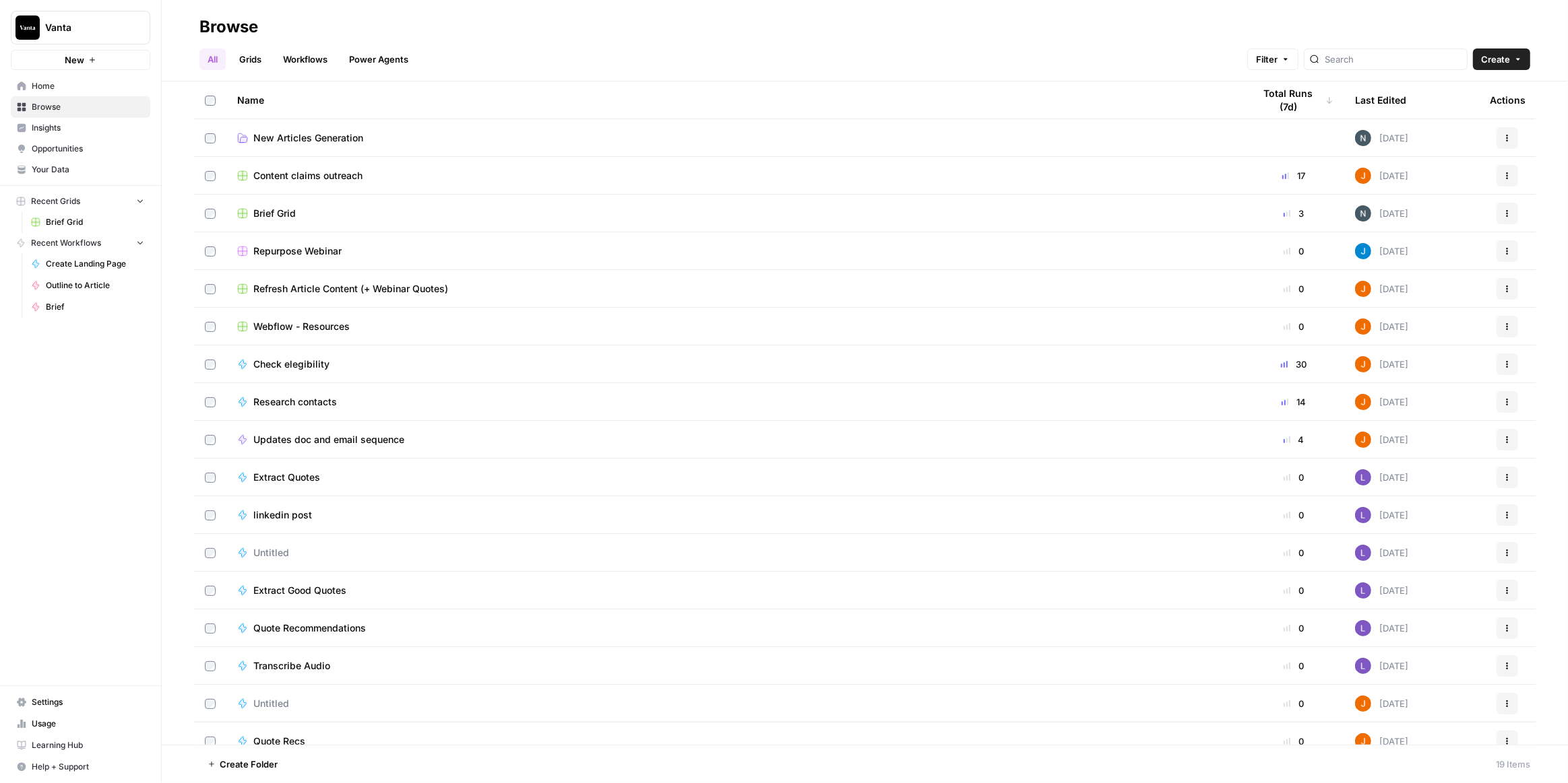
click at [293, 213] on span "Brief Grid" at bounding box center [275, 213] width 42 height 13
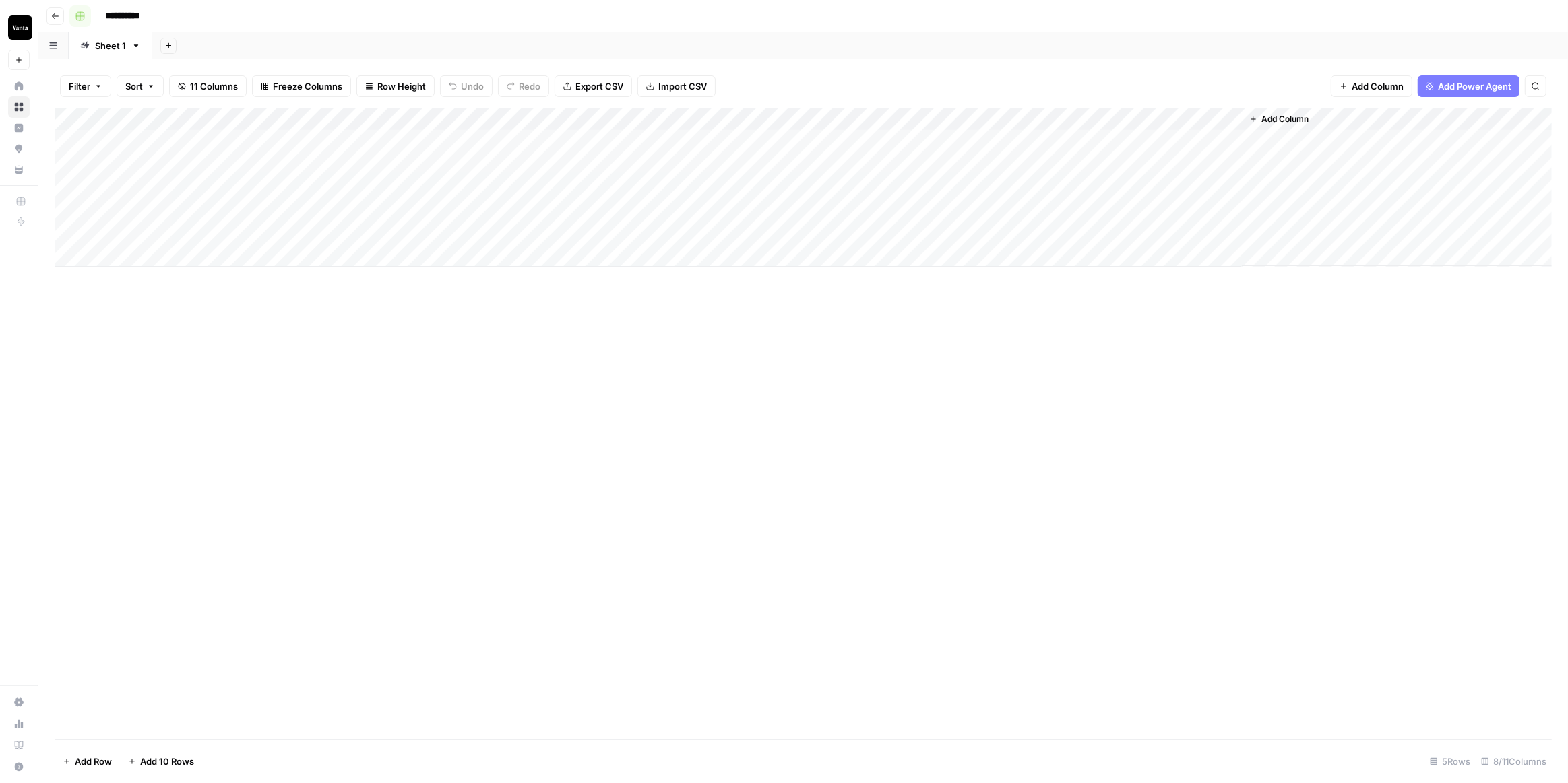
click at [79, 17] on icon "button" at bounding box center [80, 16] width 9 height 9
click at [117, 13] on input "**********" at bounding box center [137, 16] width 75 height 21
drag, startPoint x: 151, startPoint y: 13, endPoint x: 100, endPoint y: 12, distance: 51.0
click at [100, 12] on input "**********" at bounding box center [137, 16] width 75 height 21
type input "**********"
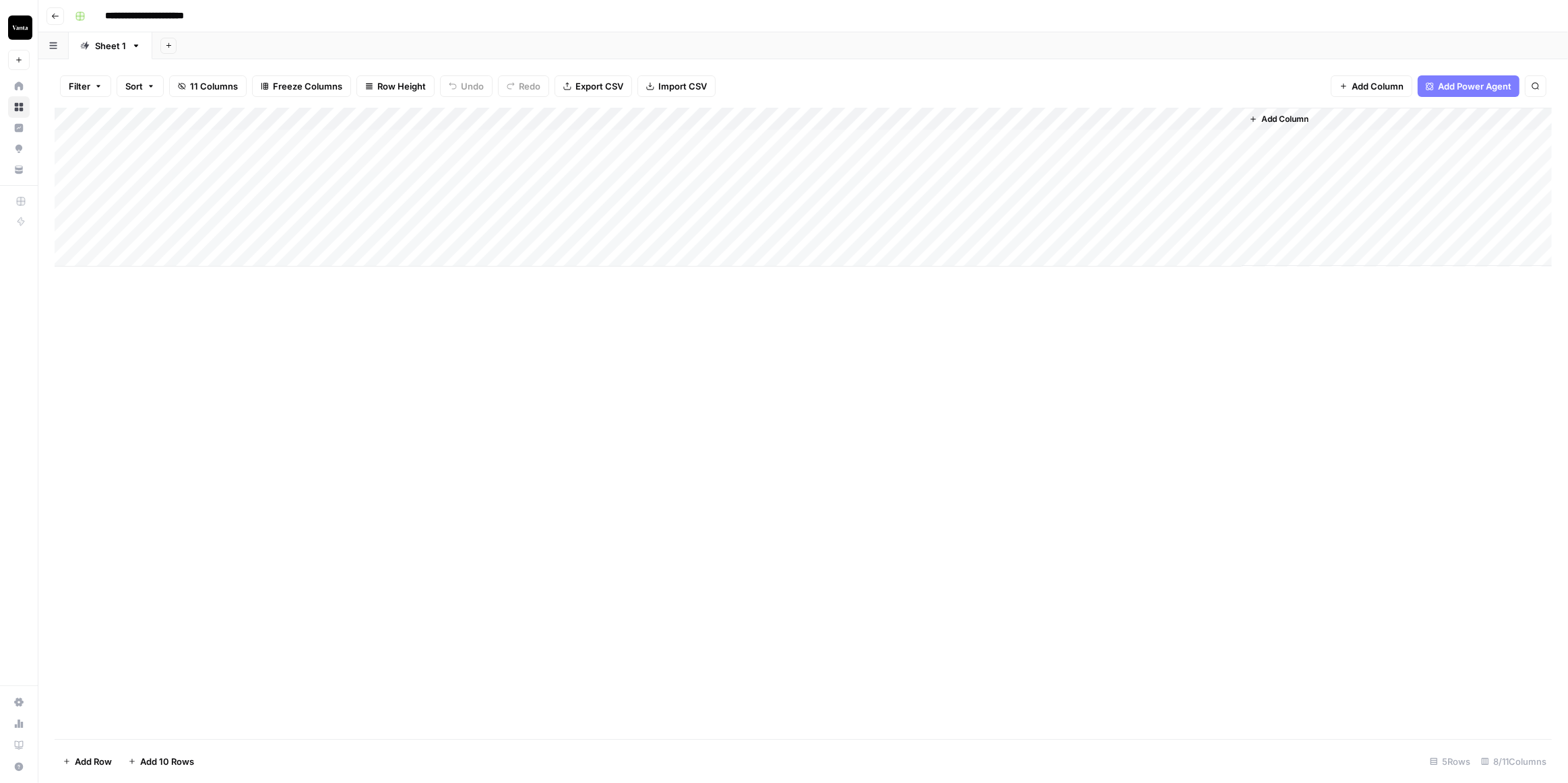
click at [264, 24] on div "**********" at bounding box center [811, 16] width 1485 height 21
click at [83, 15] on button "button" at bounding box center [79, 16] width 21 height 21
click at [122, 148] on span "Purple" at bounding box center [144, 142] width 97 height 13
click at [55, 13] on icon "button" at bounding box center [55, 16] width 8 height 8
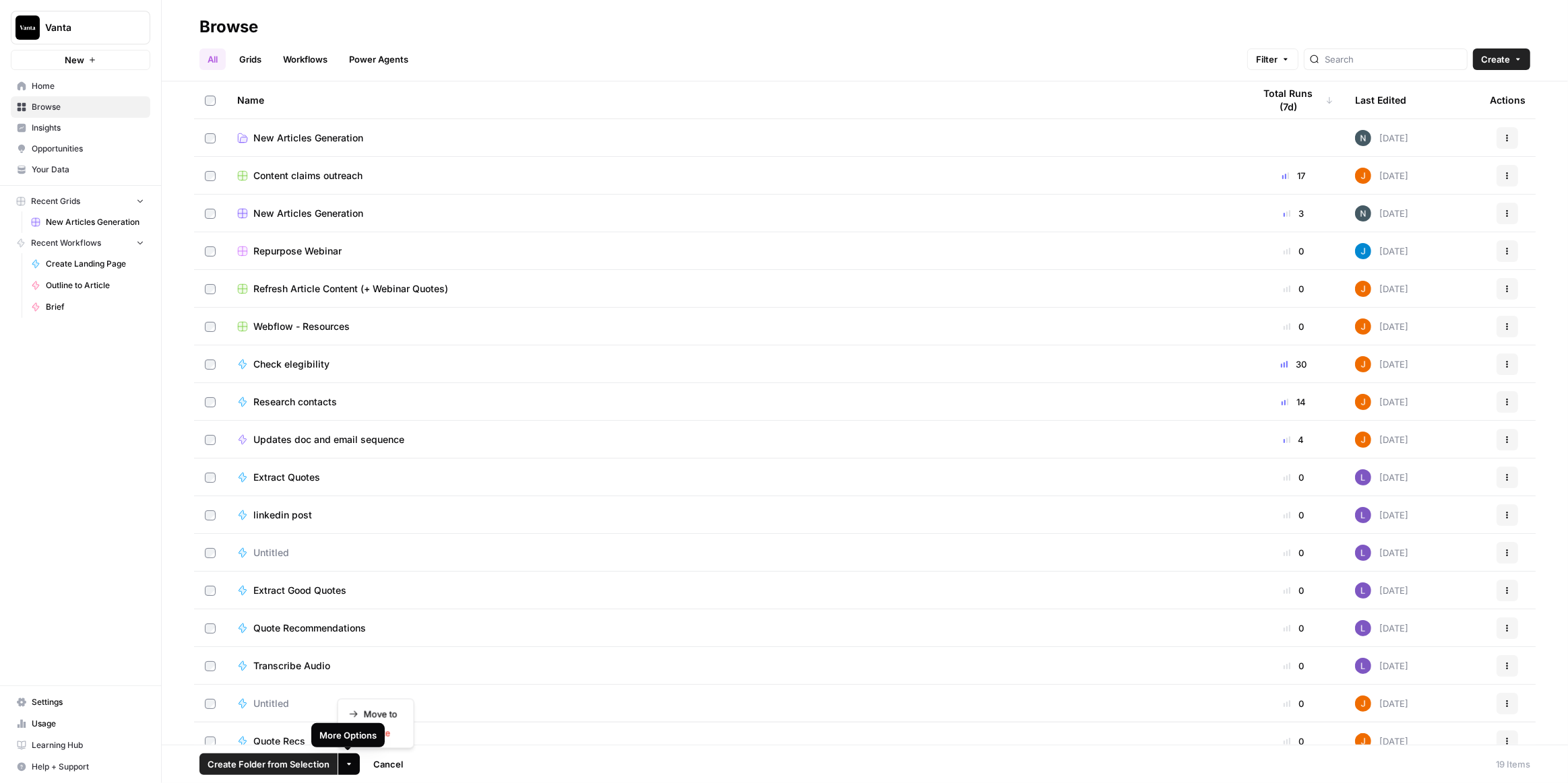
click at [348, 767] on icon "button" at bounding box center [349, 764] width 8 height 8
click at [380, 721] on button "Move to" at bounding box center [376, 715] width 64 height 19
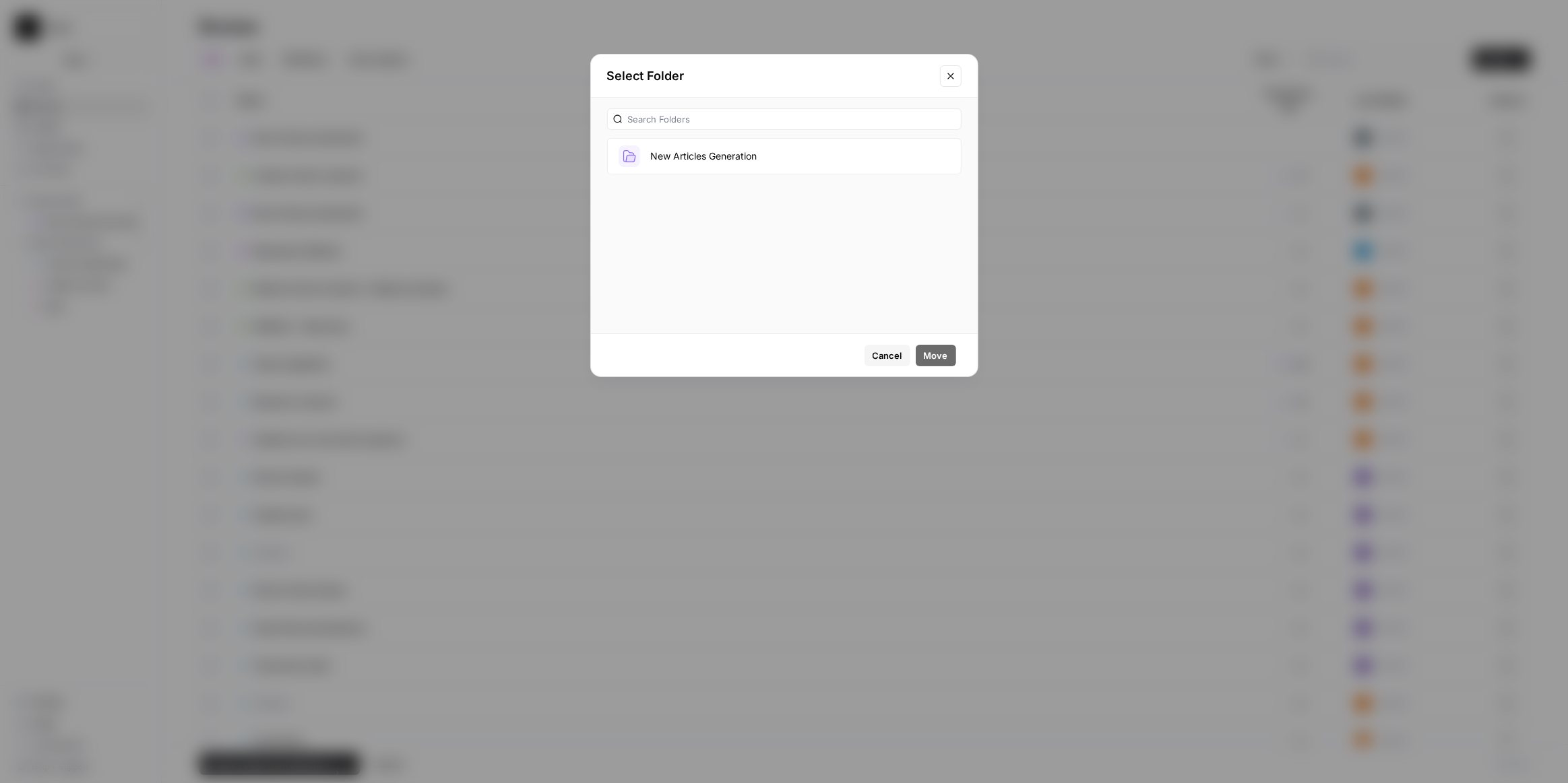
click at [775, 146] on button "New Articles Generation" at bounding box center [784, 156] width 355 height 36
click at [933, 359] on span "Move" at bounding box center [935, 355] width 24 height 13
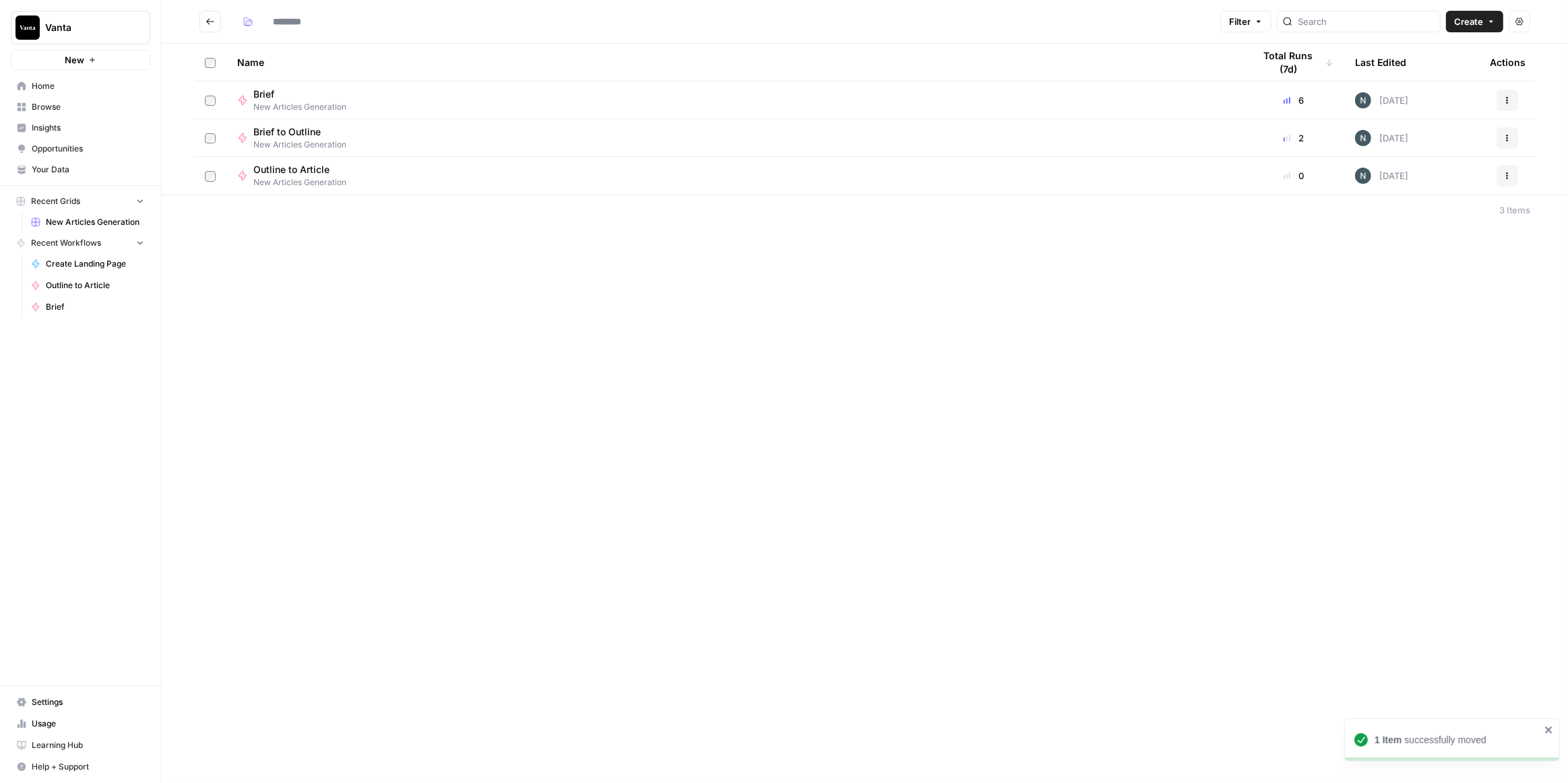
type input "**********"
click at [518, 127] on div "New Articles Generation" at bounding box center [735, 132] width 995 height 13
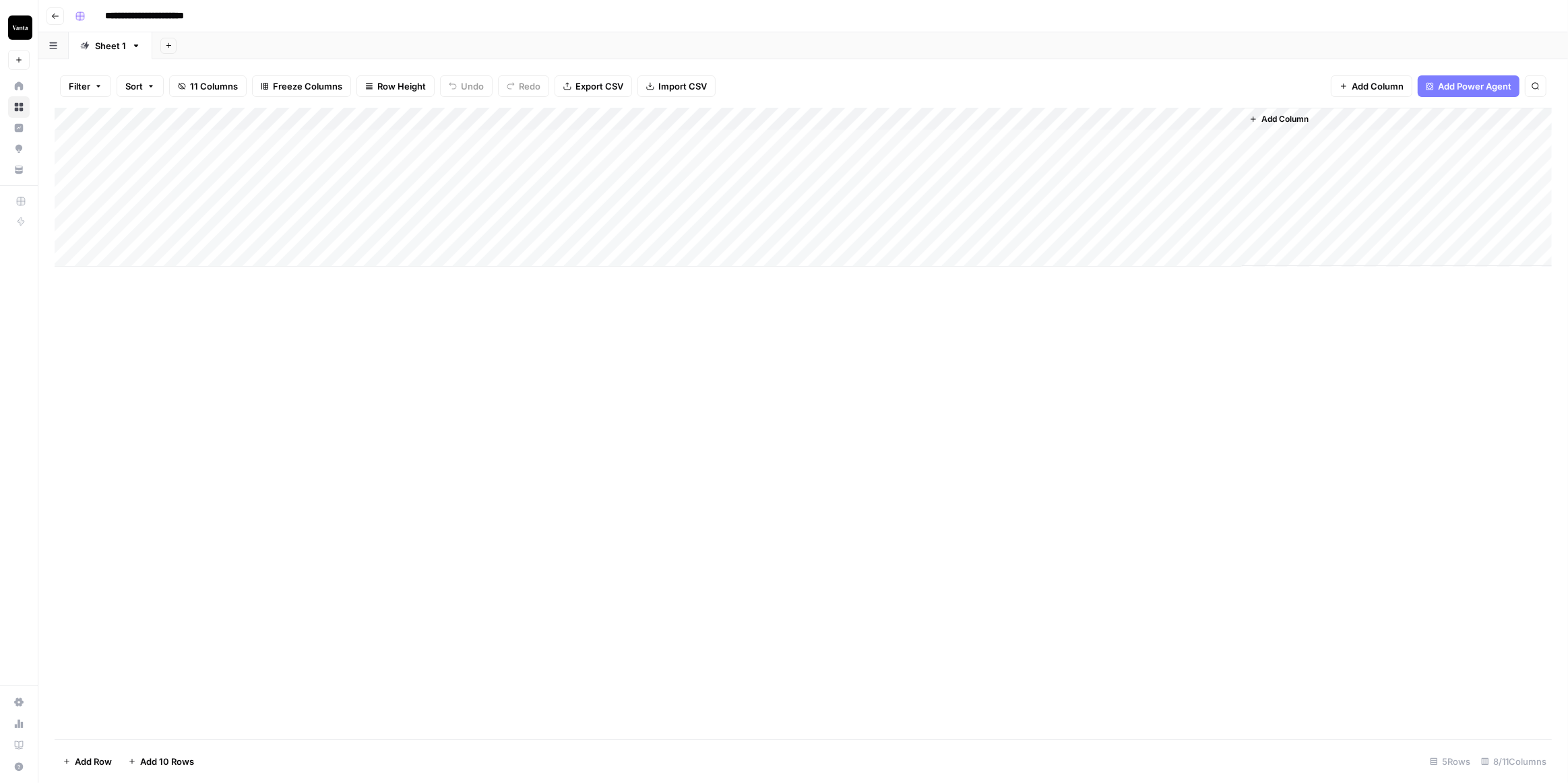
click at [1264, 115] on span "Add Column" at bounding box center [1285, 118] width 47 height 12
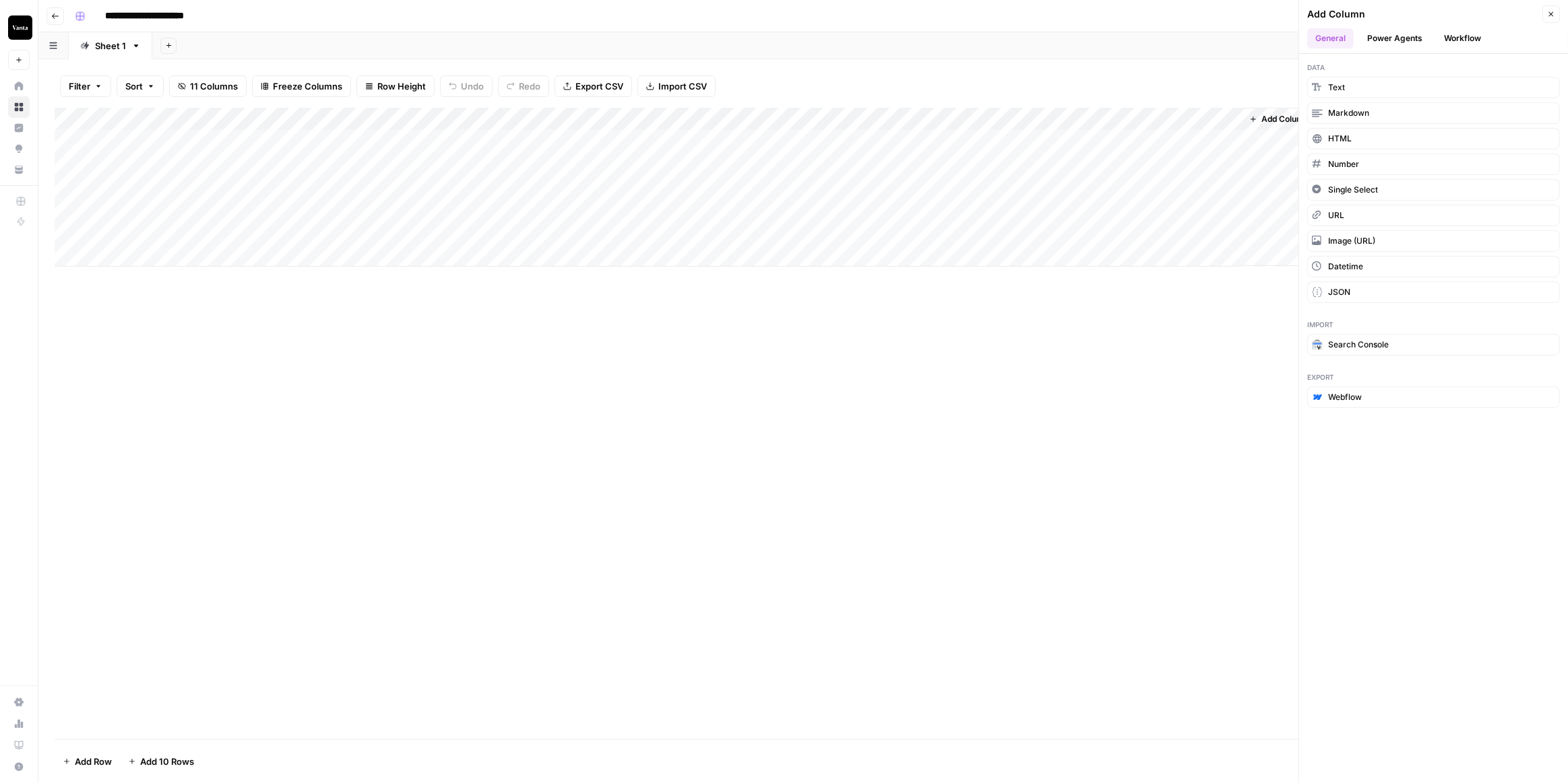
click at [1449, 35] on button "Workflow" at bounding box center [1462, 38] width 53 height 20
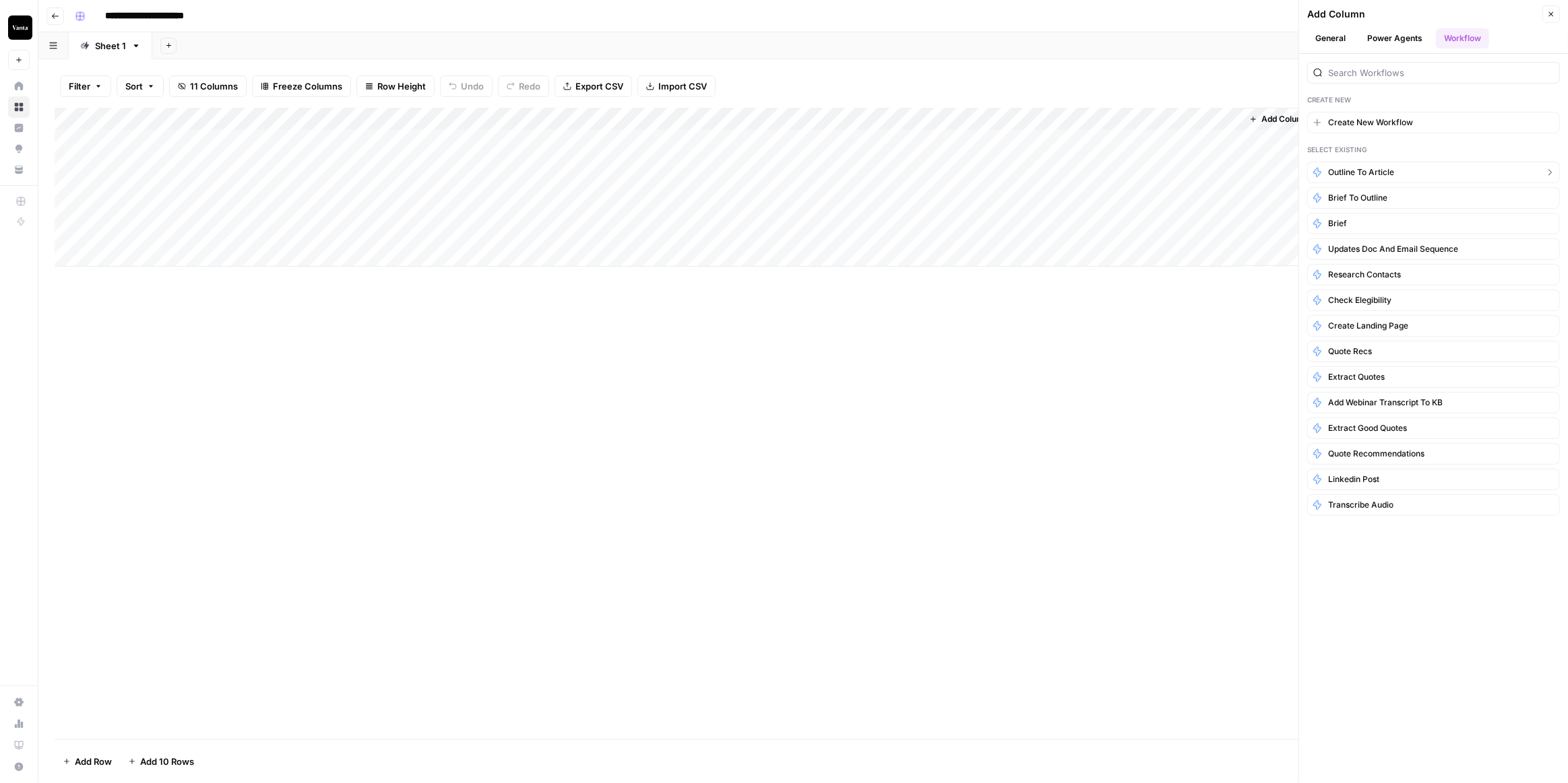
click at [1402, 166] on button "Outline to Article" at bounding box center [1433, 172] width 253 height 21
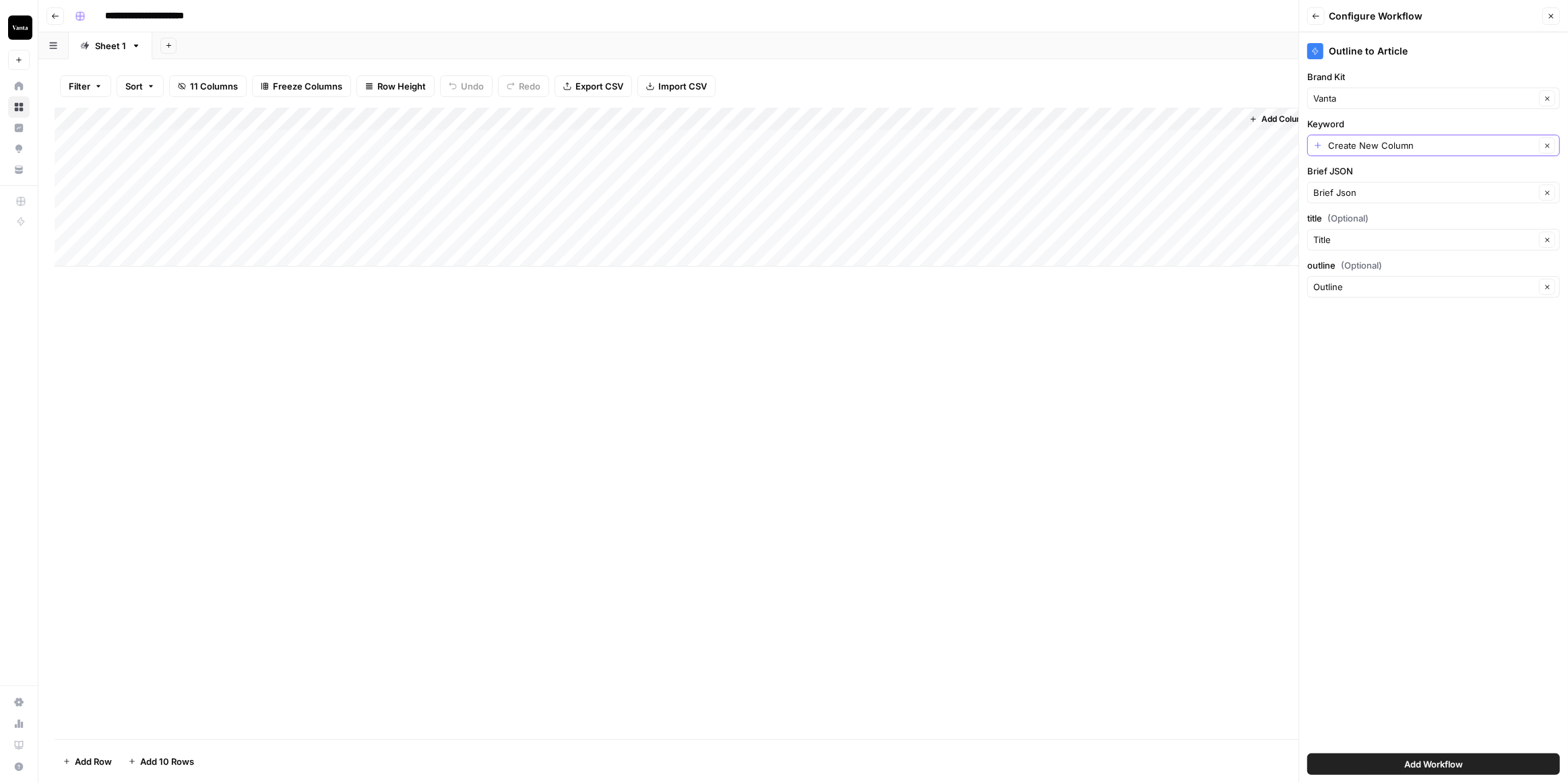
click at [1550, 146] on icon "button" at bounding box center [1547, 145] width 7 height 7
click at [1492, 153] on div at bounding box center [1433, 145] width 253 height 21
click at [1385, 219] on span "Primary Keyword" at bounding box center [1422, 219] width 208 height 13
type input "Primary Keyword"
click at [1406, 765] on span "Add Workflow" at bounding box center [1433, 764] width 59 height 13
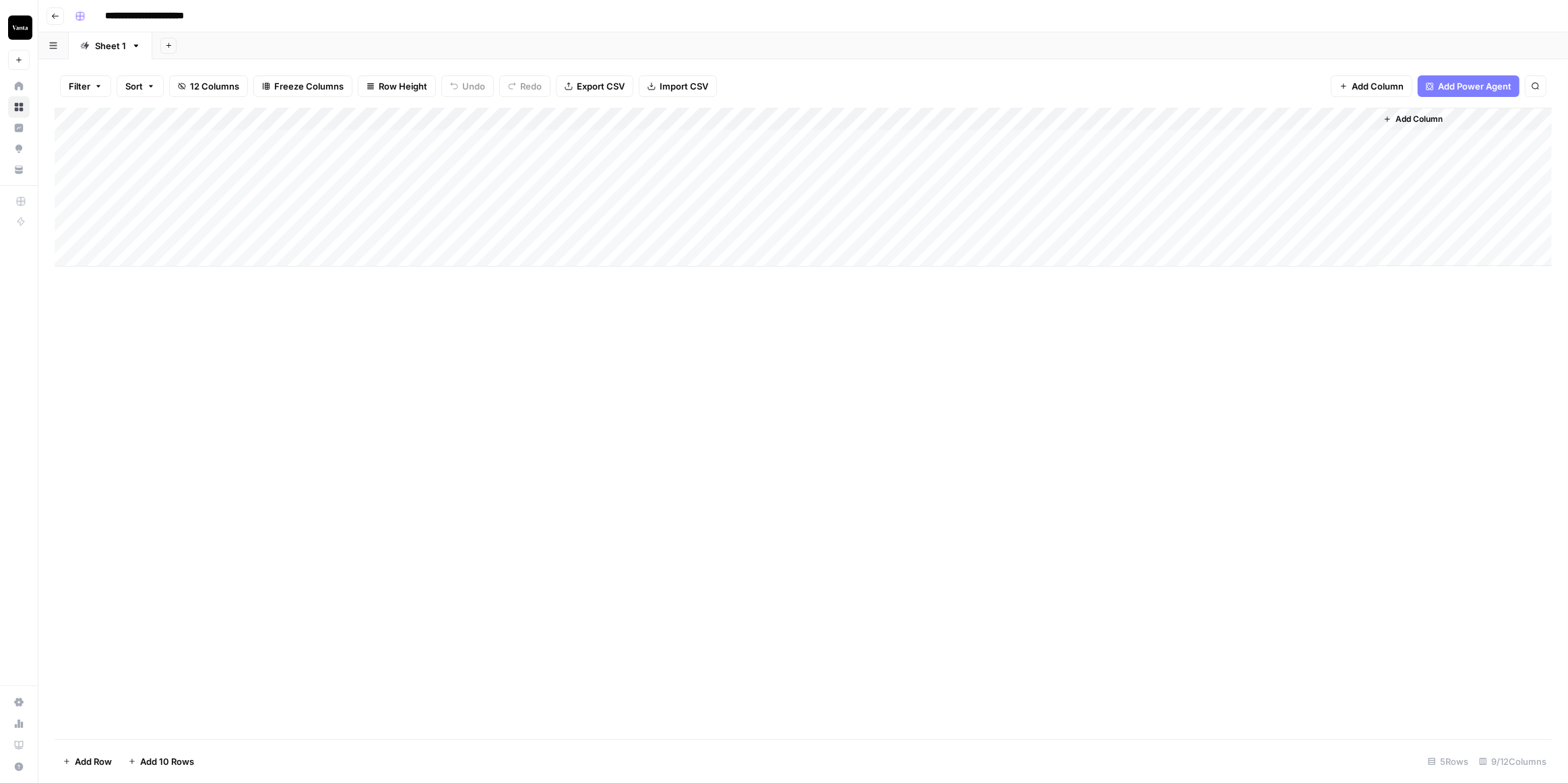
click at [1305, 140] on div "Add Column" at bounding box center [804, 187] width 1497 height 159
click at [1011, 366] on div "Add Column" at bounding box center [804, 423] width 1497 height 632
click at [1350, 140] on div "Add Column" at bounding box center [804, 187] width 1497 height 159
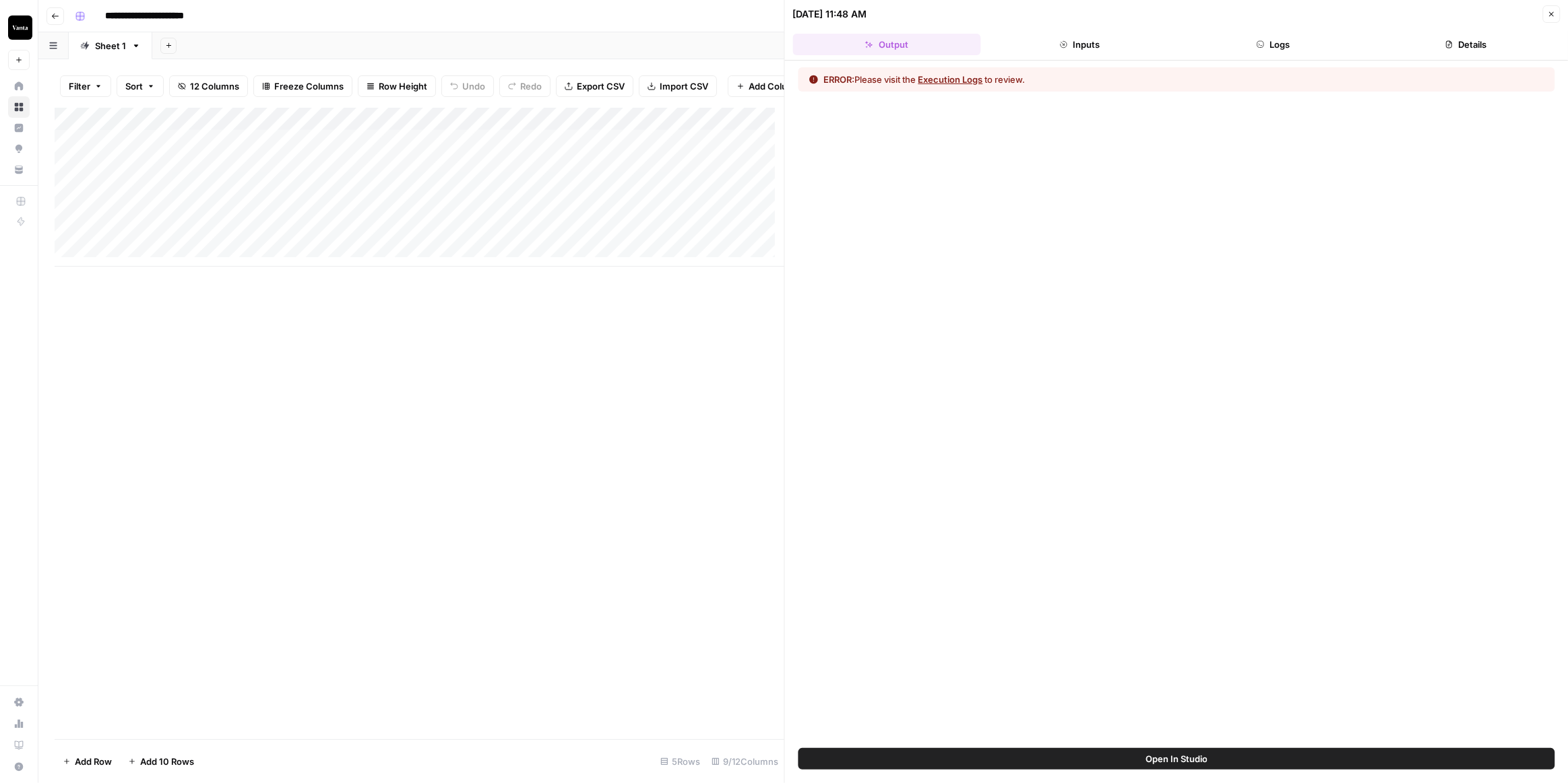
click at [1291, 64] on div "ERROR: Please visit the Execution Logs to review." at bounding box center [1176, 404] width 783 height 687
click at [1290, 53] on button "Logs" at bounding box center [1273, 44] width 188 height 21
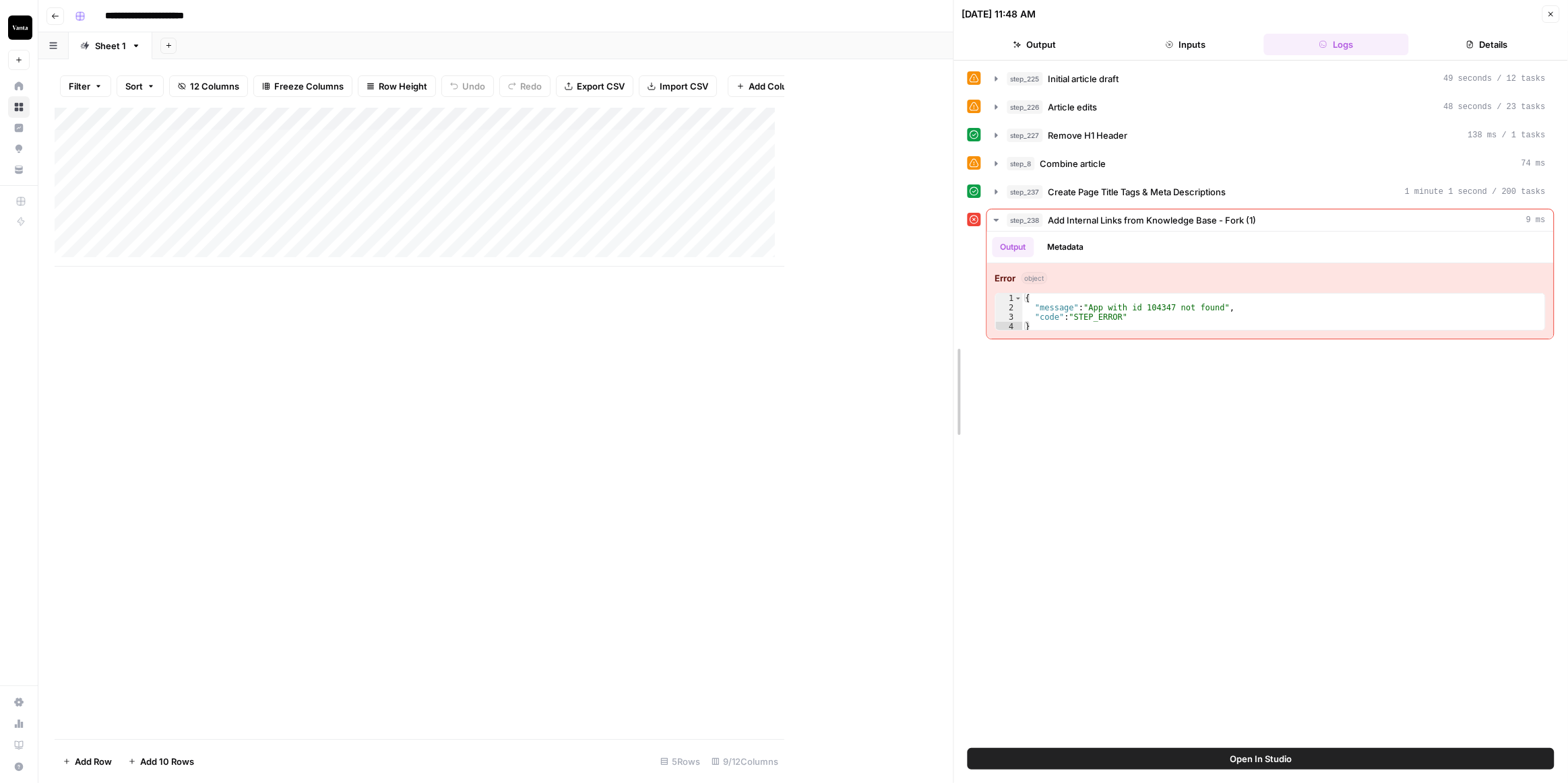
drag, startPoint x: 788, startPoint y: 361, endPoint x: 957, endPoint y: 364, distance: 169.0
click at [830, 117] on div "Add Column" at bounding box center [504, 187] width 899 height 159
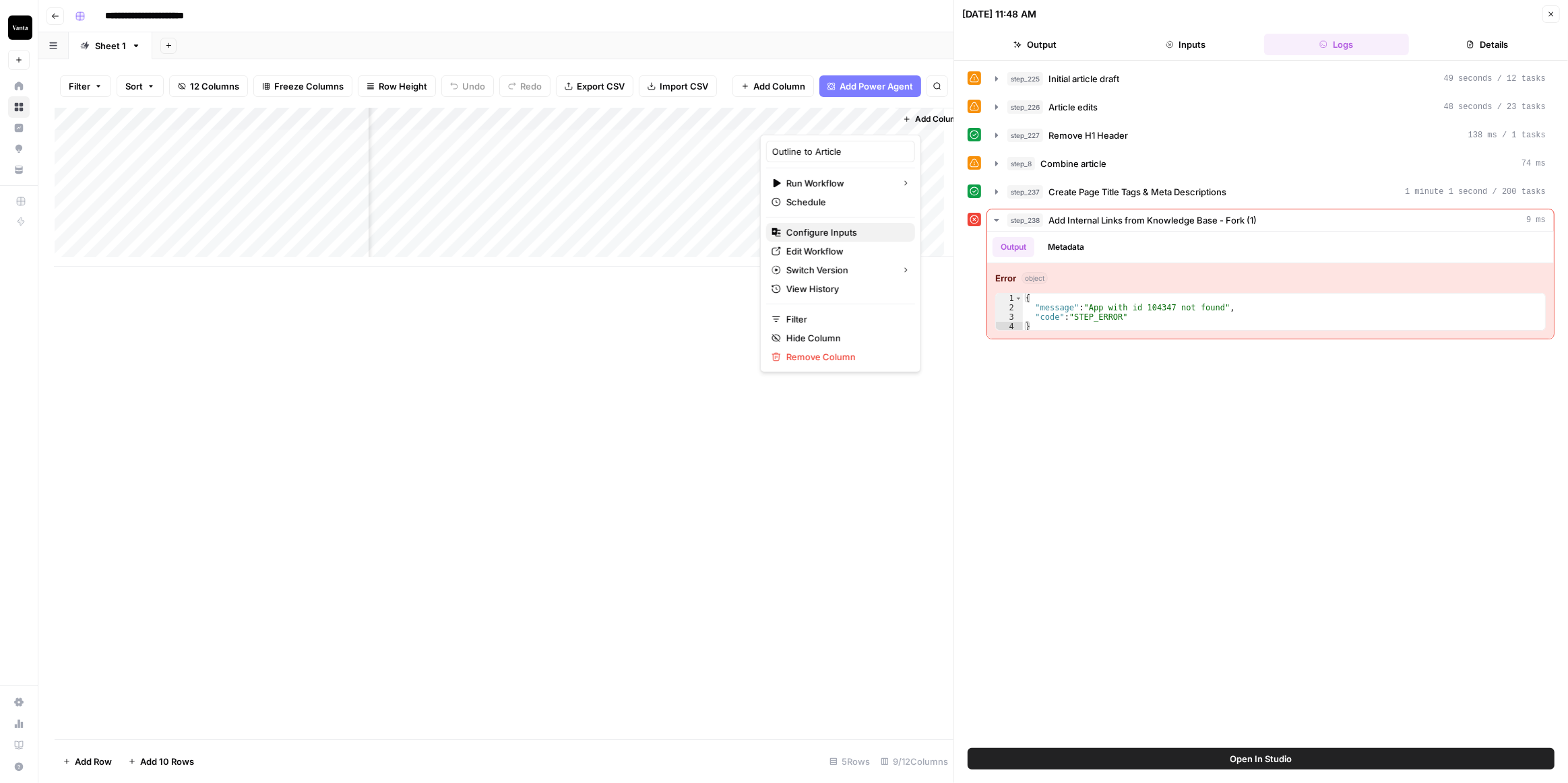
click at [846, 226] on span "Configure Inputs" at bounding box center [845, 232] width 118 height 13
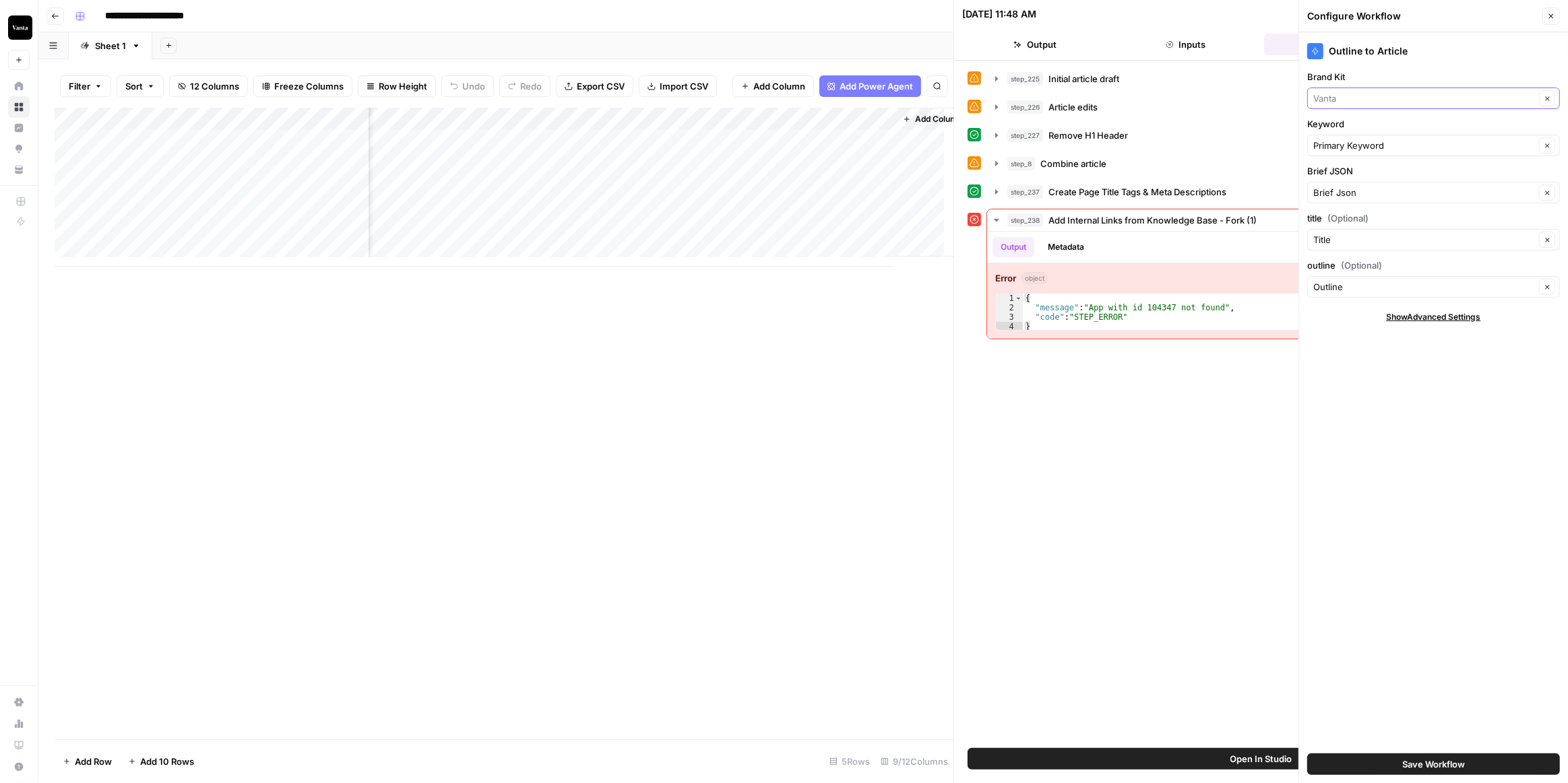
click at [1423, 94] on input "Brand Kit" at bounding box center [1424, 98] width 221 height 13
type input "Vanta"
click at [1393, 408] on div "Outline to Article Brand Kit Vanta Clear Keyword Primary Keyword Clear Brief JS…" at bounding box center [1433, 407] width 269 height 751
click at [818, 373] on div "Add Column" at bounding box center [504, 423] width 899 height 632
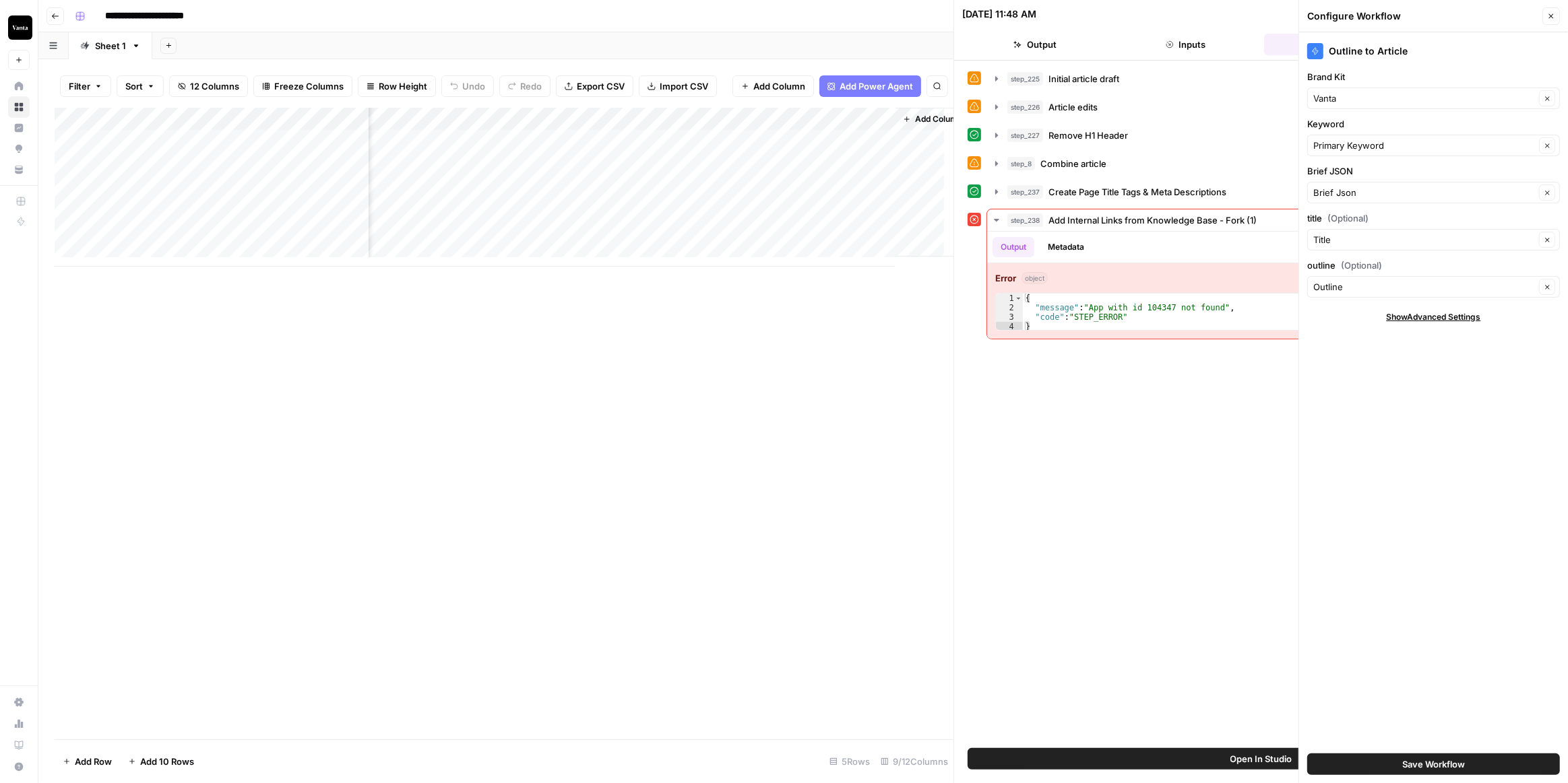
click at [828, 117] on div "Add Column" at bounding box center [504, 187] width 899 height 159
click at [830, 255] on span "Edit Workflow" at bounding box center [845, 251] width 118 height 13
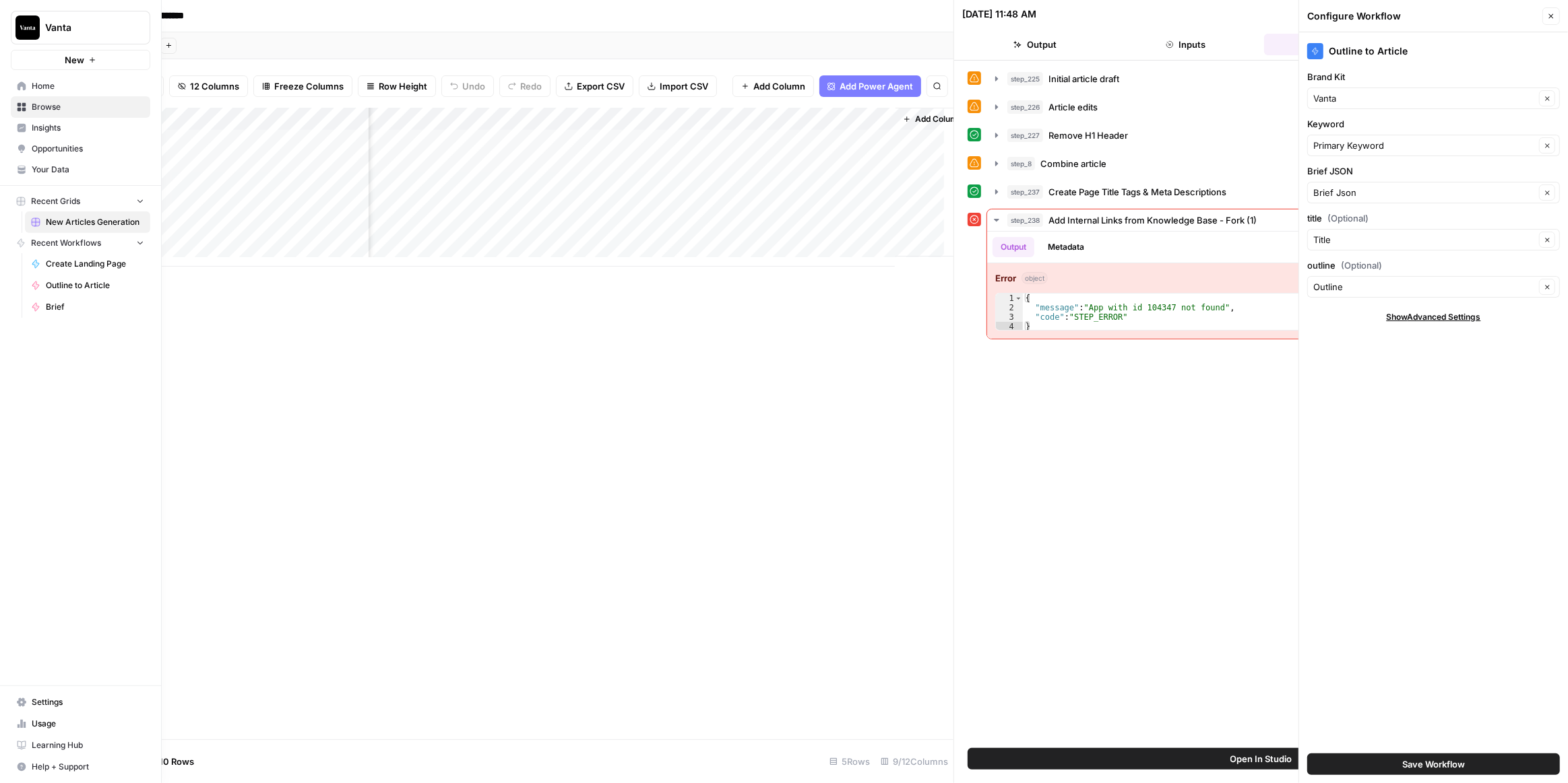
click at [27, 169] on link "Your Data" at bounding box center [81, 169] width 140 height 21
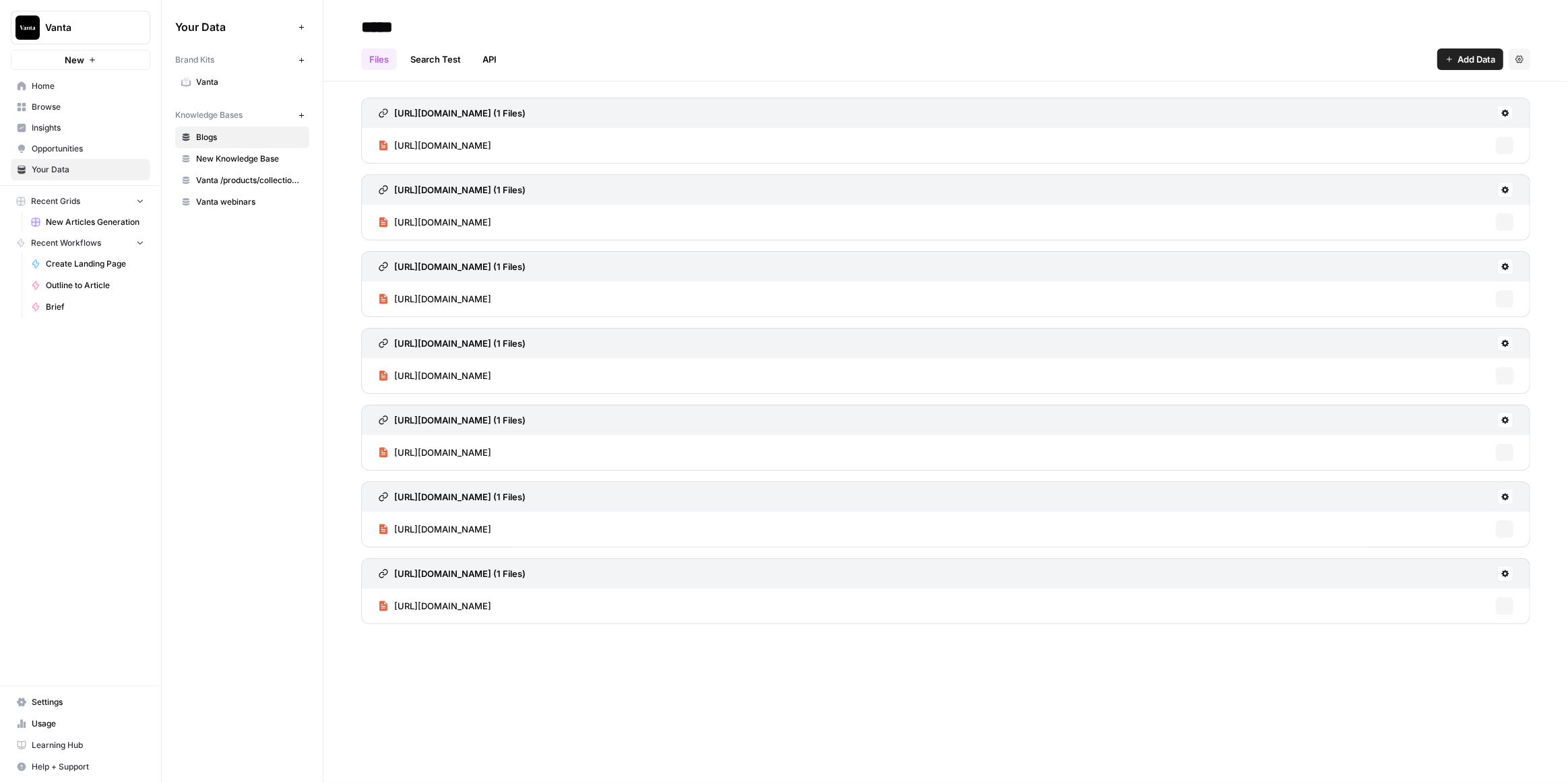
click at [241, 82] on span "Vanta" at bounding box center [250, 82] width 107 height 12
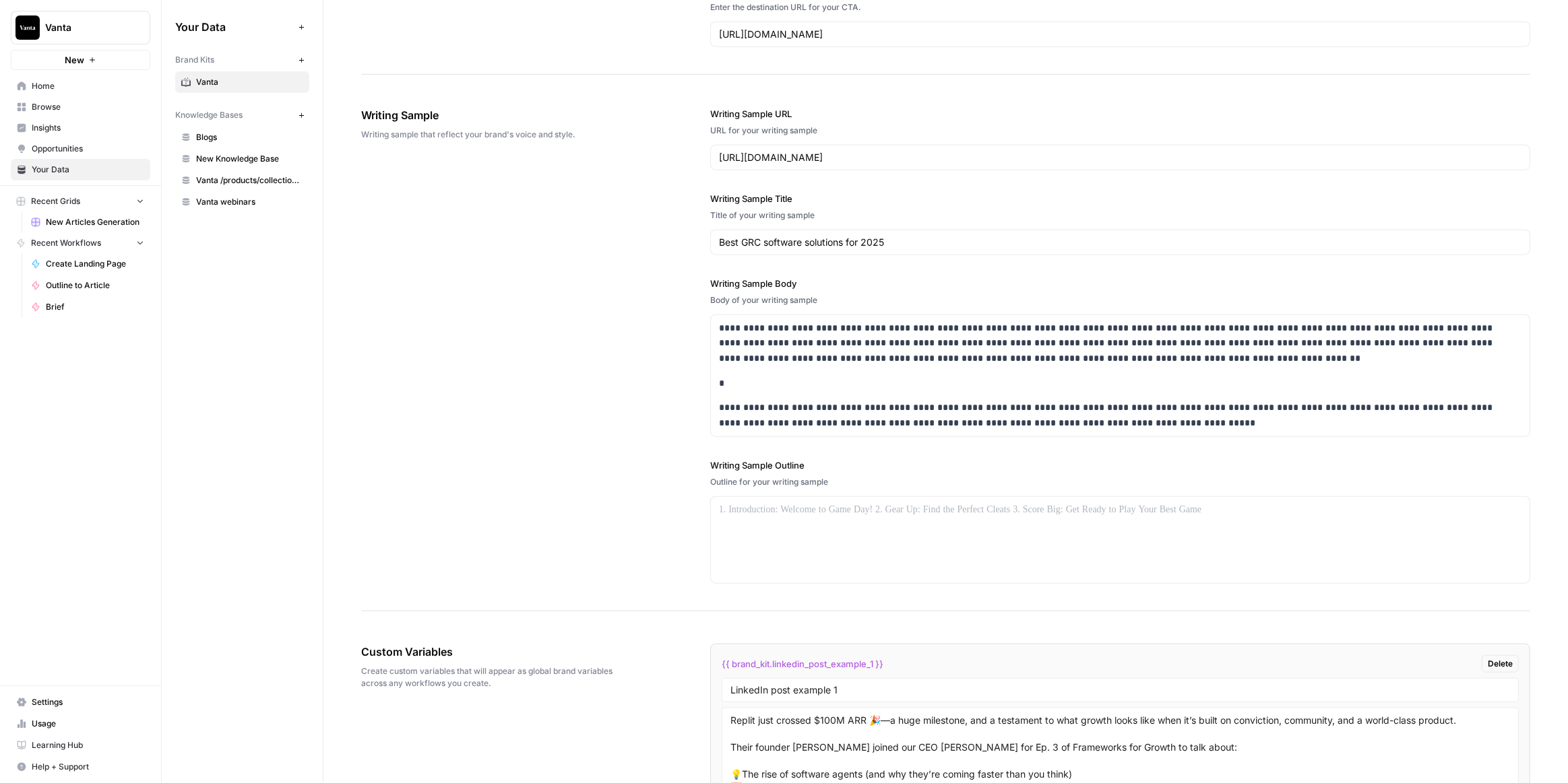
scroll to position [1346, 0]
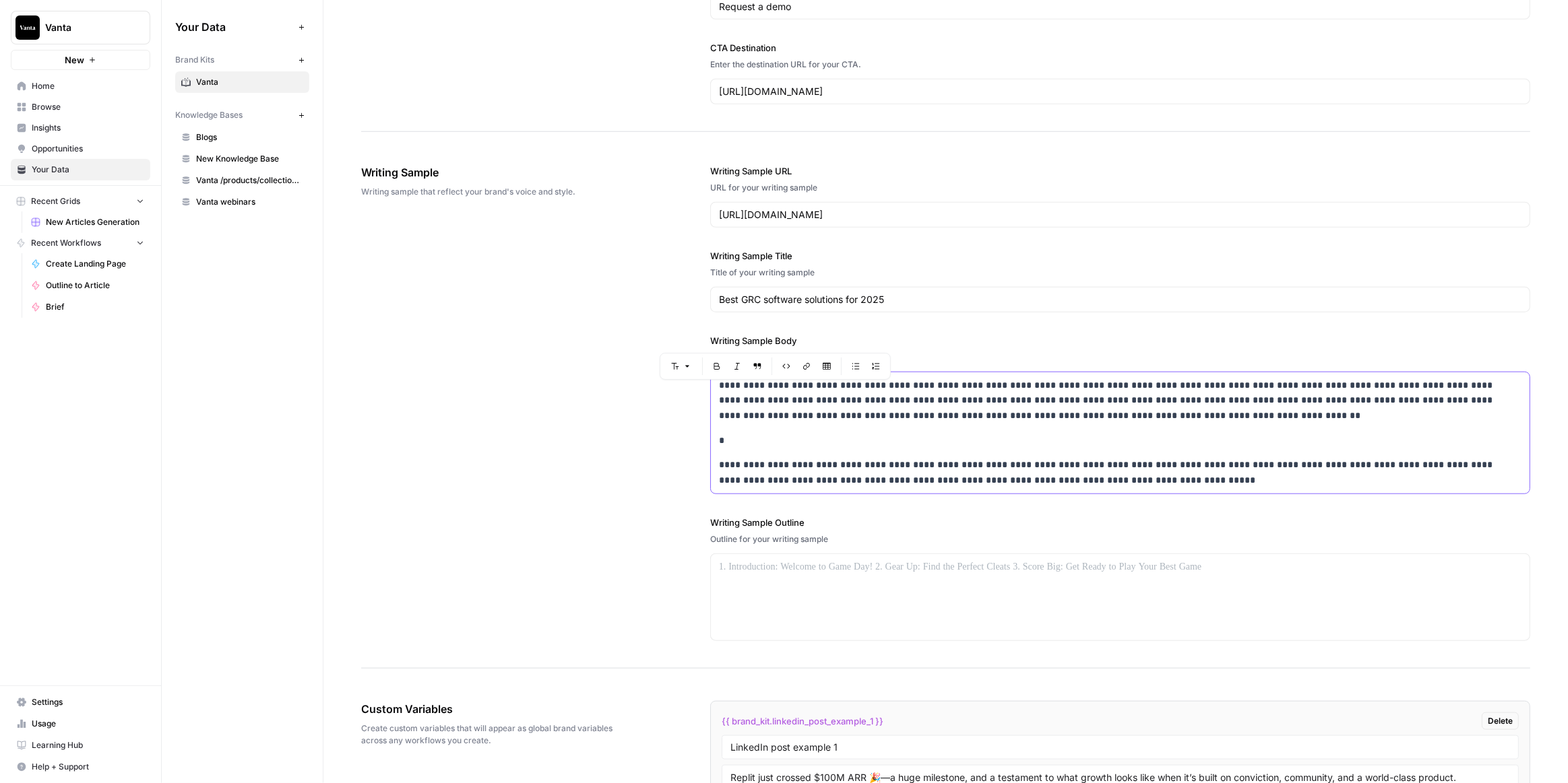
drag, startPoint x: 833, startPoint y: 391, endPoint x: 877, endPoint y: 432, distance: 60.1
click at [877, 432] on div "**********" at bounding box center [1120, 433] width 819 height 122
click at [877, 433] on p "*" at bounding box center [1117, 441] width 797 height 16
click at [301, 55] on button "New" at bounding box center [301, 60] width 16 height 16
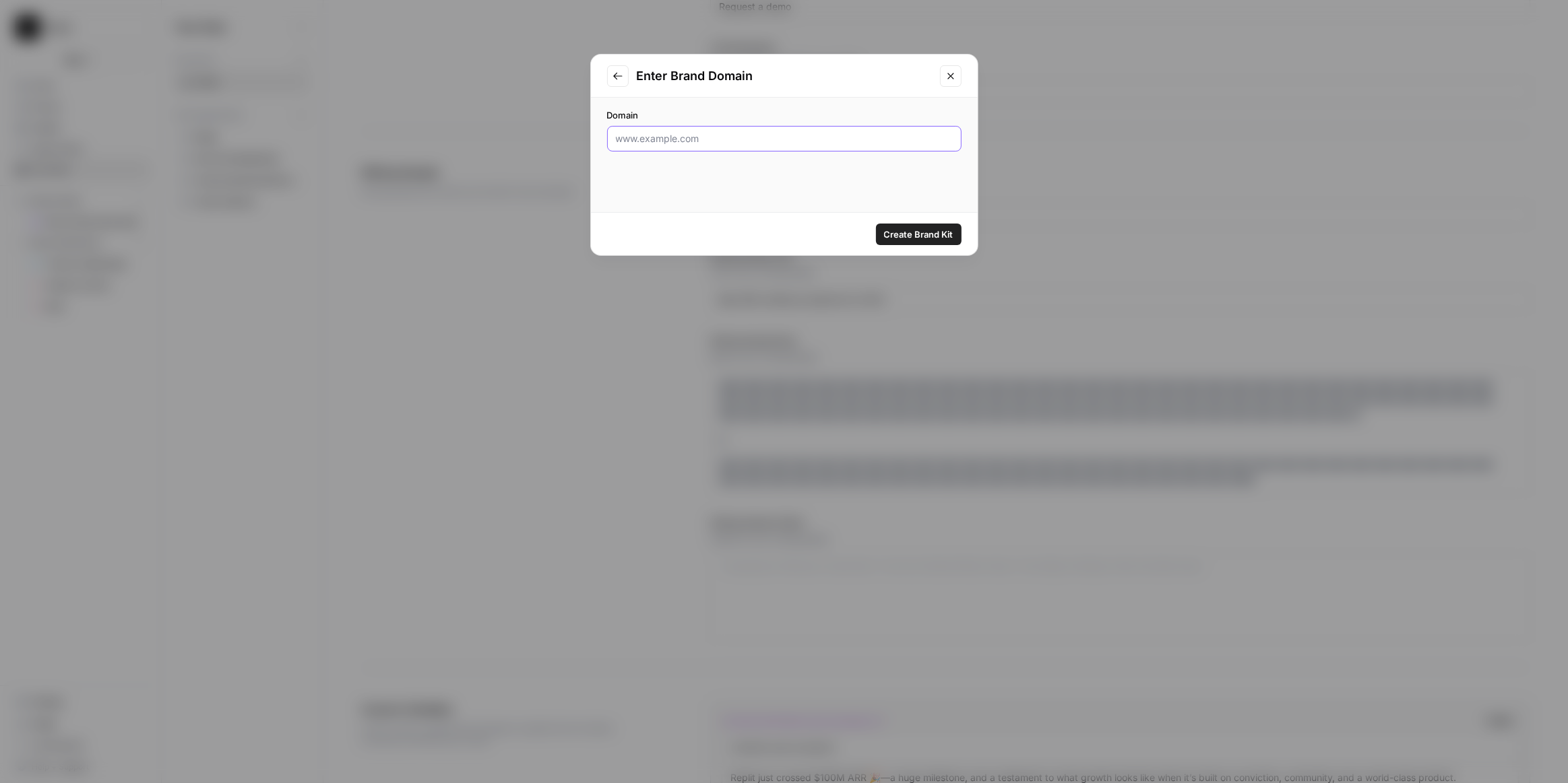
click at [724, 140] on input "Domain" at bounding box center [784, 138] width 337 height 13
type input "Vanta [AirOps]"
click at [924, 239] on span "Create Brand Kit" at bounding box center [918, 234] width 69 height 13
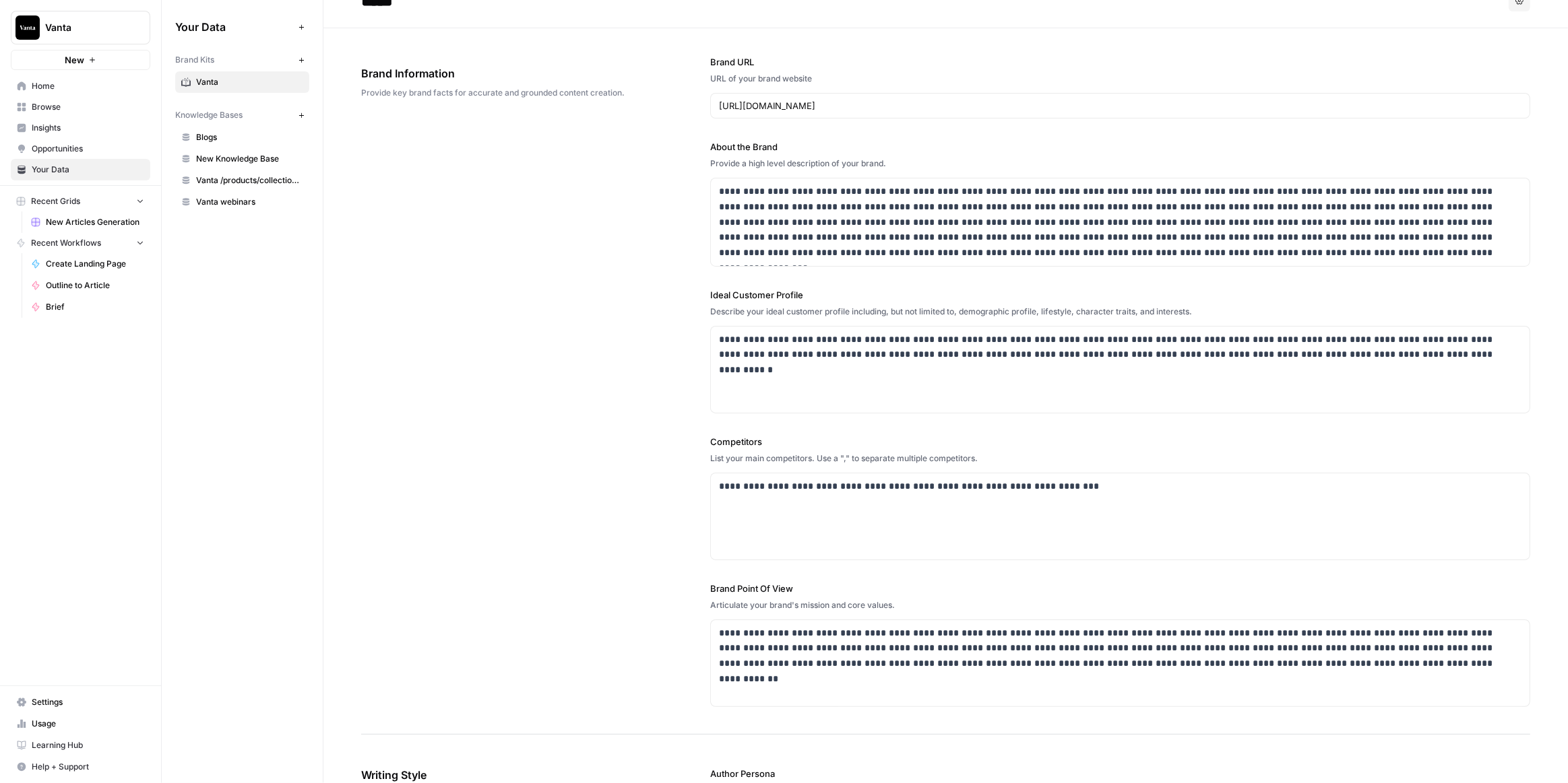
scroll to position [0, 0]
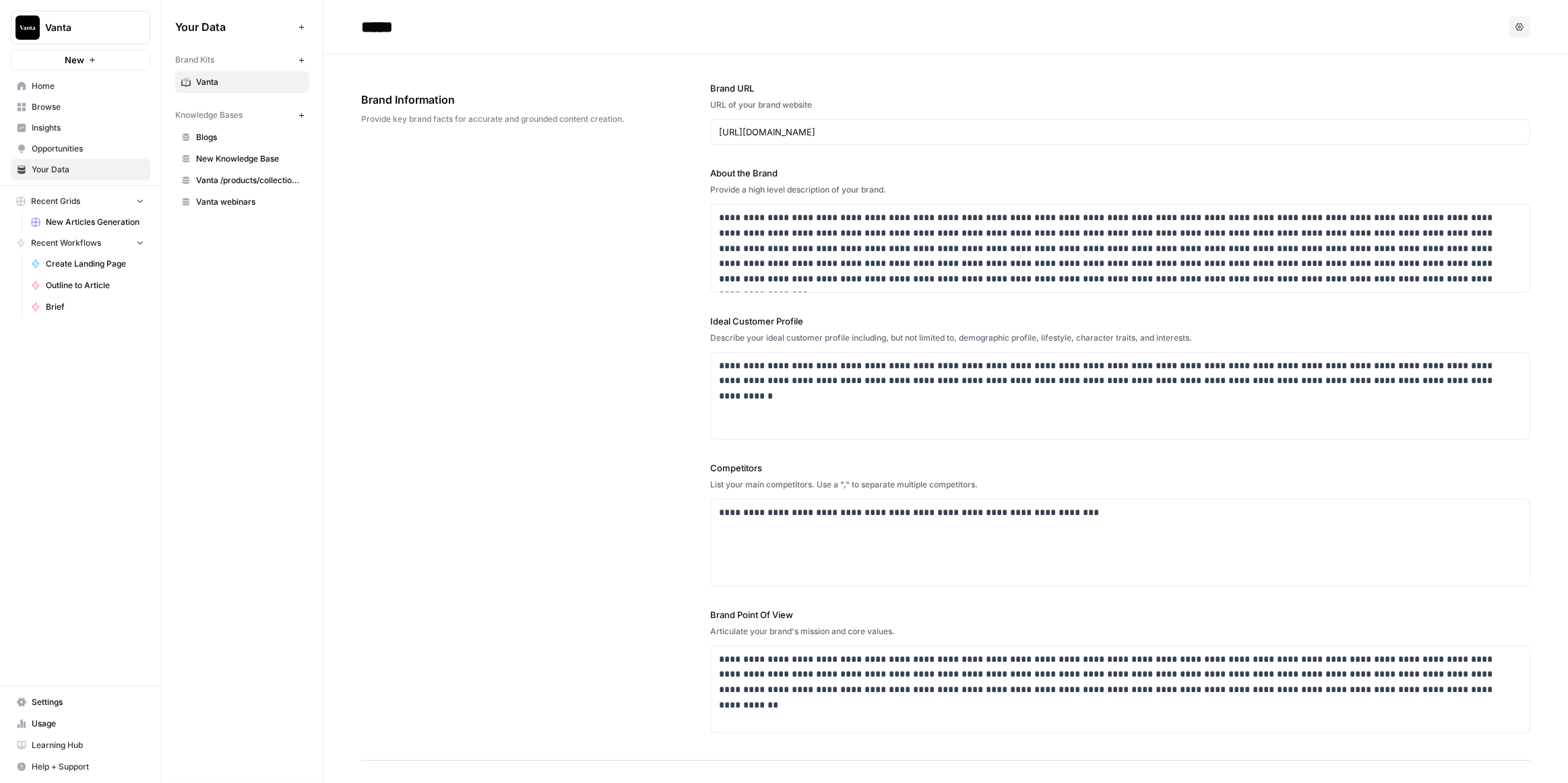
click at [62, 146] on span "Opportunities" at bounding box center [87, 148] width 112 height 12
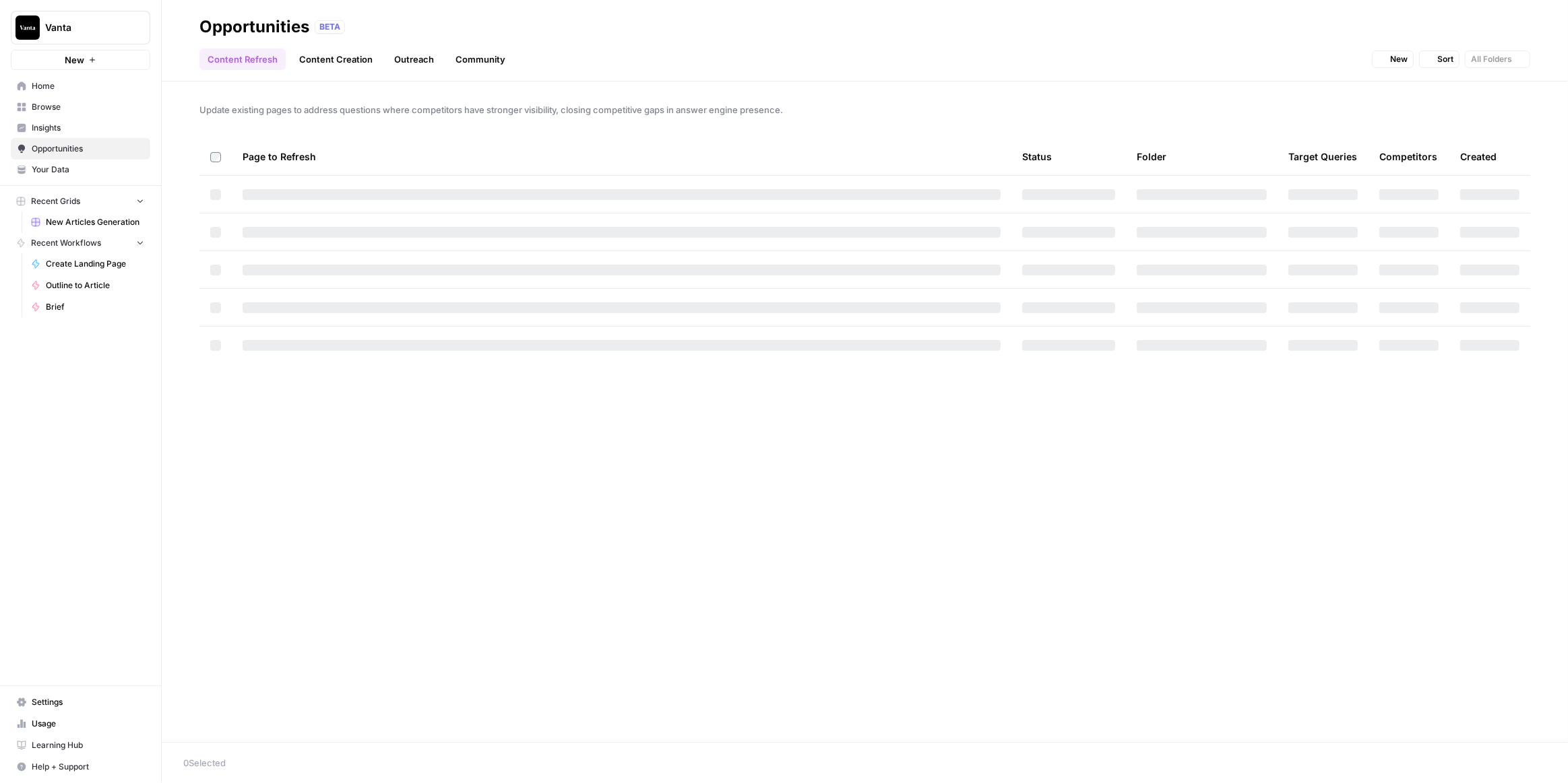
click at [63, 169] on span "Your Data" at bounding box center [87, 169] width 112 height 12
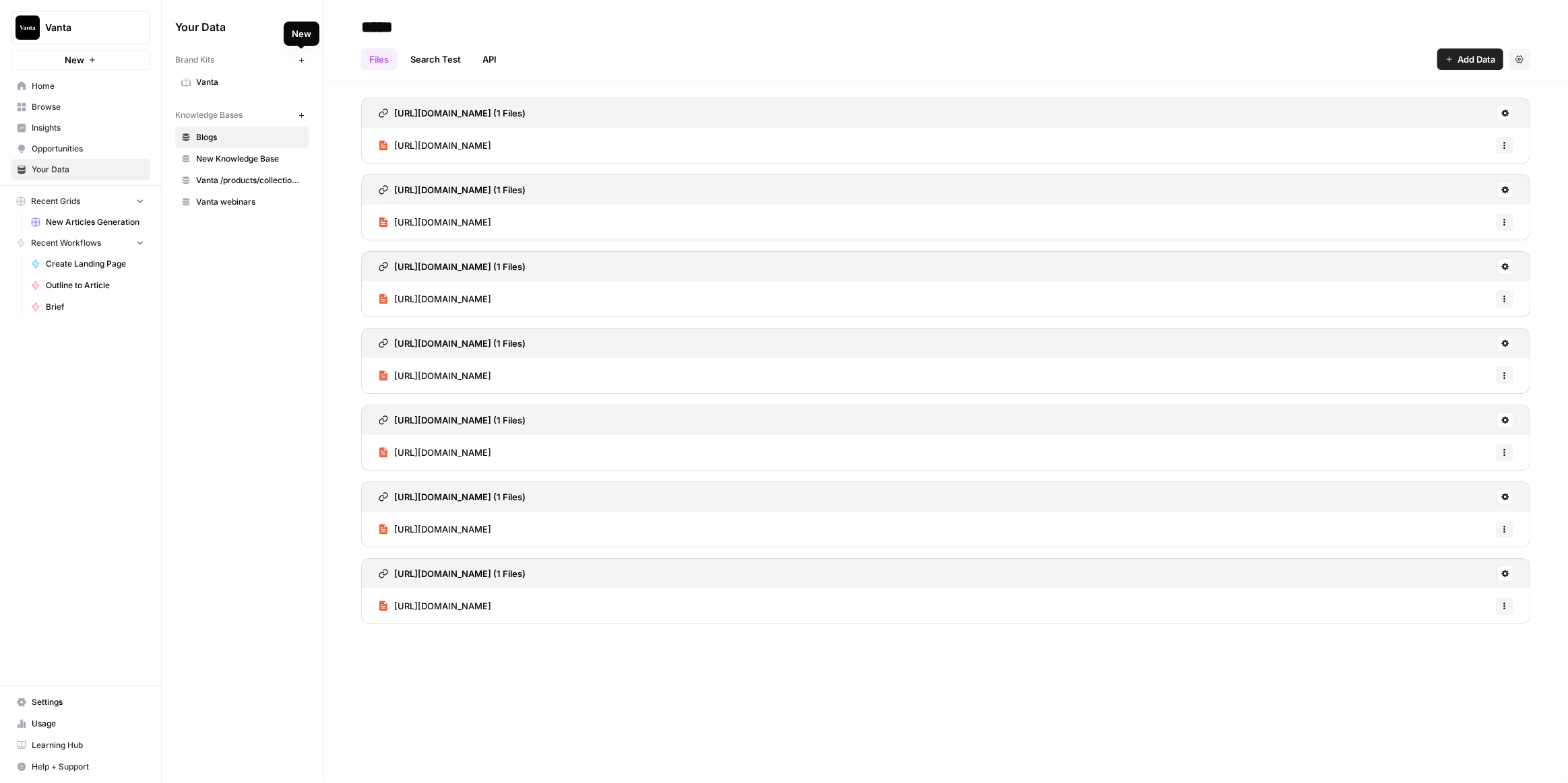
click at [303, 55] on button "New" at bounding box center [301, 60] width 16 height 16
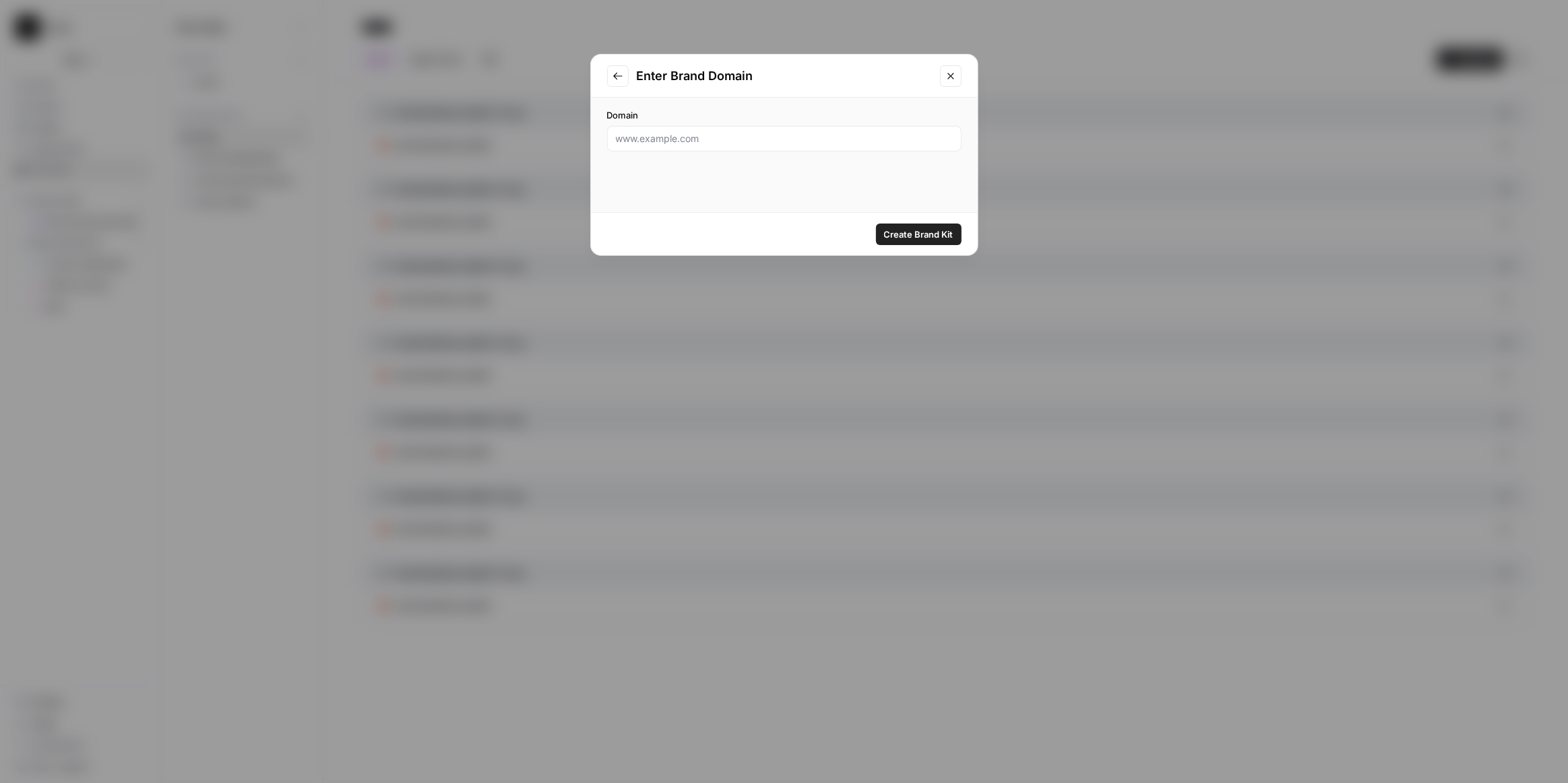
drag, startPoint x: 607, startPoint y: 20, endPoint x: 593, endPoint y: 17, distance: 14.3
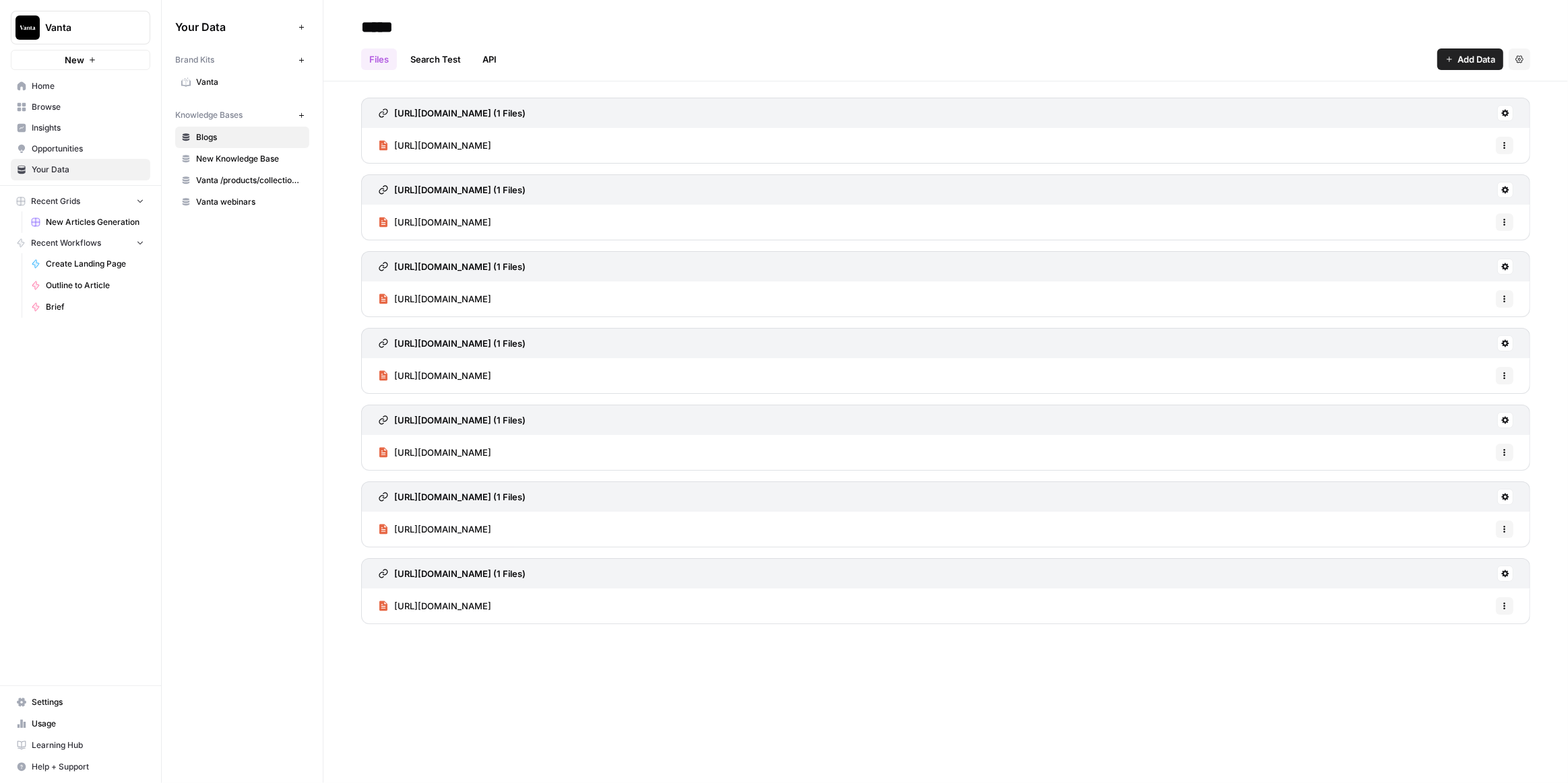
click at [237, 81] on span "Vanta" at bounding box center [250, 82] width 107 height 12
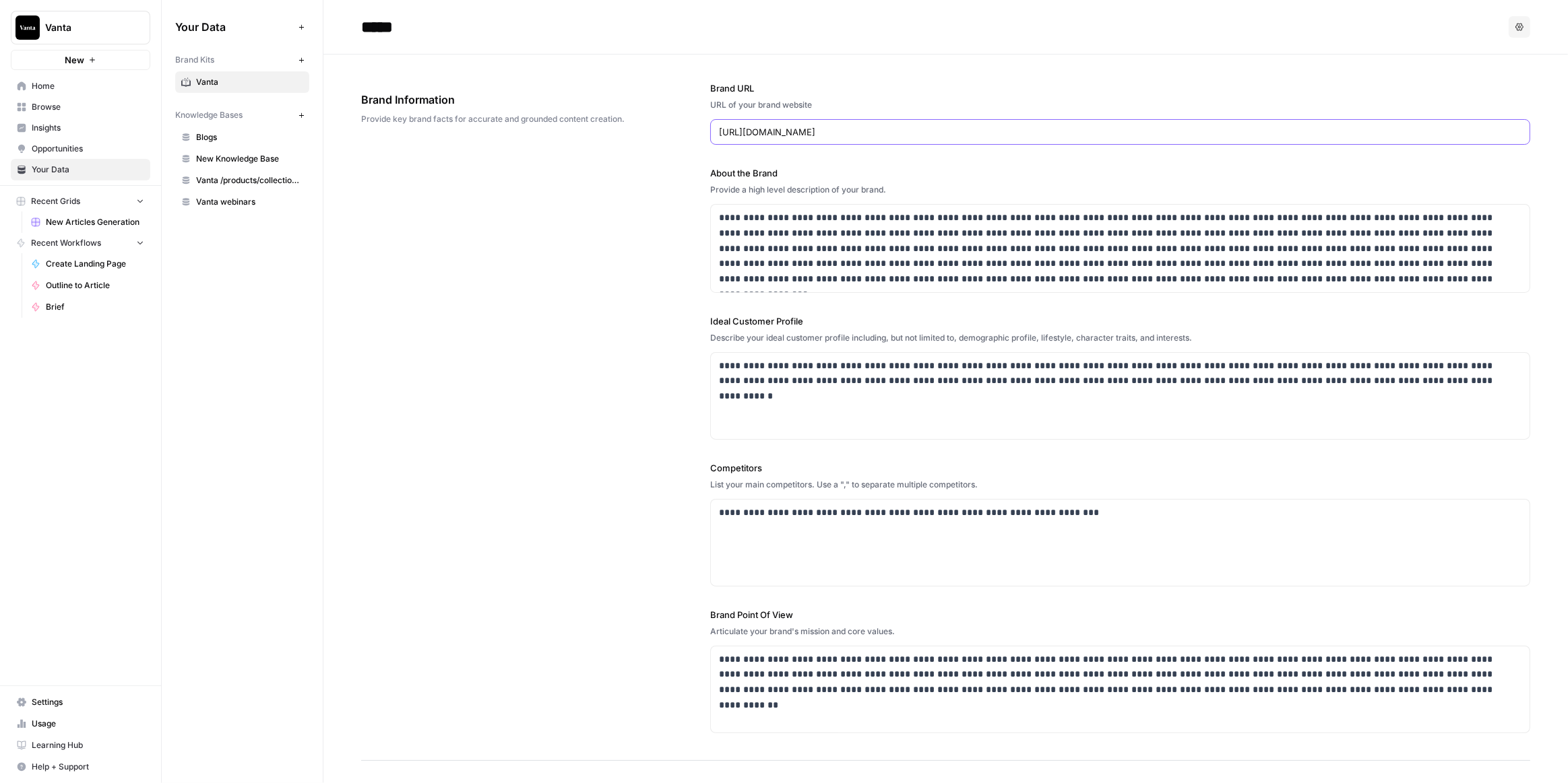
drag, startPoint x: 839, startPoint y: 130, endPoint x: 706, endPoint y: 135, distance: 133.1
click at [706, 135] on div "**********" at bounding box center [945, 408] width 1169 height 707
click at [305, 60] on button "New" at bounding box center [301, 60] width 16 height 16
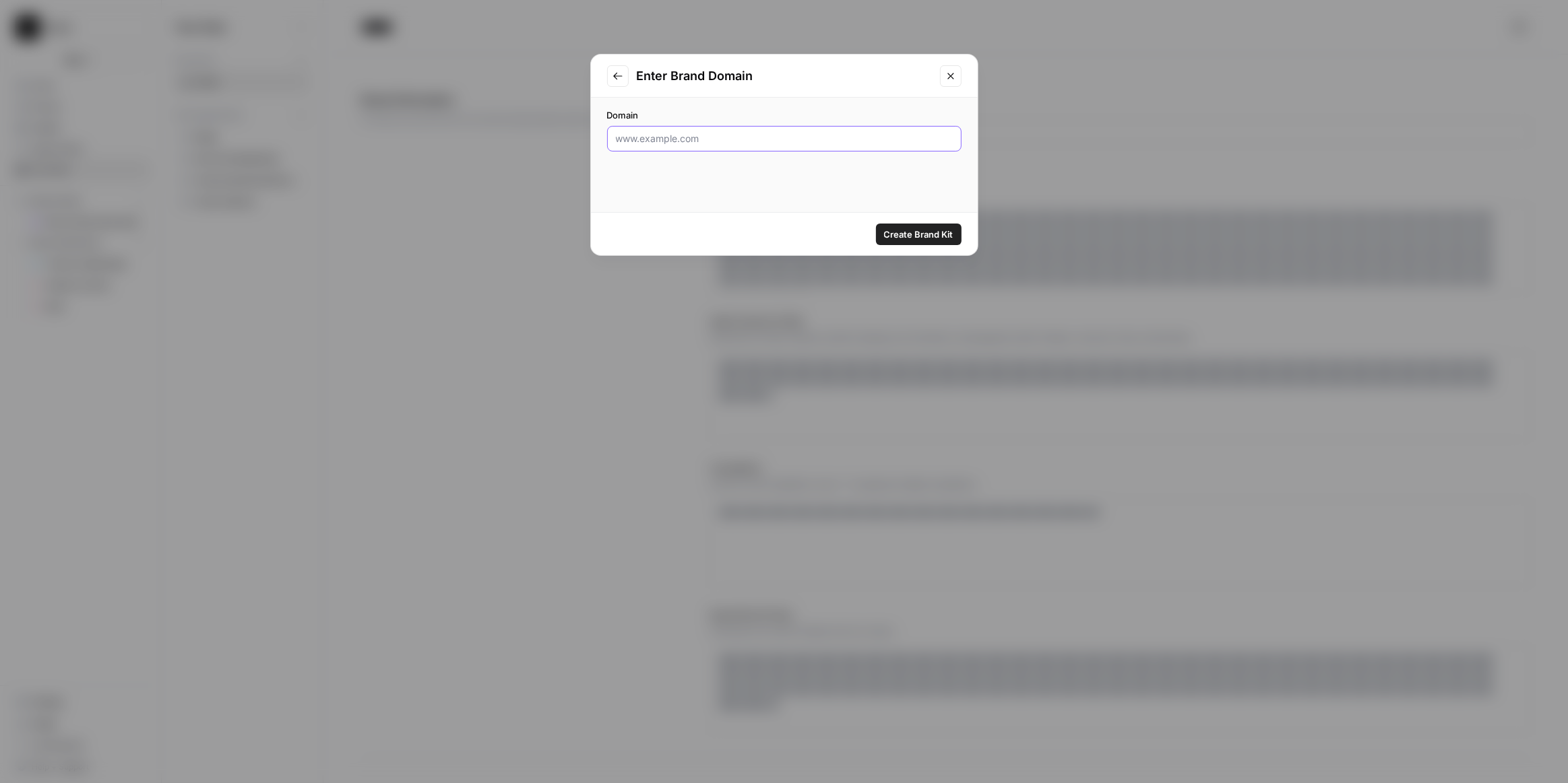
click at [717, 132] on input "Domain" at bounding box center [784, 138] width 337 height 13
paste input "https://www.vanta.com/"
type input "https://www.vanta.com/"
click at [736, 86] on div "Enter Brand Domain" at bounding box center [784, 76] width 387 height 43
click at [731, 76] on h2 "Enter Brand Domain" at bounding box center [784, 76] width 295 height 19
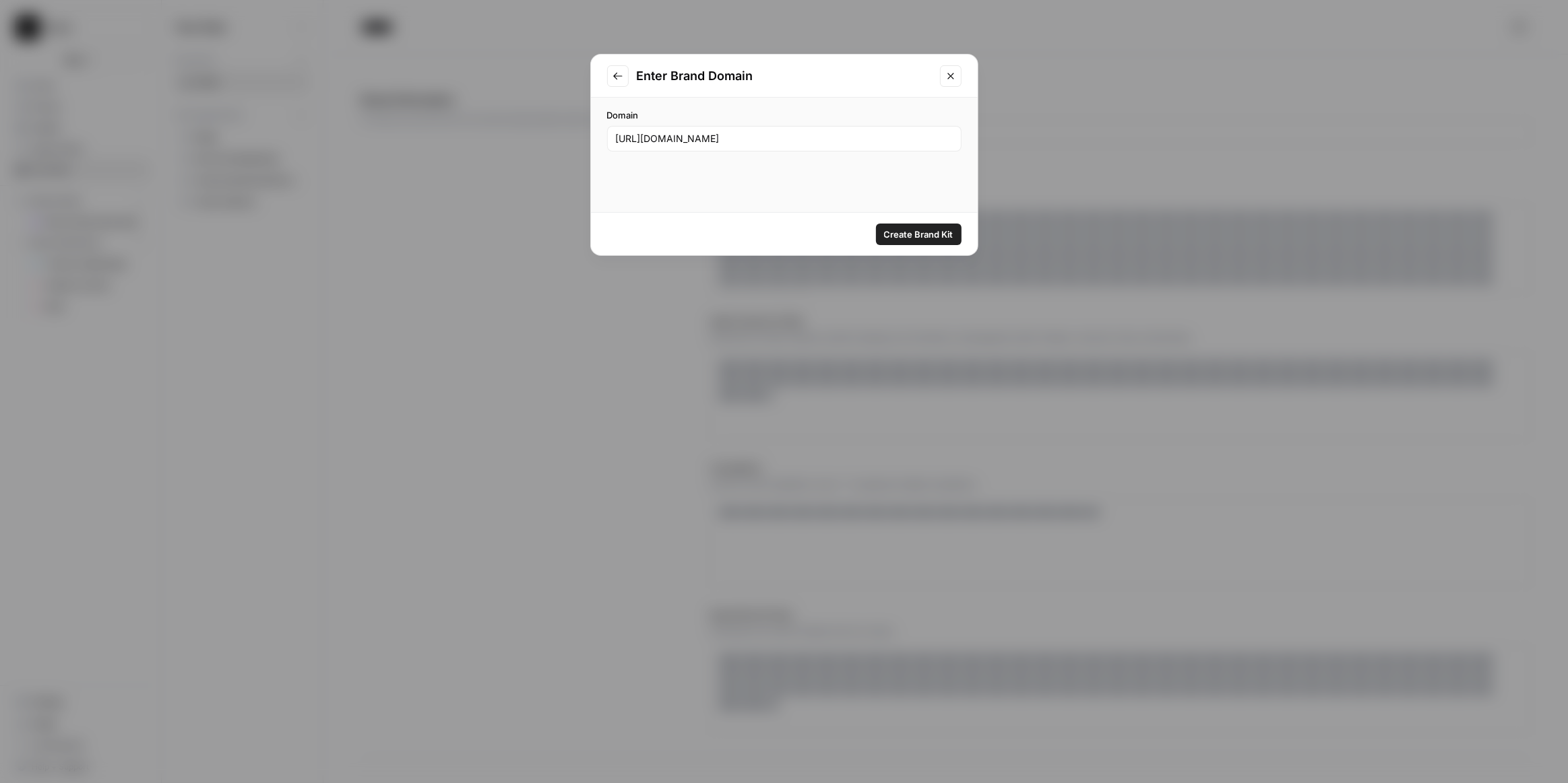
click at [731, 76] on h2 "Enter Brand Domain" at bounding box center [784, 76] width 295 height 19
click at [912, 228] on span "Create Brand Kit" at bounding box center [918, 234] width 69 height 13
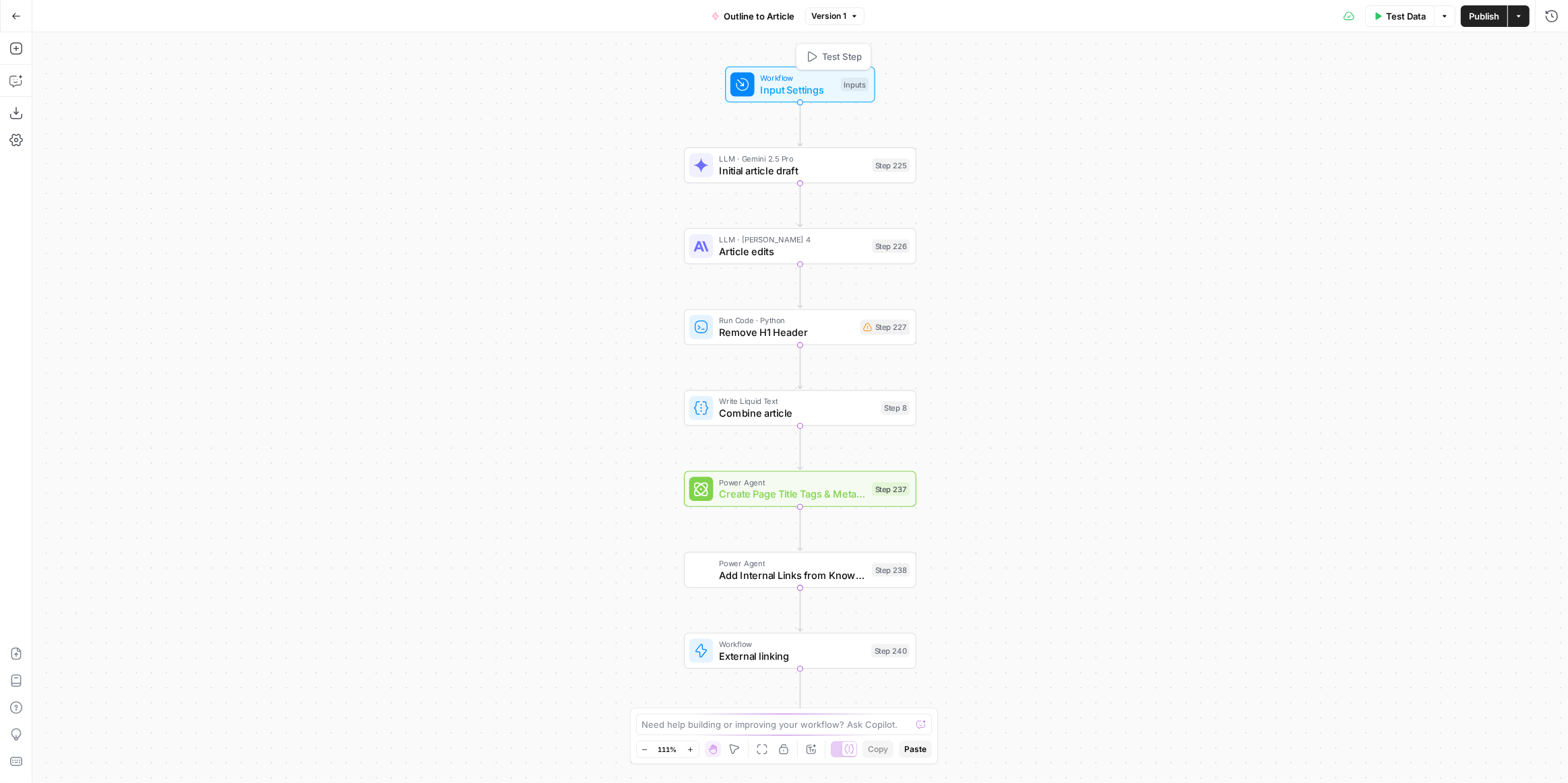
click at [813, 94] on span "Input Settings" at bounding box center [797, 89] width 74 height 15
click at [1132, 364] on button "Add Field" at bounding box center [1286, 366] width 494 height 21
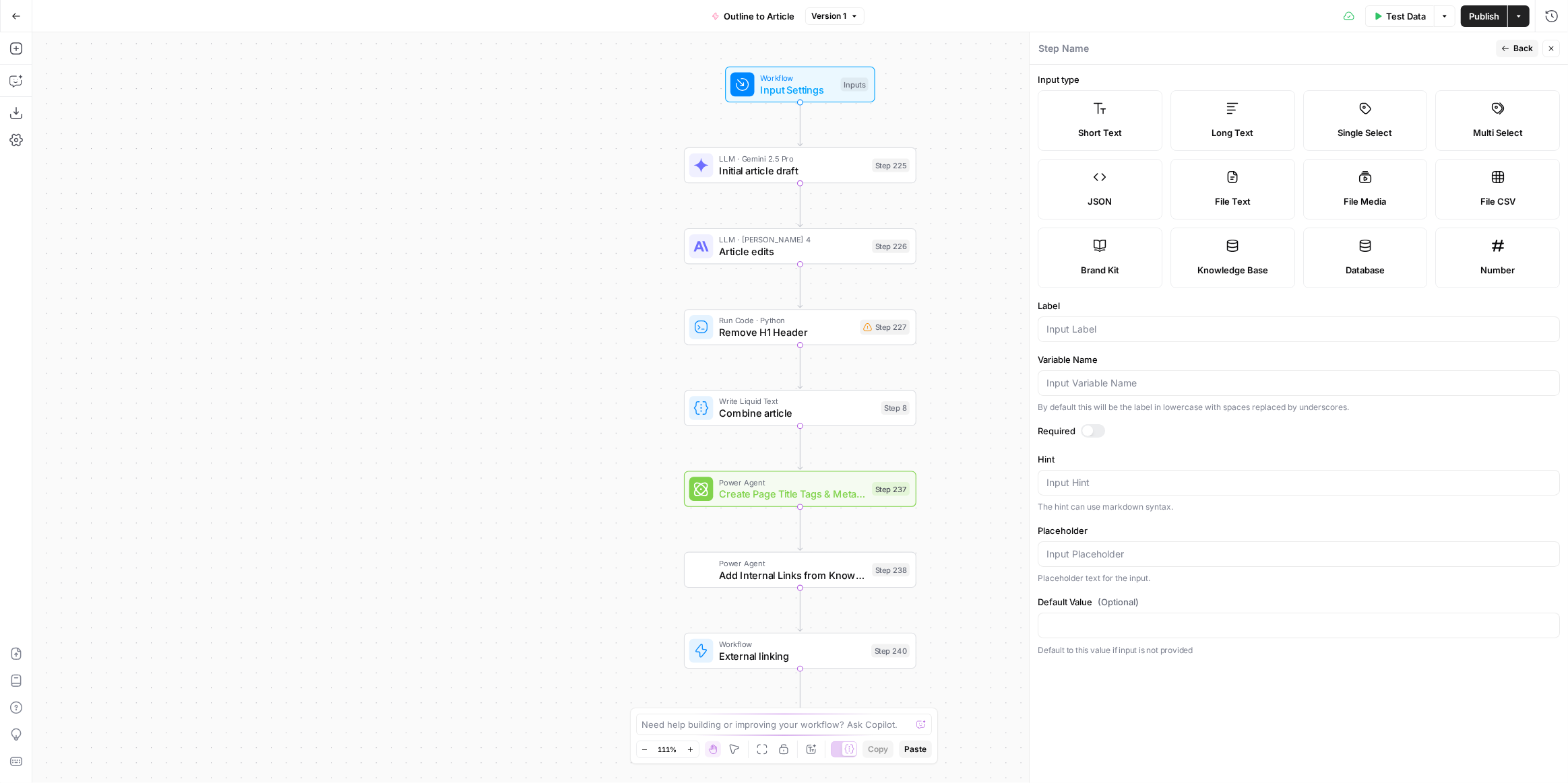
click at [1257, 268] on span "Knowledge Base" at bounding box center [1232, 270] width 71 height 13
click at [1134, 329] on input "Label" at bounding box center [1298, 329] width 505 height 13
type input "Knowledge Base"
click at [1212, 620] on form "Input type Short Text Long Text Single Select Multi Select JSON File Text File …" at bounding box center [1299, 424] width 538 height 719
click at [1096, 427] on div at bounding box center [1092, 431] width 24 height 13
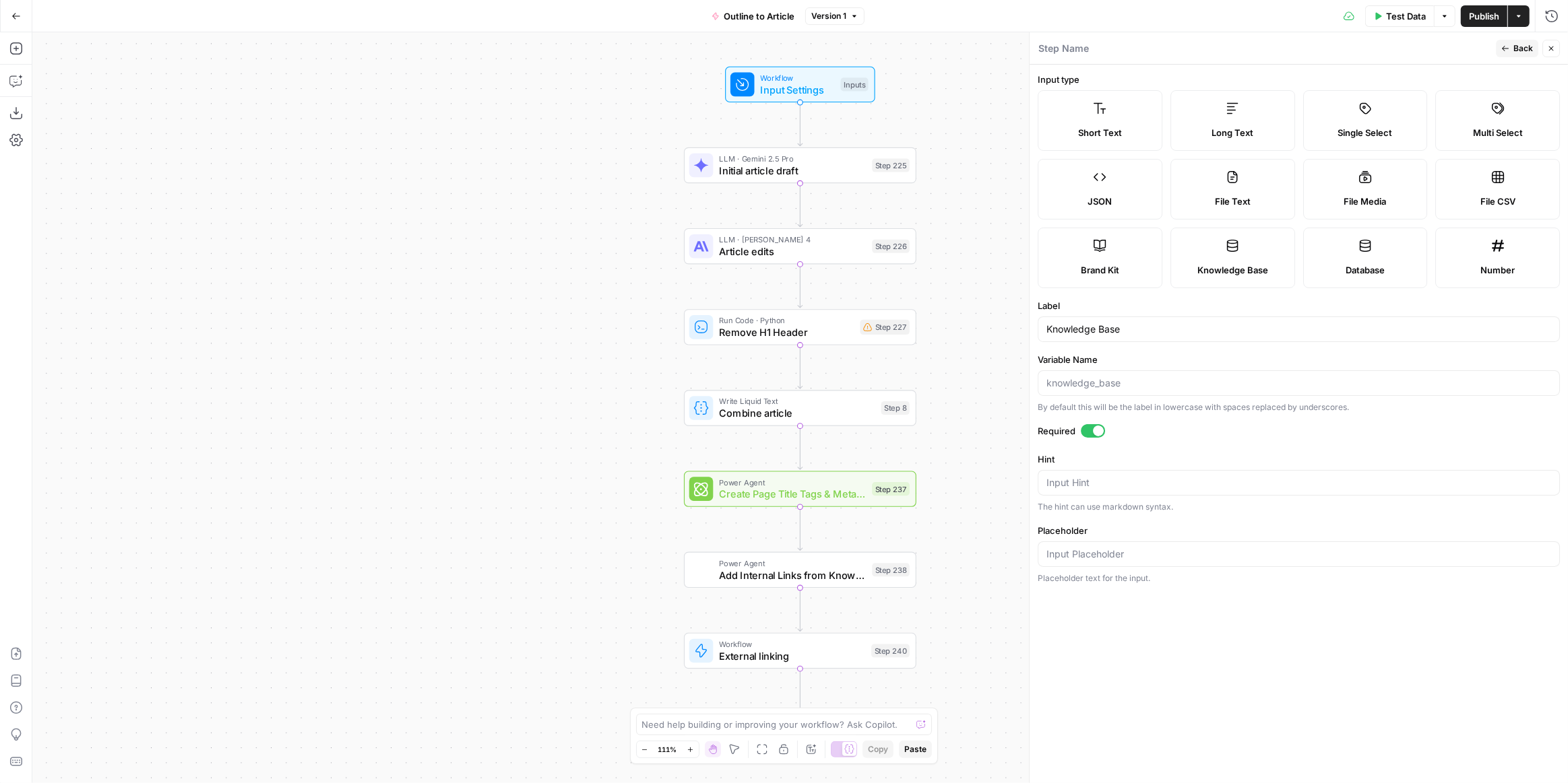
click at [1490, 17] on span "Publish" at bounding box center [1483, 16] width 31 height 13
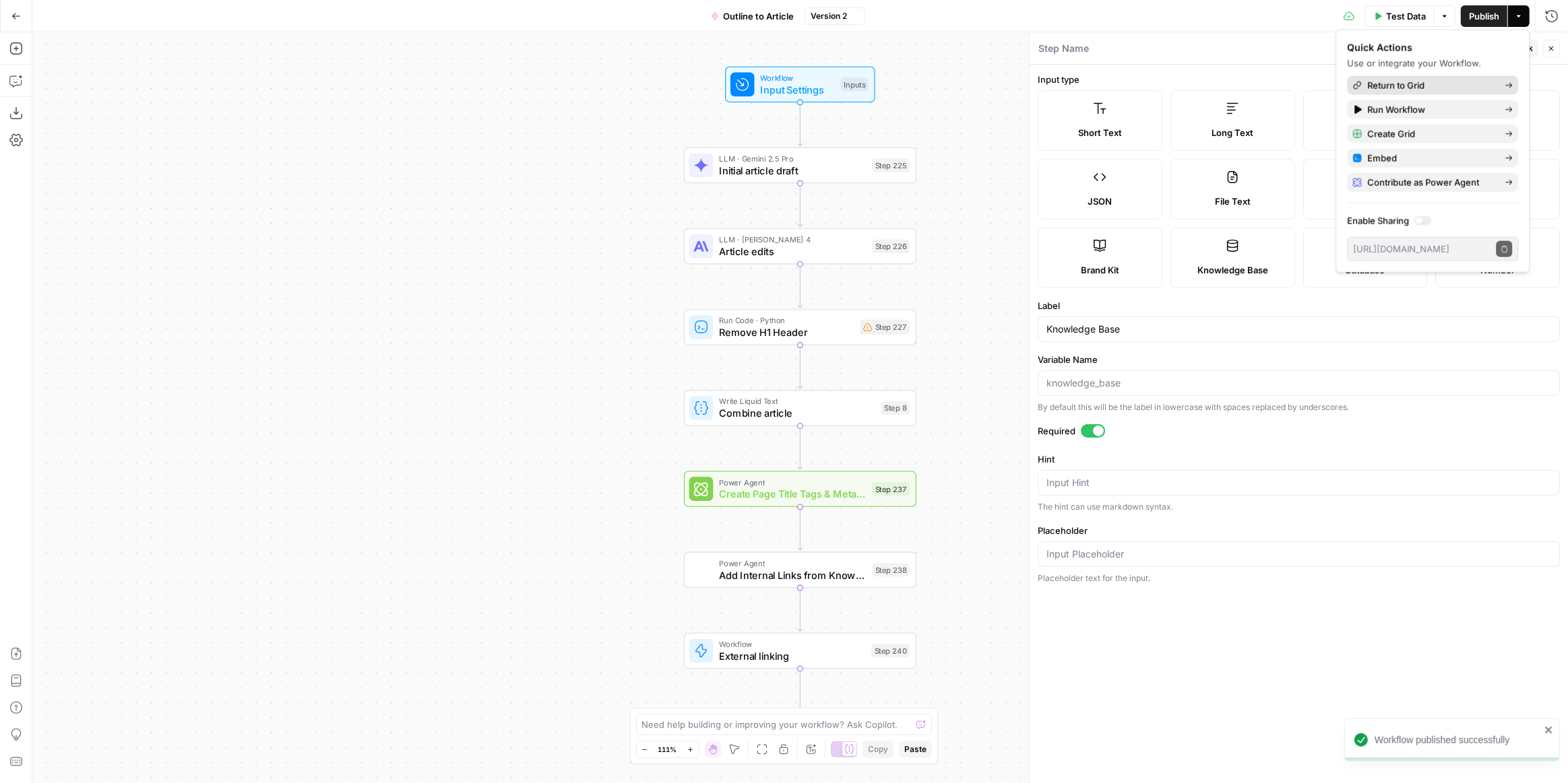
click at [1430, 86] on span "Return to Grid" at bounding box center [1430, 85] width 126 height 13
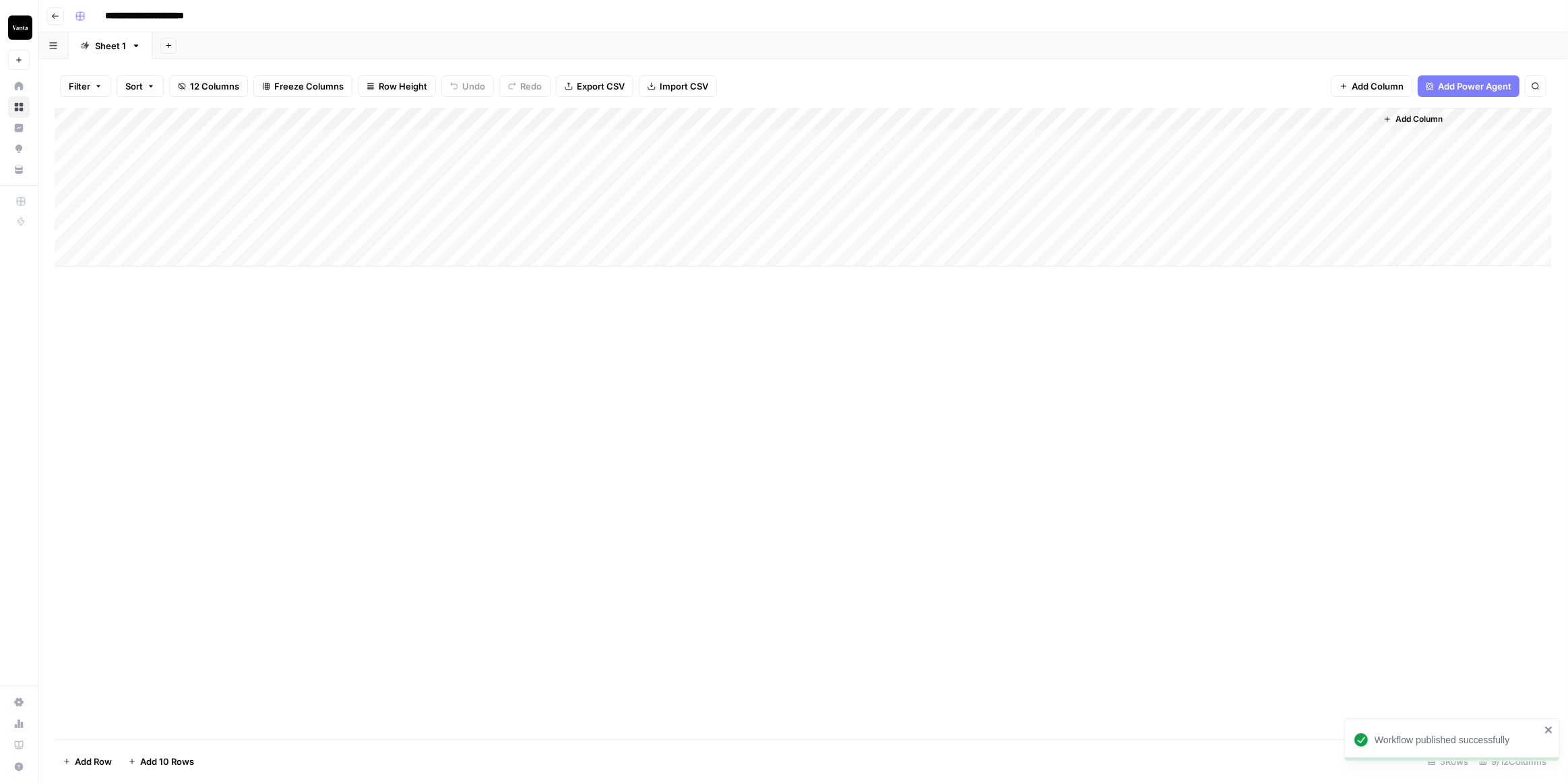
click at [1326, 119] on div "Add Column" at bounding box center [804, 187] width 1497 height 159
click at [1336, 227] on span "Configure Inputs" at bounding box center [1326, 232] width 118 height 13
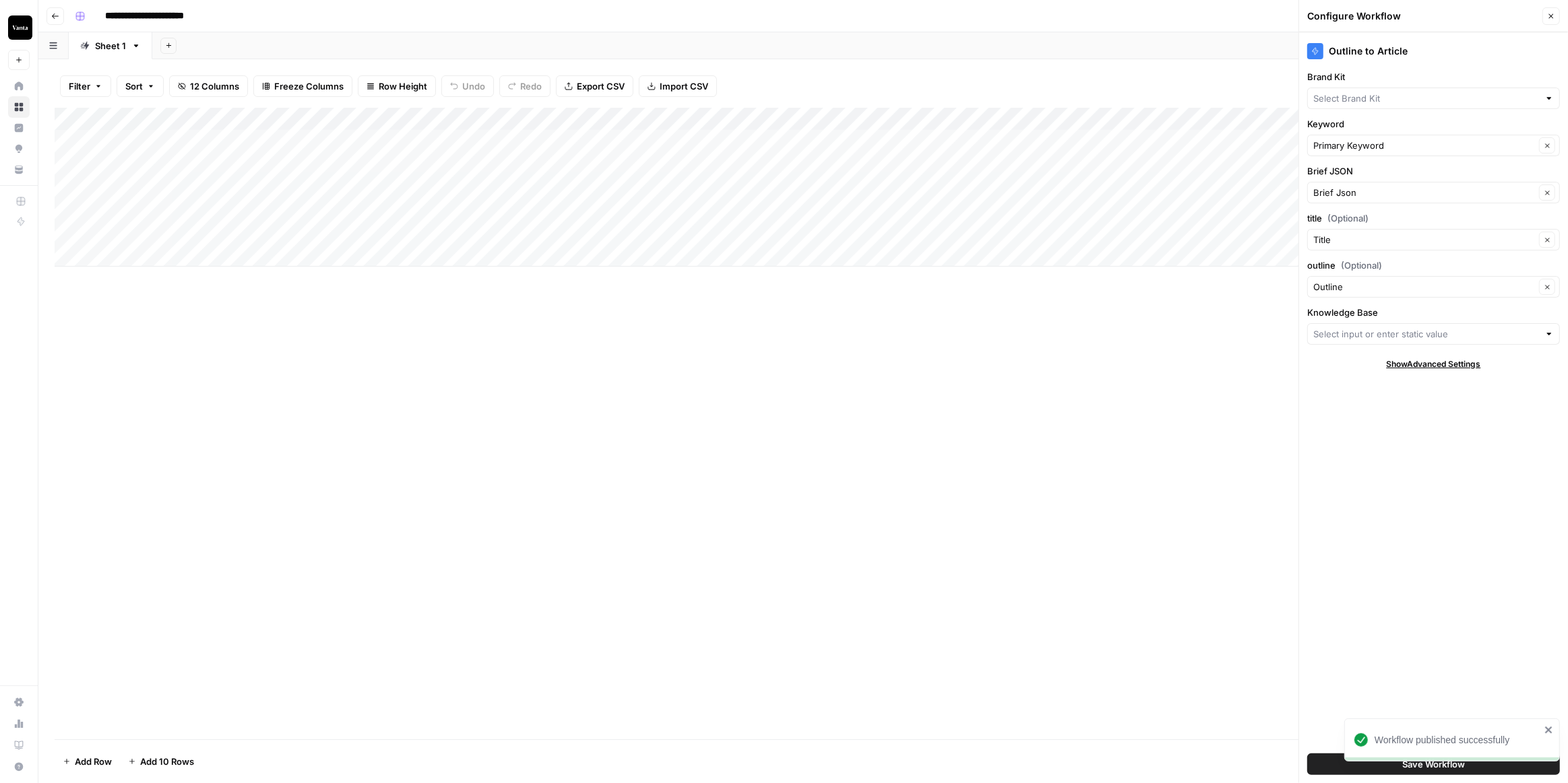
type input "Vanta"
click at [1547, 333] on div at bounding box center [1549, 333] width 9 height 13
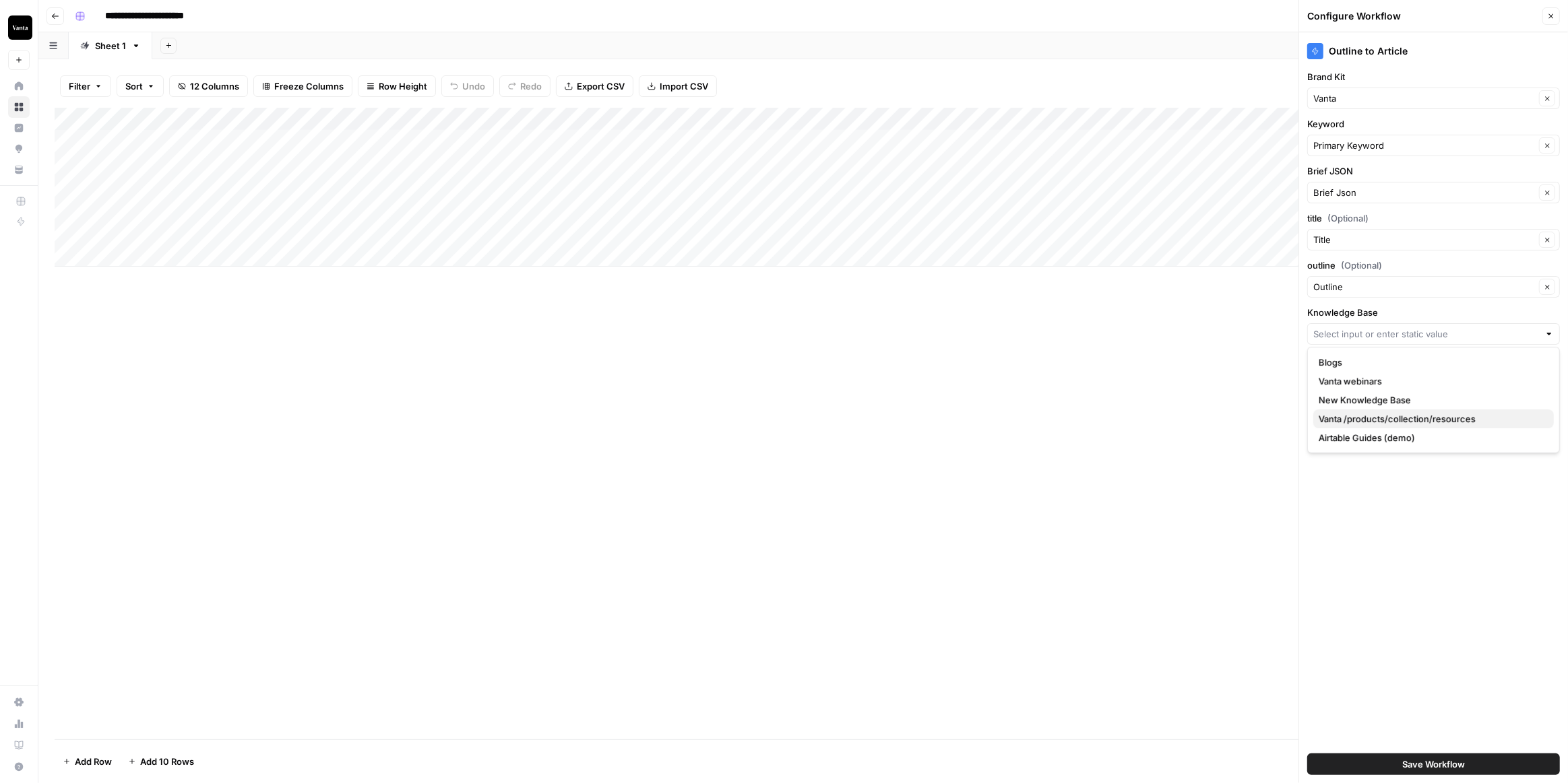
click at [1446, 415] on span "Vanta /products/collection/resources" at bounding box center [1431, 418] width 224 height 13
type input "Vanta /products/collection/resources"
click at [1400, 754] on button "Save Workflow" at bounding box center [1433, 764] width 253 height 21
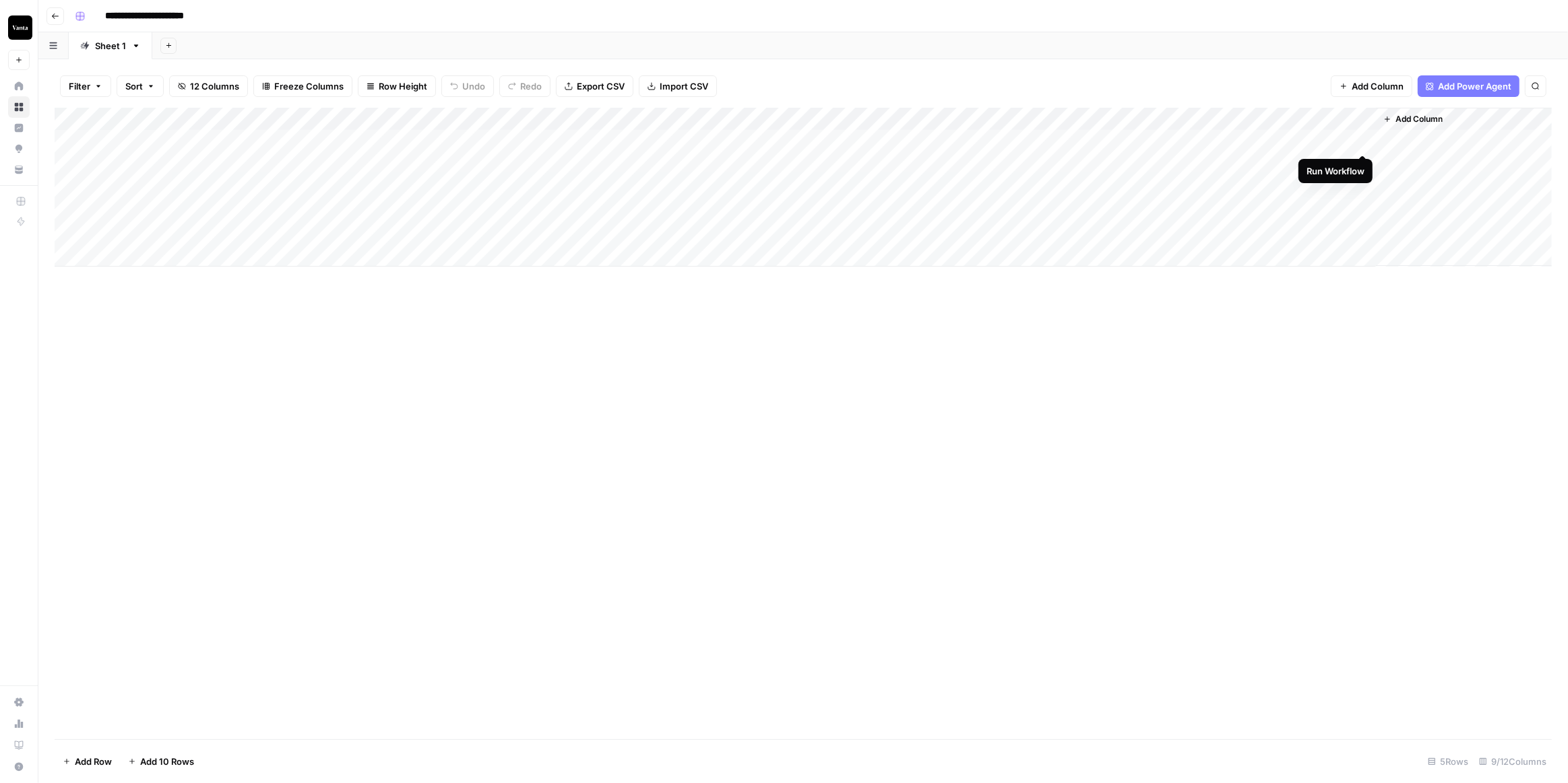
click at [1359, 140] on div "Add Column" at bounding box center [804, 187] width 1497 height 159
click at [1321, 114] on div "Add Column" at bounding box center [804, 187] width 1497 height 159
type input "Outline to Article"
click at [1293, 249] on span "Edit Workflow" at bounding box center [1326, 251] width 118 height 13
click at [1361, 139] on div "Add Column" at bounding box center [804, 187] width 1497 height 159
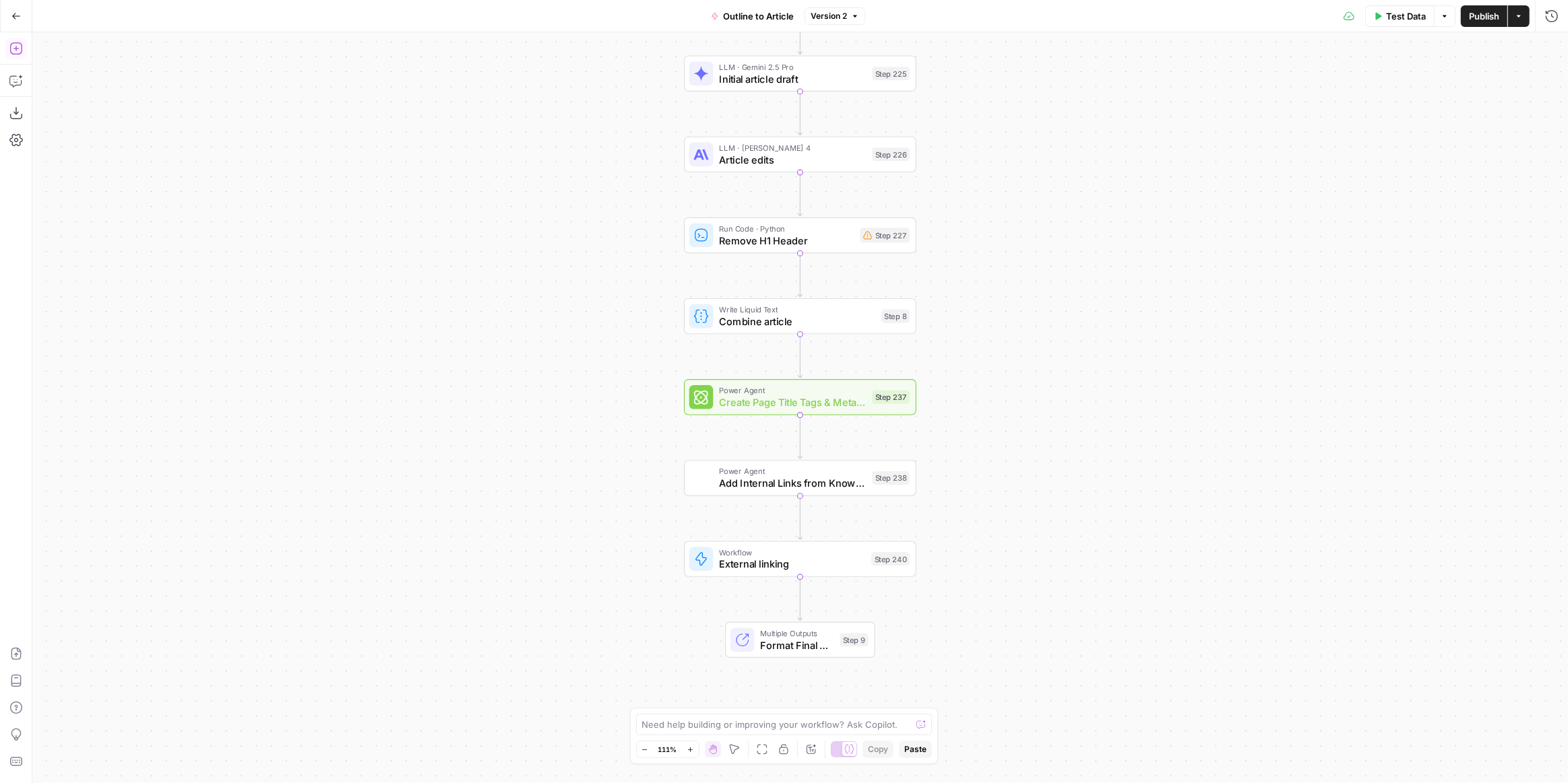
click at [17, 55] on icon "button" at bounding box center [16, 48] width 13 height 13
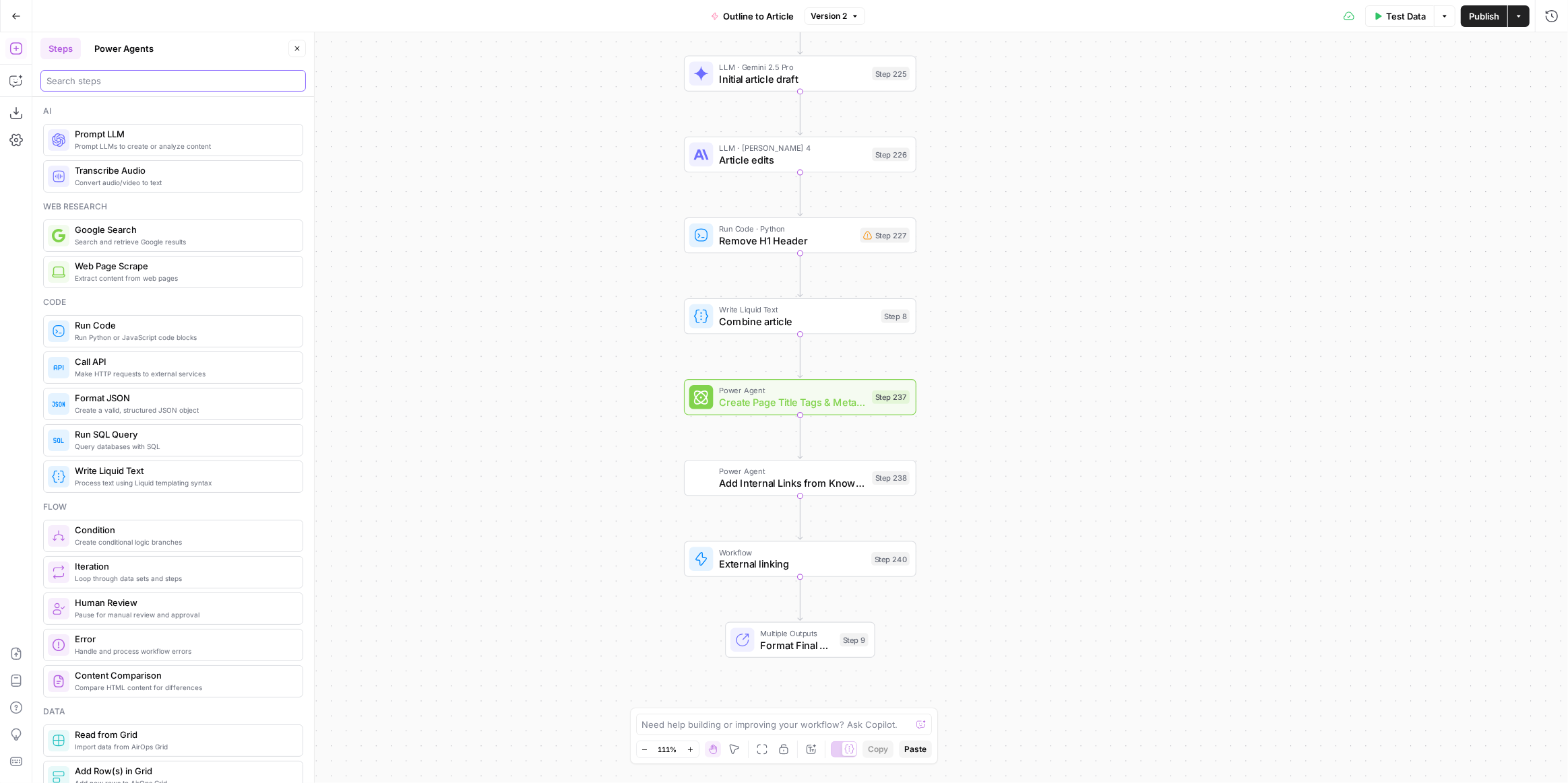
click at [146, 83] on input "search" at bounding box center [173, 80] width 253 height 13
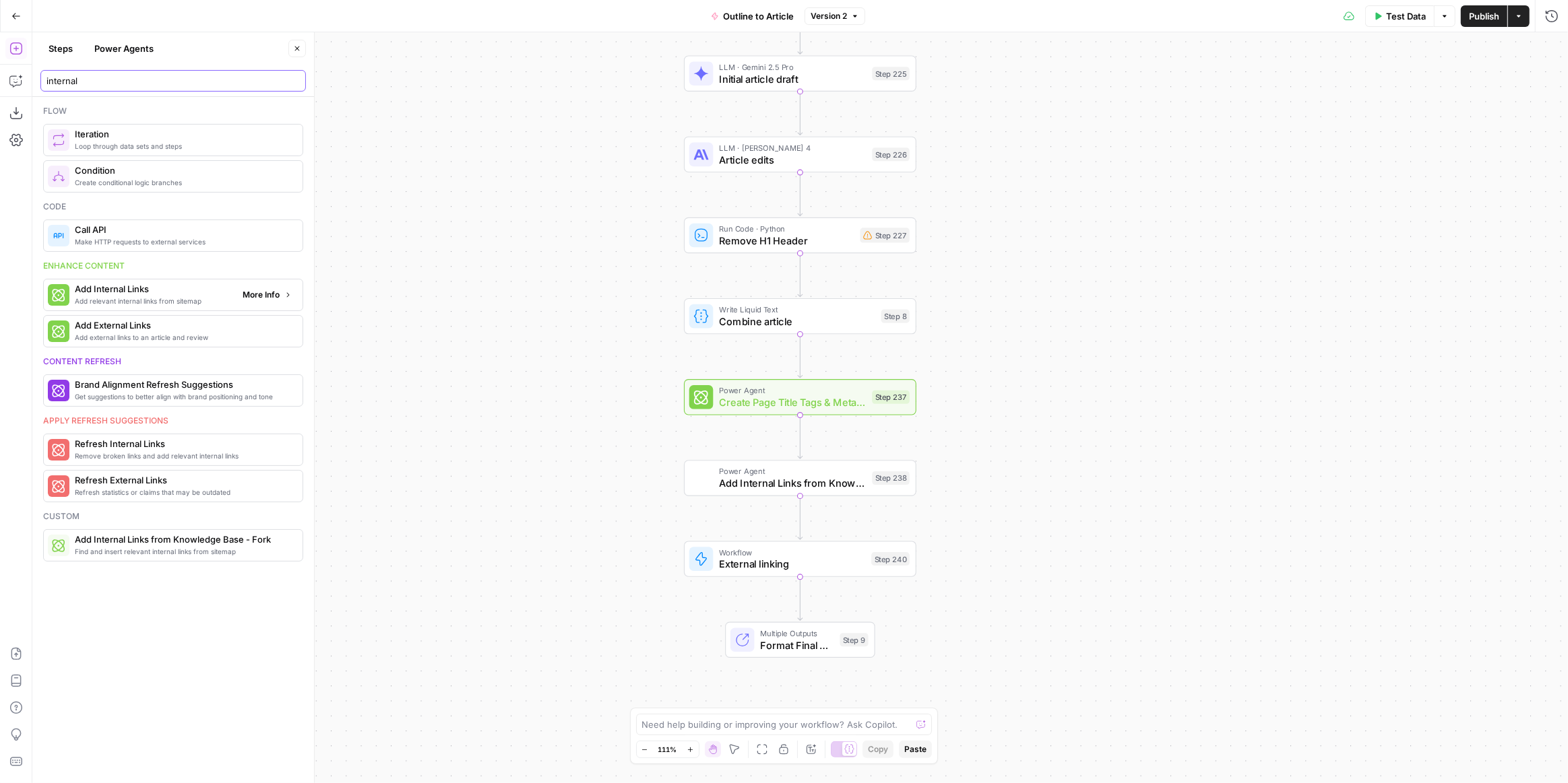
type input "internal"
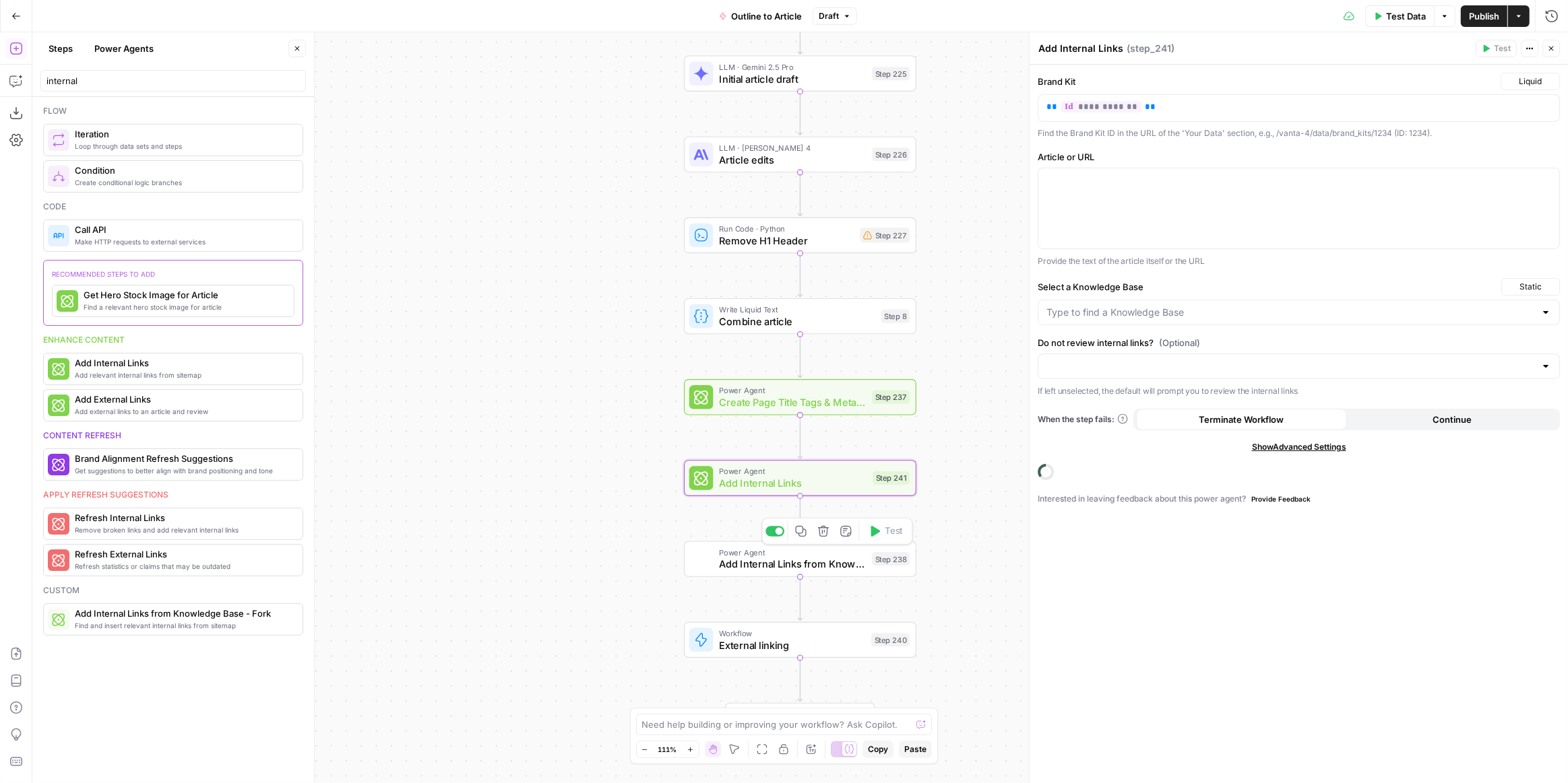
click at [820, 535] on icon "button" at bounding box center [823, 531] width 11 height 11
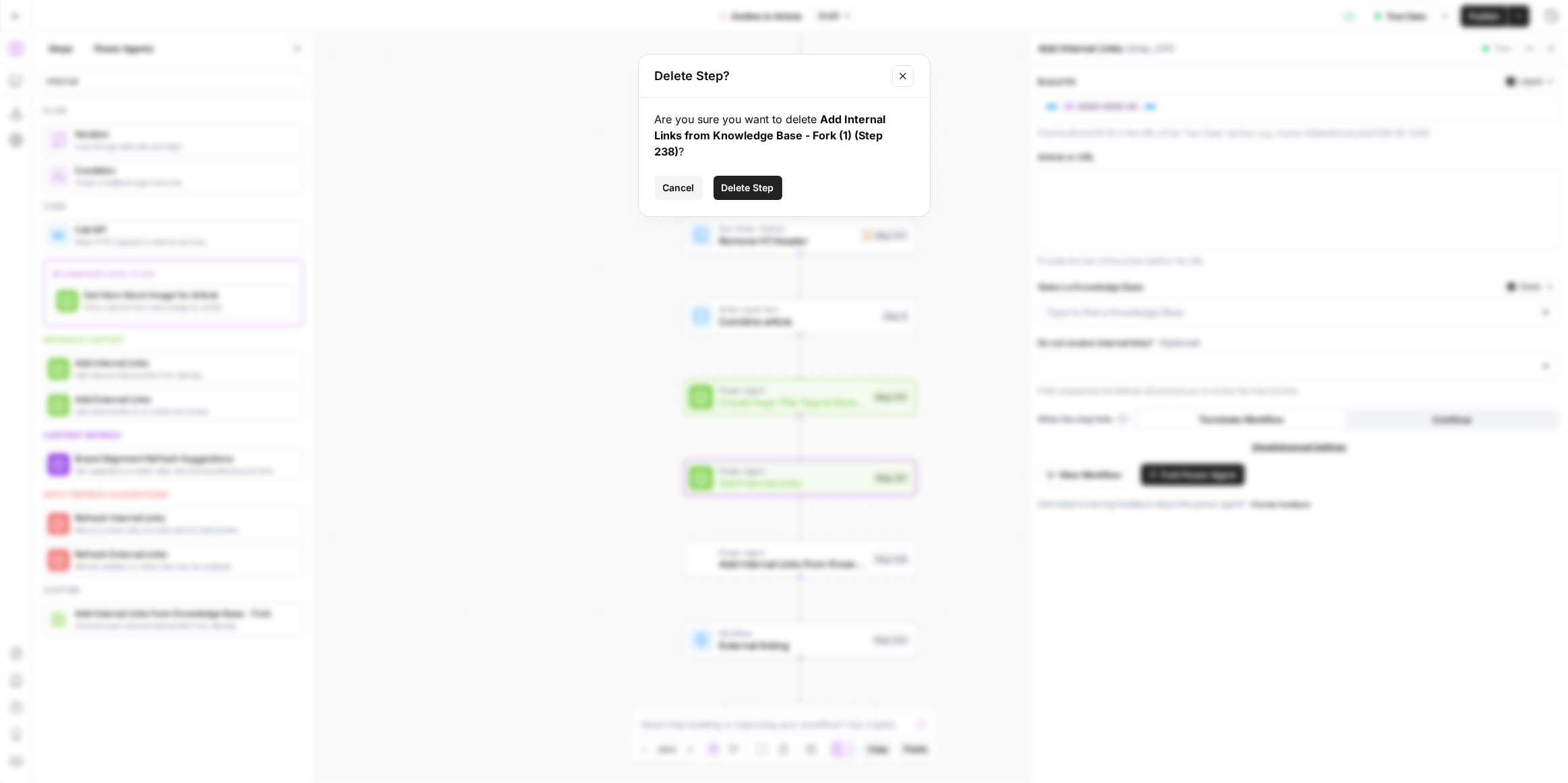
click at [757, 181] on span "Delete Step" at bounding box center [747, 188] width 53 height 13
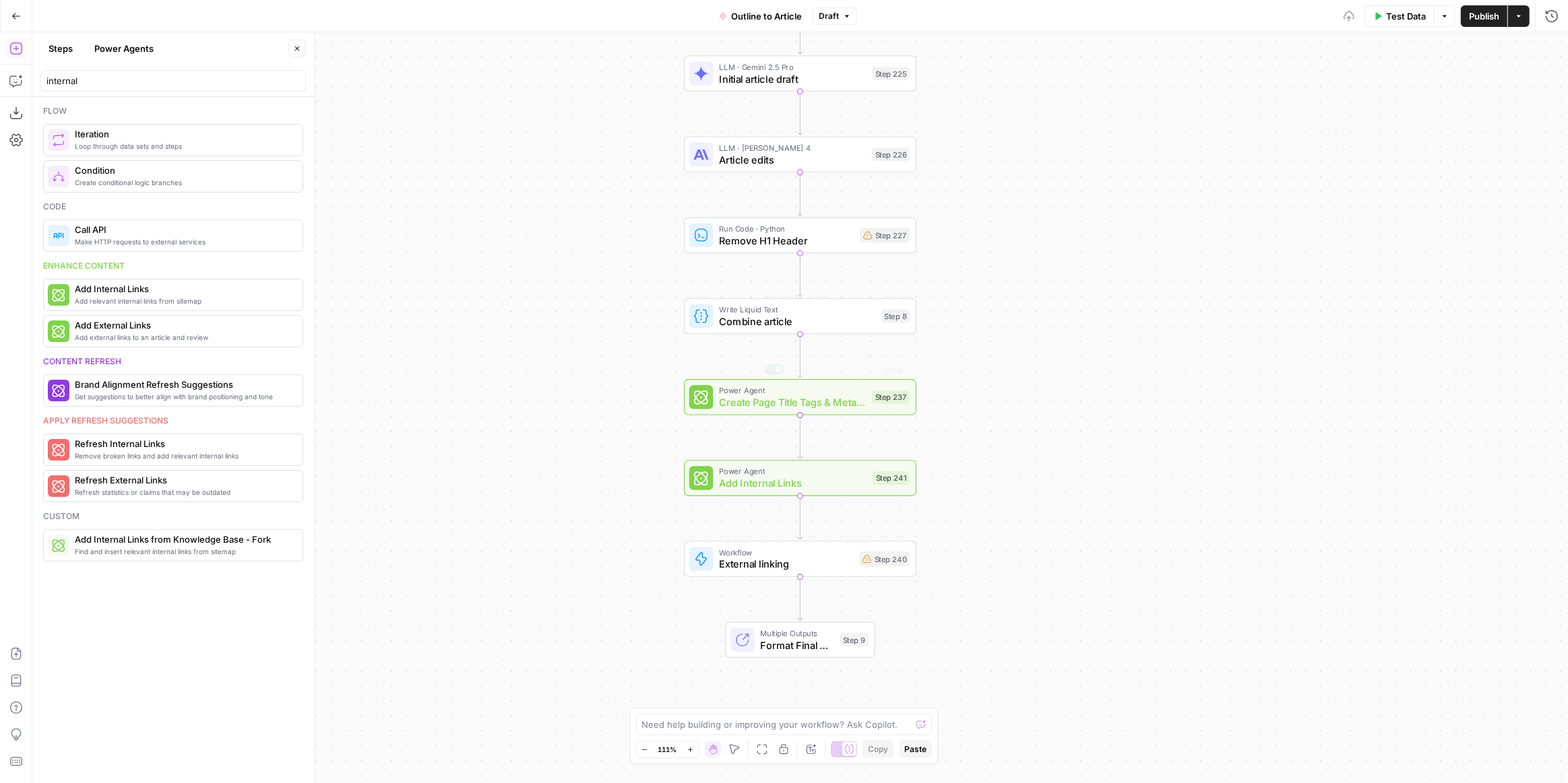
click at [843, 493] on div "Power Agent Add Internal Links Step 241 Copy step Delete step Add Note Test" at bounding box center [800, 477] width 232 height 35
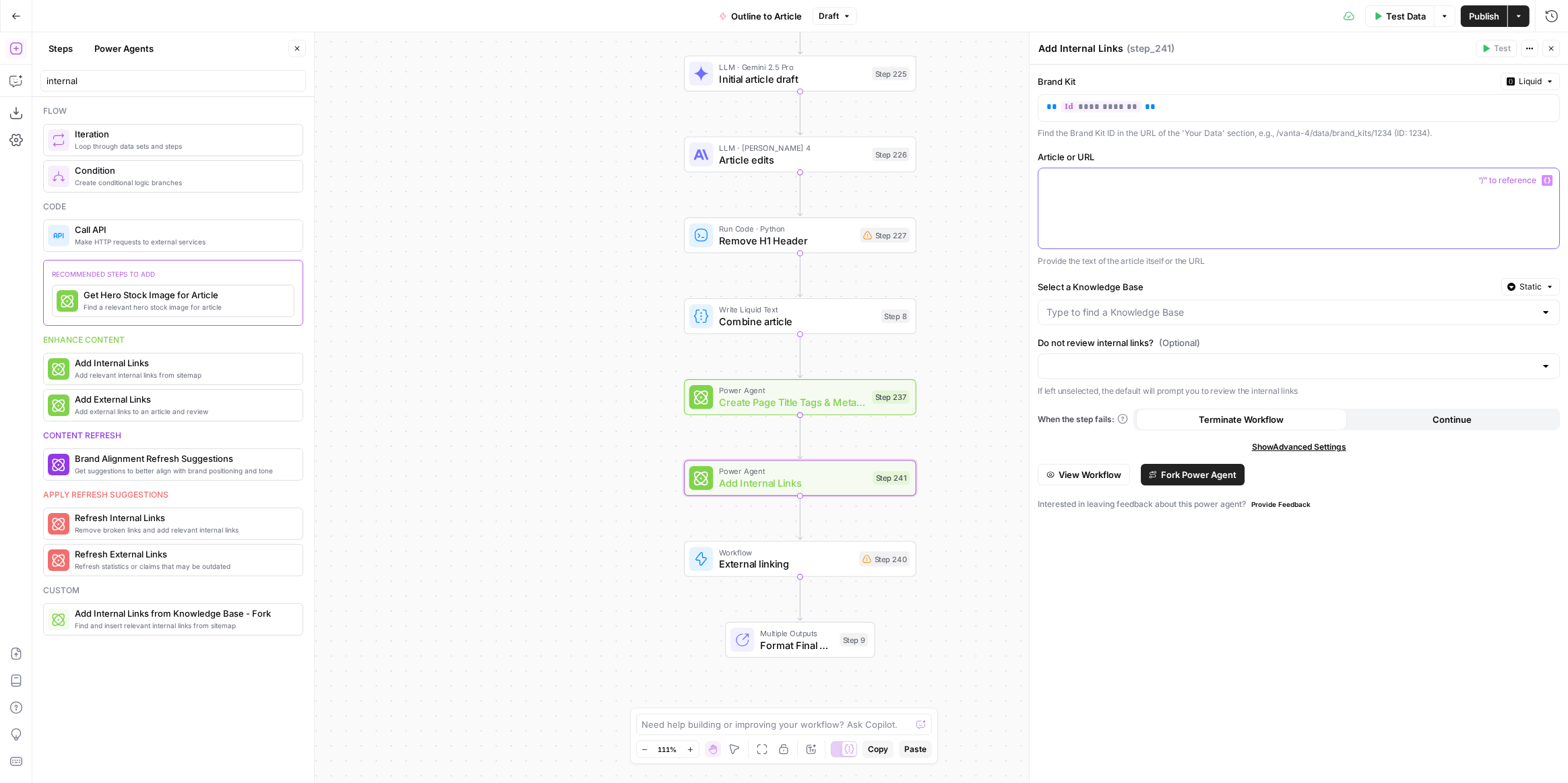
drag, startPoint x: 1184, startPoint y: 186, endPoint x: 1433, endPoint y: 195, distance: 249.2
click at [1187, 185] on div at bounding box center [1299, 209] width 521 height 80
click at [1544, 177] on icon "button" at bounding box center [1547, 180] width 7 height 7
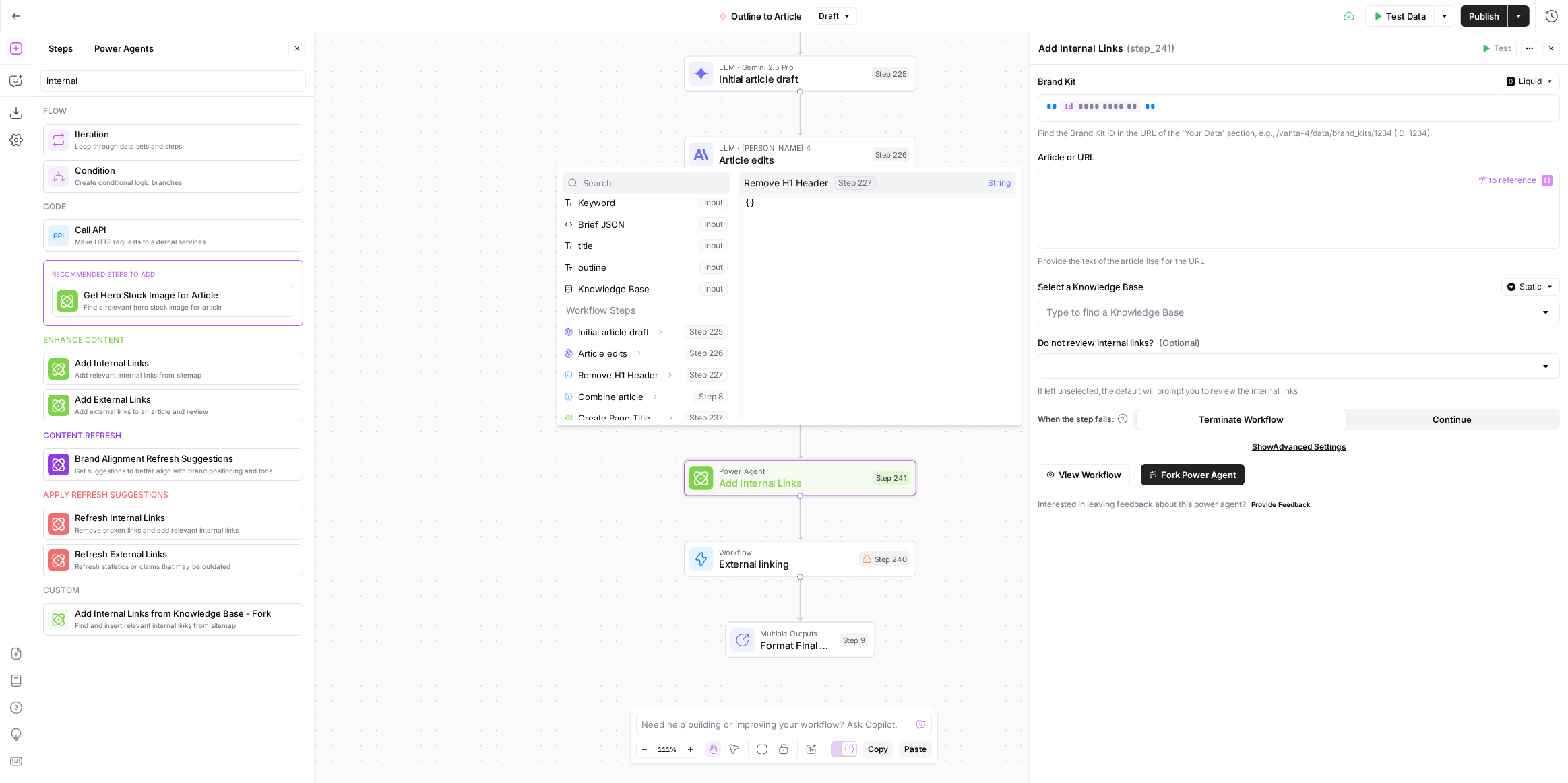
scroll to position [56, 0]
click at [618, 392] on button "Select variable Combine article" at bounding box center [646, 388] width 169 height 21
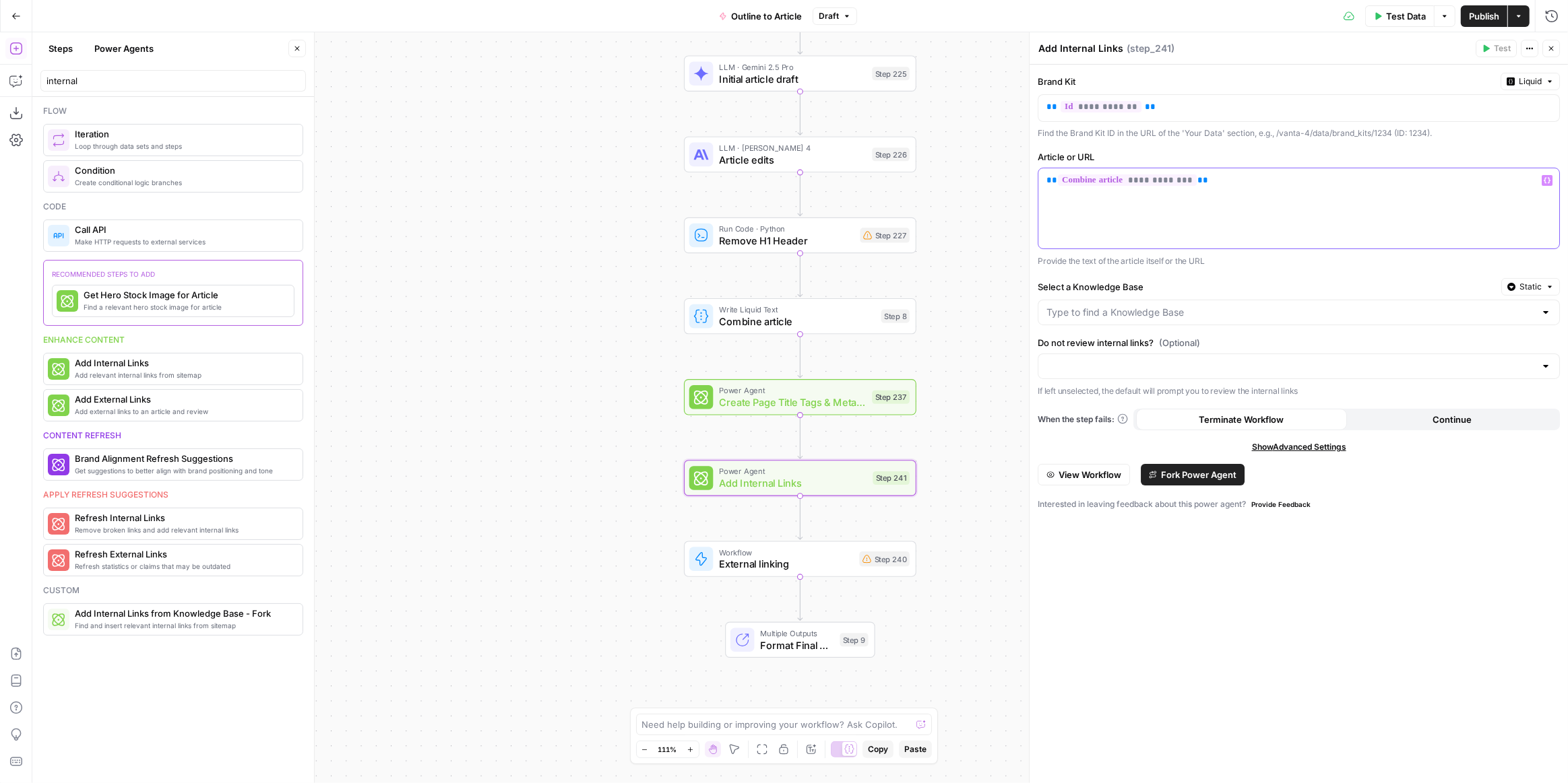
click at [1545, 177] on icon "button" at bounding box center [1547, 180] width 7 height 7
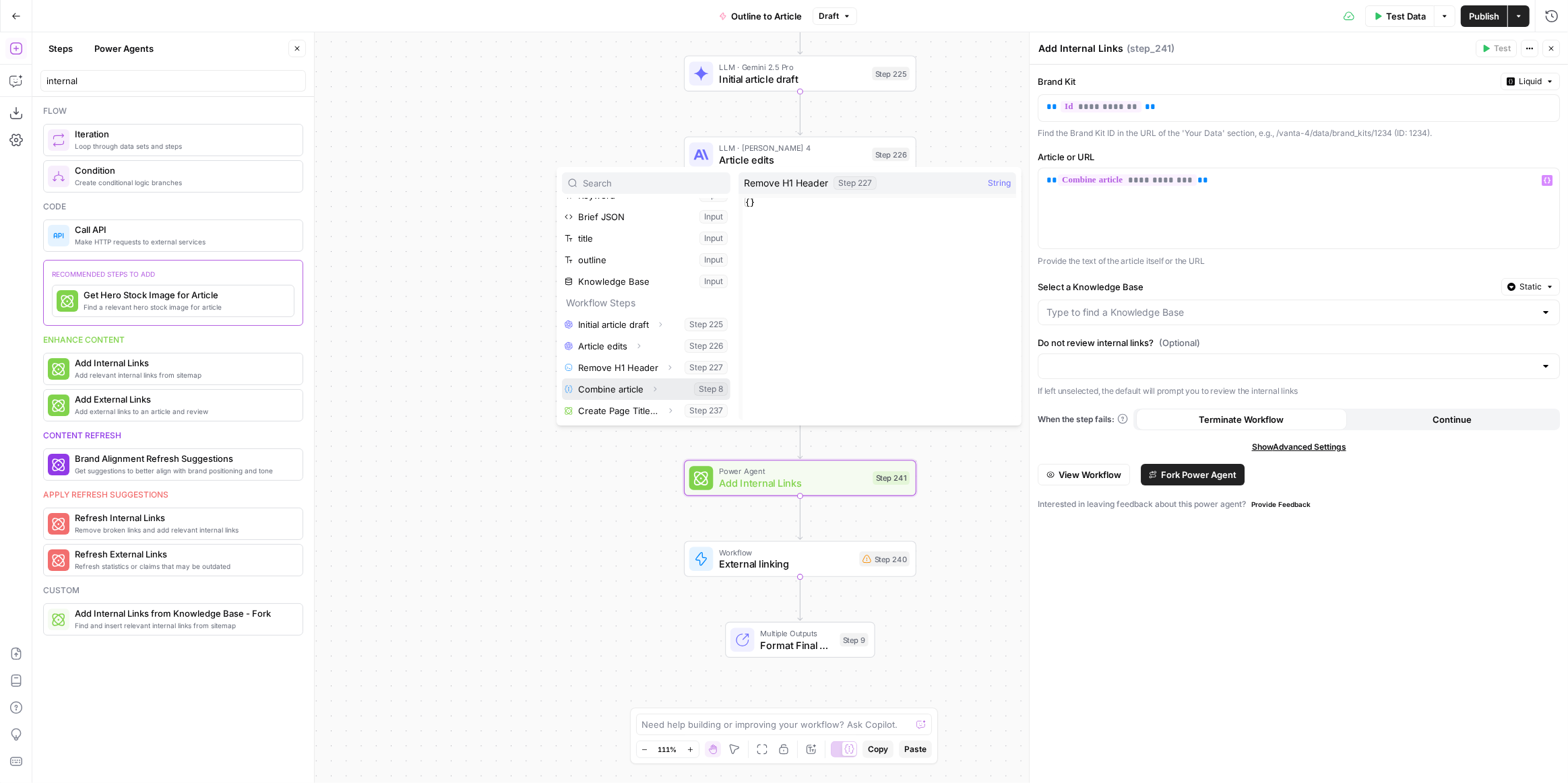
click at [654, 388] on icon "button" at bounding box center [655, 389] width 8 height 8
click at [1280, 628] on div "**********" at bounding box center [1299, 424] width 538 height 719
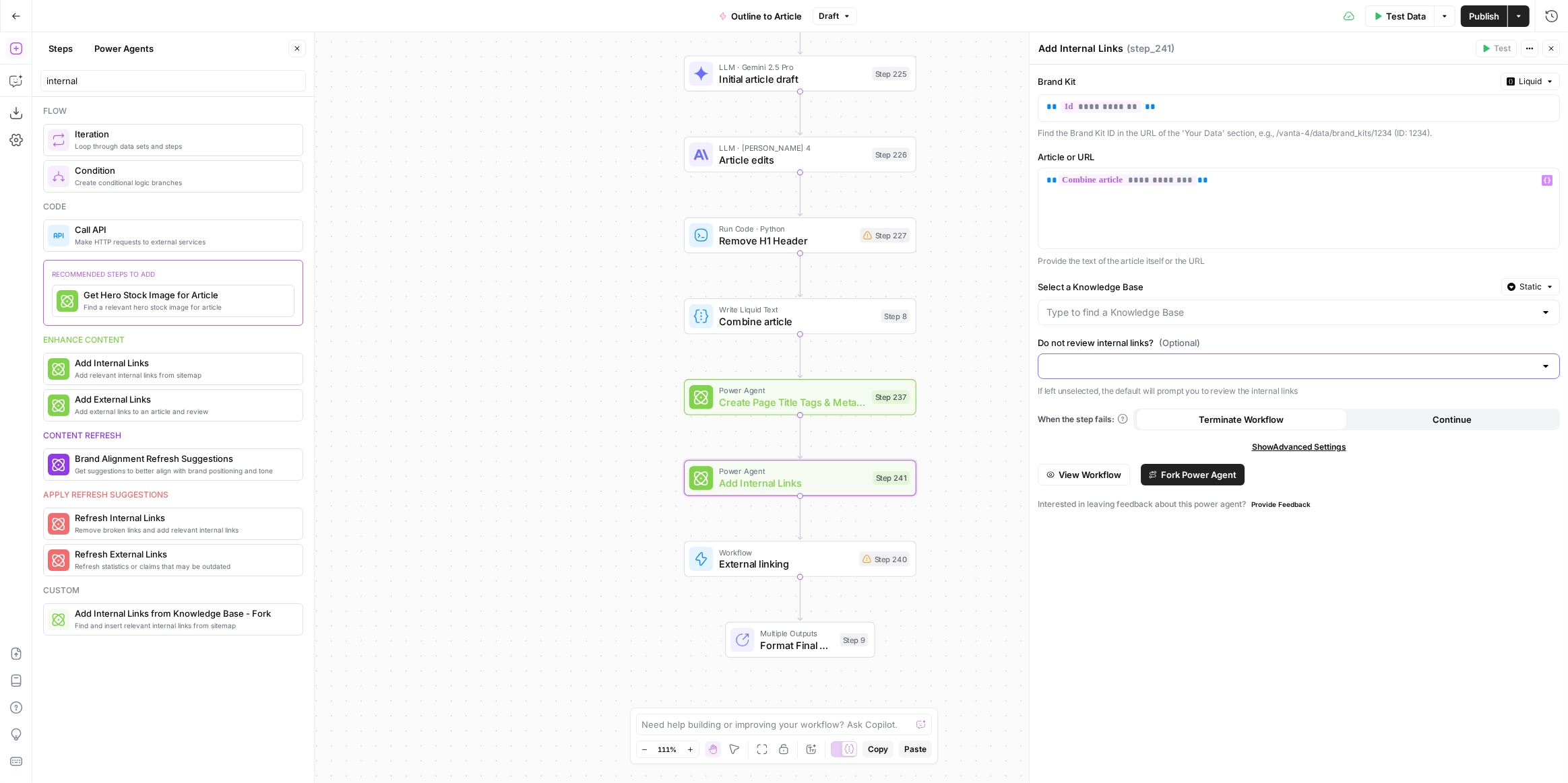
click at [1307, 362] on input "Do not review internal links? (Optional)" at bounding box center [1290, 366] width 488 height 13
click at [1174, 412] on span "Do not review internal links" at bounding box center [1296, 416] width 494 height 13
type input "Do not review internal links"
click at [1184, 308] on input "Select a Knowledge Base" at bounding box center [1290, 312] width 488 height 13
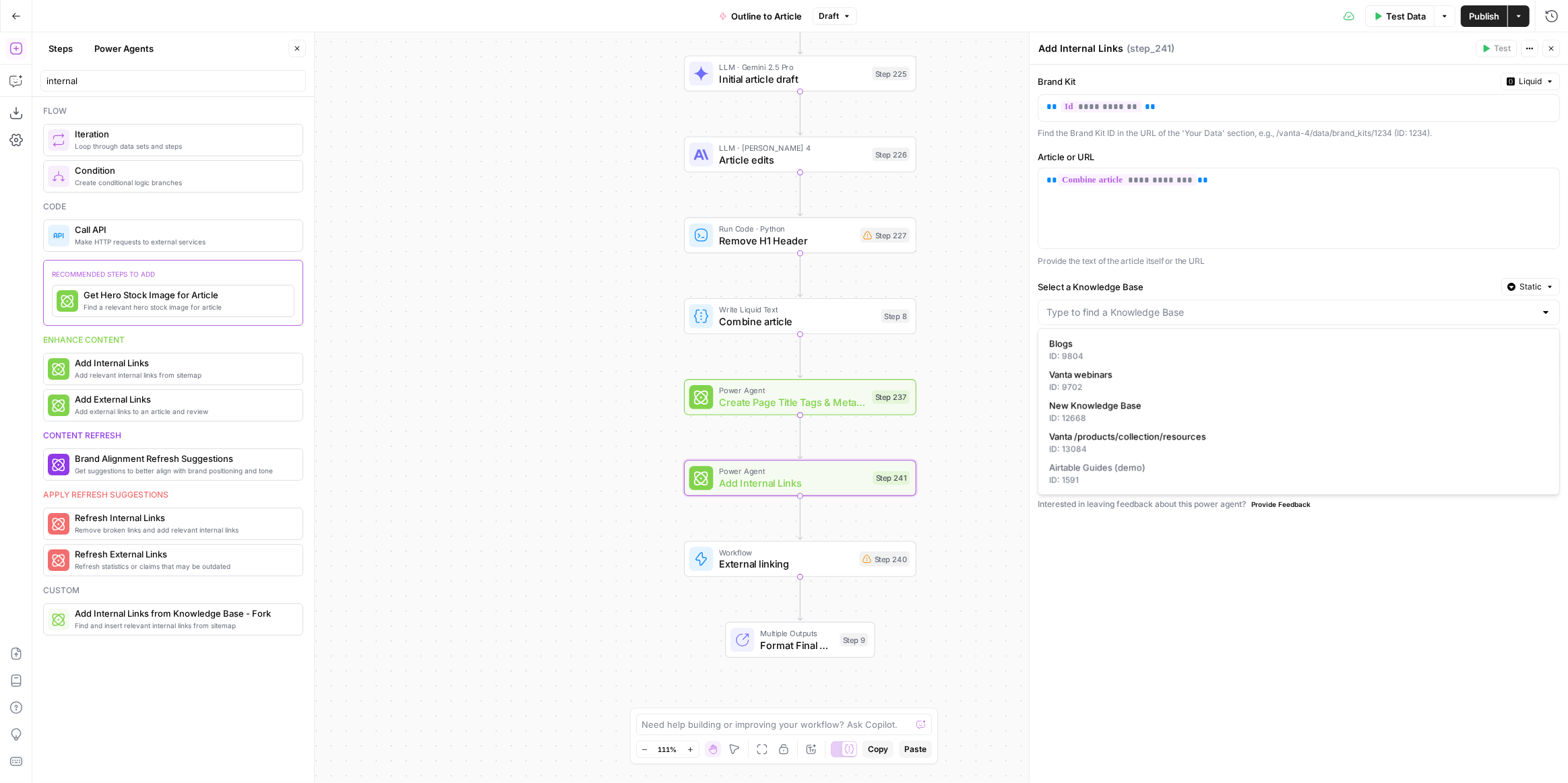
click at [1530, 286] on span "Static" at bounding box center [1530, 286] width 22 height 12
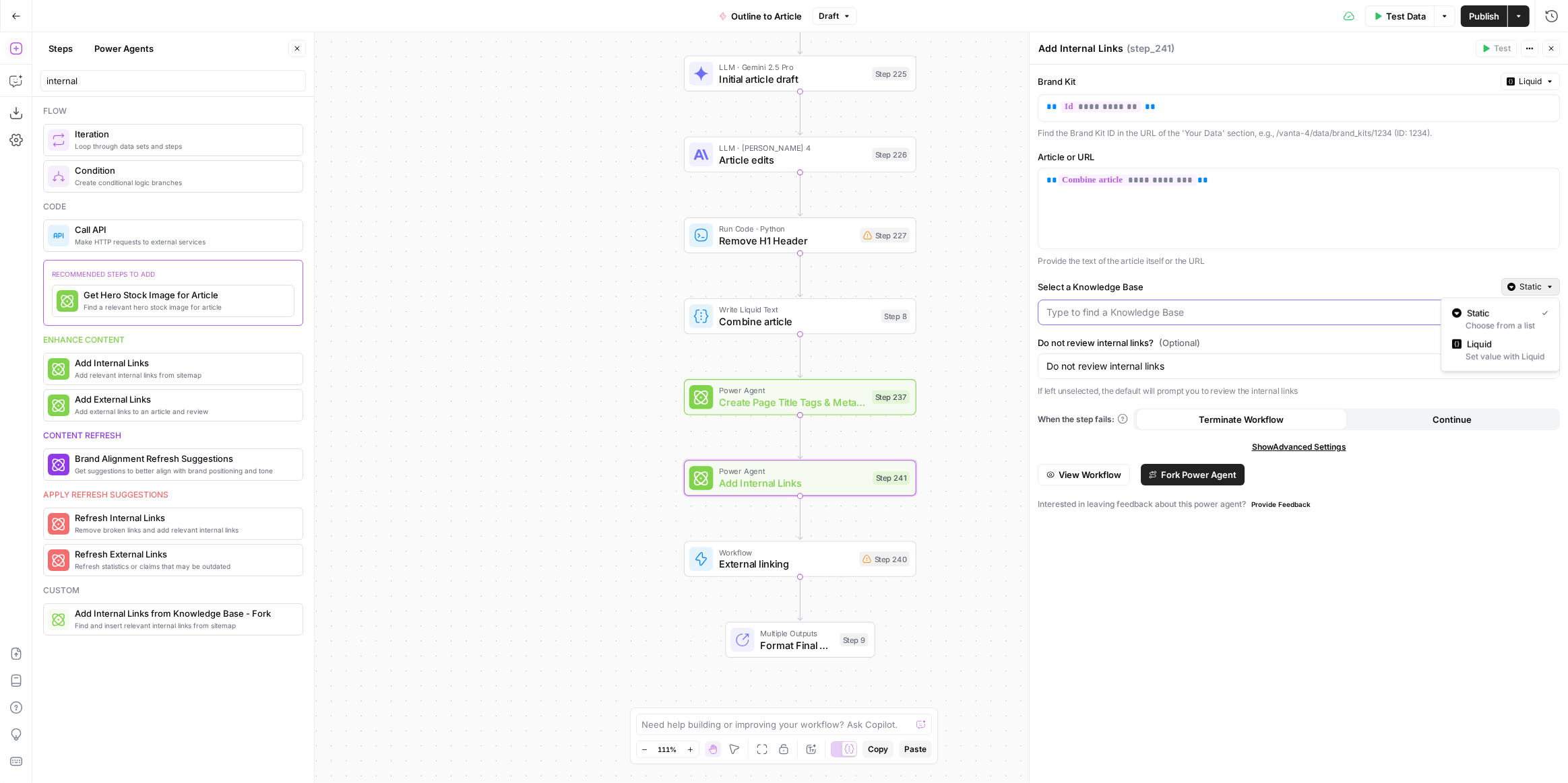
click at [1191, 306] on input "Select a Knowledge Base" at bounding box center [1290, 312] width 488 height 13
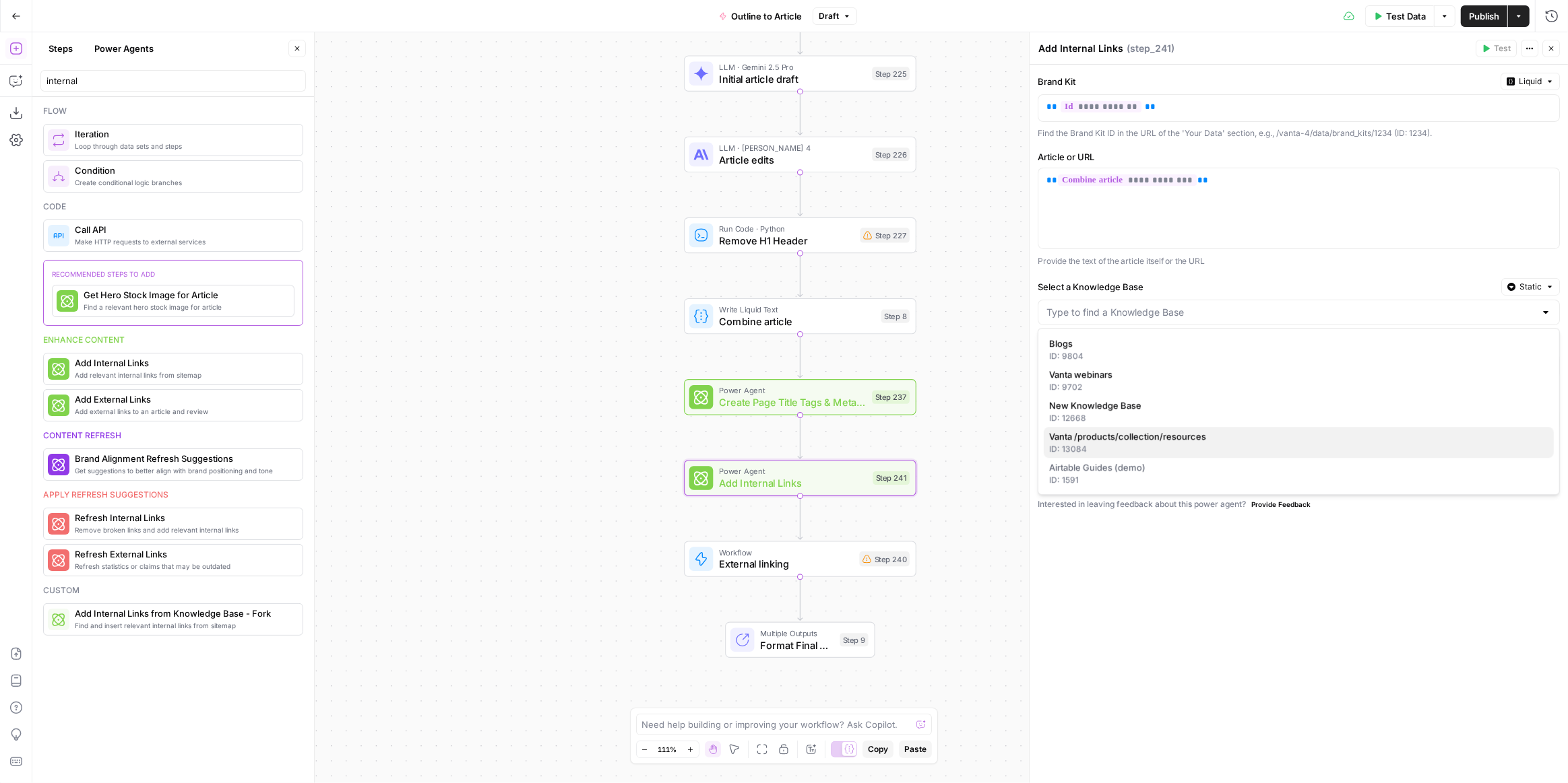
click at [1154, 437] on span "Vanta /products/collection/resources" at bounding box center [1296, 436] width 494 height 13
type input "Vanta /products/collection/resources"
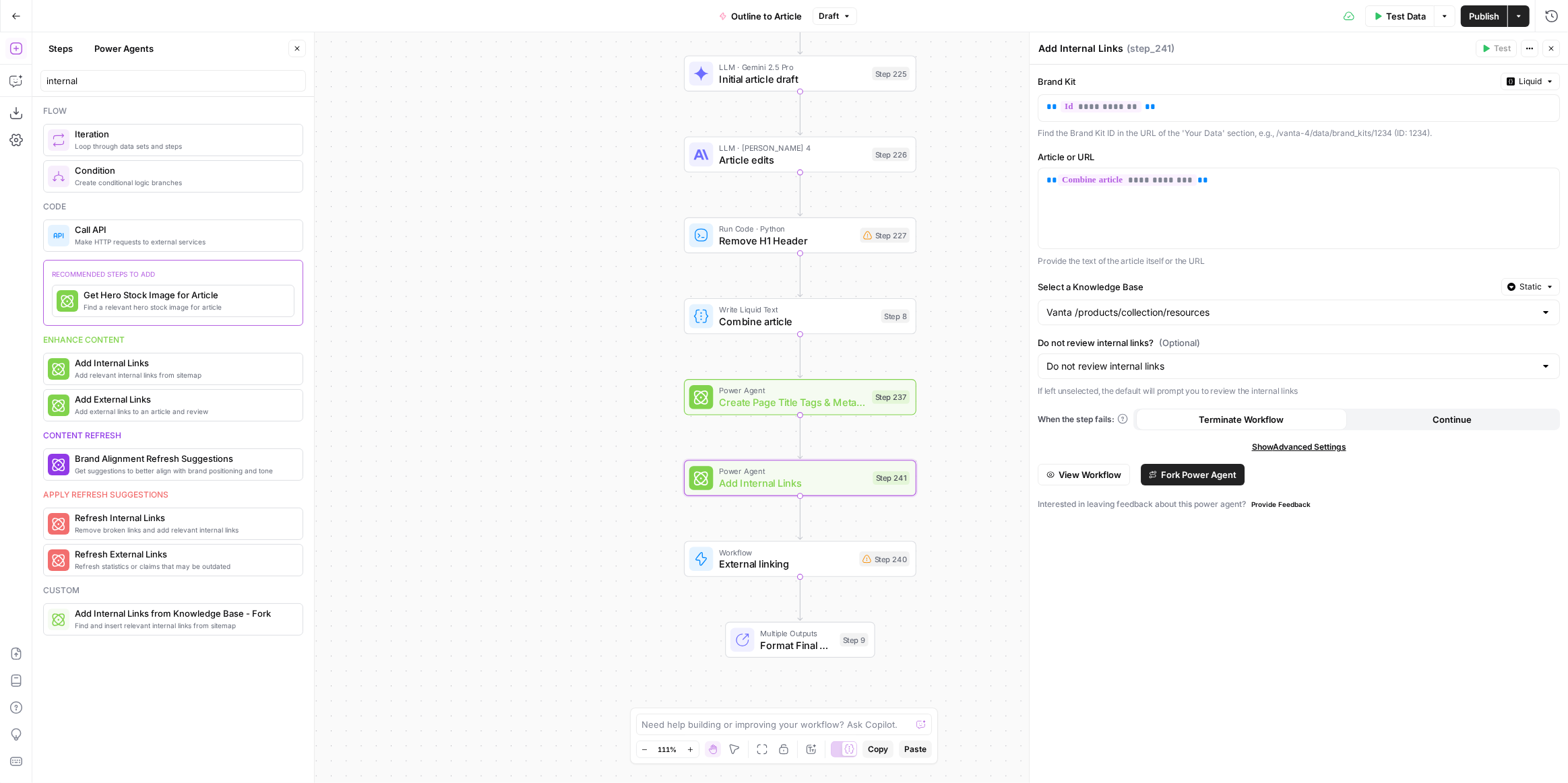
click at [1475, 22] on span "Publish" at bounding box center [1483, 16] width 31 height 13
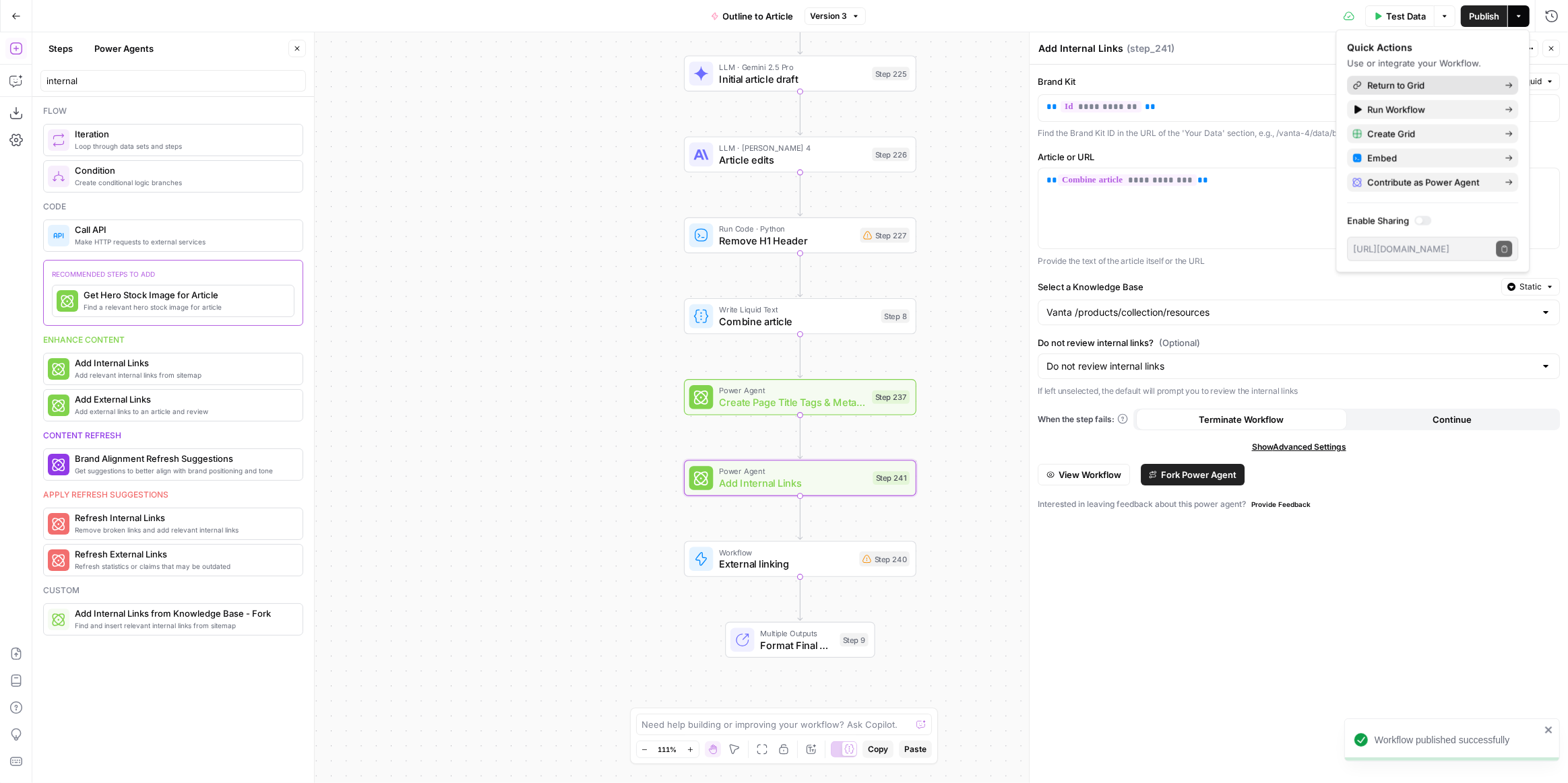
click at [1426, 78] on link "Return to Grid" at bounding box center [1432, 86] width 171 height 19
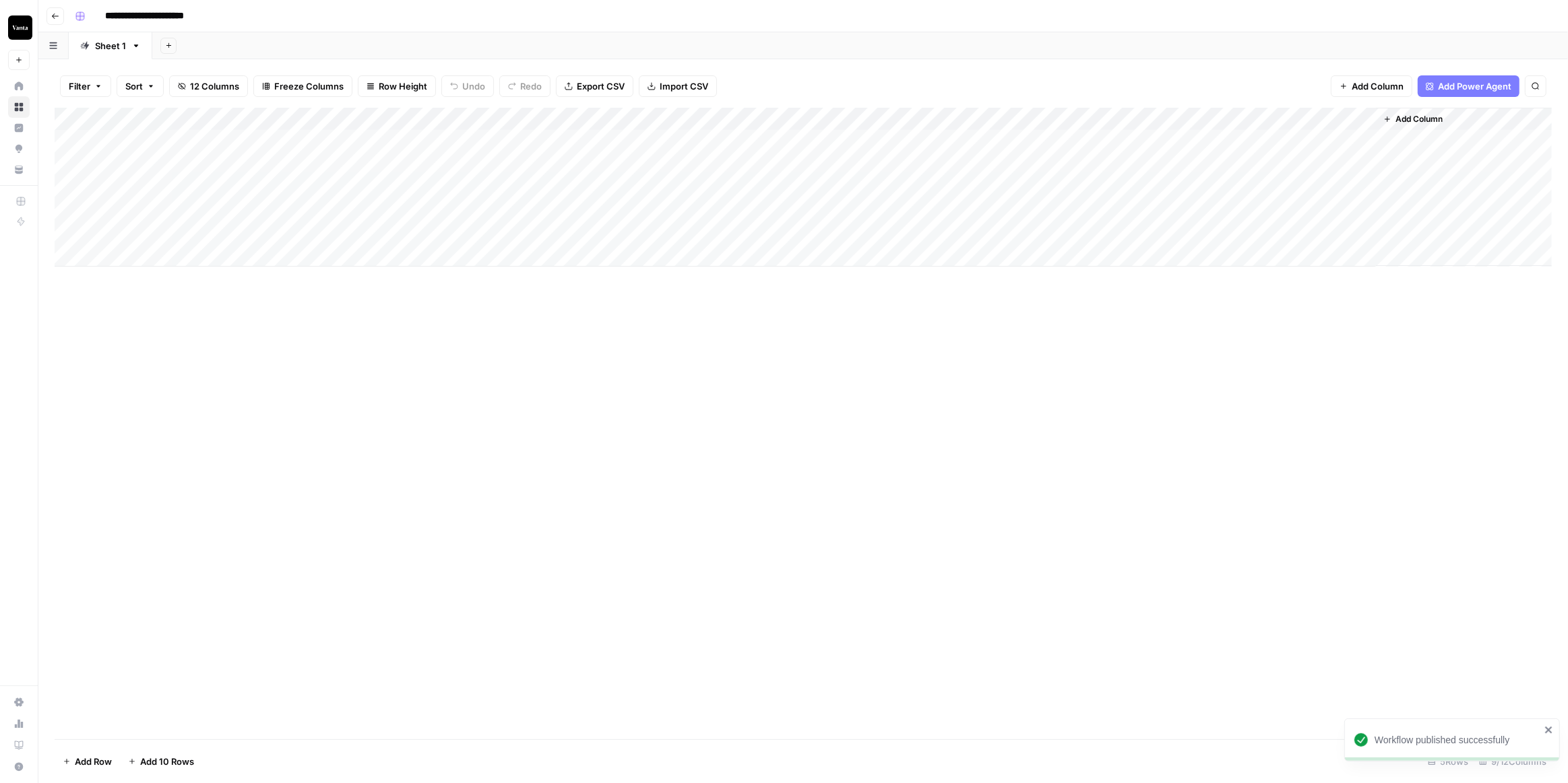
click at [1308, 117] on div "Add Column" at bounding box center [804, 187] width 1497 height 159
click at [1319, 252] on span "Edit Workflow" at bounding box center [1326, 251] width 118 height 13
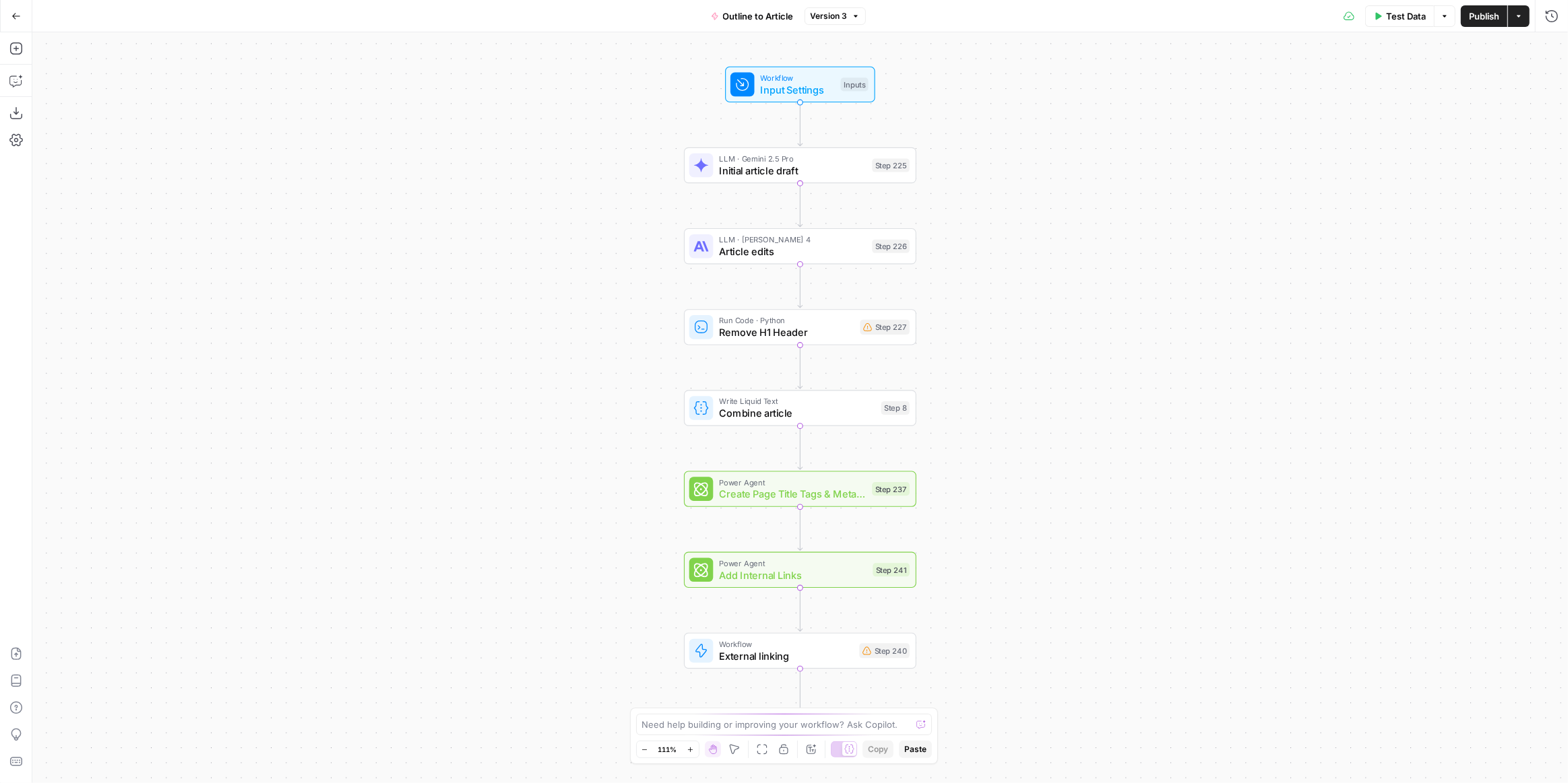
click at [826, 645] on span "Workflow" at bounding box center [786, 644] width 134 height 12
click at [1326, 102] on input "Select Workflow" at bounding box center [1290, 103] width 488 height 13
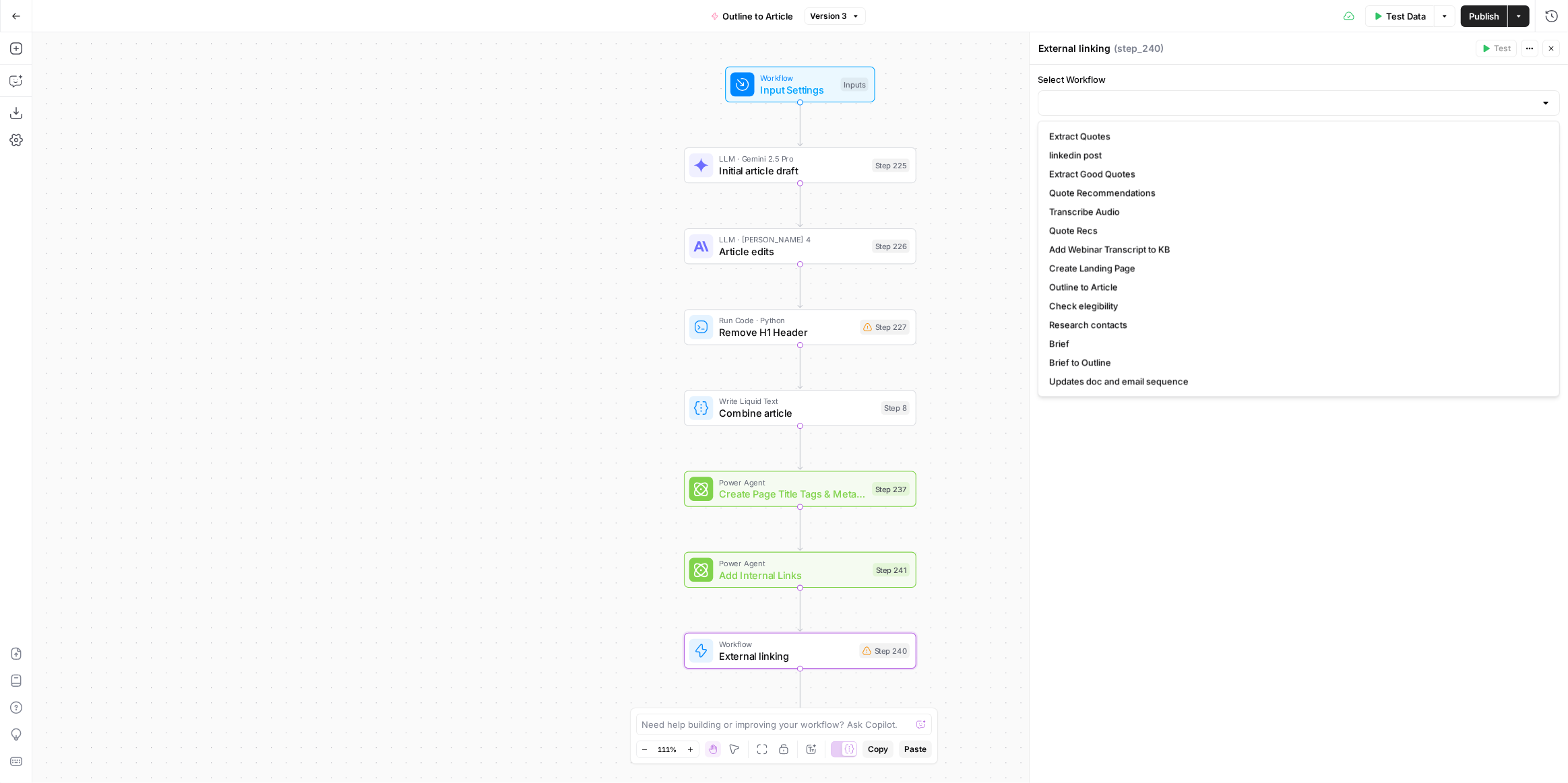
click at [1183, 516] on div "Select Workflow Select Version Default When the step fails: Terminate Workflow …" at bounding box center [1299, 424] width 538 height 719
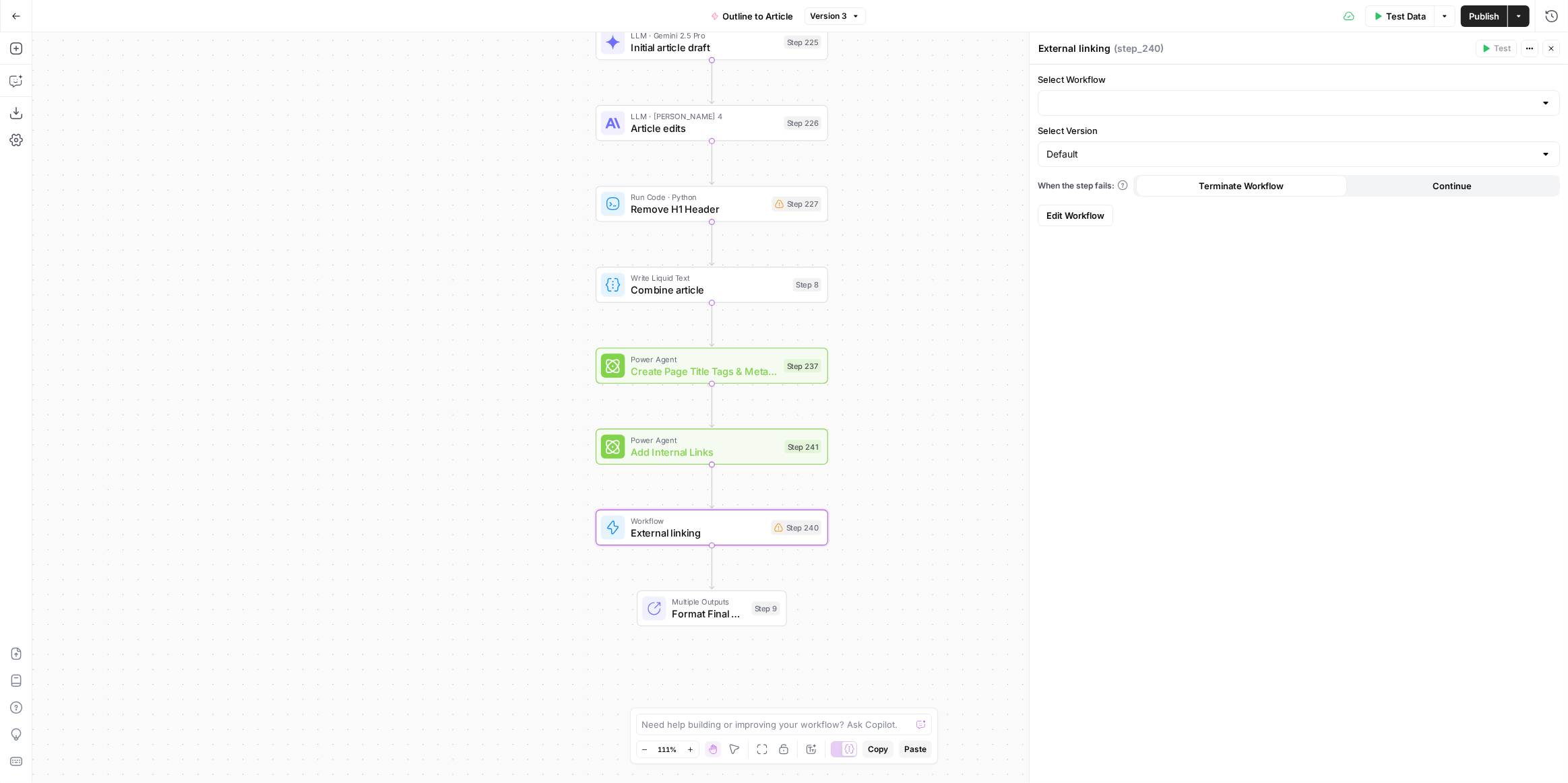
drag, startPoint x: 975, startPoint y: 501, endPoint x: 898, endPoint y: 388, distance: 136.7
click at [898, 388] on div "Workflow Input Settings Inputs LLM · Gemini 2.5 Pro Initial article draft Step …" at bounding box center [800, 407] width 1535 height 751
click at [20, 48] on icon "button" at bounding box center [16, 48] width 13 height 13
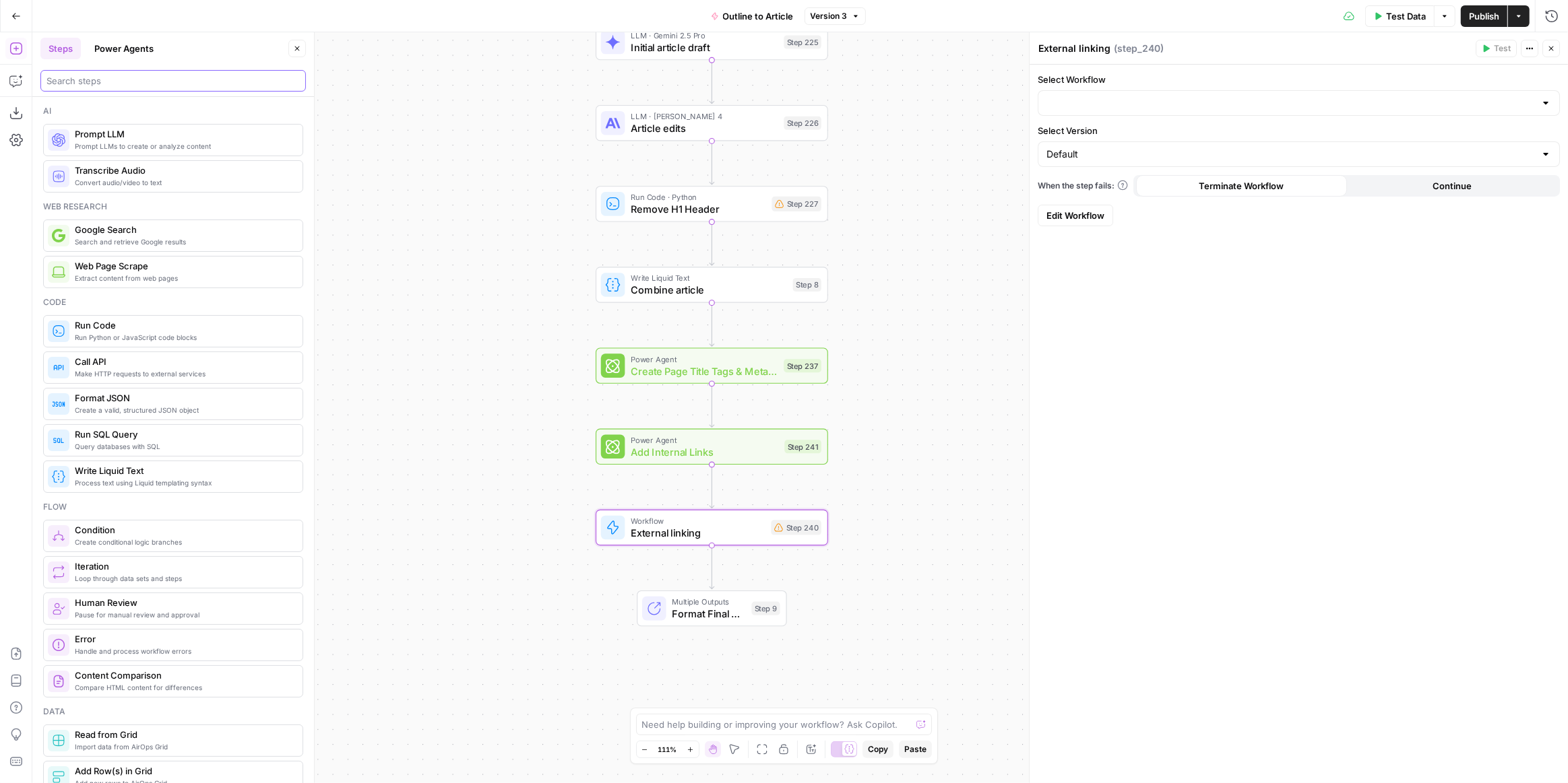
click at [207, 78] on input "search" at bounding box center [173, 80] width 253 height 13
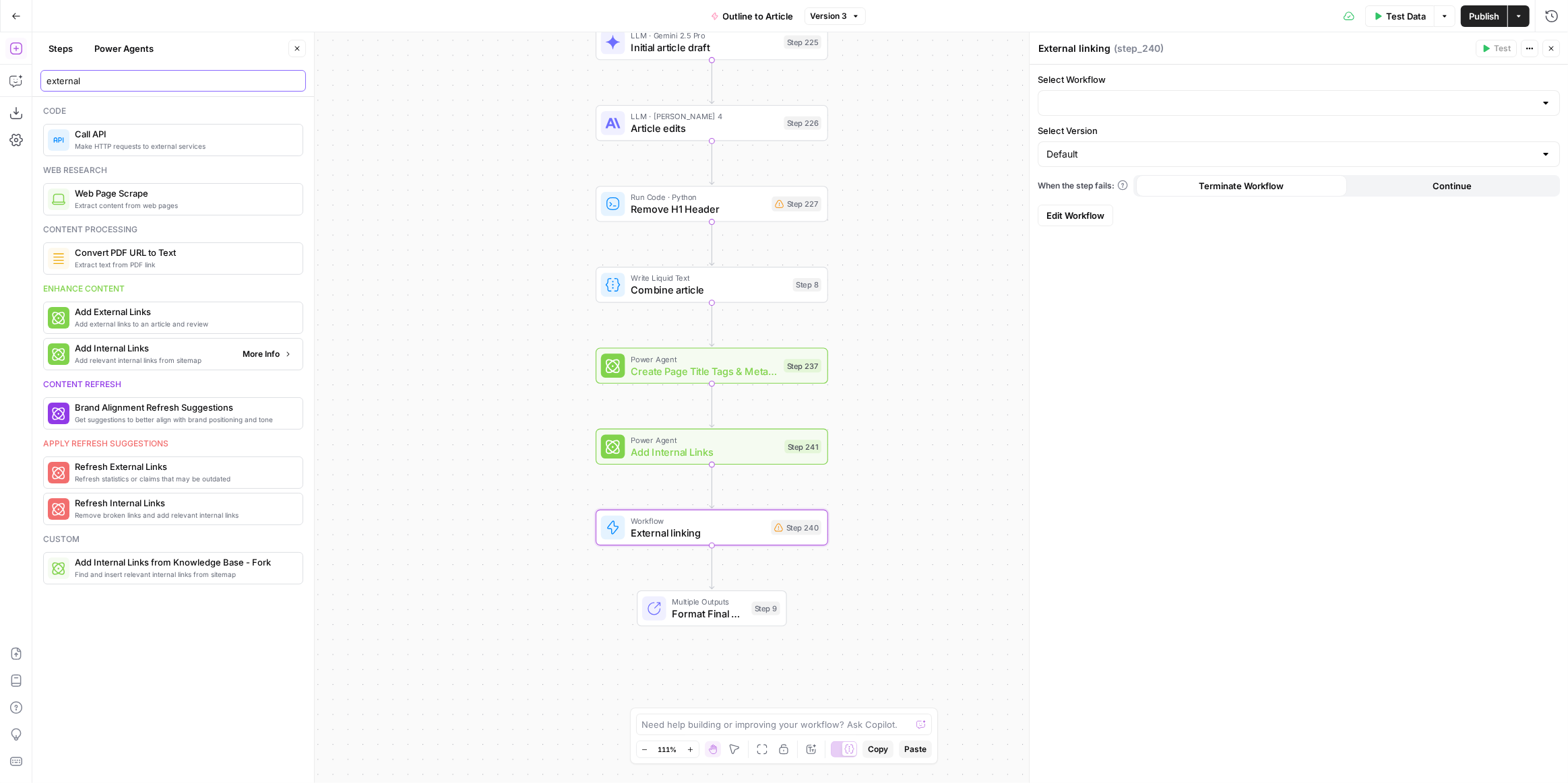
type input "external"
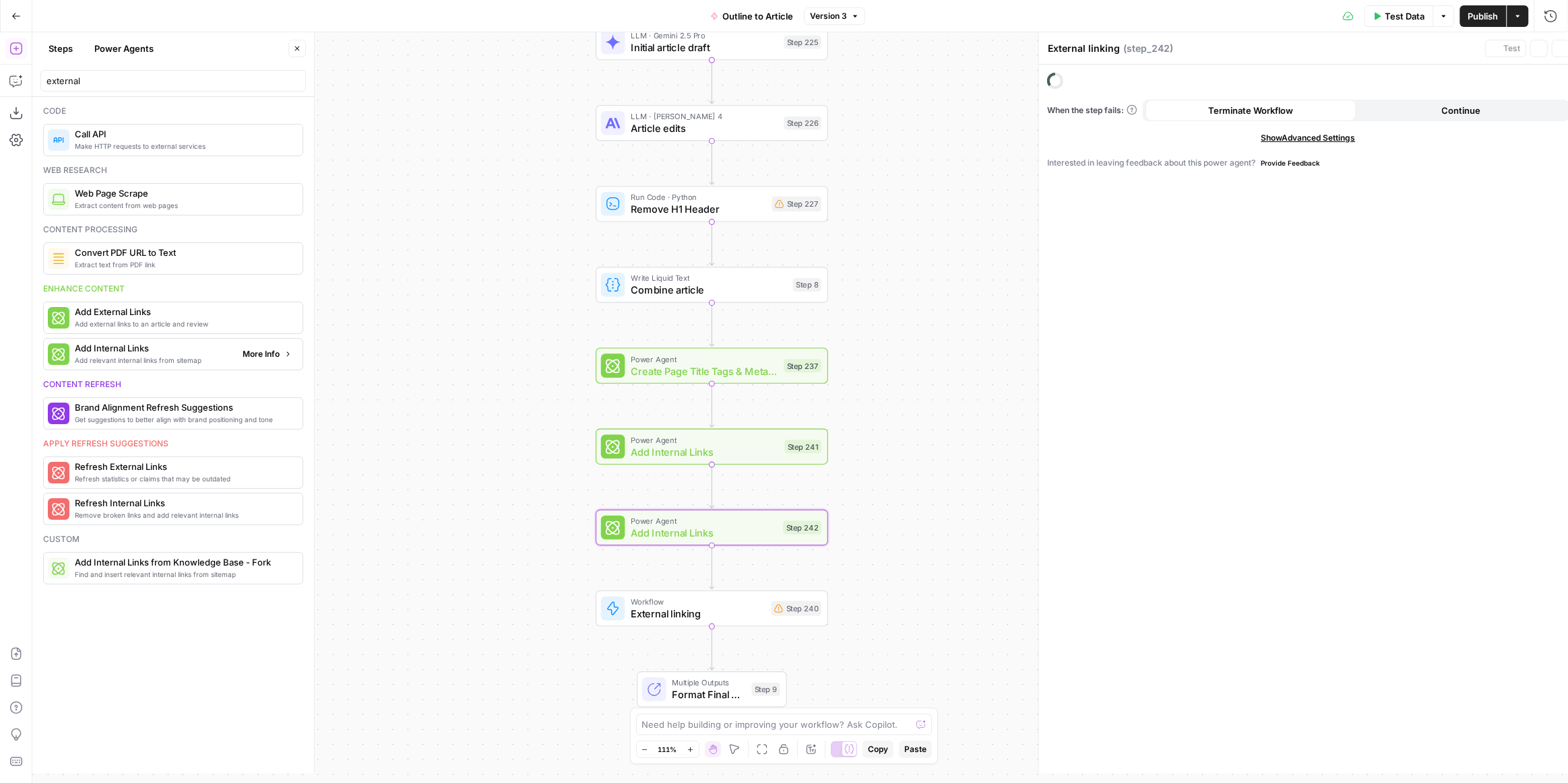
type textarea "Add Internal Links"
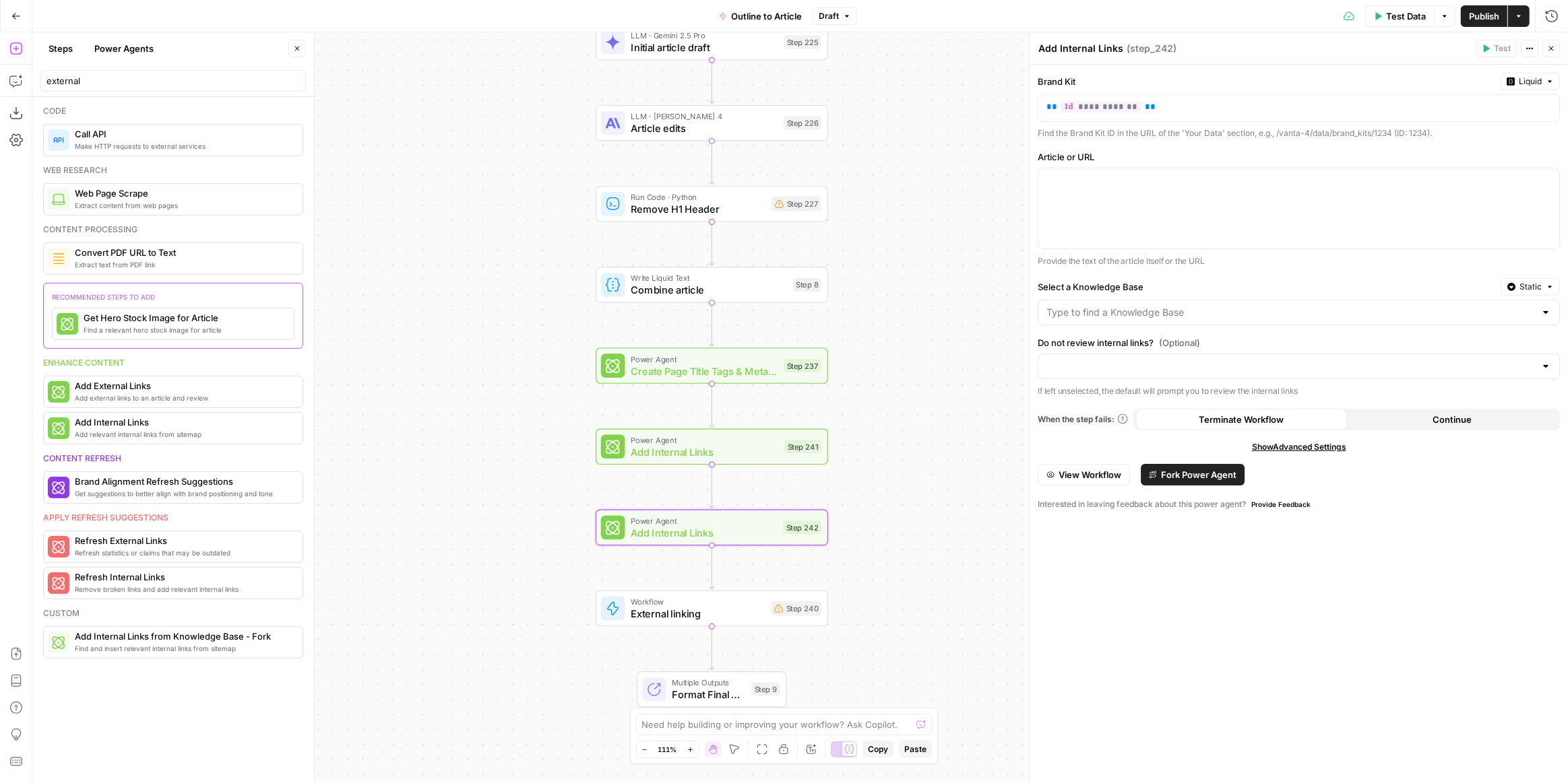
click at [1204, 475] on span "Fork Power Agent" at bounding box center [1198, 475] width 75 height 13
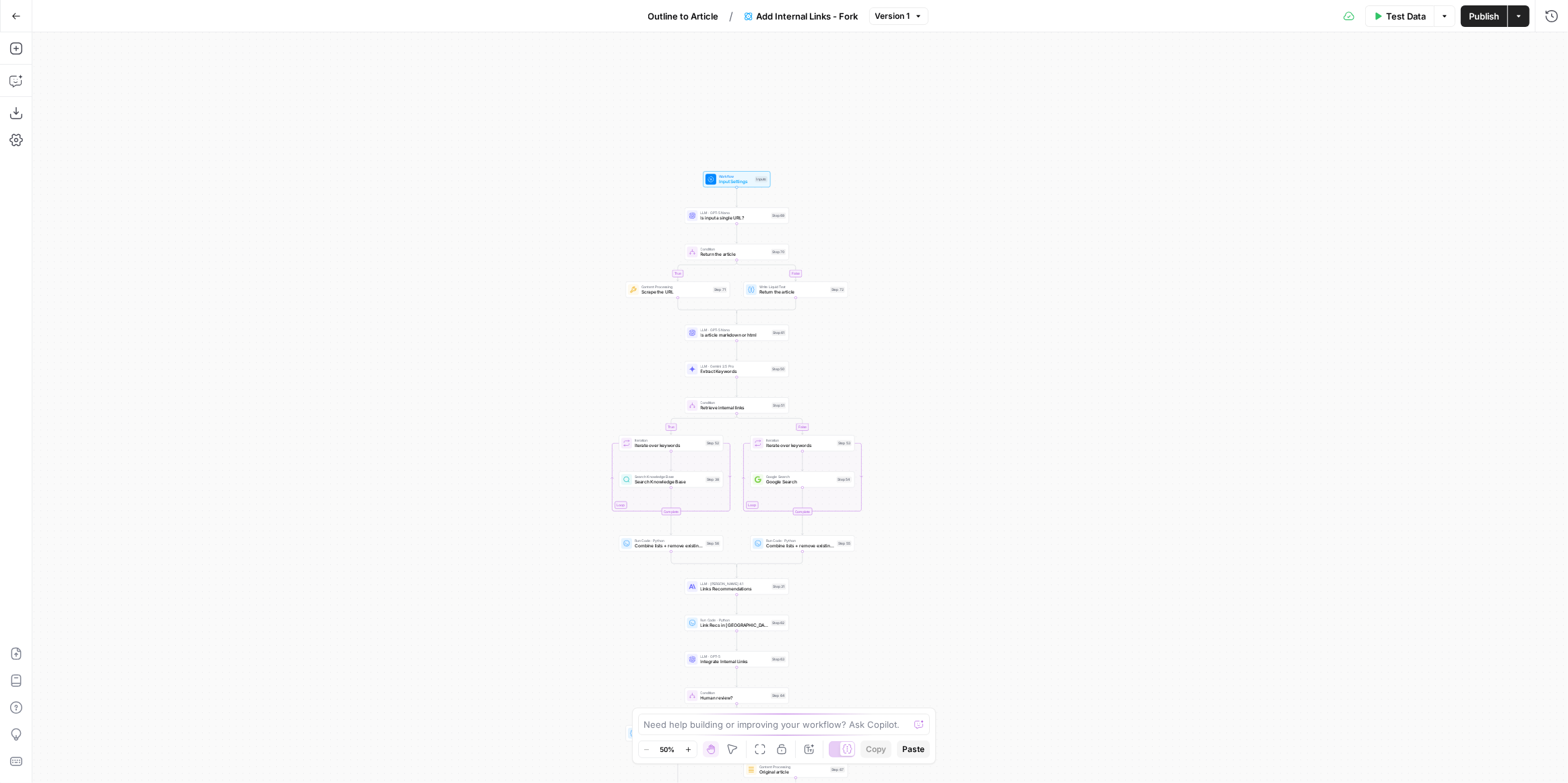
drag, startPoint x: 1000, startPoint y: 321, endPoint x: 940, endPoint y: 420, distance: 115.8
click at [940, 420] on div "true false true false true false Workflow Input Settings Inputs LLM · GPT-5 Nan…" at bounding box center [800, 407] width 1535 height 751
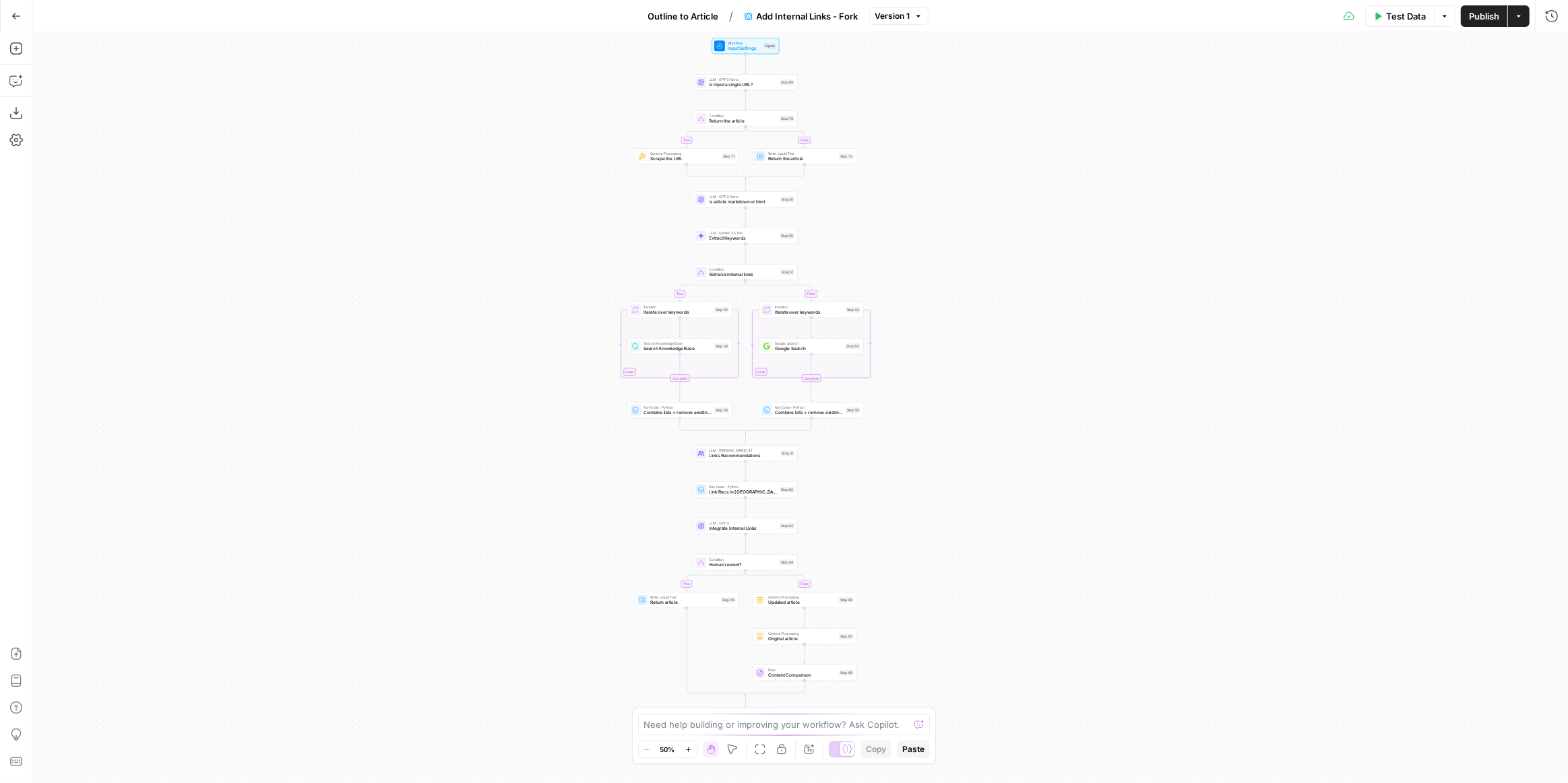
drag, startPoint x: 932, startPoint y: 429, endPoint x: 942, endPoint y: 300, distance: 129.4
click at [942, 300] on div "true false true false true false Workflow Input Settings Inputs LLM · GPT-5 Nan…" at bounding box center [800, 407] width 1535 height 751
click at [20, 13] on icon "button" at bounding box center [16, 16] width 9 height 9
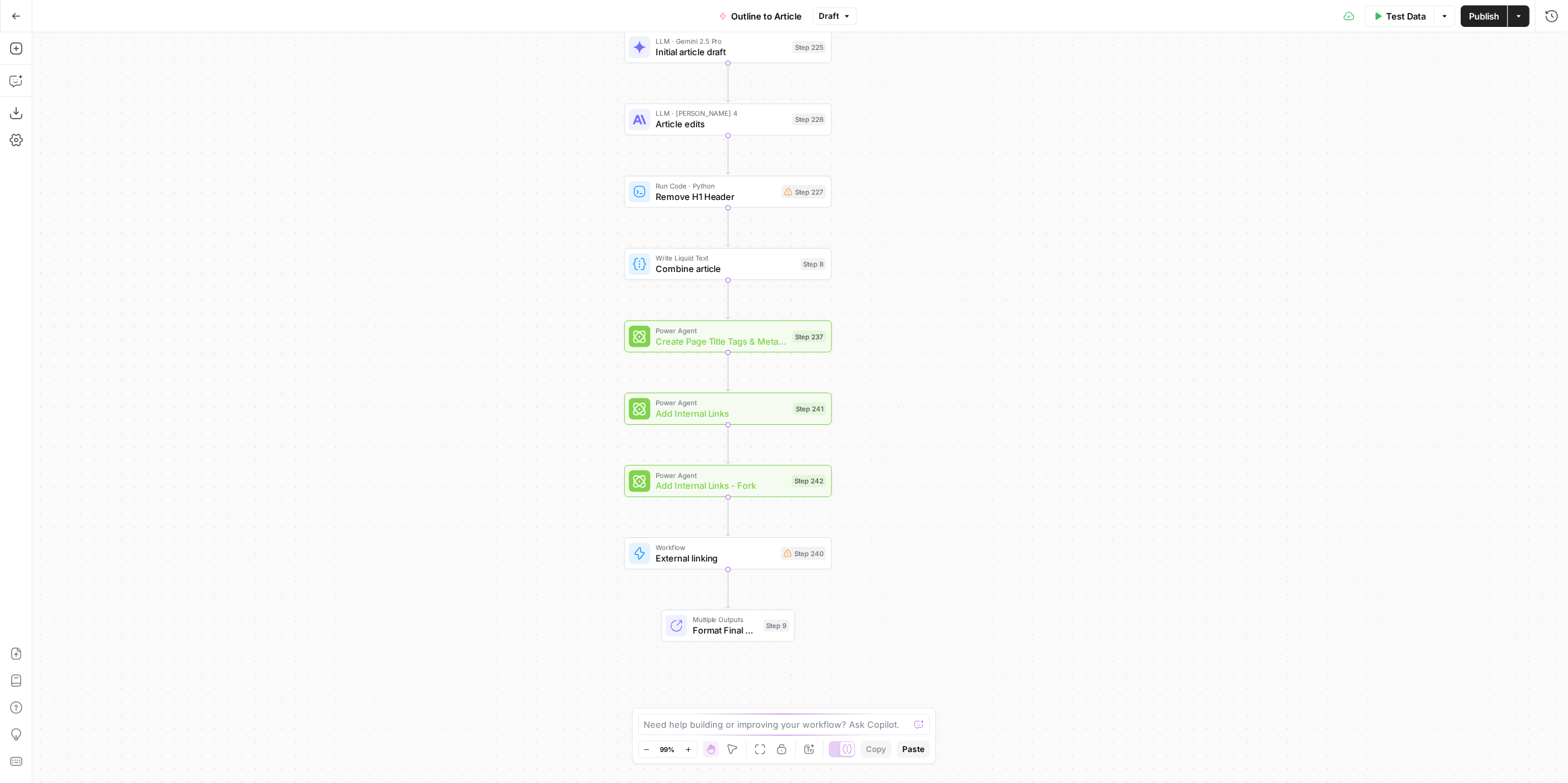
drag, startPoint x: 952, startPoint y: 626, endPoint x: 877, endPoint y: 519, distance: 130.7
click at [878, 521] on div "Workflow Input Settings Inputs LLM · Gemini 2.5 Pro Initial article draft Step …" at bounding box center [800, 407] width 1535 height 751
click at [721, 460] on icon "button" at bounding box center [723, 456] width 9 height 9
click at [747, 180] on button "Delete Step" at bounding box center [748, 171] width 69 height 24
click at [12, 48] on icon "button" at bounding box center [16, 48] width 13 height 13
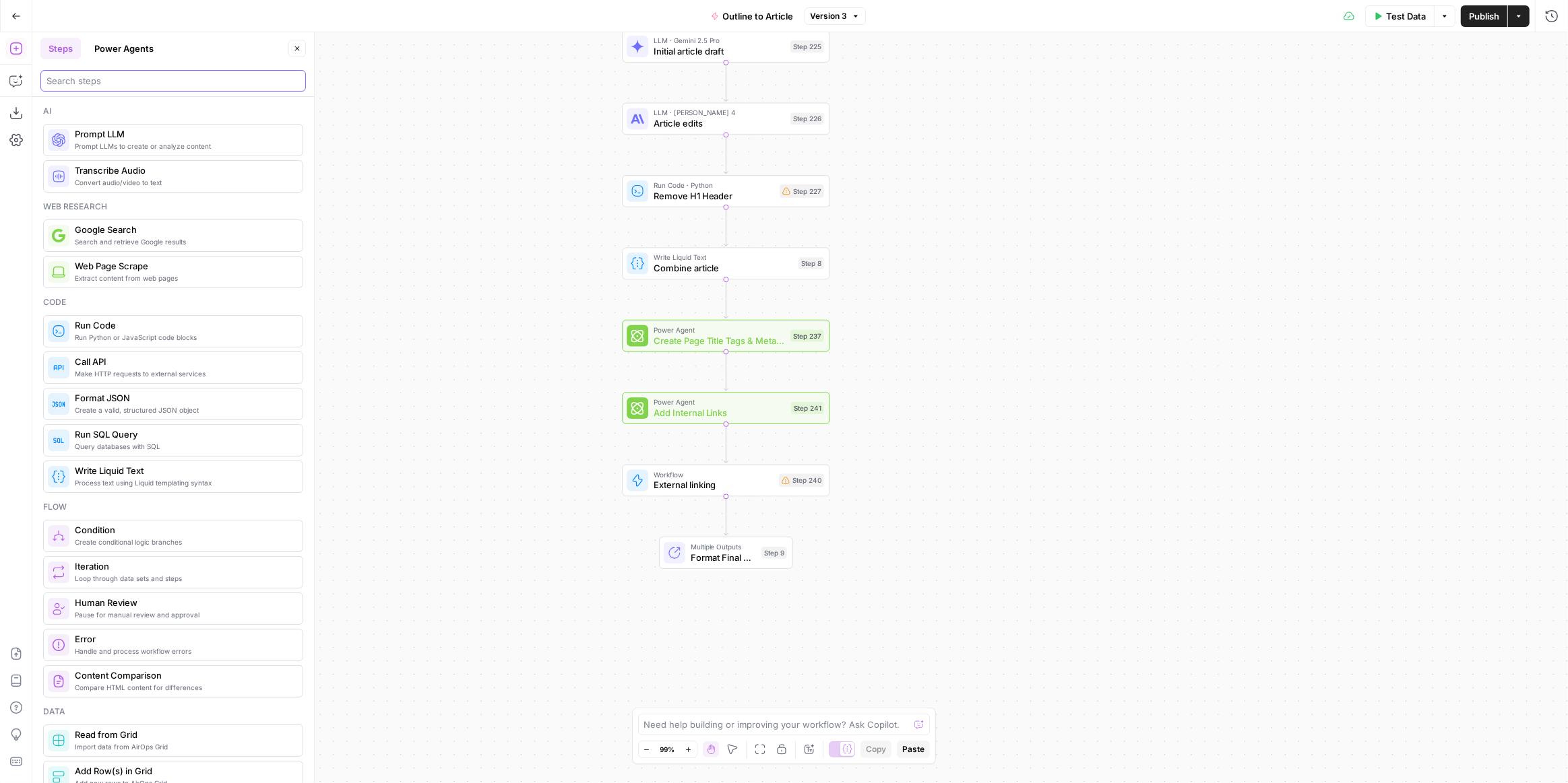
click at [108, 78] on input "search" at bounding box center [173, 80] width 253 height 13
type input "e"
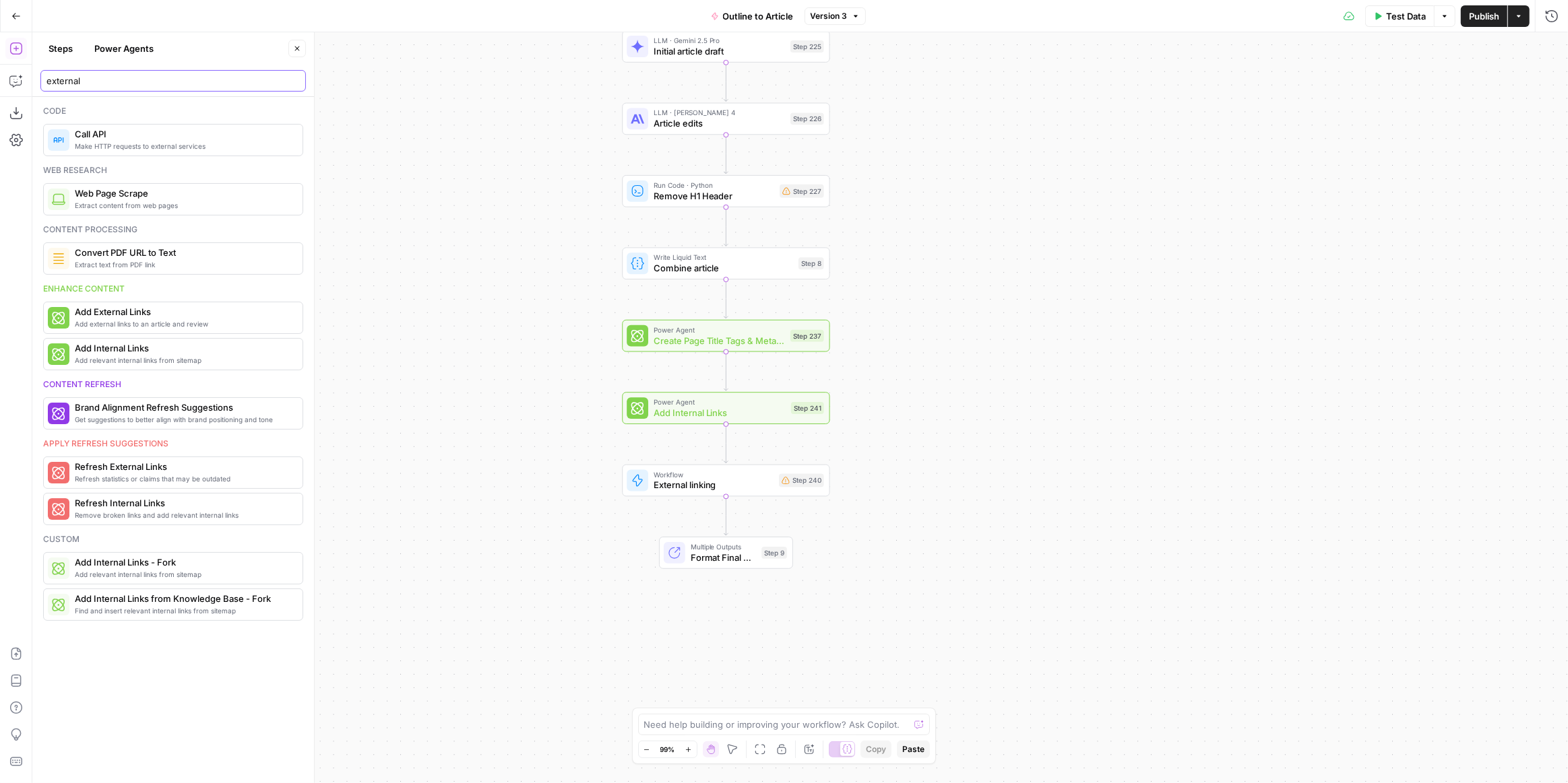
type input "external"
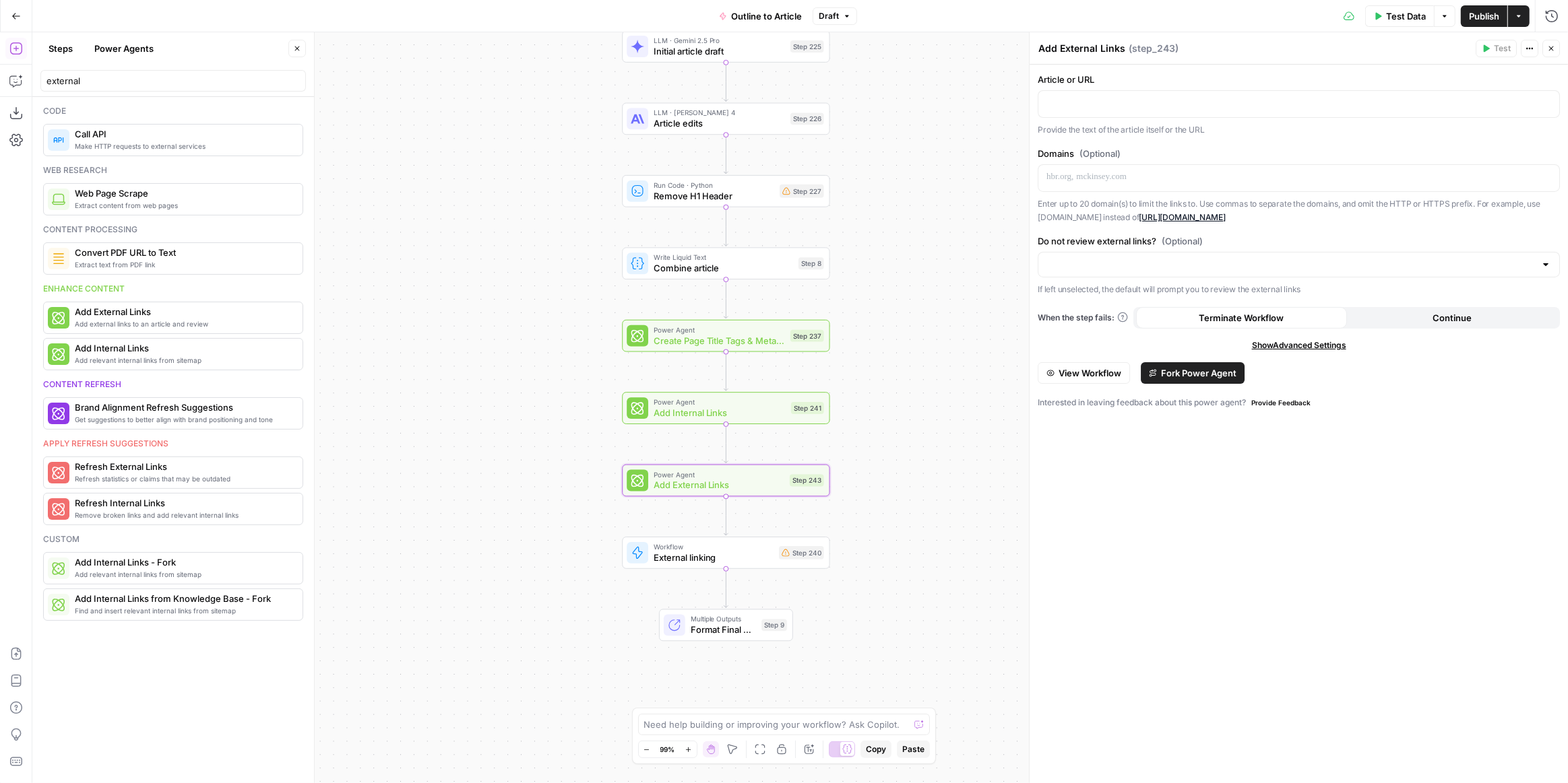
click at [1194, 377] on span "Fork Power Agent" at bounding box center [1198, 373] width 75 height 13
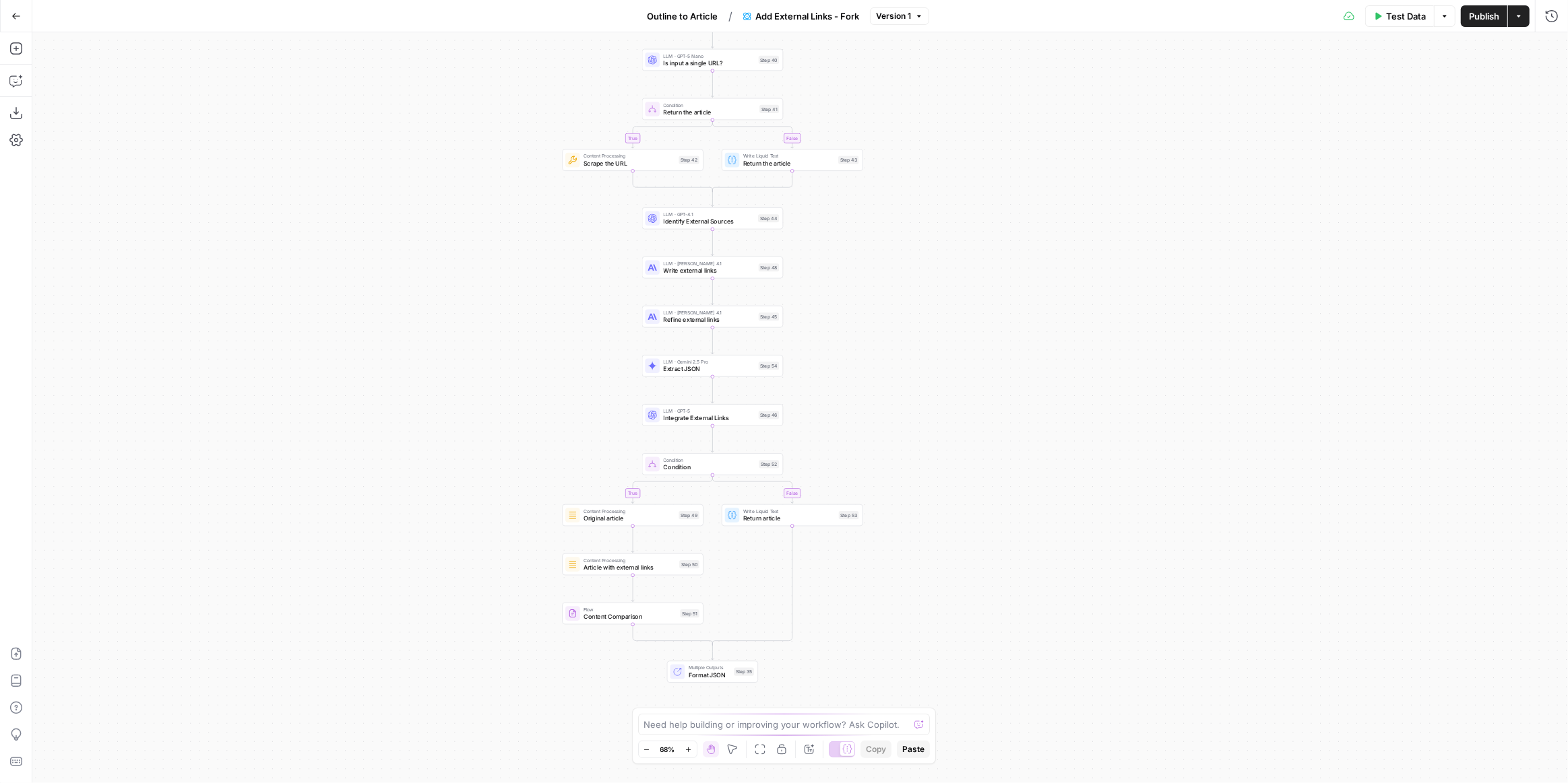
drag, startPoint x: 1013, startPoint y: 372, endPoint x: 925, endPoint y: 305, distance: 110.6
click at [925, 305] on div "true false true false Workflow Input Settings Inputs LLM · GPT-5 Nano Is input …" at bounding box center [800, 407] width 1535 height 751
click at [16, 20] on icon "button" at bounding box center [16, 16] width 9 height 9
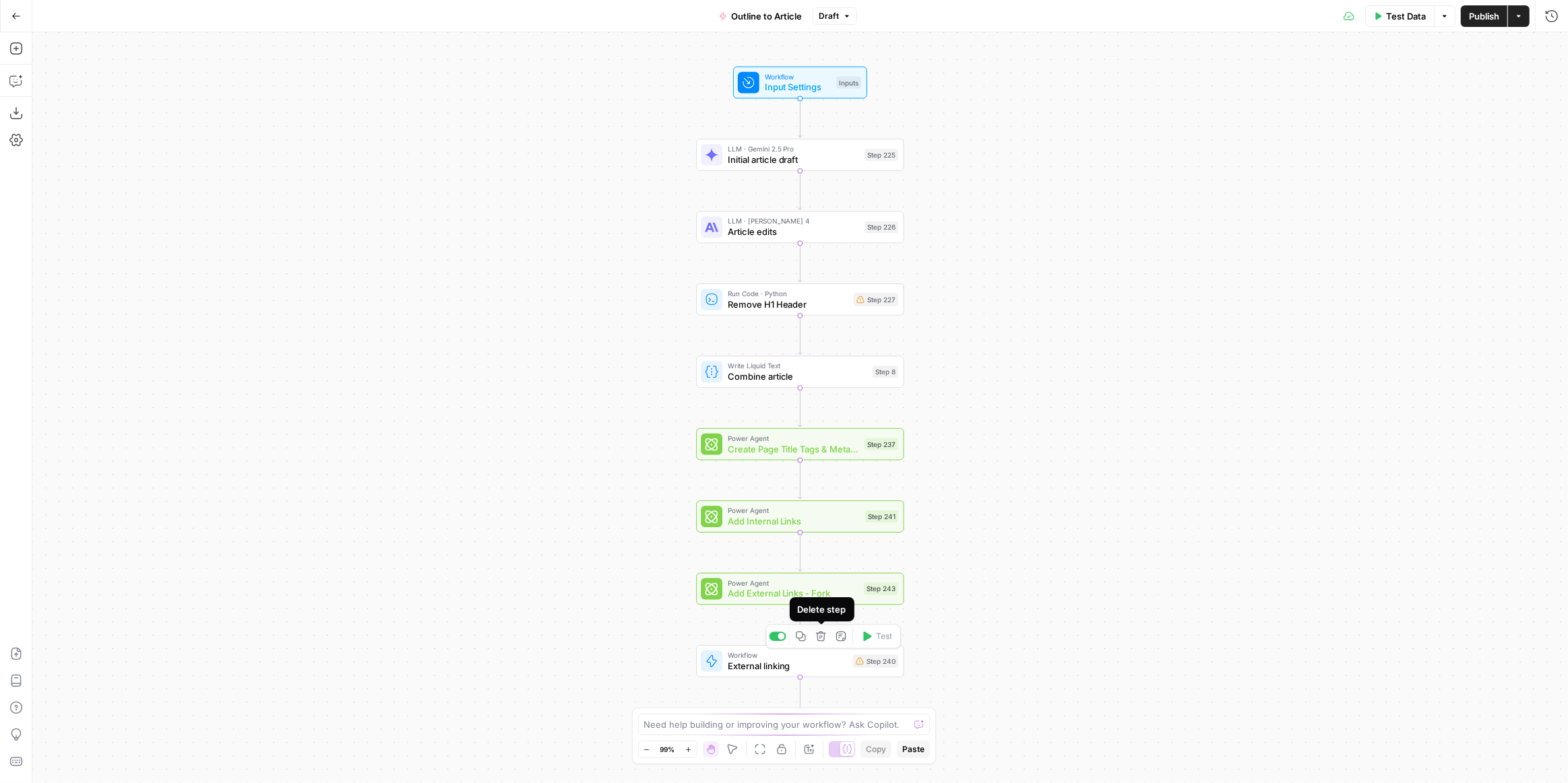
click at [822, 638] on icon "button" at bounding box center [821, 636] width 11 height 11
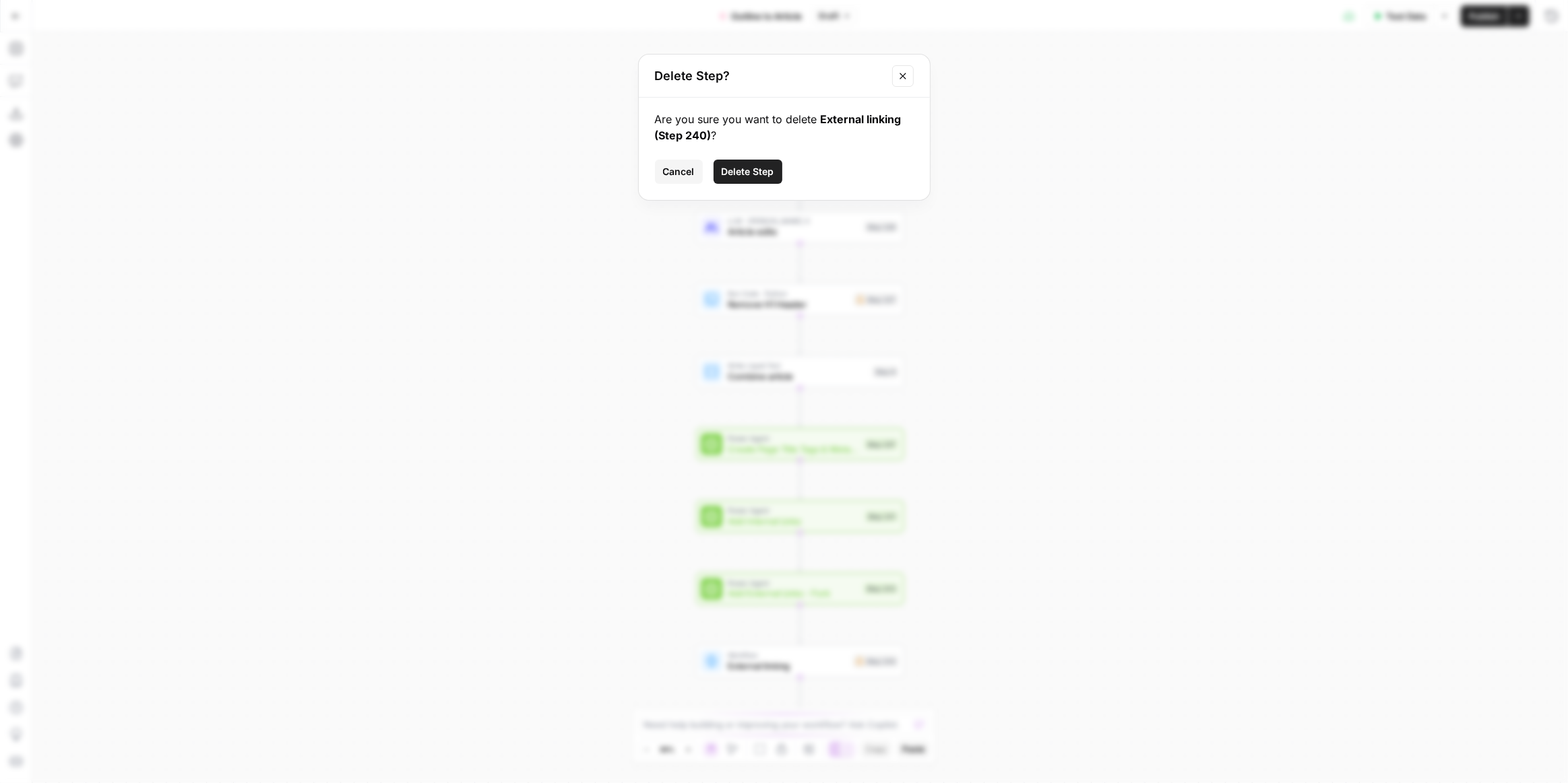
click at [726, 166] on span "Delete Step" at bounding box center [747, 171] width 53 height 13
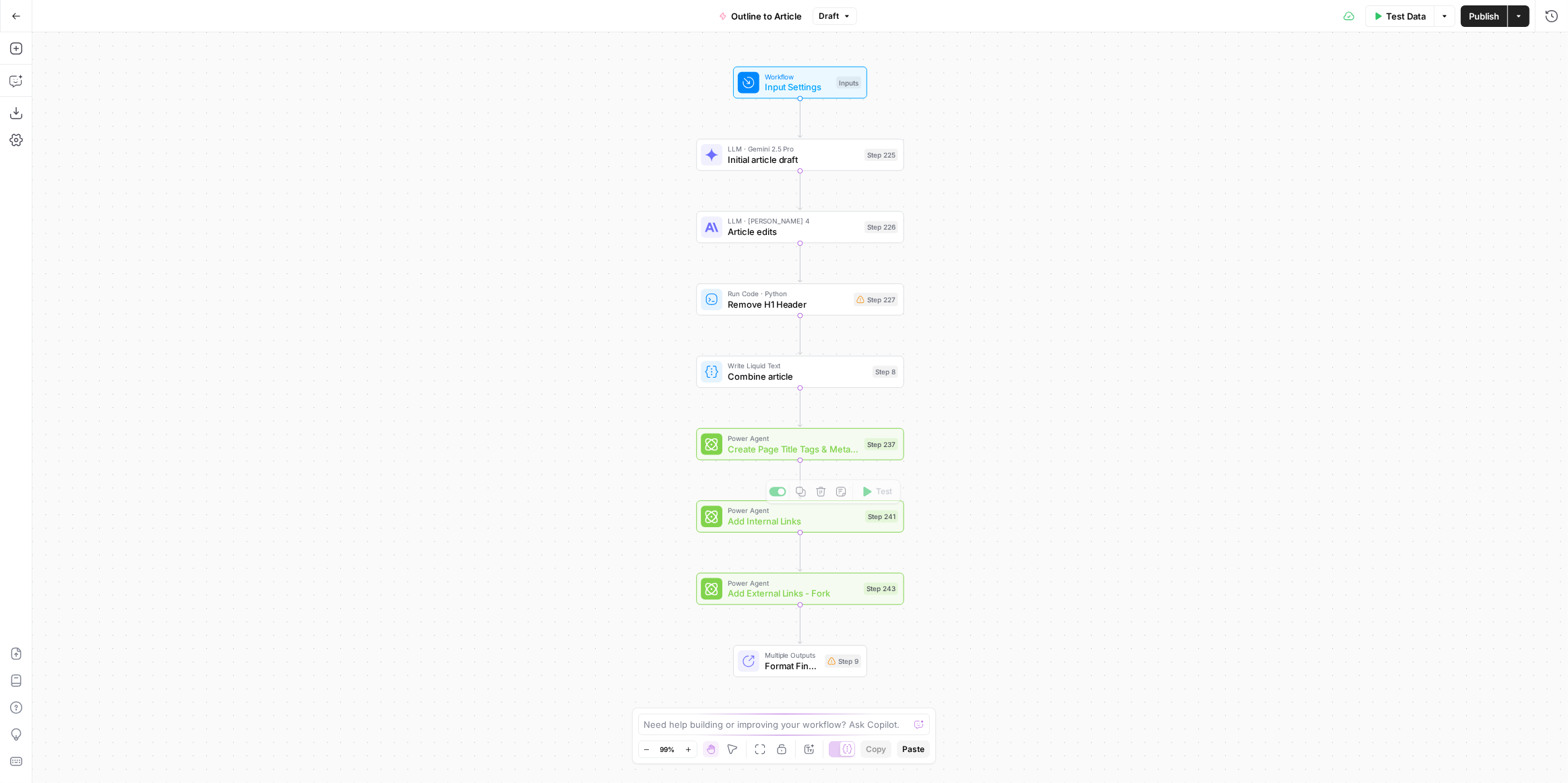
click at [833, 599] on span "Add External Links - Fork" at bounding box center [793, 594] width 131 height 13
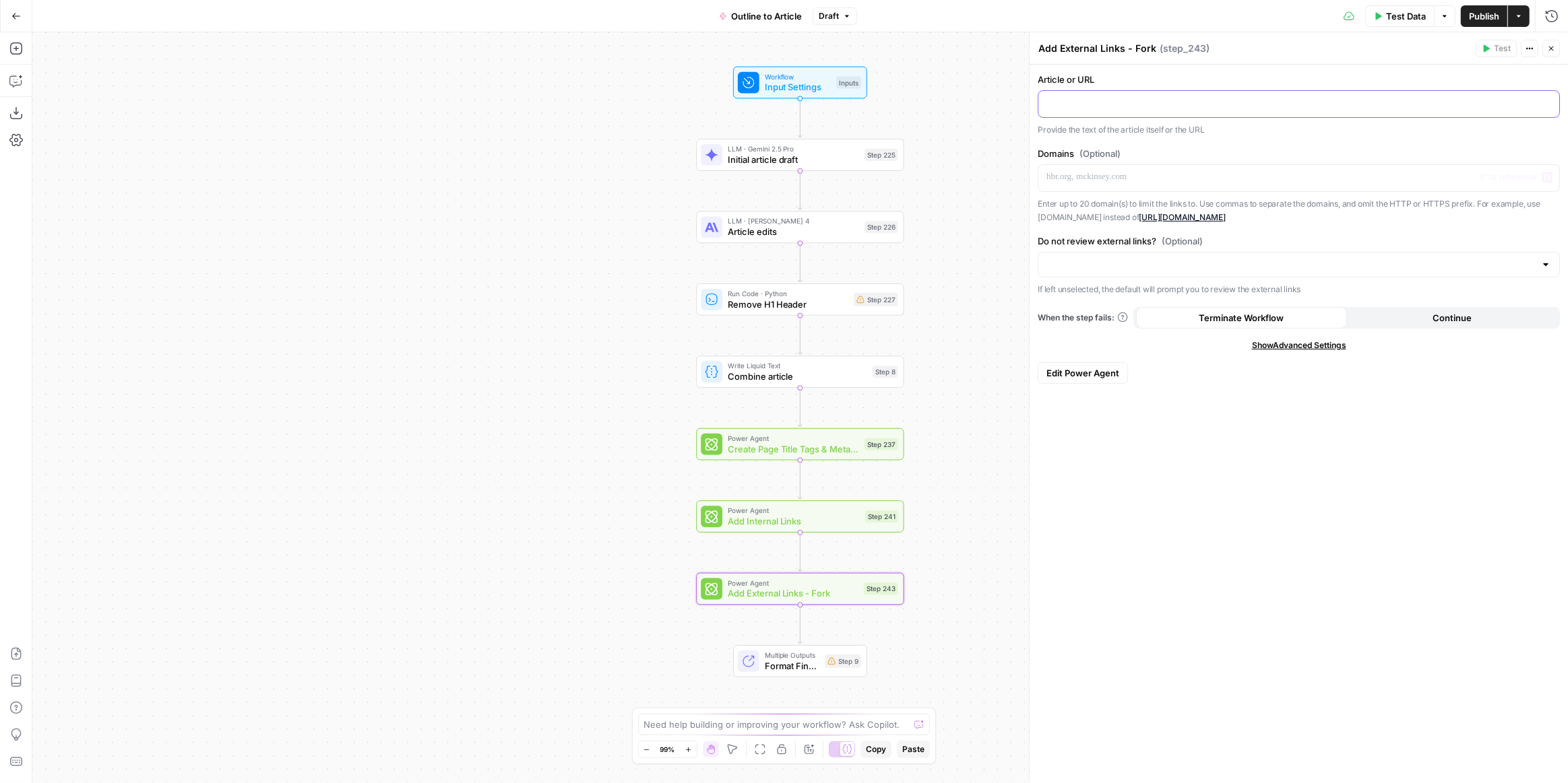
click at [1132, 97] on p at bounding box center [1298, 103] width 505 height 13
click at [1554, 100] on div at bounding box center [1299, 104] width 521 height 26
click at [1548, 100] on icon "button" at bounding box center [1547, 104] width 7 height 6
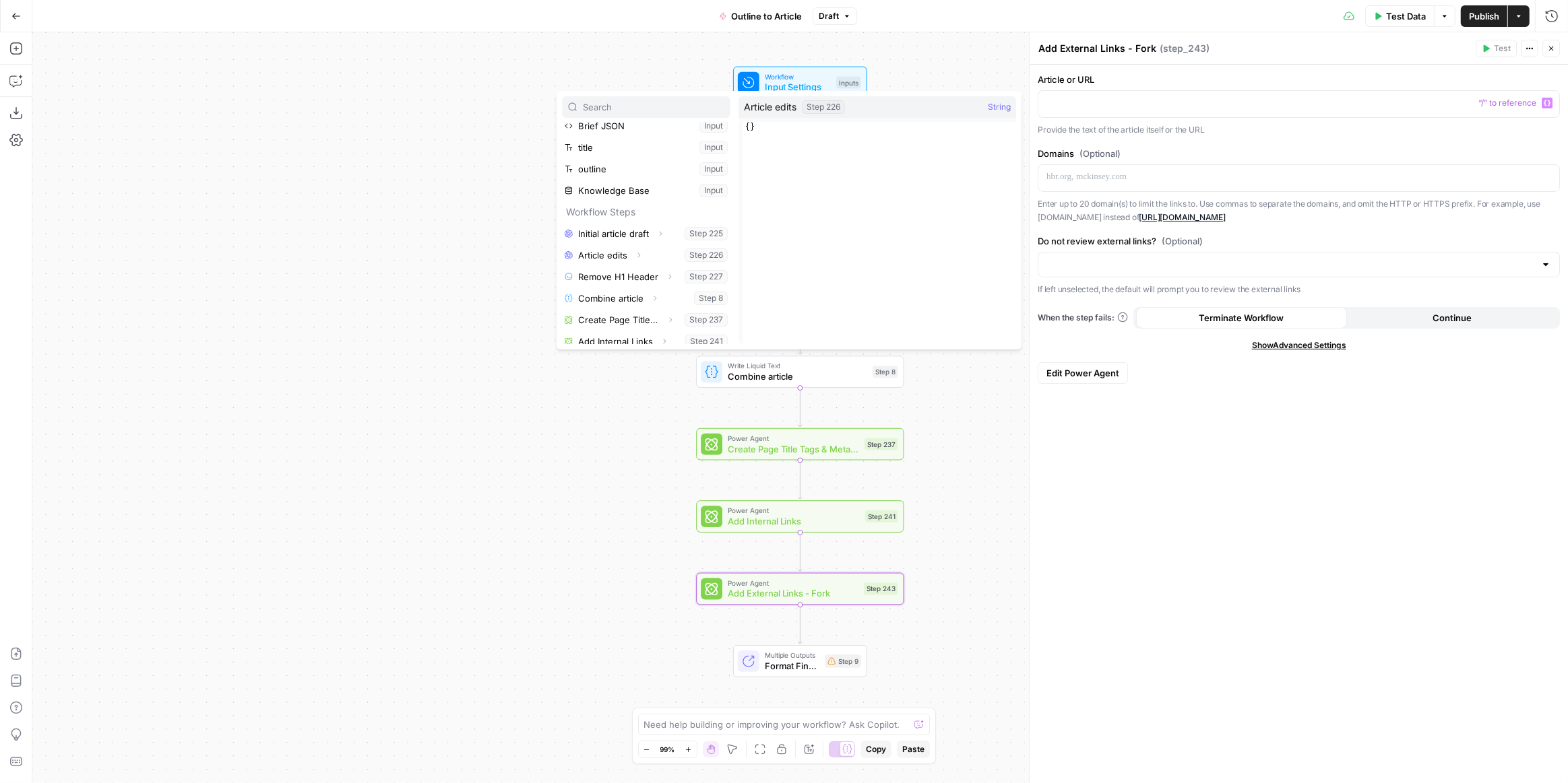
scroll to position [78, 0]
click at [658, 337] on button "Expand" at bounding box center [664, 334] width 17 height 17
click at [626, 335] on button "Select variable Output" at bounding box center [652, 333] width 155 height 21
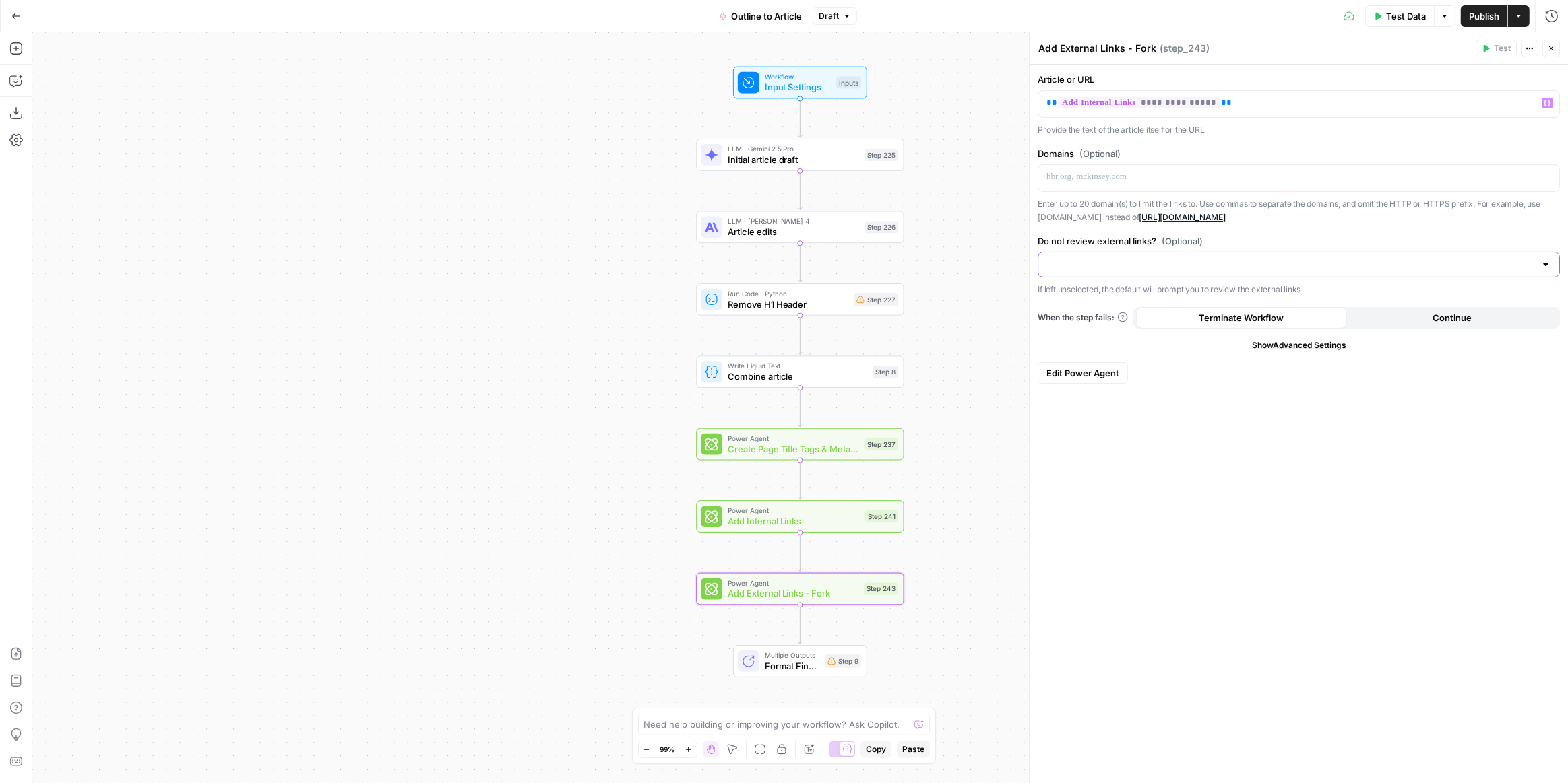
click at [1290, 262] on input "Do not review external links? (Optional)" at bounding box center [1290, 264] width 488 height 13
click at [1191, 319] on span "Do not review external links" at bounding box center [1296, 315] width 494 height 13
click at [1260, 497] on div "**********" at bounding box center [1299, 424] width 538 height 719
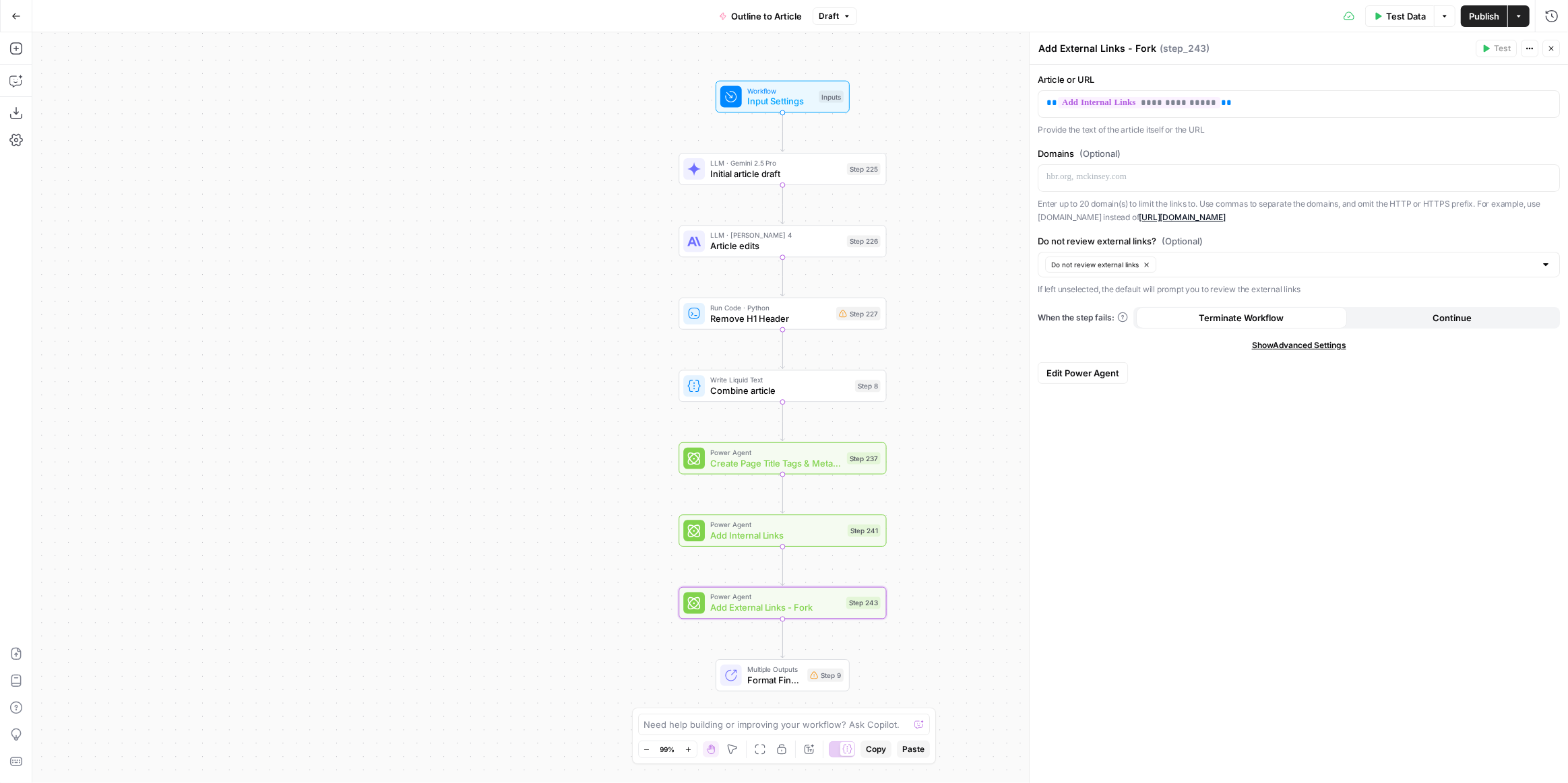
drag, startPoint x: 968, startPoint y: 472, endPoint x: 951, endPoint y: 486, distance: 22.0
click at [951, 486] on div "Workflow Input Settings Inputs LLM · Gemini 2.5 Pro Initial article draft Step …" at bounding box center [800, 407] width 1535 height 751
click at [1481, 13] on span "Publish" at bounding box center [1483, 16] width 31 height 13
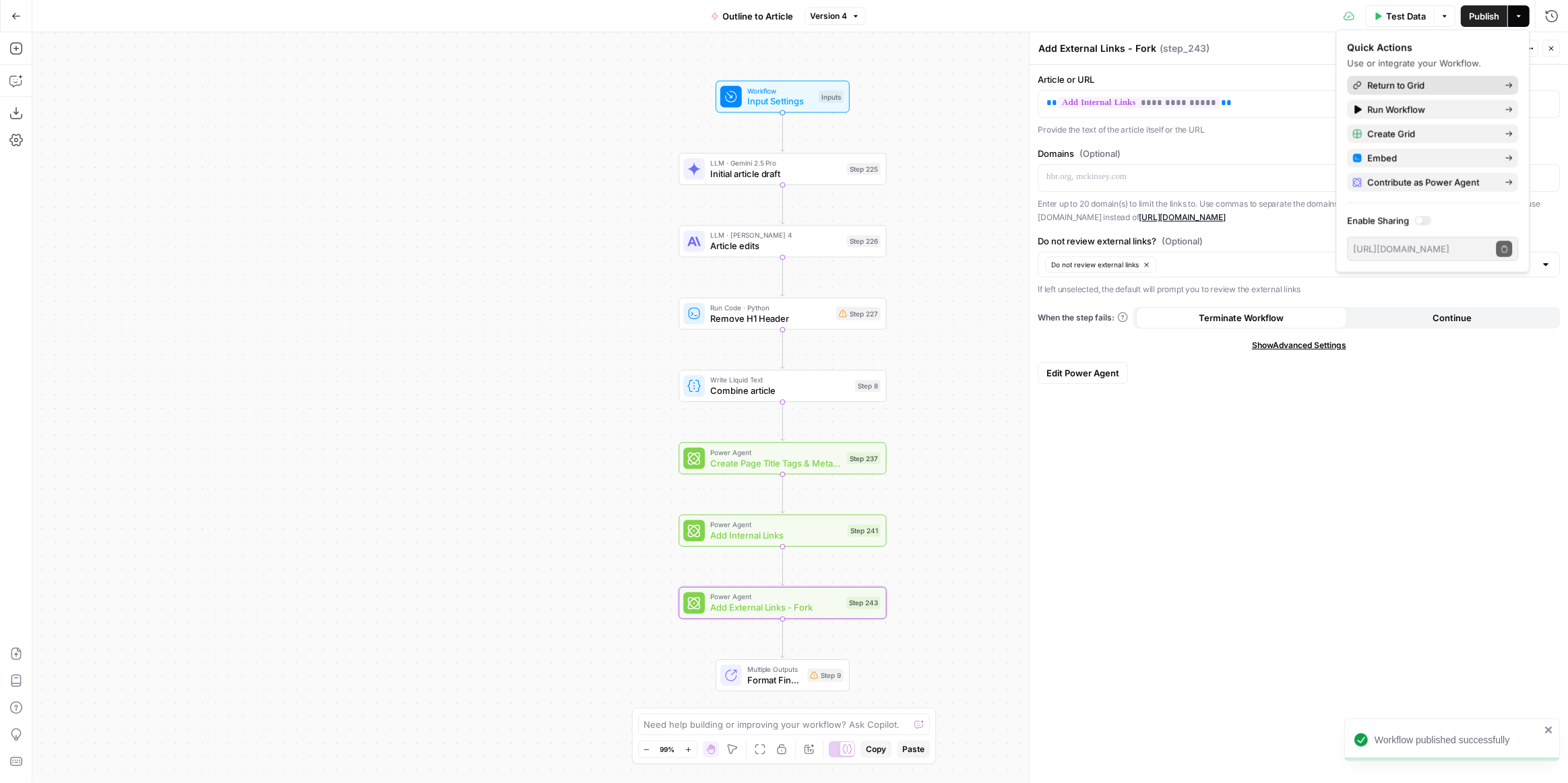
click at [1420, 85] on span "Return to Grid" at bounding box center [1430, 85] width 126 height 13
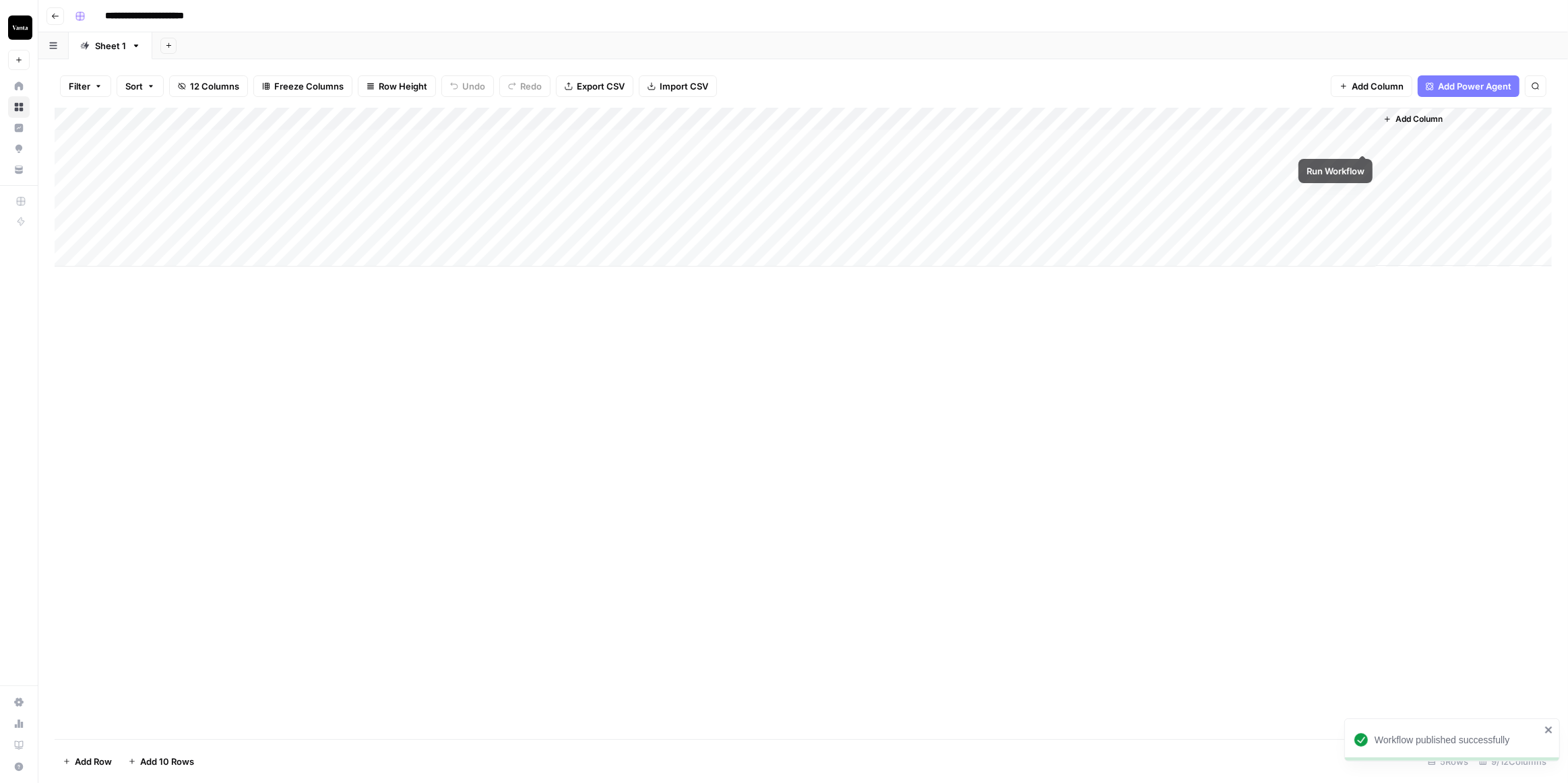
click at [1362, 142] on div "Add Column" at bounding box center [804, 187] width 1497 height 159
click at [1343, 140] on div "Add Column" at bounding box center [804, 187] width 1497 height 159
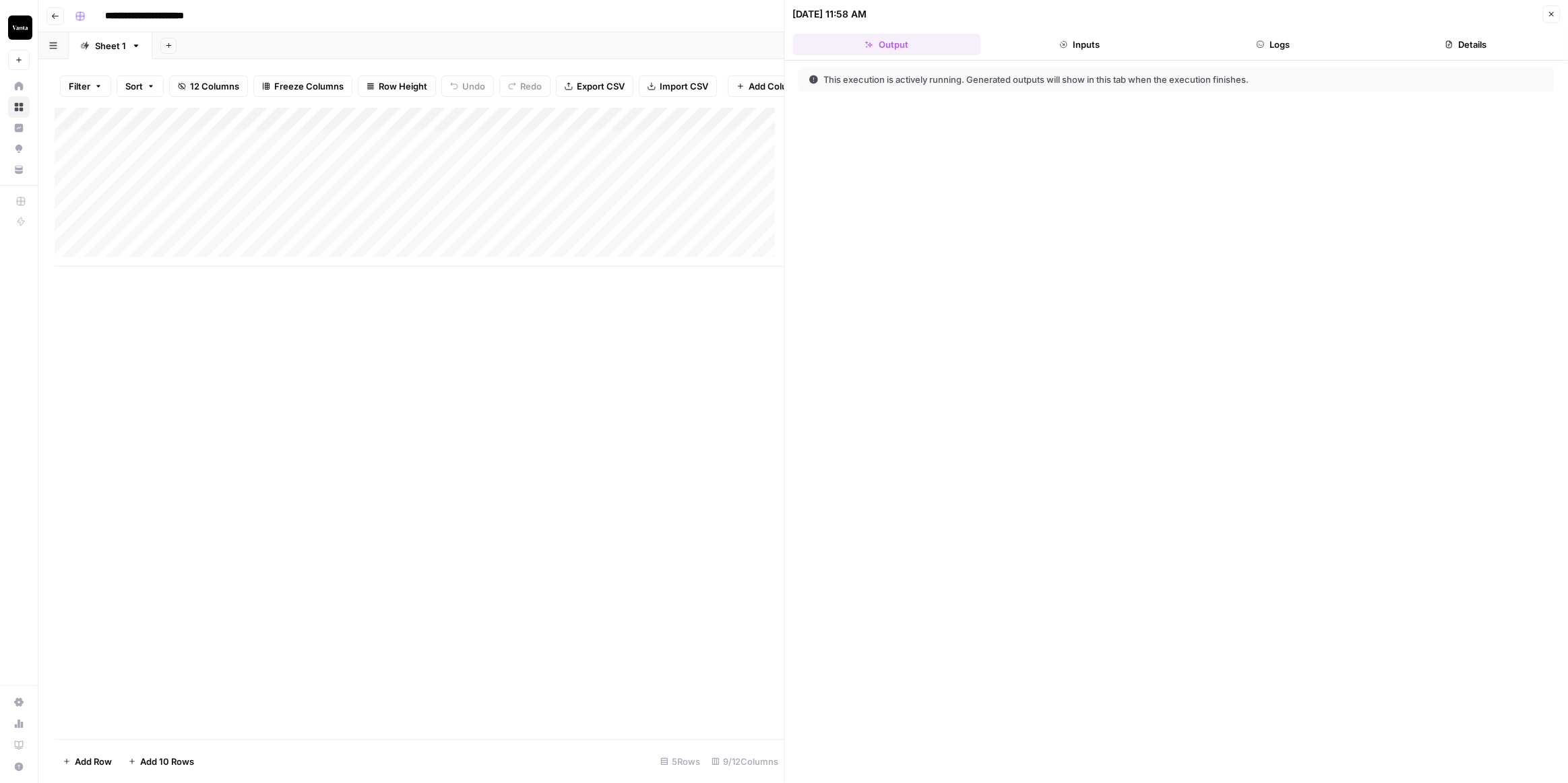
click at [1321, 43] on button "Logs" at bounding box center [1273, 44] width 188 height 21
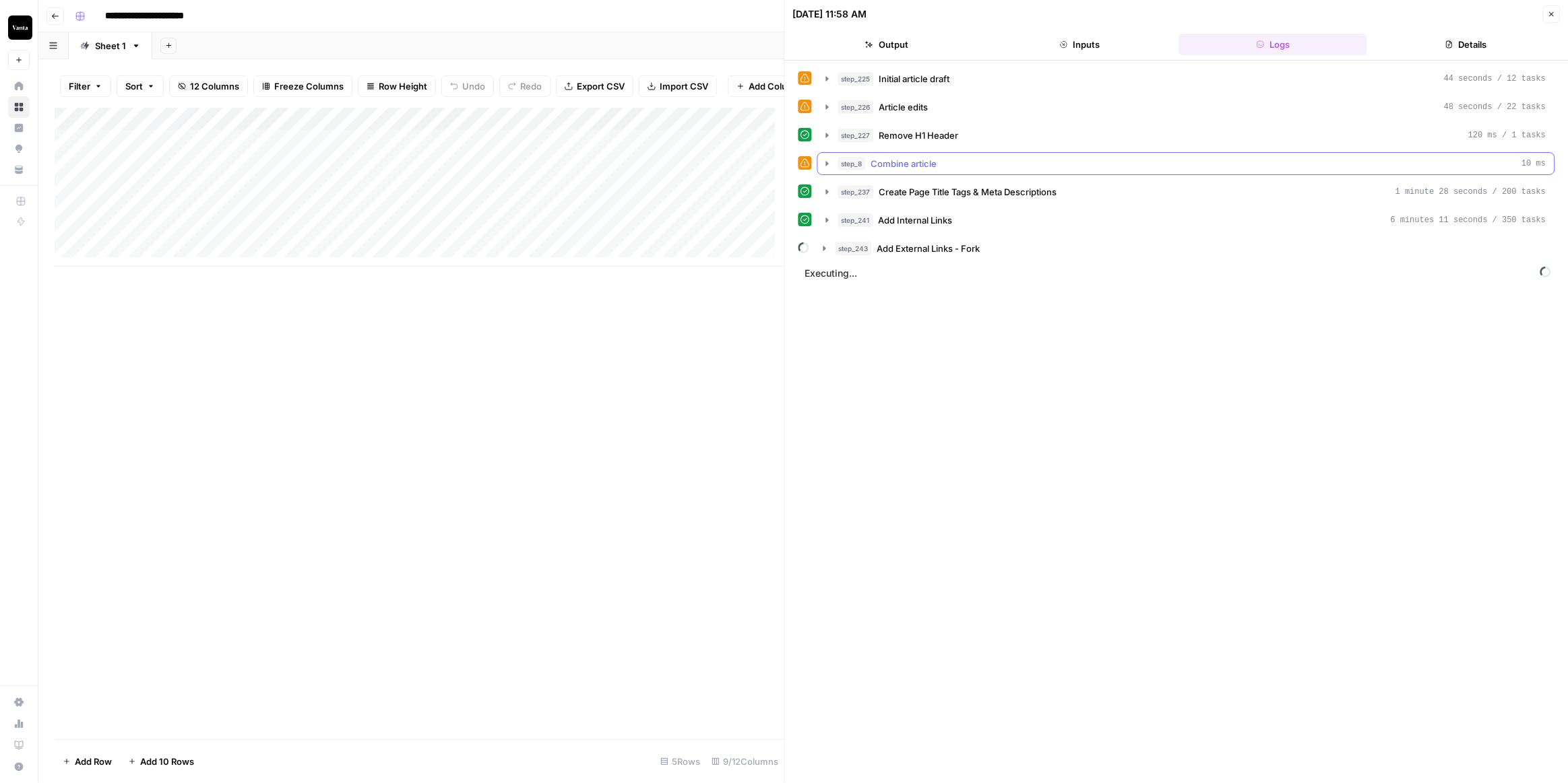
click at [829, 158] on icon "button" at bounding box center [827, 164] width 11 height 11
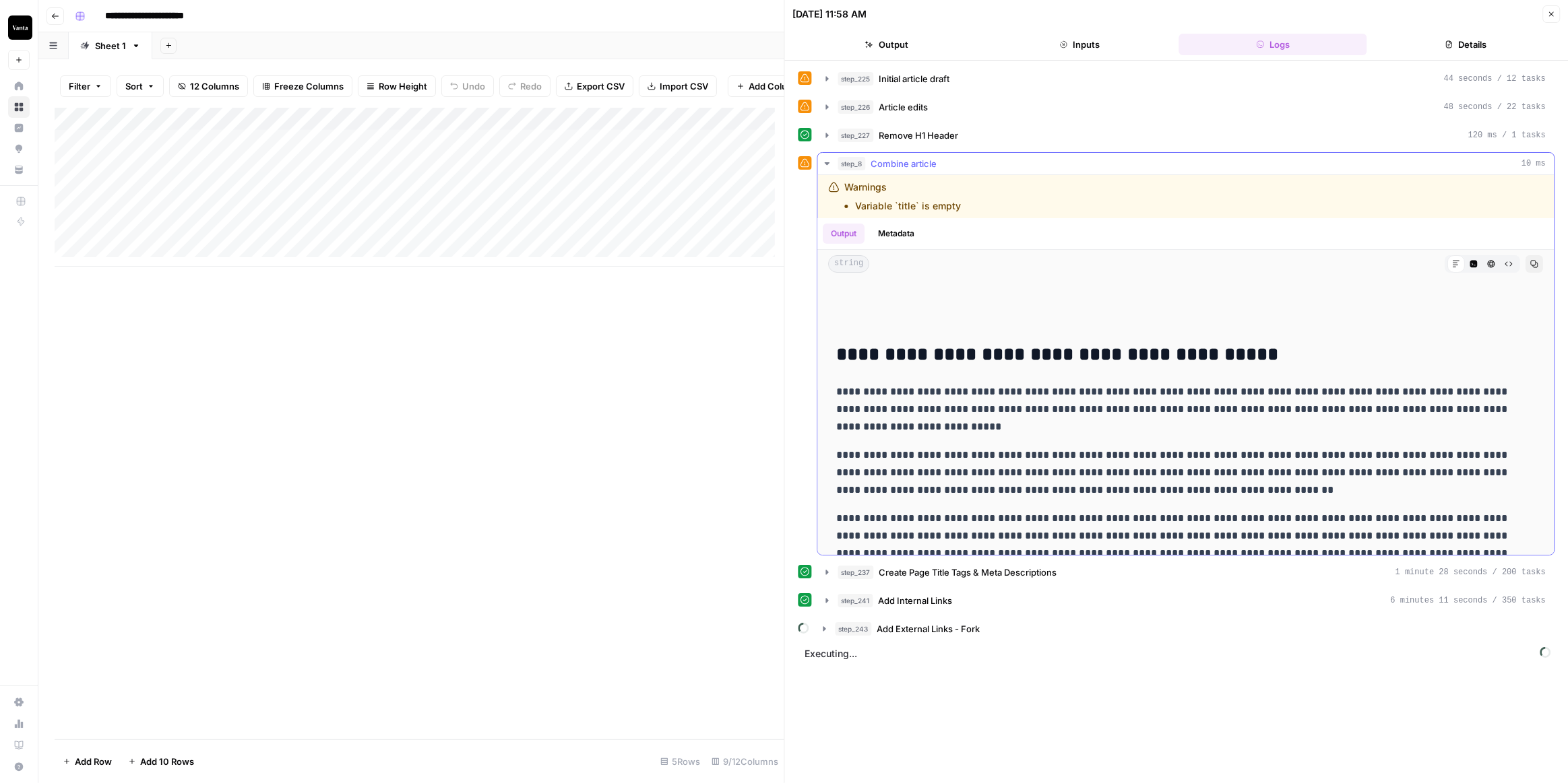
click at [829, 158] on icon "button" at bounding box center [827, 164] width 11 height 11
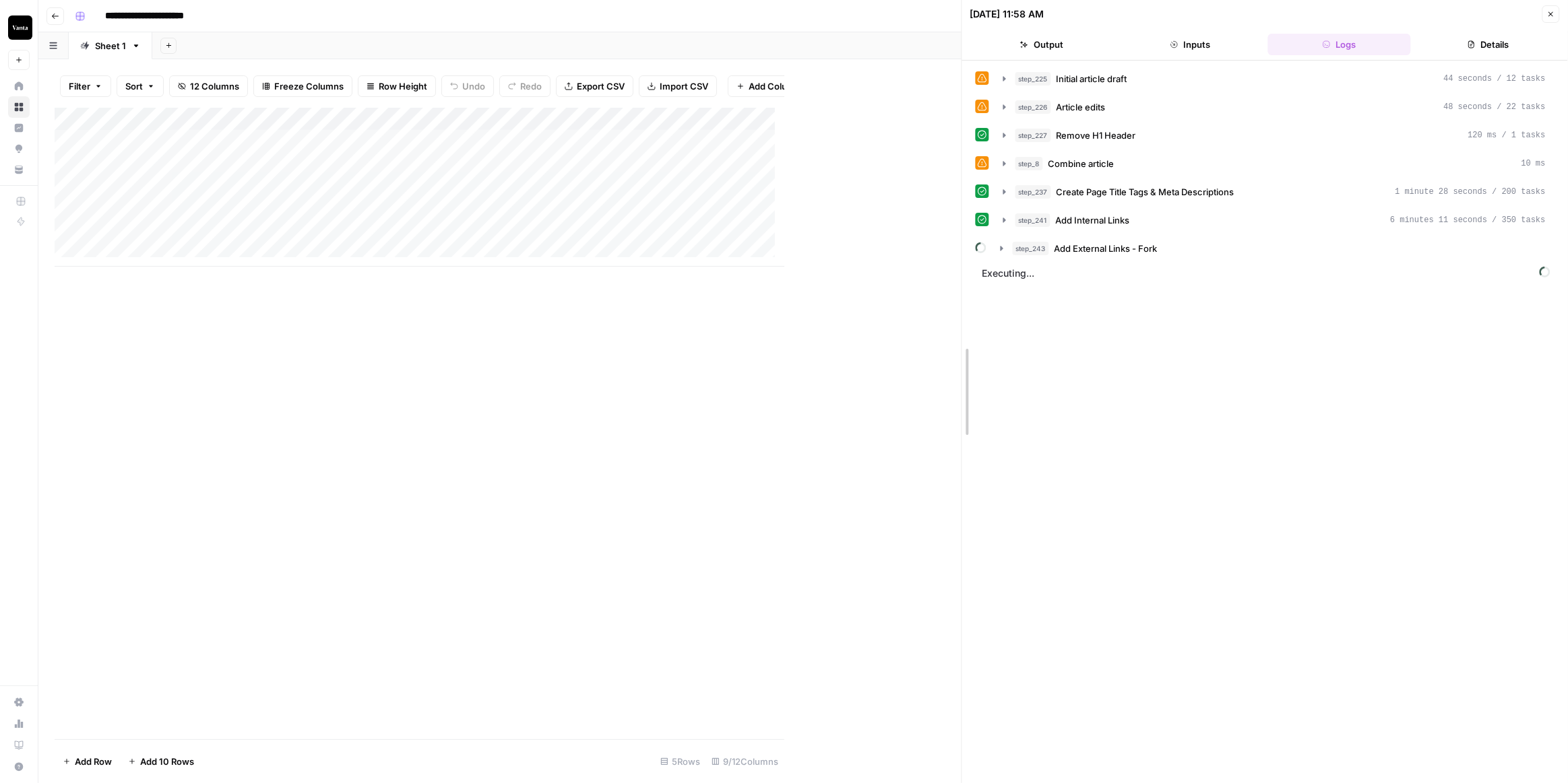
drag, startPoint x: 783, startPoint y: 277, endPoint x: 961, endPoint y: 301, distance: 179.6
click at [825, 114] on div "Add Column" at bounding box center [508, 187] width 906 height 159
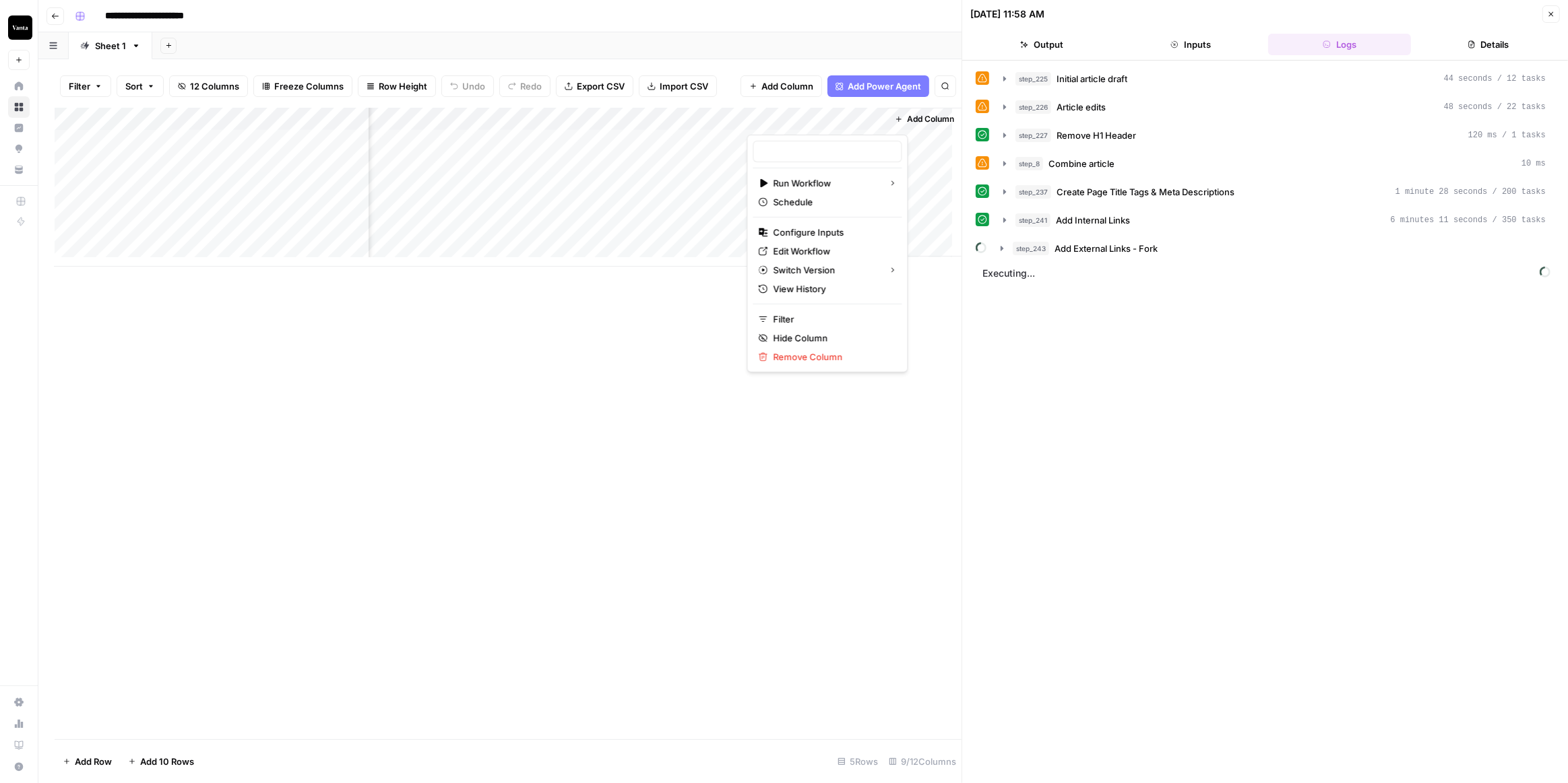
type input "Outline to Article"
click at [832, 242] on link "Edit Workflow" at bounding box center [827, 251] width 149 height 19
click at [817, 121] on div "Add Column" at bounding box center [508, 187] width 906 height 159
click at [827, 228] on span "Configure Inputs" at bounding box center [832, 232] width 118 height 13
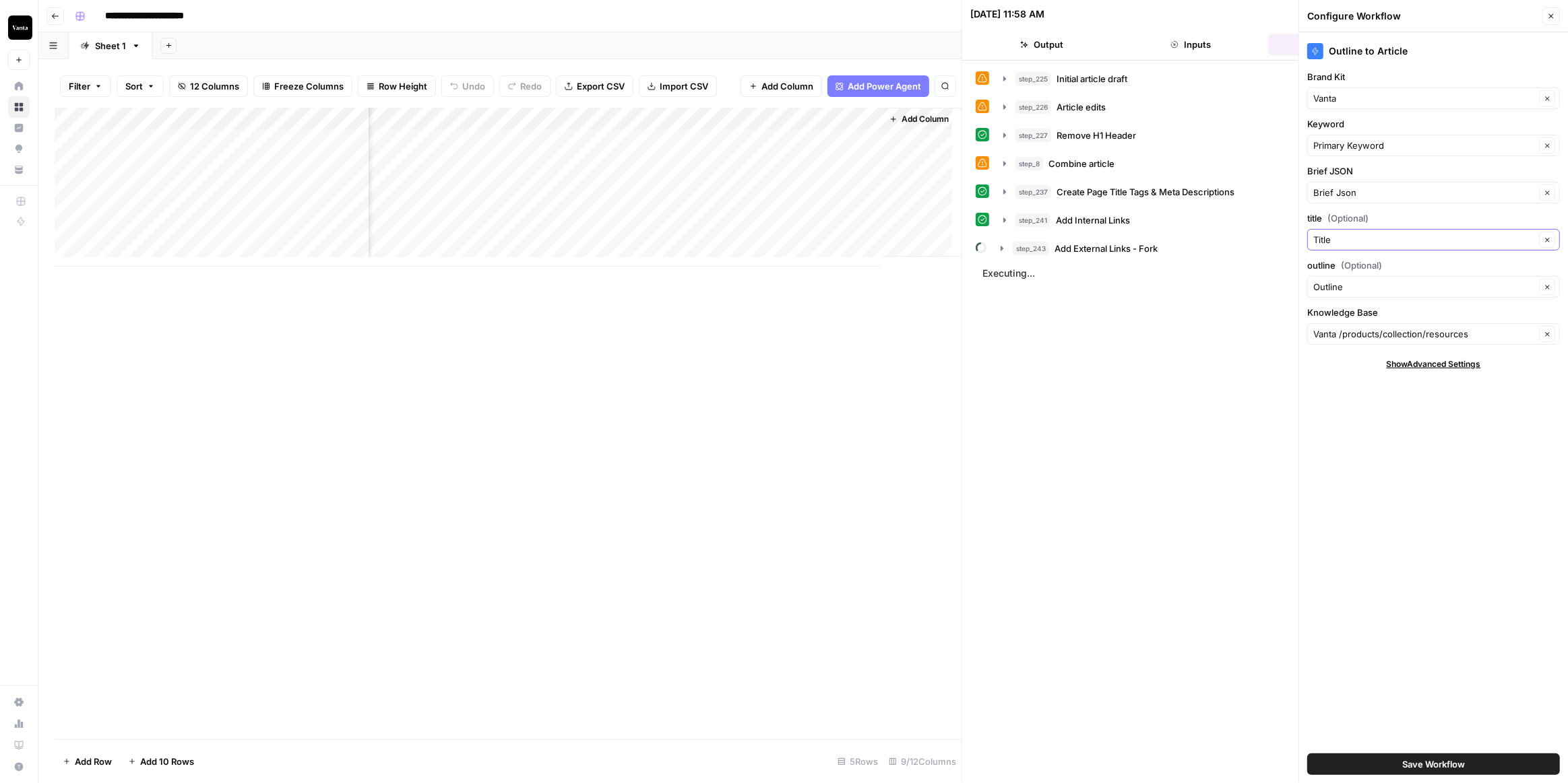
click at [1551, 239] on icon "button" at bounding box center [1547, 239] width 7 height 7
click at [1544, 236] on icon "button" at bounding box center [1547, 239] width 7 height 7
click at [1546, 240] on icon "button" at bounding box center [1547, 239] width 7 height 7
click at [1506, 240] on input "title (Optional)" at bounding box center [1424, 239] width 221 height 13
click at [1388, 306] on span "Article Title" at bounding box center [1422, 309] width 208 height 13
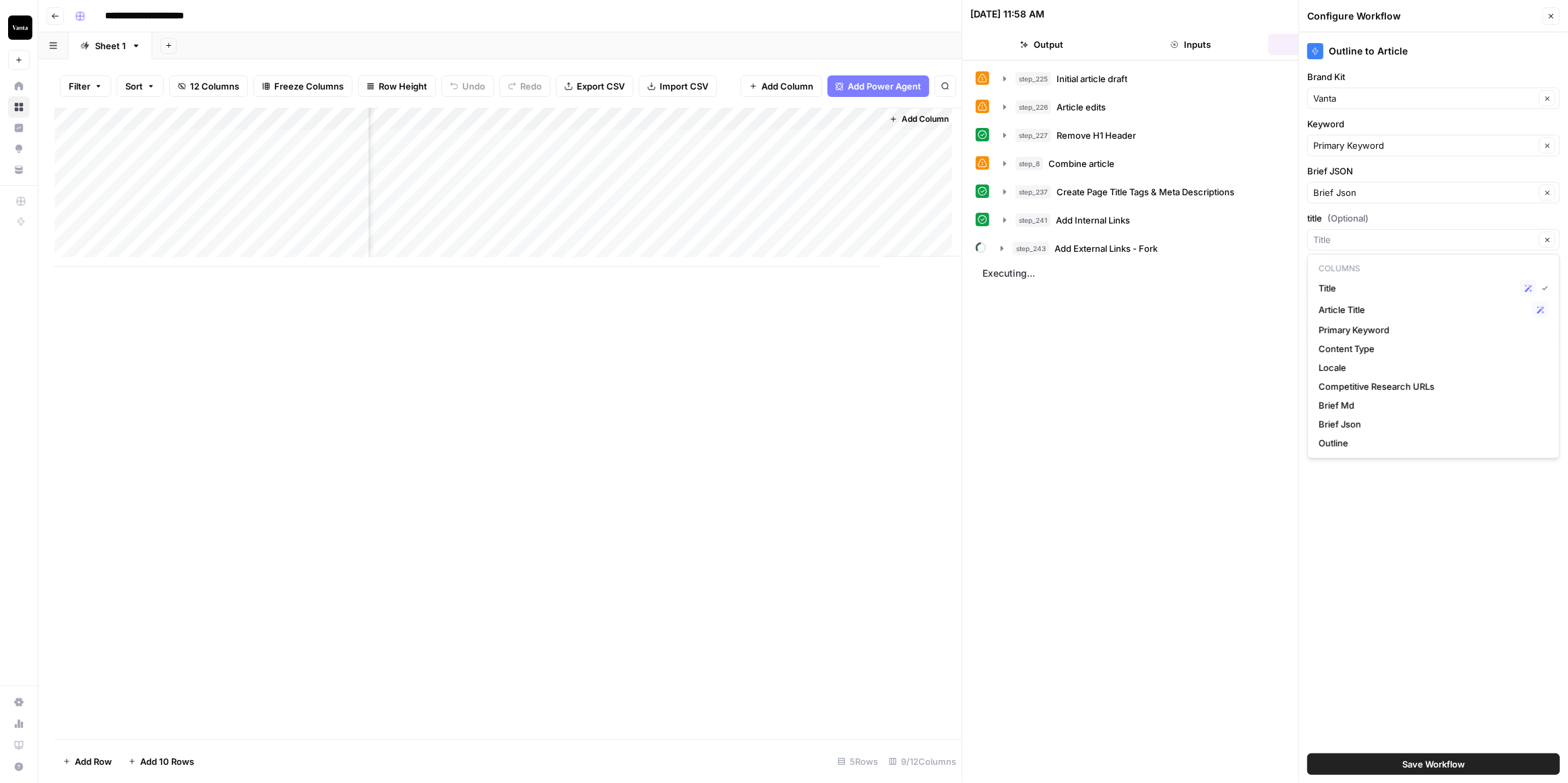
type input "Article Title"
click at [1446, 761] on span "Save Workflow" at bounding box center [1433, 764] width 63 height 13
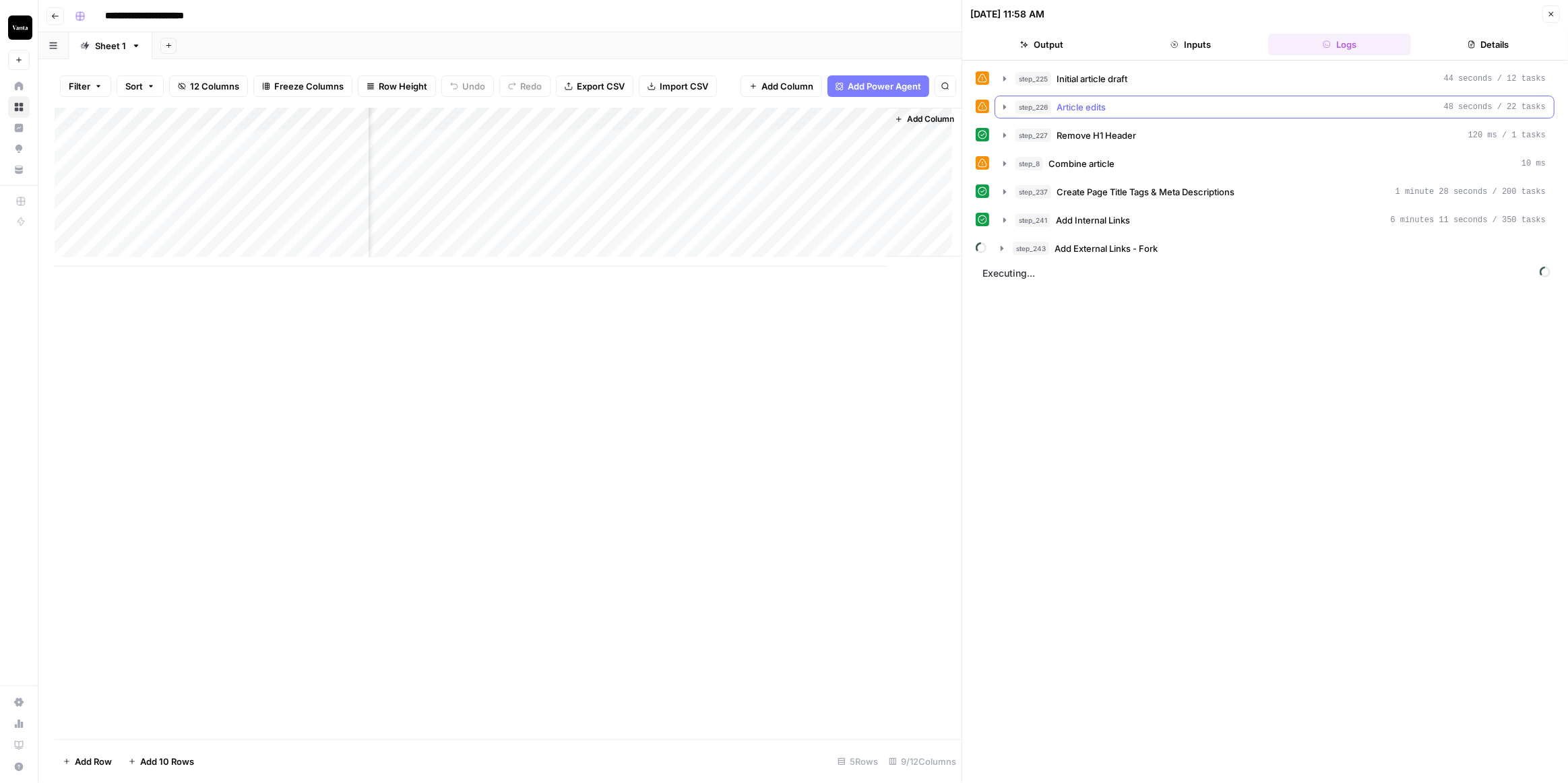
click at [1003, 102] on icon "button" at bounding box center [1005, 107] width 11 height 11
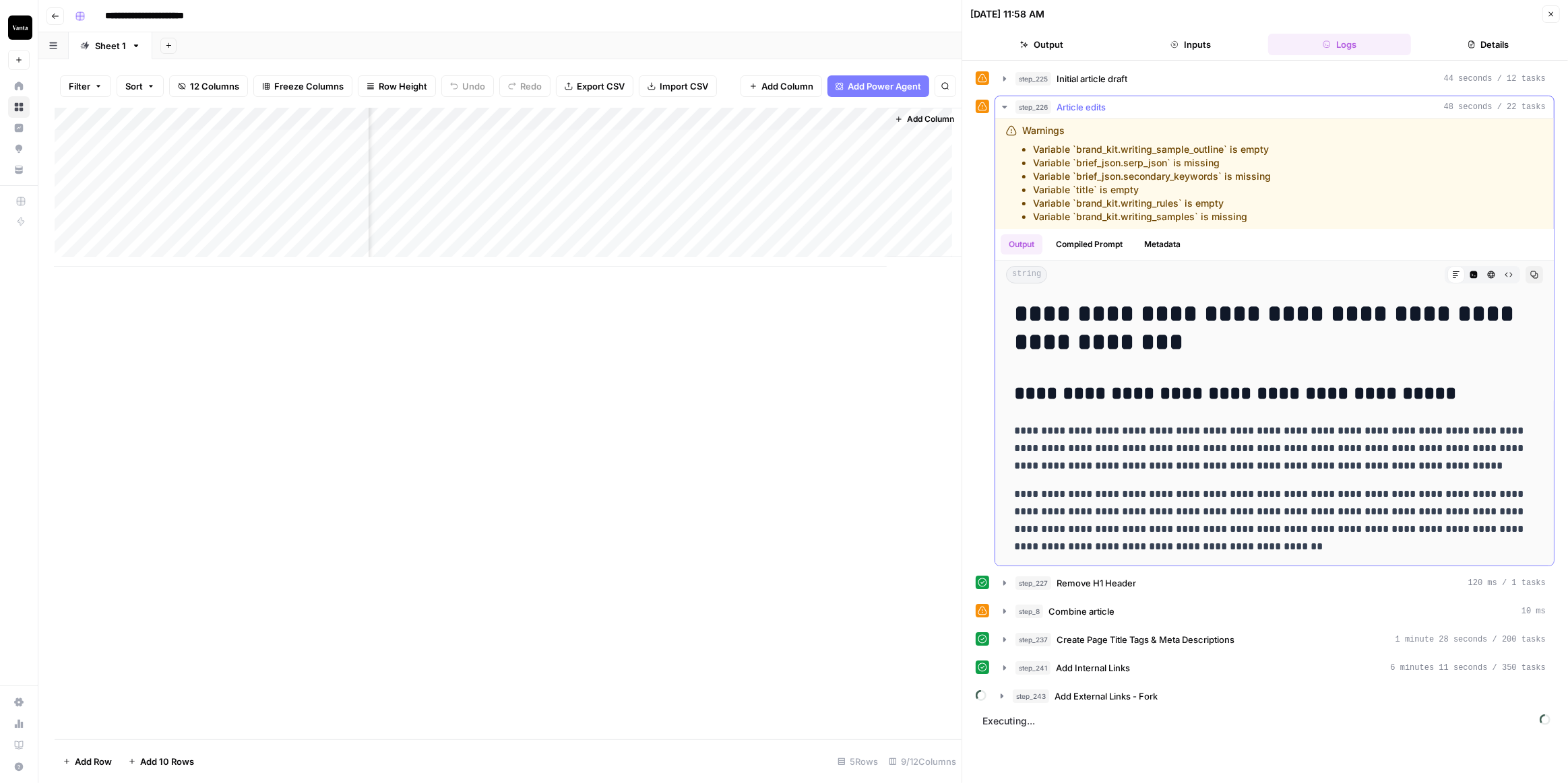
click at [1003, 102] on icon "button" at bounding box center [1005, 107] width 11 height 11
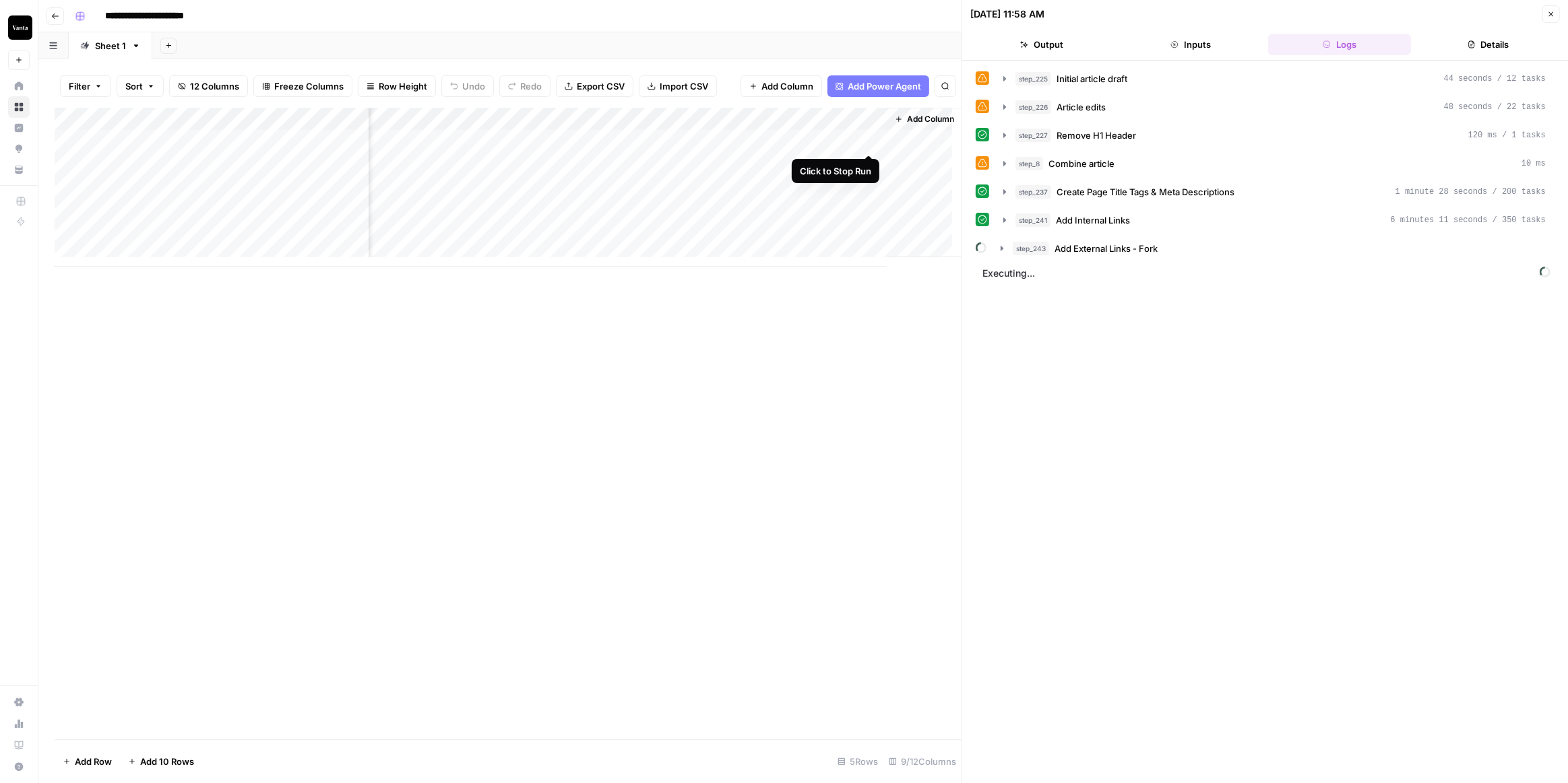
click at [867, 140] on div "Add Column" at bounding box center [508, 187] width 906 height 159
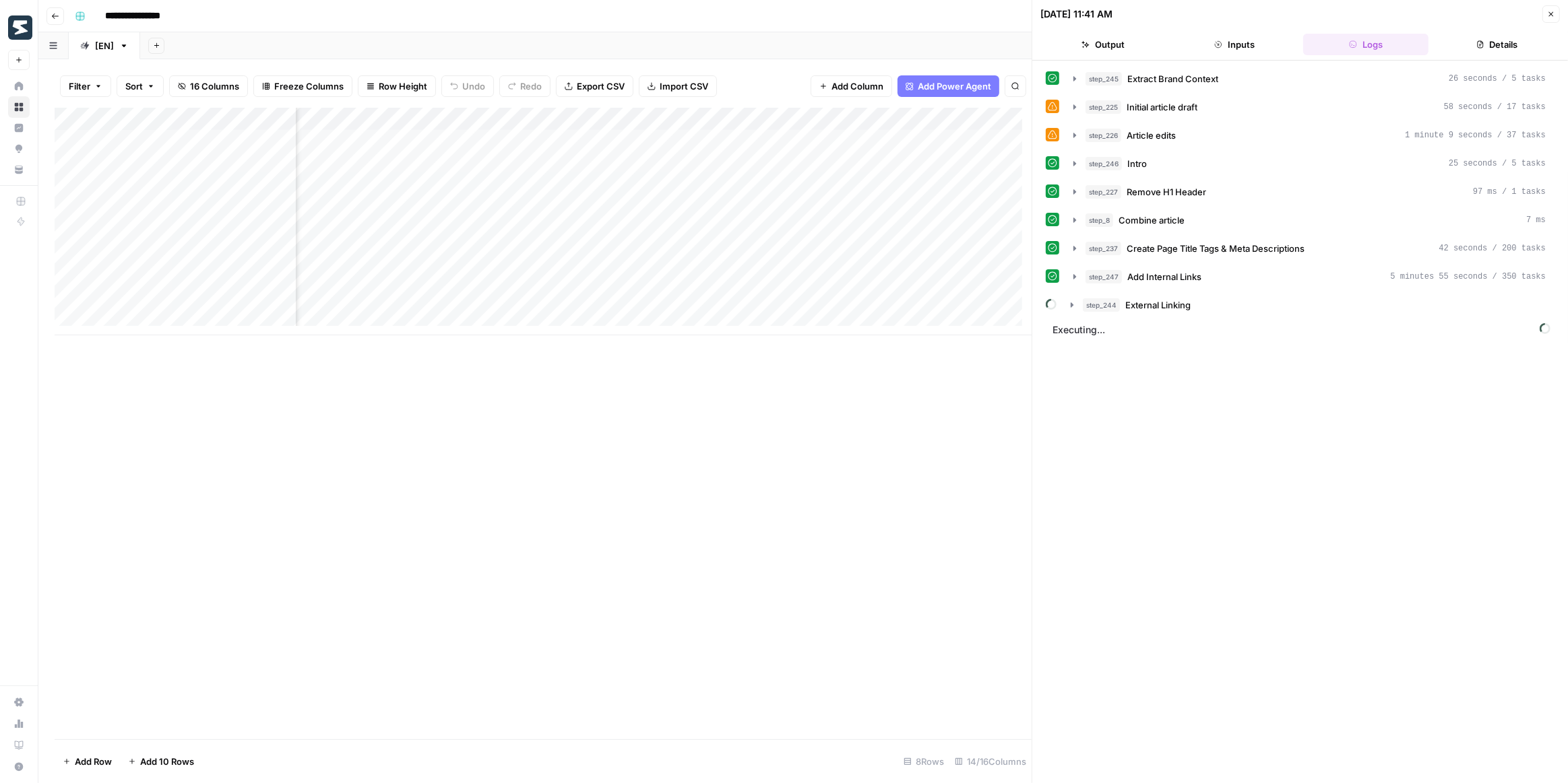
scroll to position [0, 947]
click at [491, 119] on div "Add Column" at bounding box center [543, 221] width 977 height 228
click at [531, 245] on span "Edit Workflow" at bounding box center [534, 251] width 118 height 13
click at [1074, 300] on icon "button" at bounding box center [1072, 305] width 11 height 11
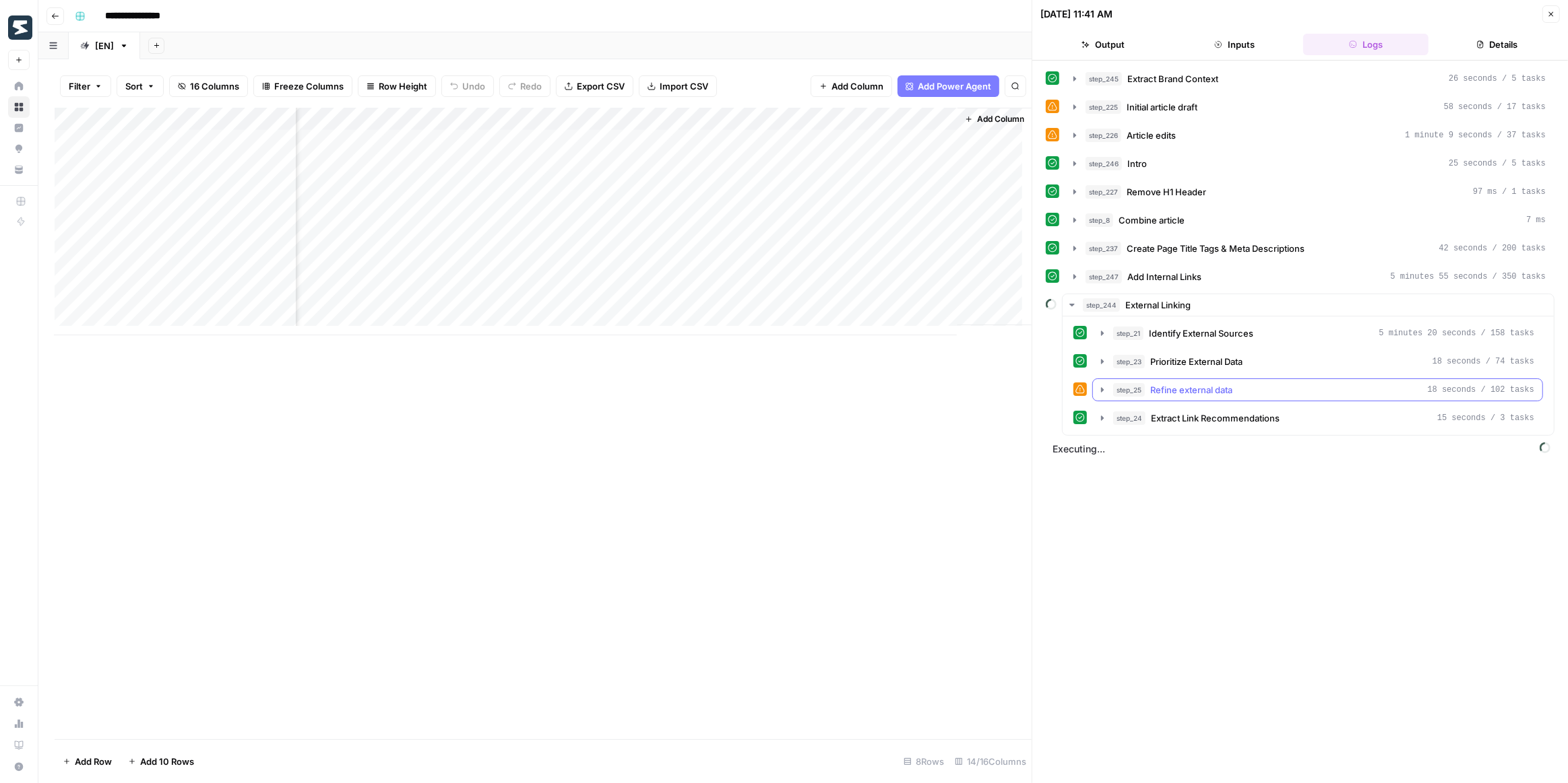
click at [1102, 388] on icon "button" at bounding box center [1102, 390] width 2 height 5
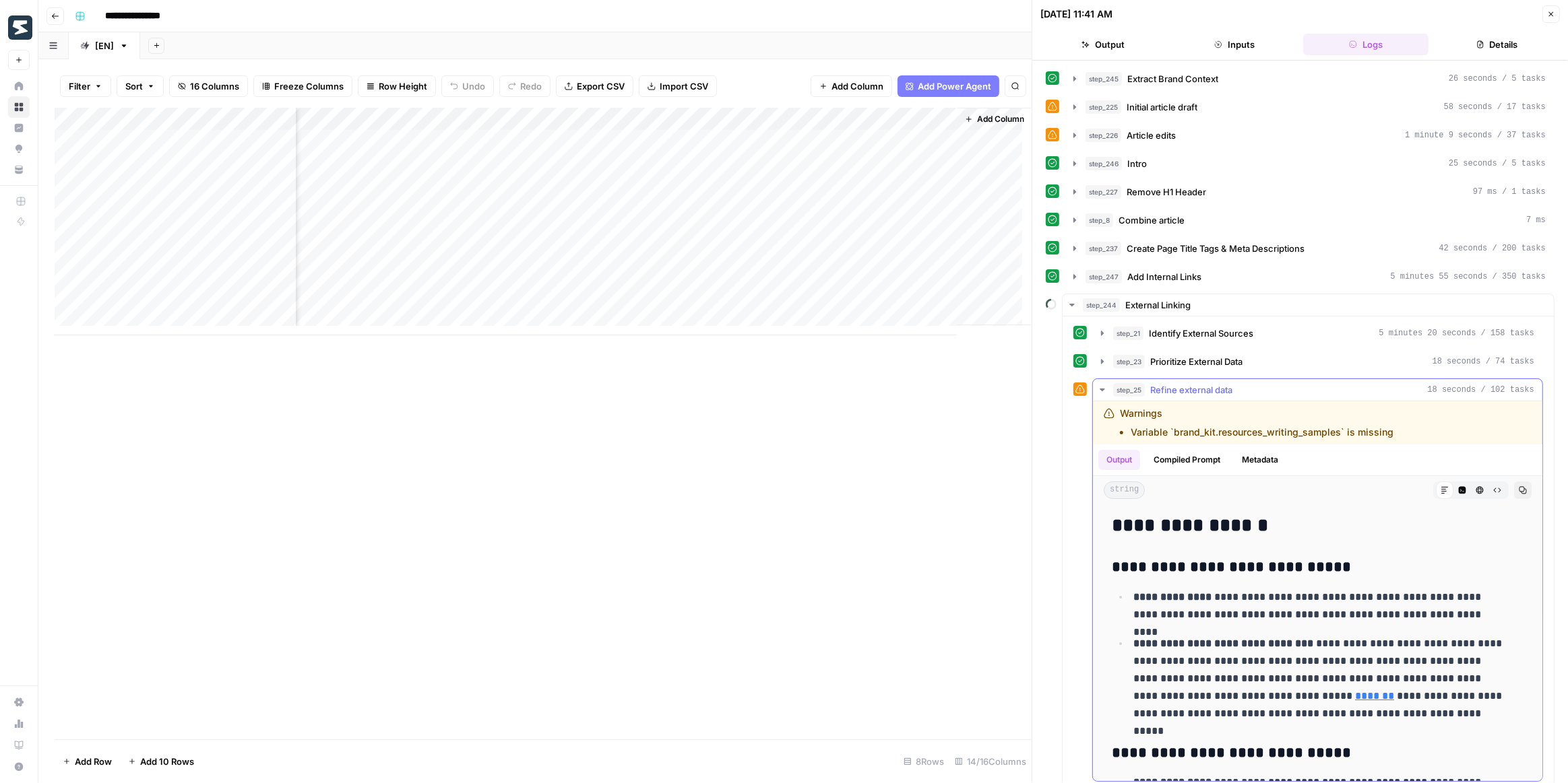
click at [1100, 388] on icon "button" at bounding box center [1102, 389] width 5 height 2
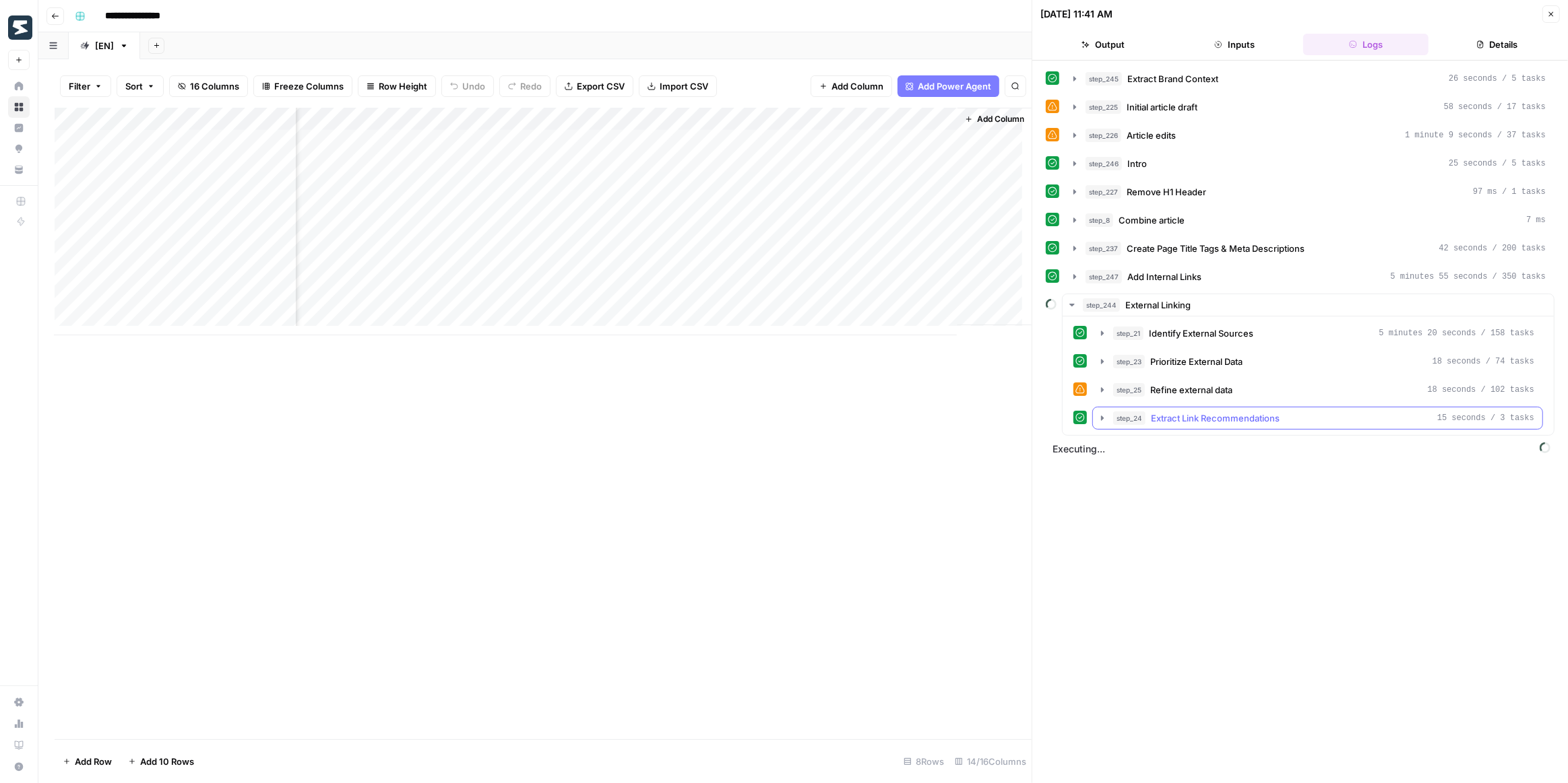
click at [1098, 413] on icon "button" at bounding box center [1103, 418] width 11 height 11
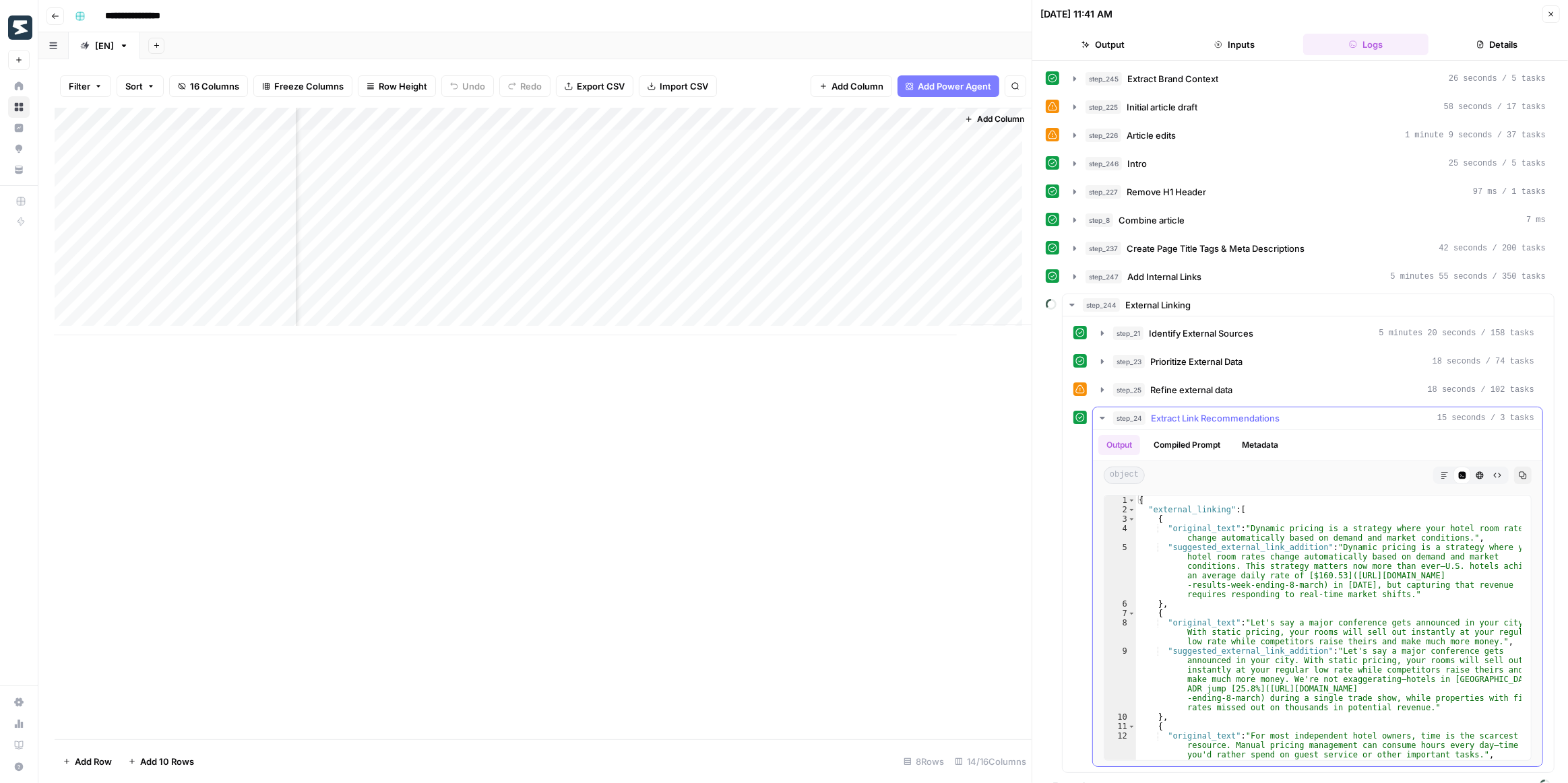
click at [1098, 413] on icon "button" at bounding box center [1103, 418] width 11 height 11
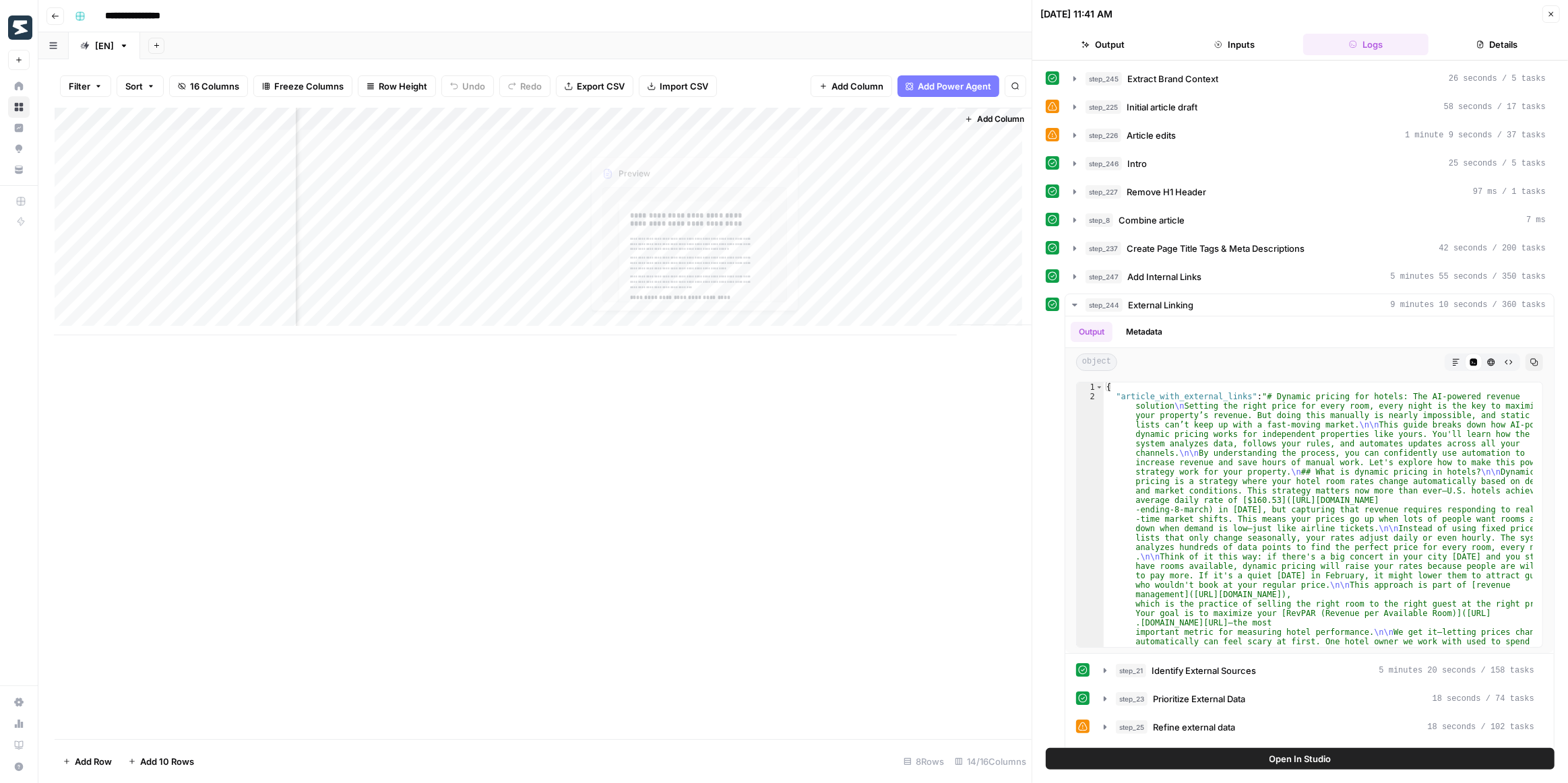
click at [646, 154] on div "Add Column" at bounding box center [543, 221] width 977 height 228
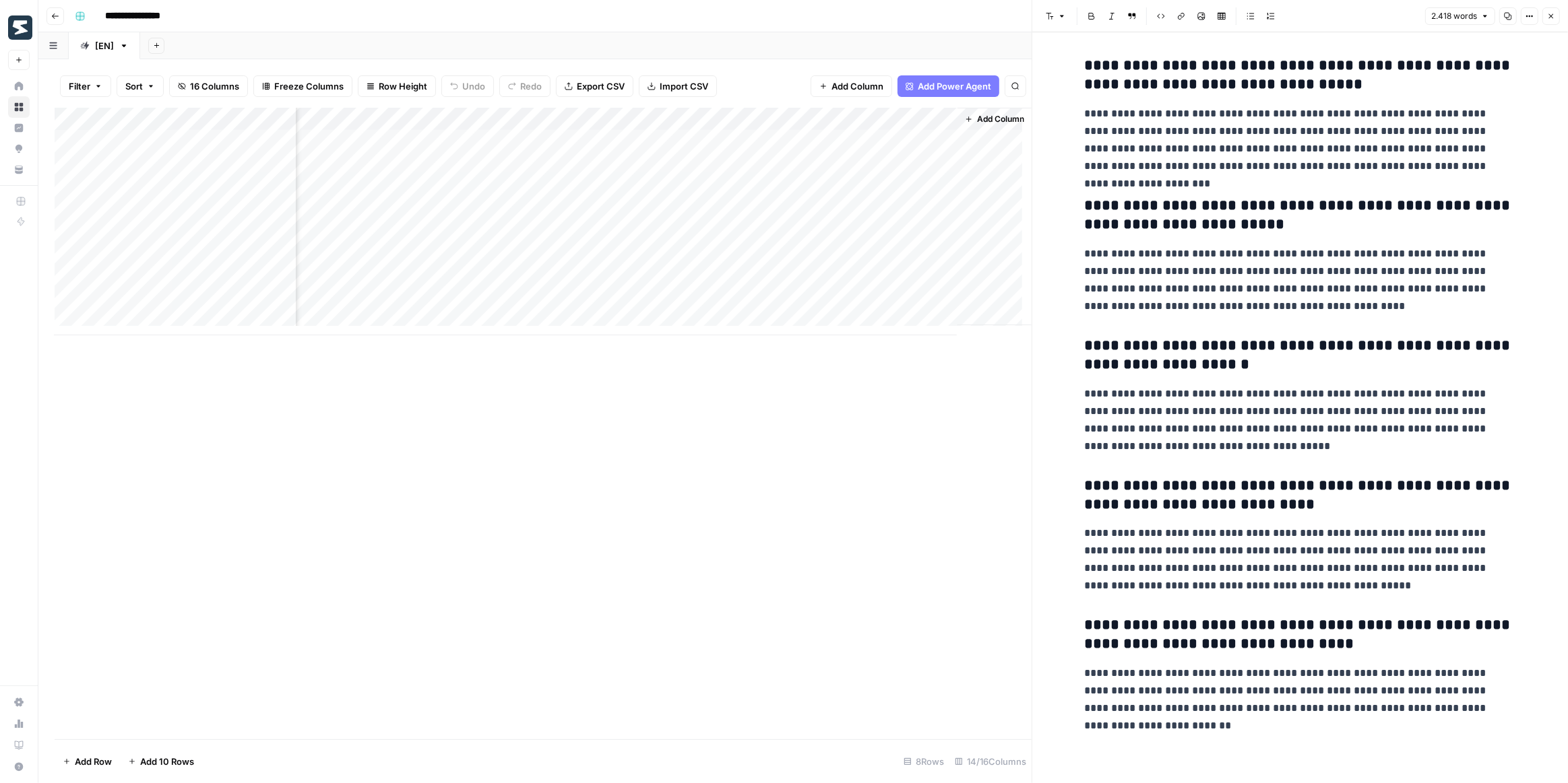
scroll to position [5738, 0]
drag, startPoint x: 1338, startPoint y: 503, endPoint x: 1314, endPoint y: 364, distance: 141.1
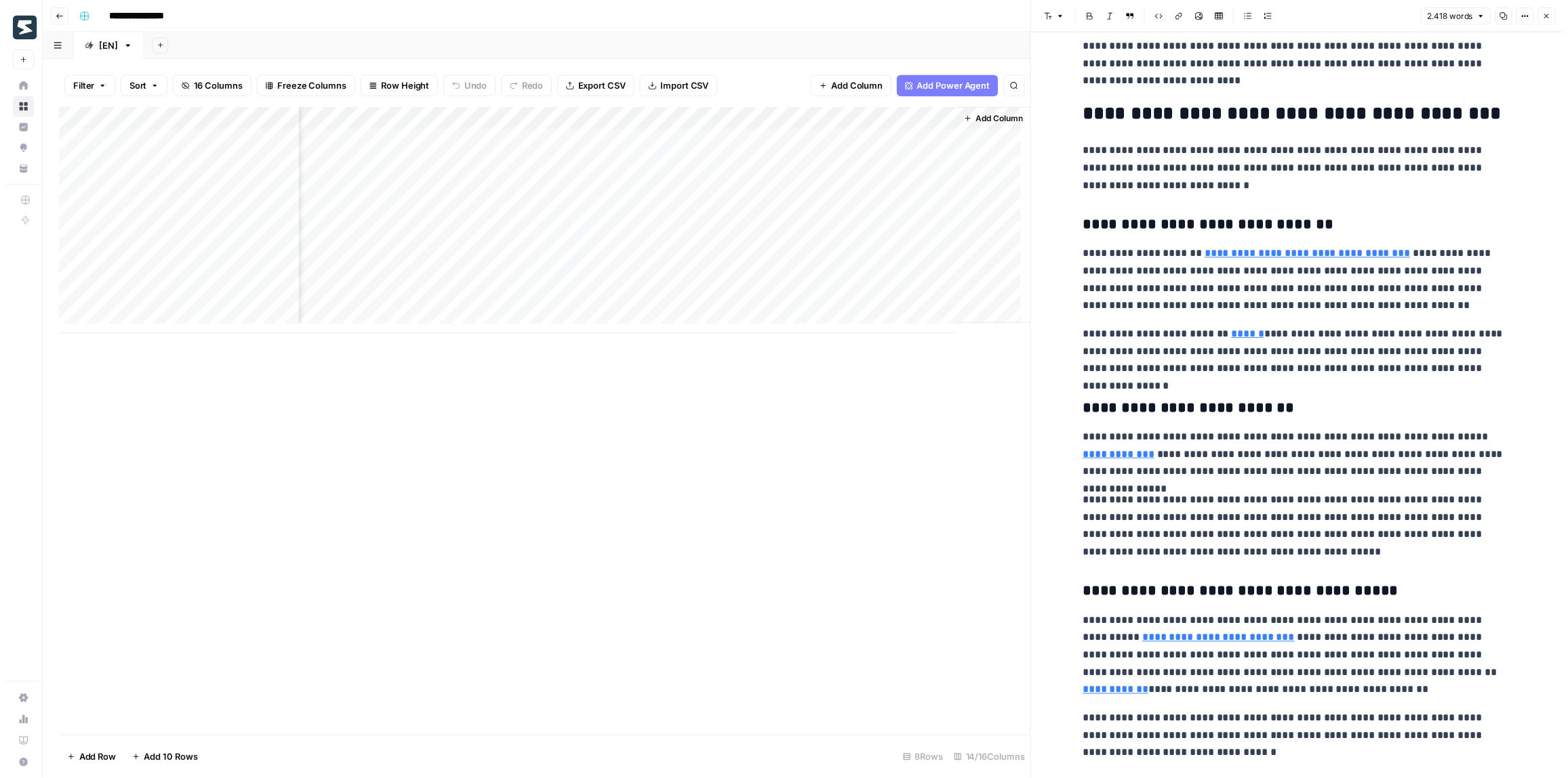
scroll to position [0, 0]
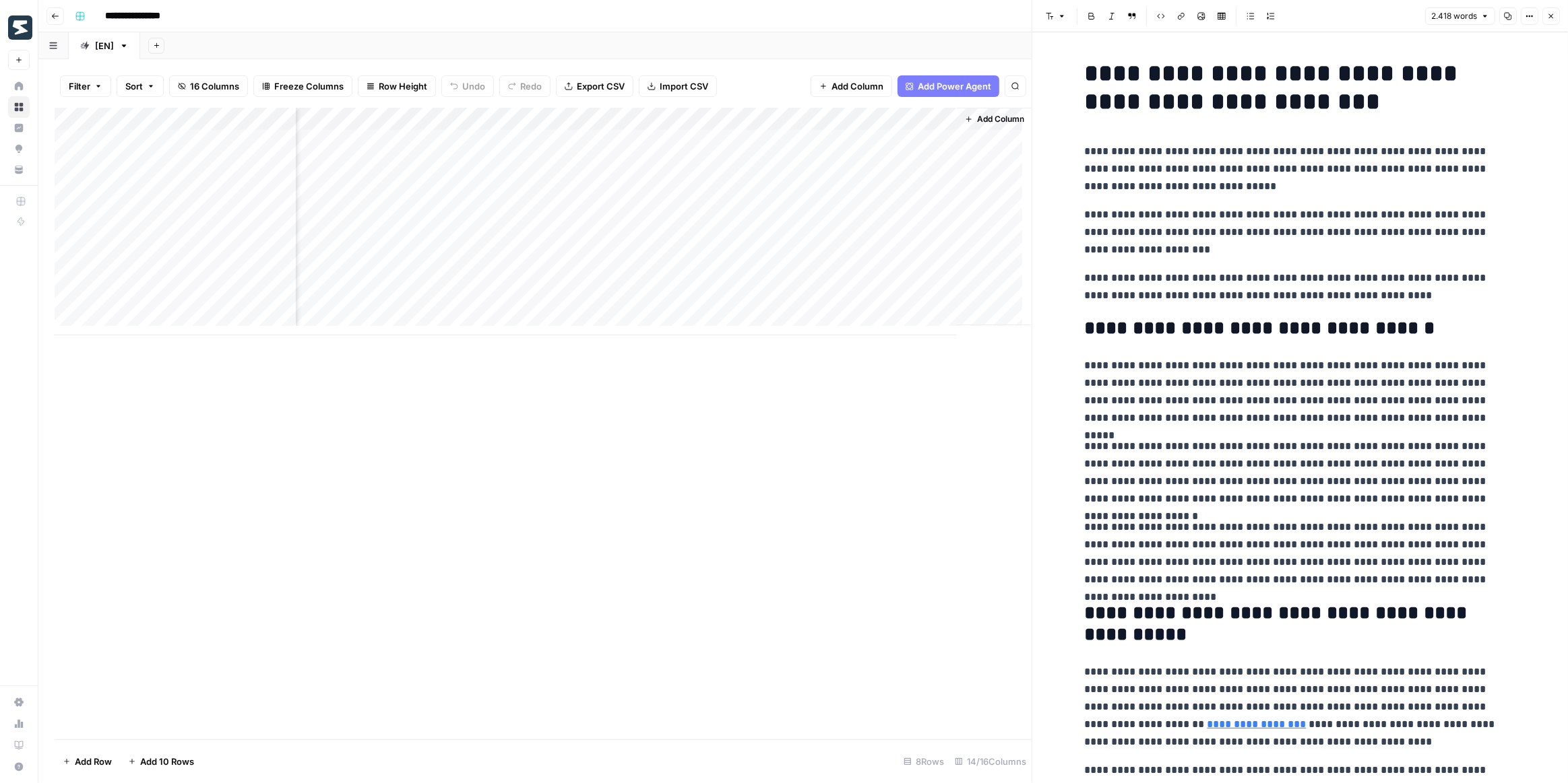
click at [1547, 24] on button "Close" at bounding box center [1551, 16] width 17 height 17
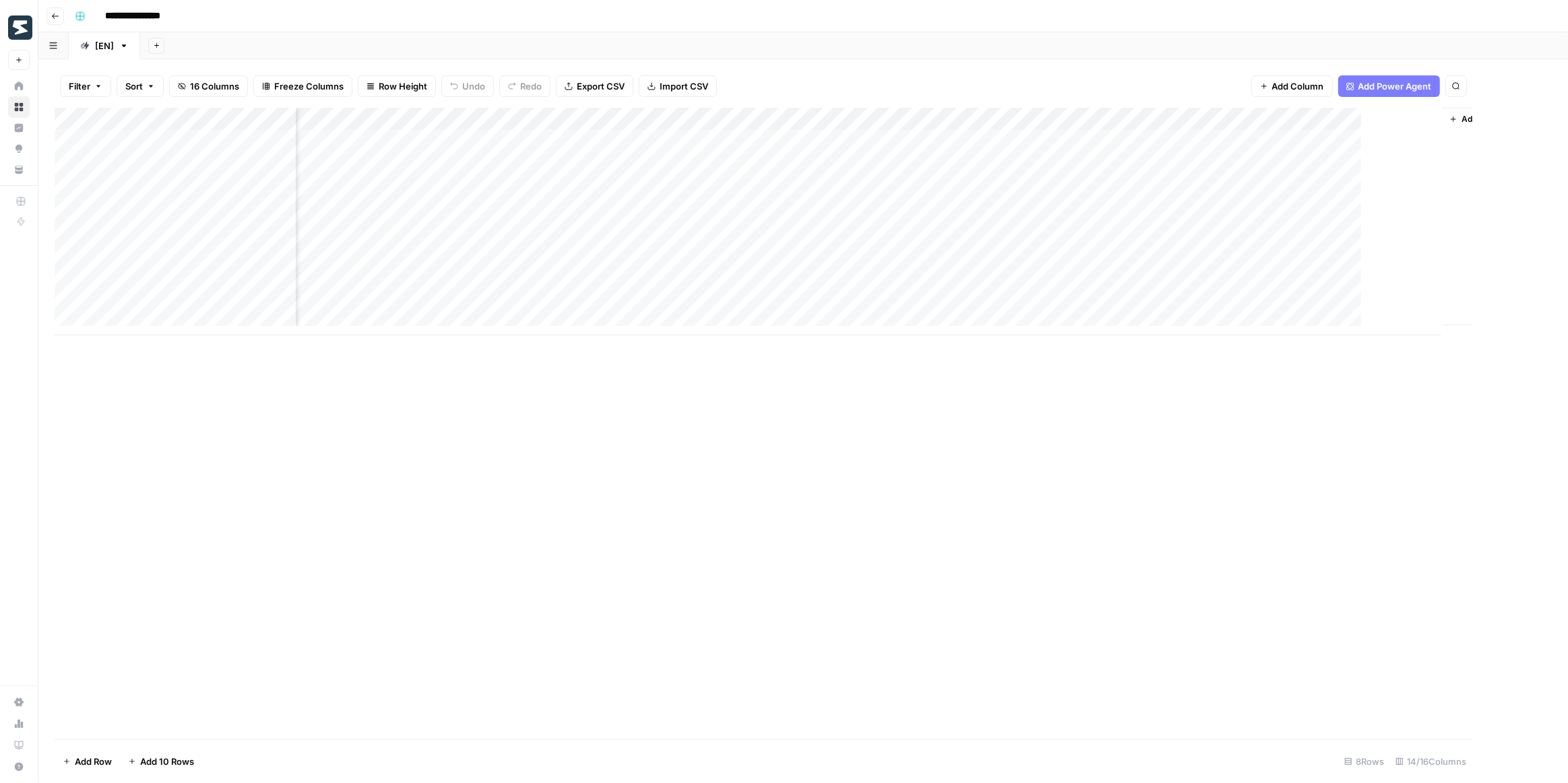
scroll to position [0, 411]
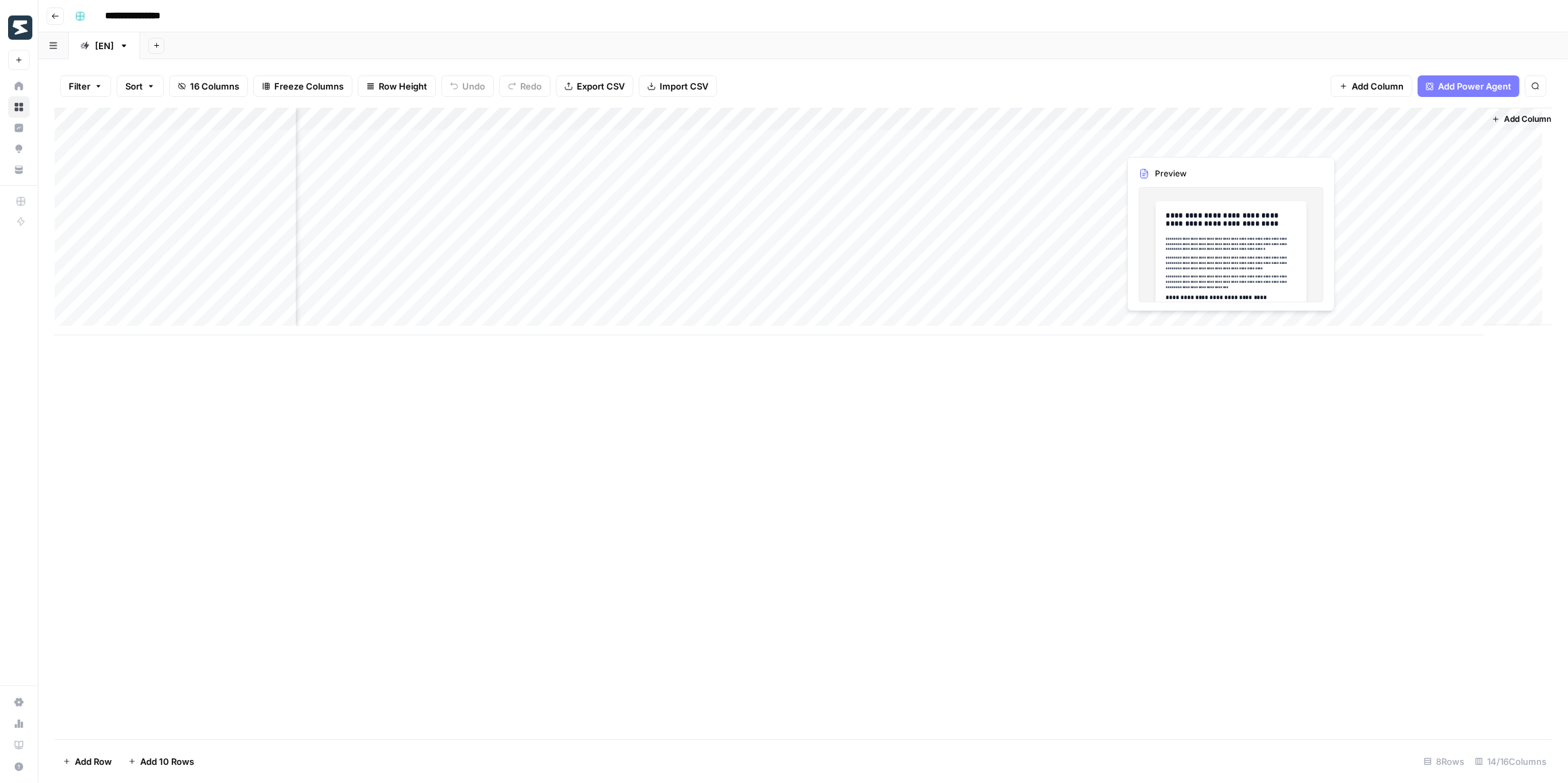
click at [1184, 142] on div "Add Column" at bounding box center [804, 221] width 1497 height 228
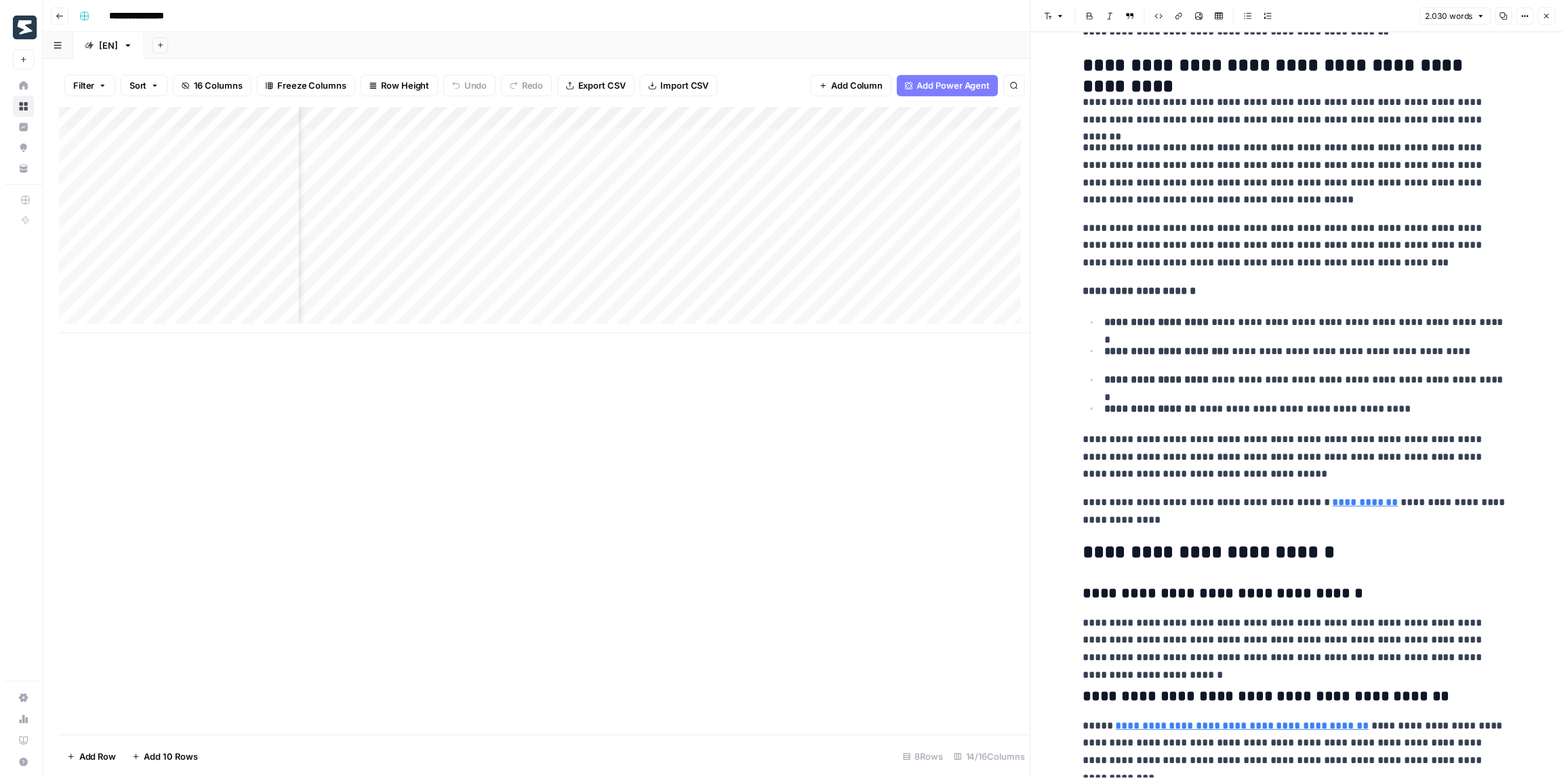
scroll to position [0, 882]
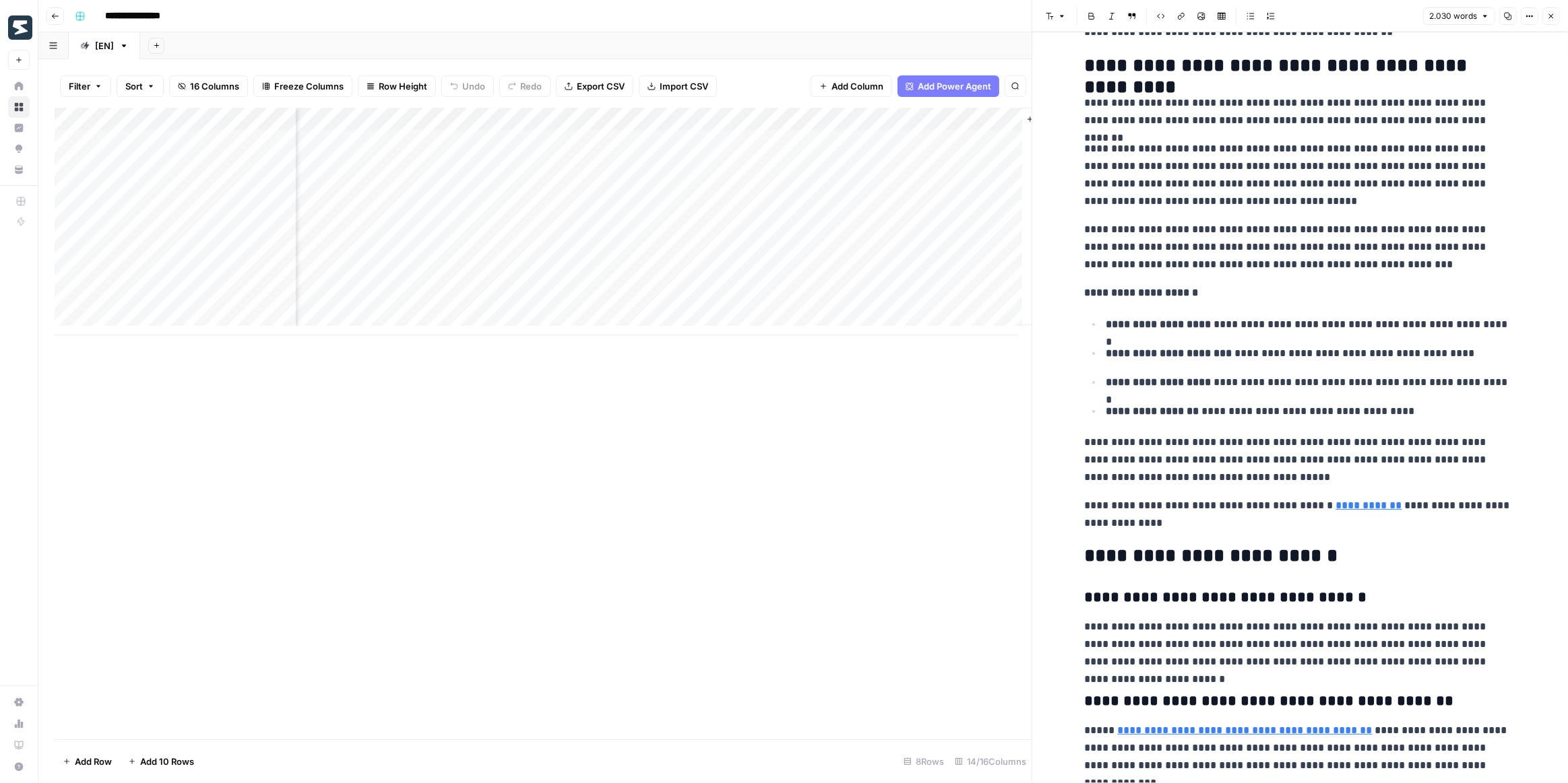
click at [1546, 19] on button "Close" at bounding box center [1551, 16] width 17 height 17
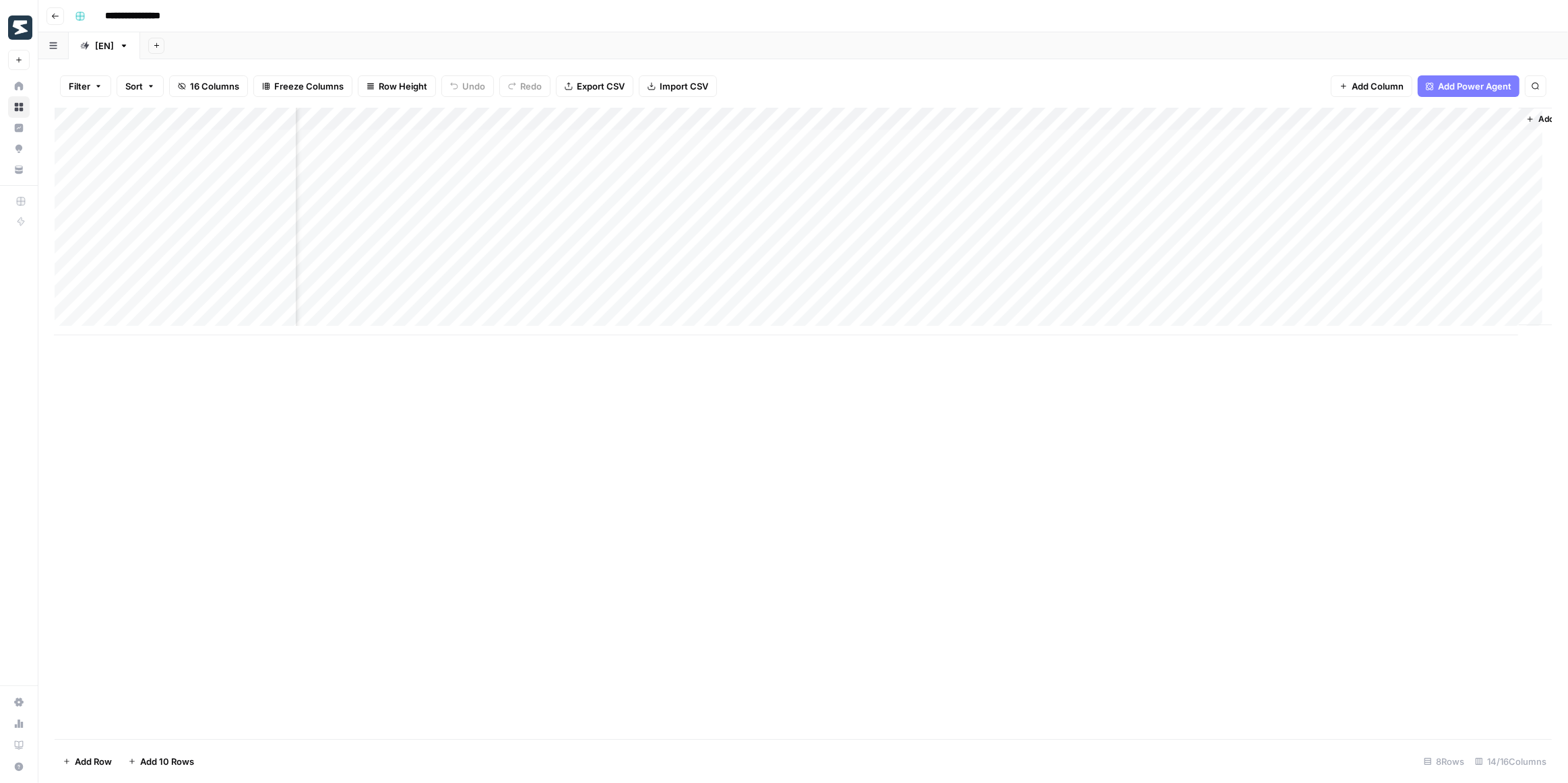
scroll to position [0, 337]
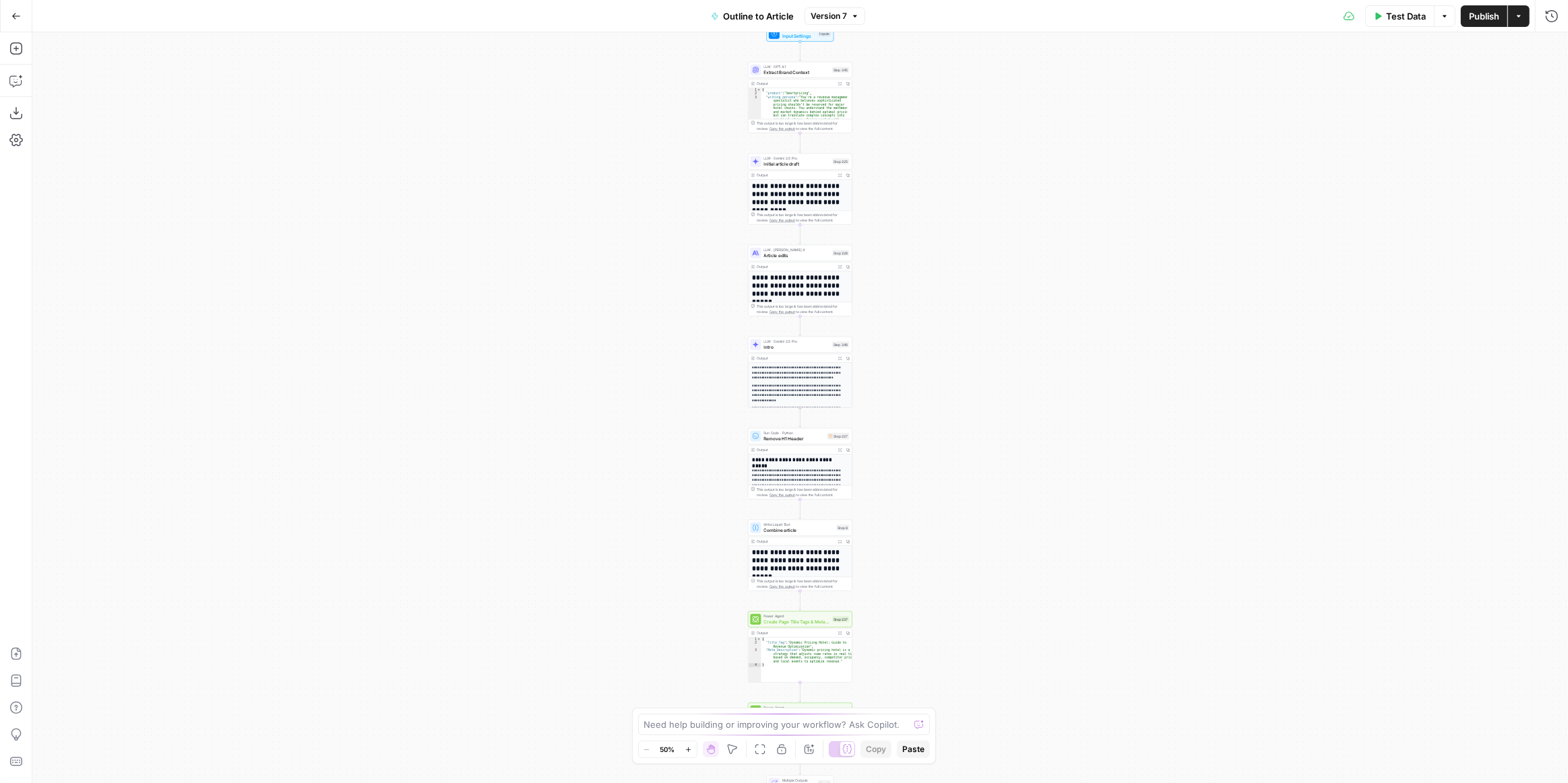
drag, startPoint x: 950, startPoint y: 599, endPoint x: 928, endPoint y: 394, distance: 206.2
click at [928, 394] on div "**********" at bounding box center [800, 407] width 1535 height 751
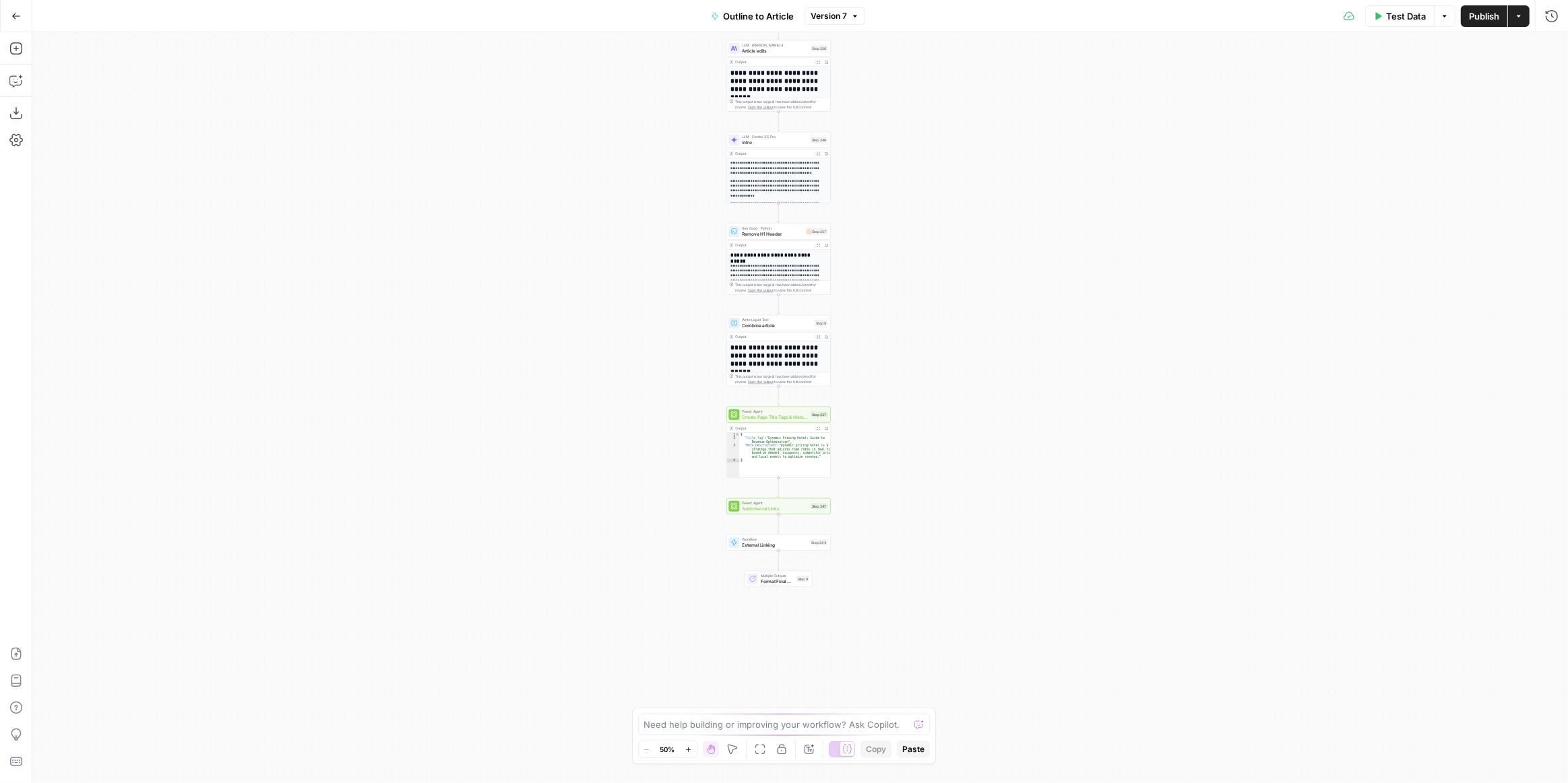
click at [922, 535] on div "**********" at bounding box center [800, 407] width 1535 height 751
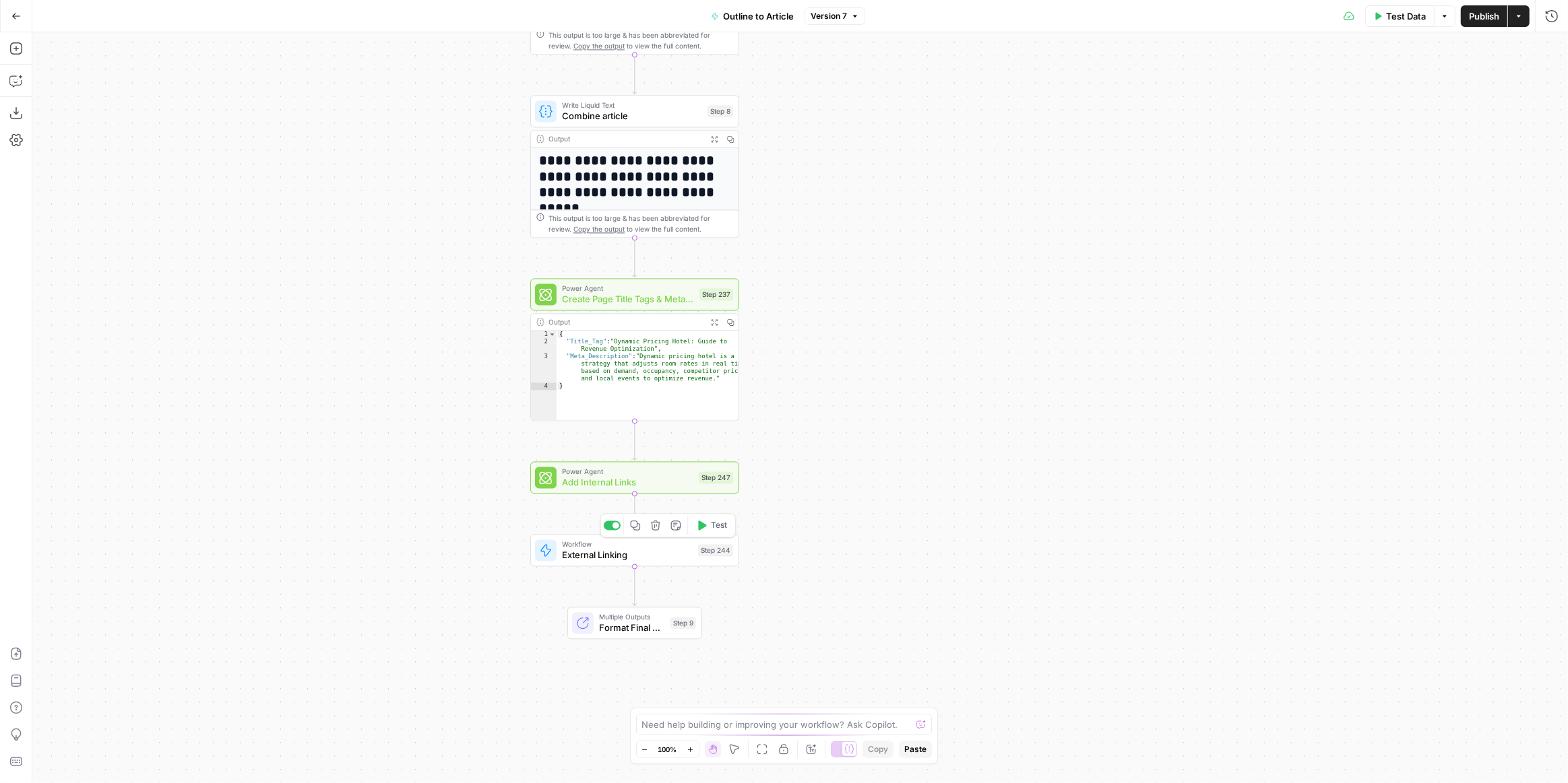
click at [641, 529] on button "Copy step" at bounding box center [635, 525] width 17 height 17
click at [659, 551] on span "External Linking" at bounding box center [627, 555] width 131 height 13
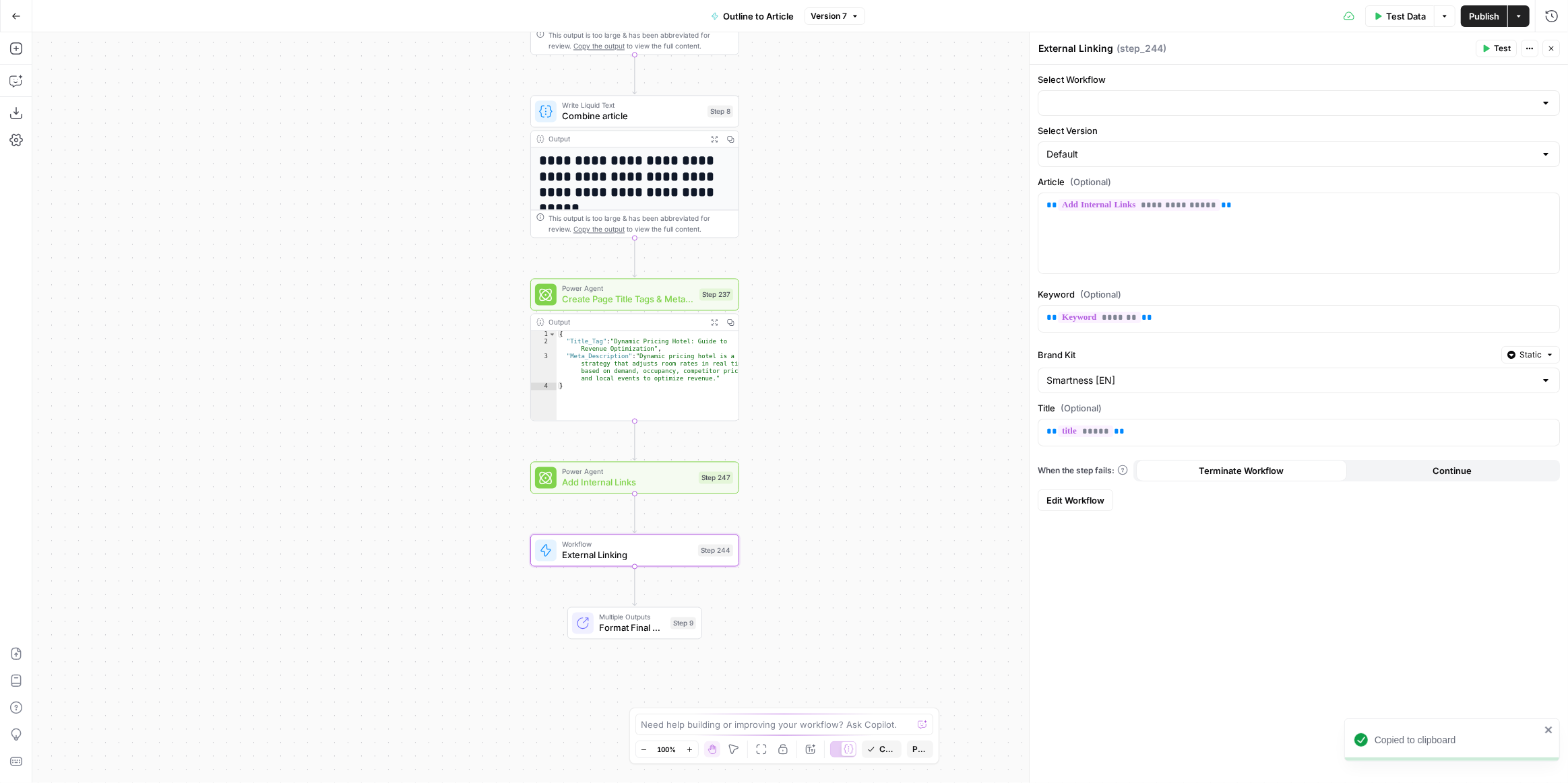
type input "Add External Links"
click at [1094, 498] on span "Edit Workflow" at bounding box center [1075, 500] width 58 height 13
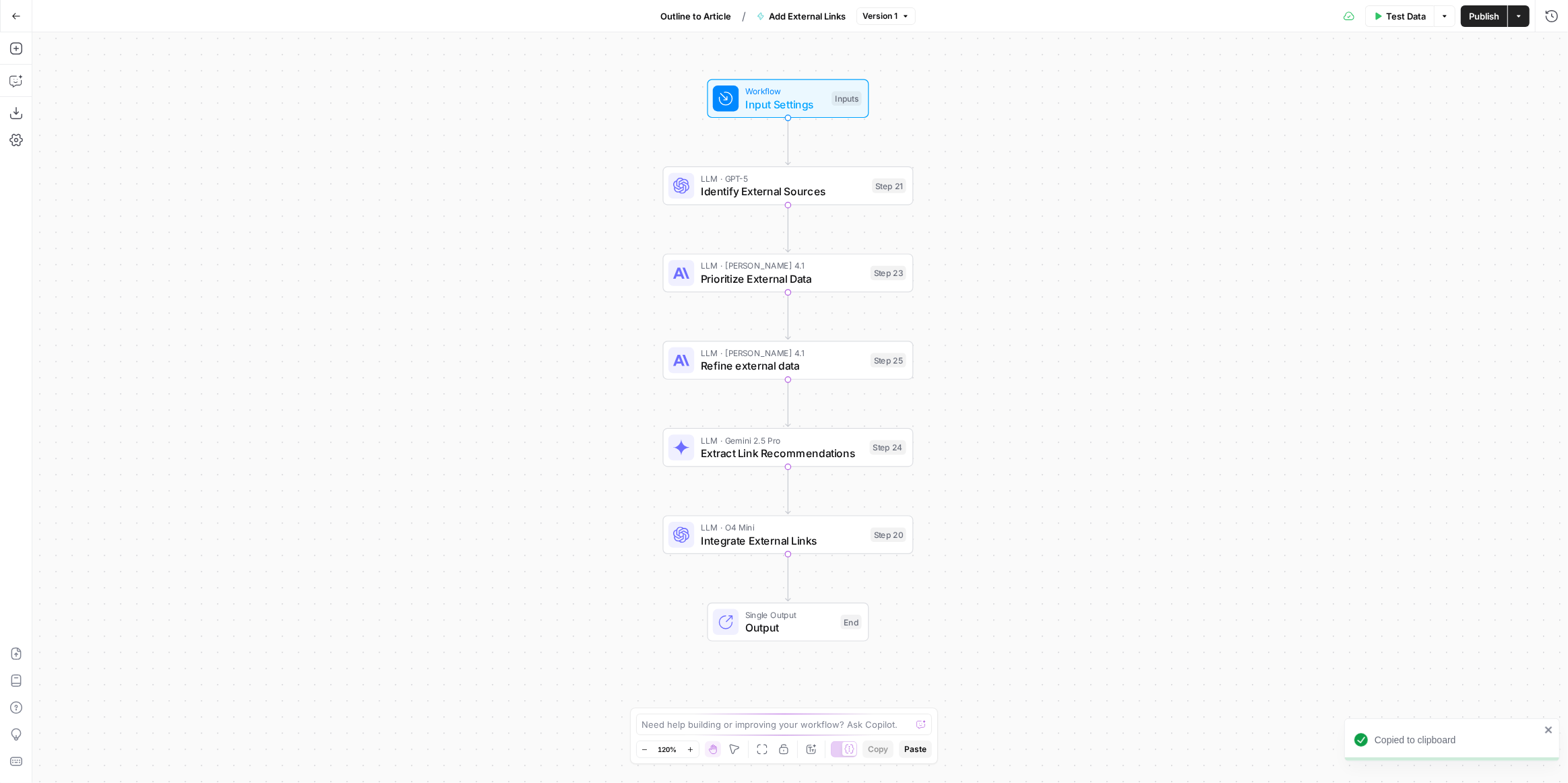
drag, startPoint x: 1064, startPoint y: 484, endPoint x: 1056, endPoint y: 453, distance: 32.0
click at [1056, 453] on div "Workflow Input Settings Inputs LLM · GPT-5 Identify External Sources Step 21 LL…" at bounding box center [800, 407] width 1535 height 751
